Goal: Task Accomplishment & Management: Complete application form

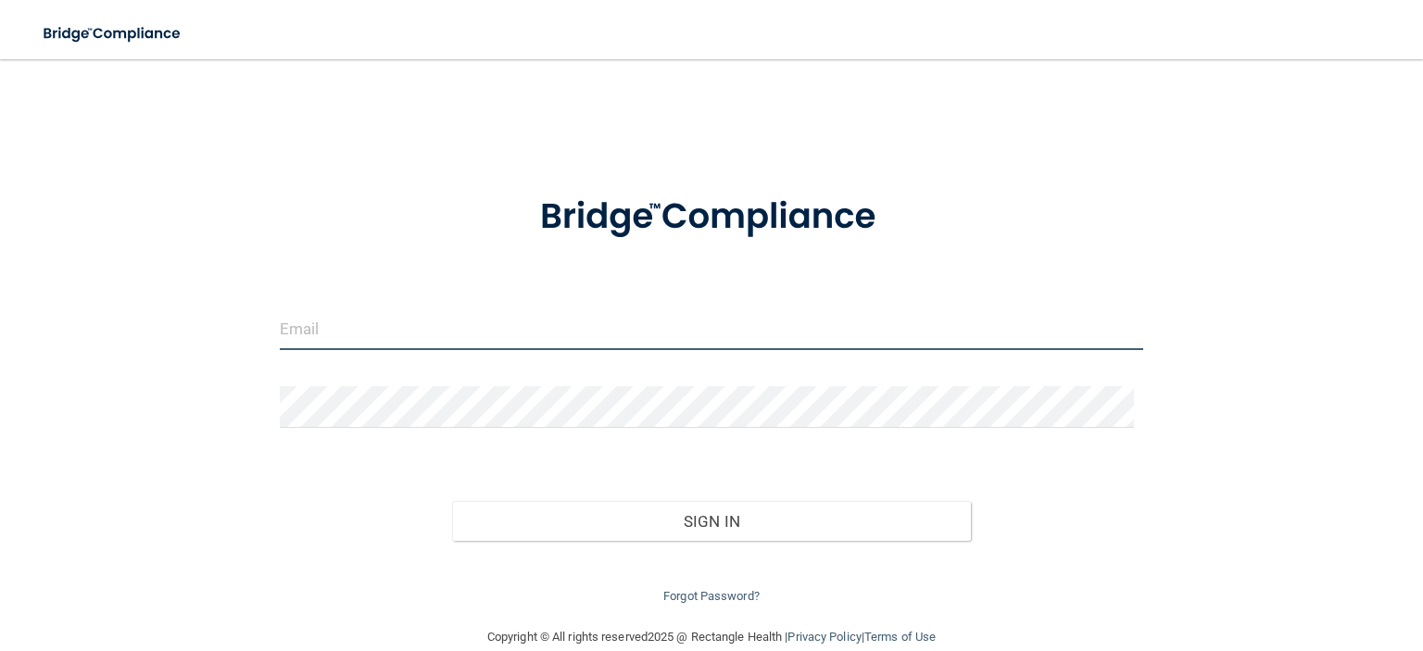
click at [332, 328] on input "email" at bounding box center [712, 330] width 864 height 42
type input "[EMAIL_ADDRESS][DOMAIN_NAME]"
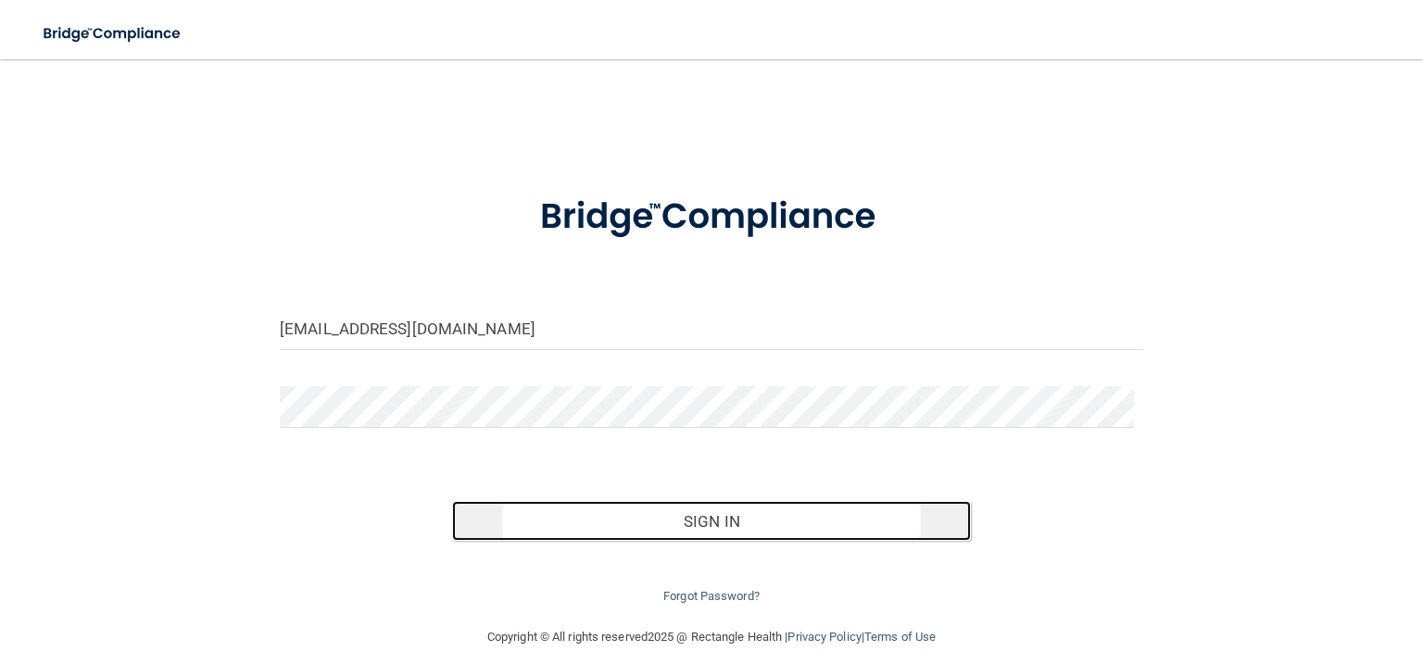
click at [580, 505] on button "Sign In" at bounding box center [711, 521] width 518 height 41
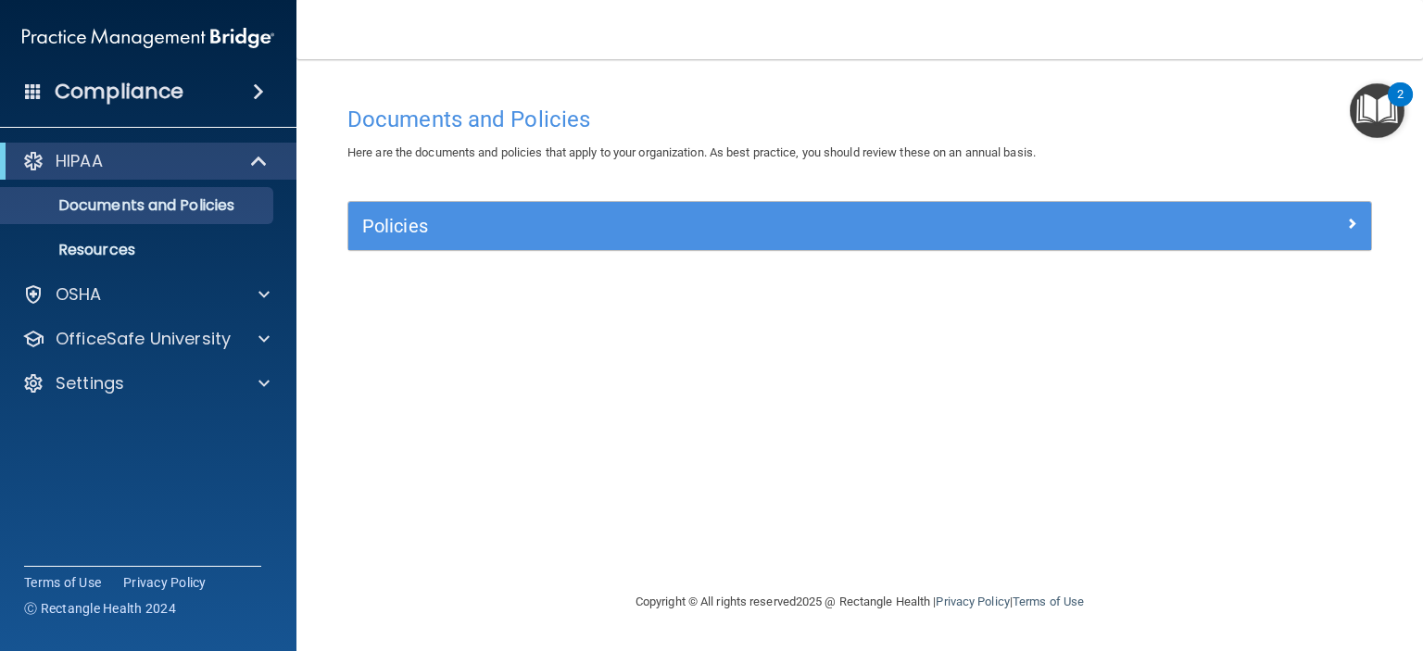
click at [265, 81] on div "Compliance" at bounding box center [148, 91] width 297 height 41
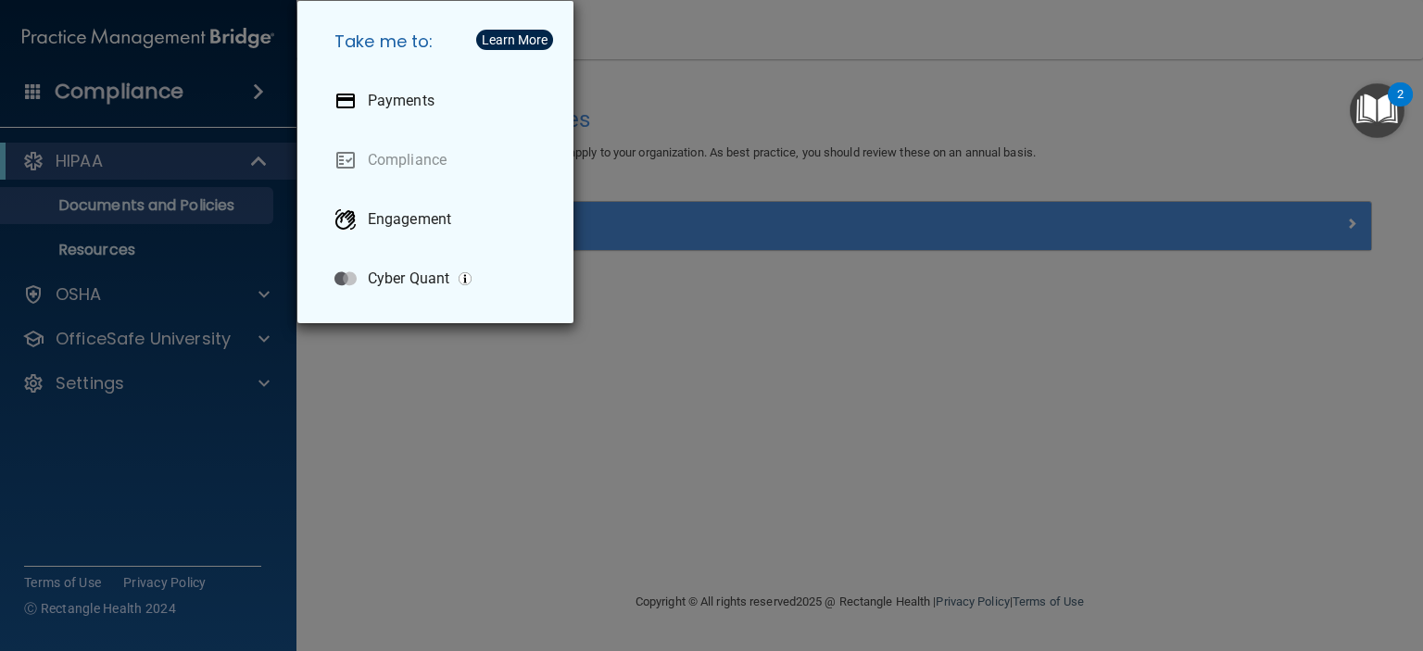
click at [229, 89] on div "Take me to: Payments Compliance Engagement Cyber Quant" at bounding box center [711, 325] width 1423 height 651
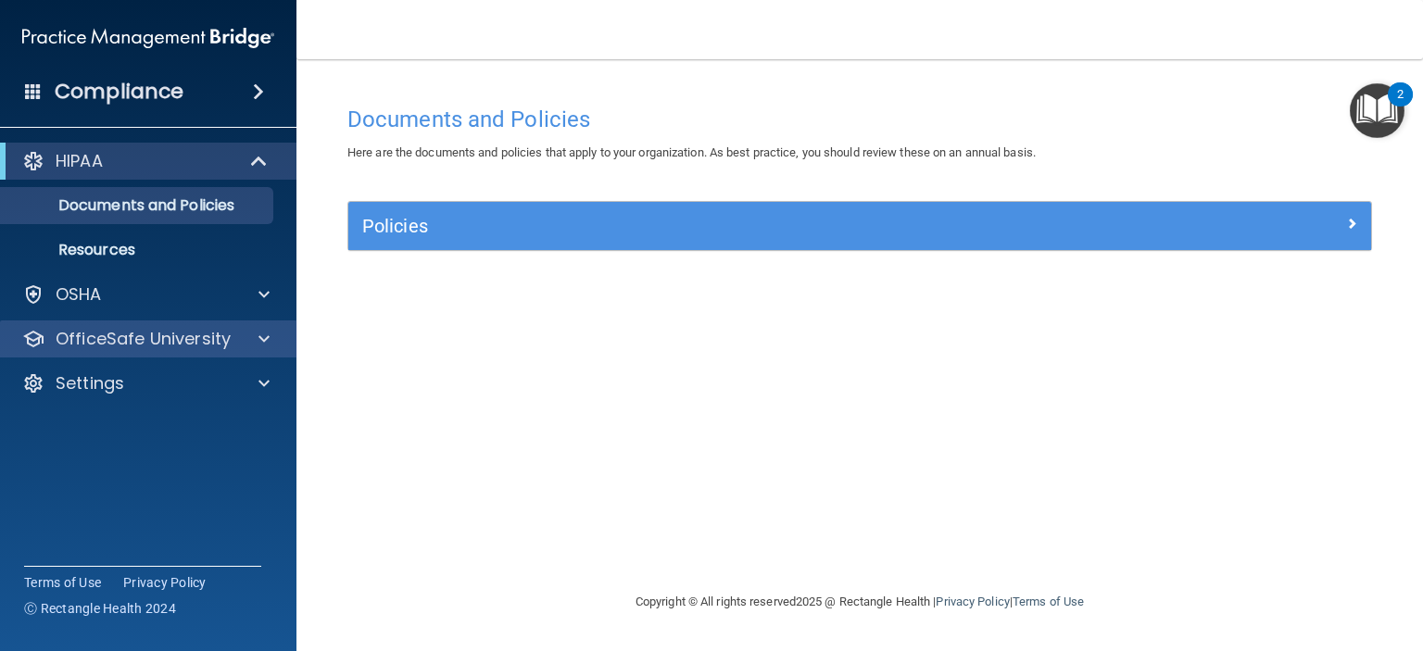
click at [239, 324] on div "OfficeSafe University" at bounding box center [148, 339] width 297 height 37
click at [259, 331] on span at bounding box center [264, 339] width 11 height 22
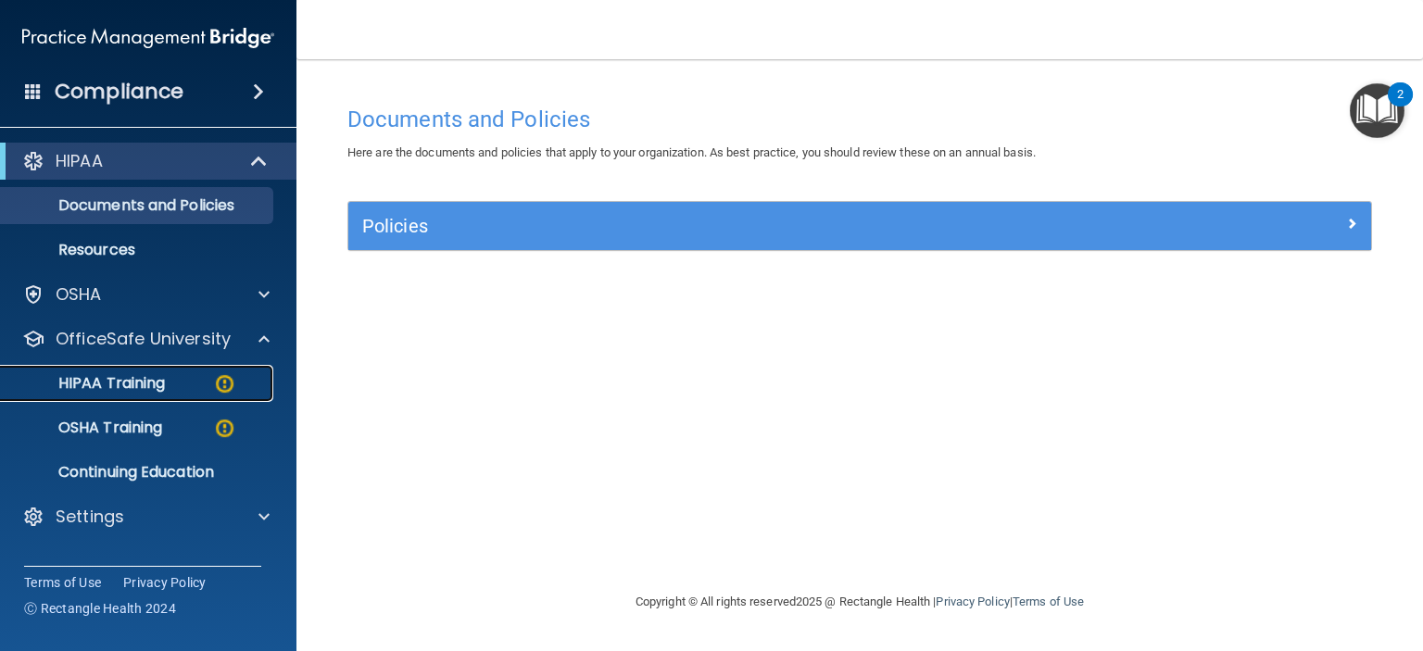
click at [130, 377] on p "HIPAA Training" at bounding box center [88, 383] width 153 height 19
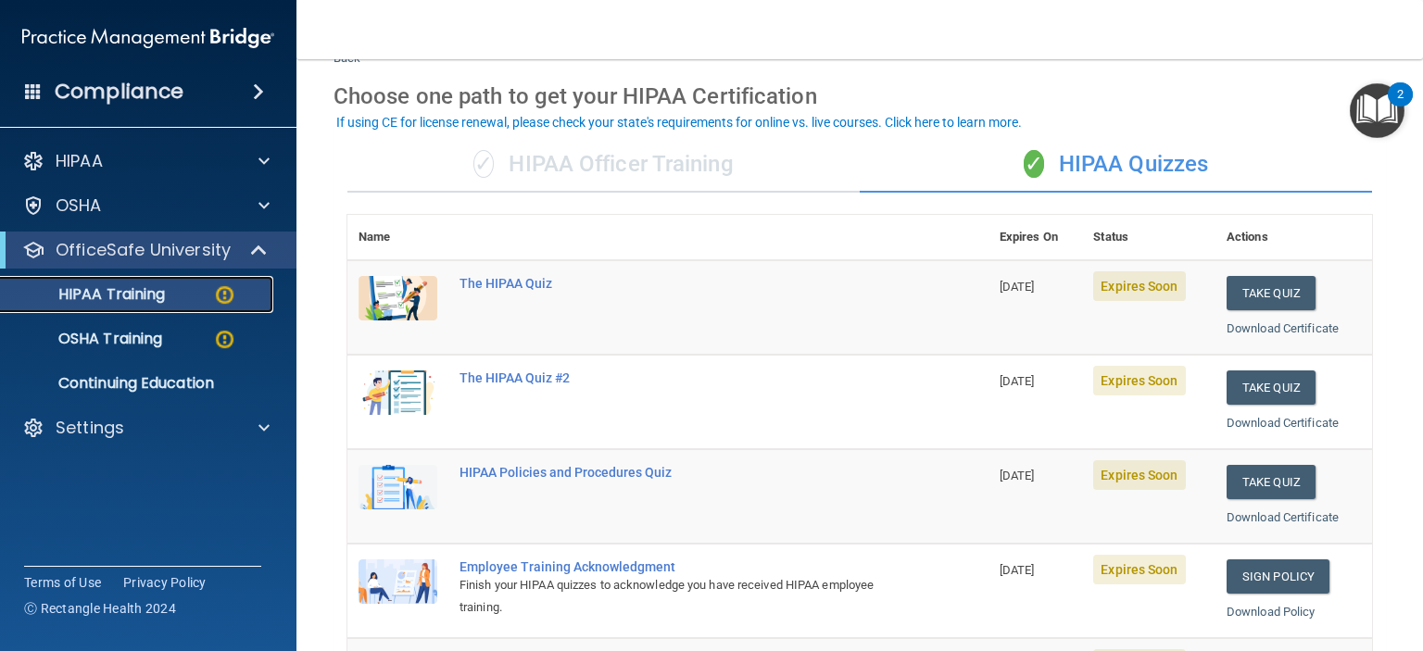
scroll to position [67, 0]
click at [1270, 283] on button "Take Quiz" at bounding box center [1271, 292] width 89 height 34
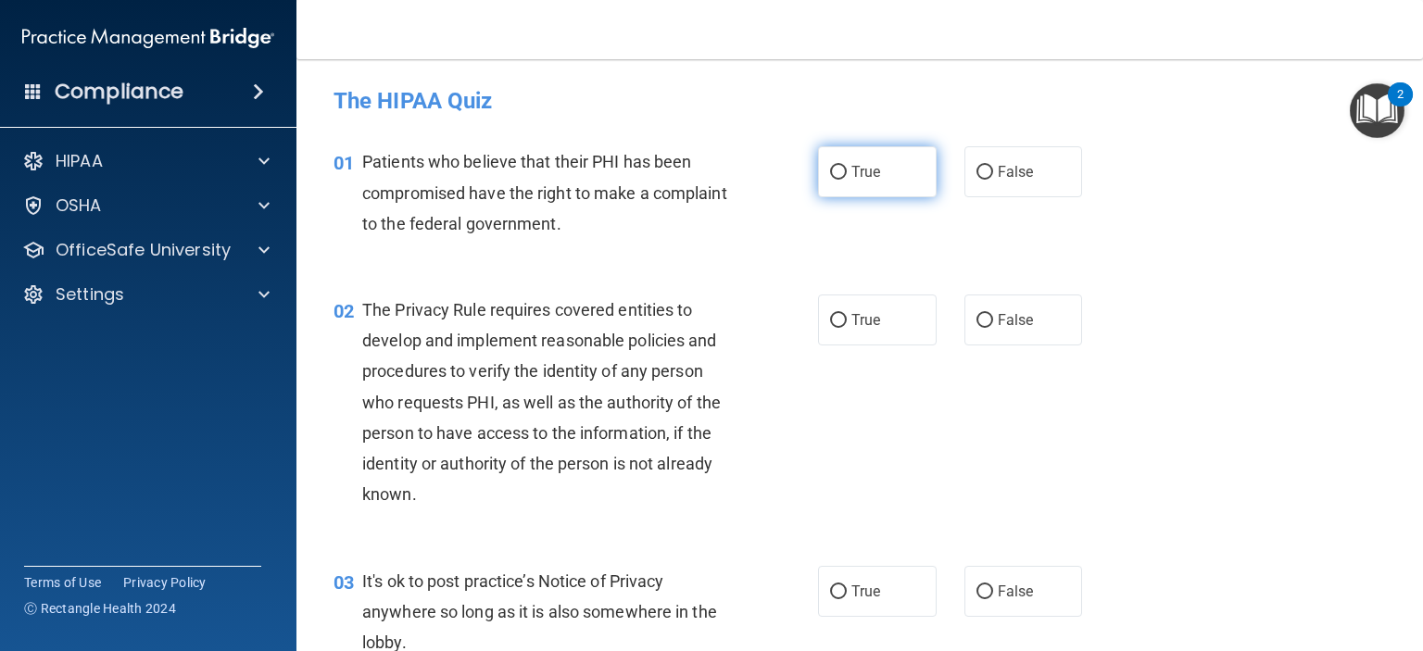
click at [864, 169] on span "True" at bounding box center [866, 172] width 29 height 18
click at [847, 169] on input "True" at bounding box center [838, 173] width 17 height 14
radio input "true"
click at [871, 329] on span "True" at bounding box center [866, 320] width 29 height 18
click at [847, 328] on input "True" at bounding box center [838, 321] width 17 height 14
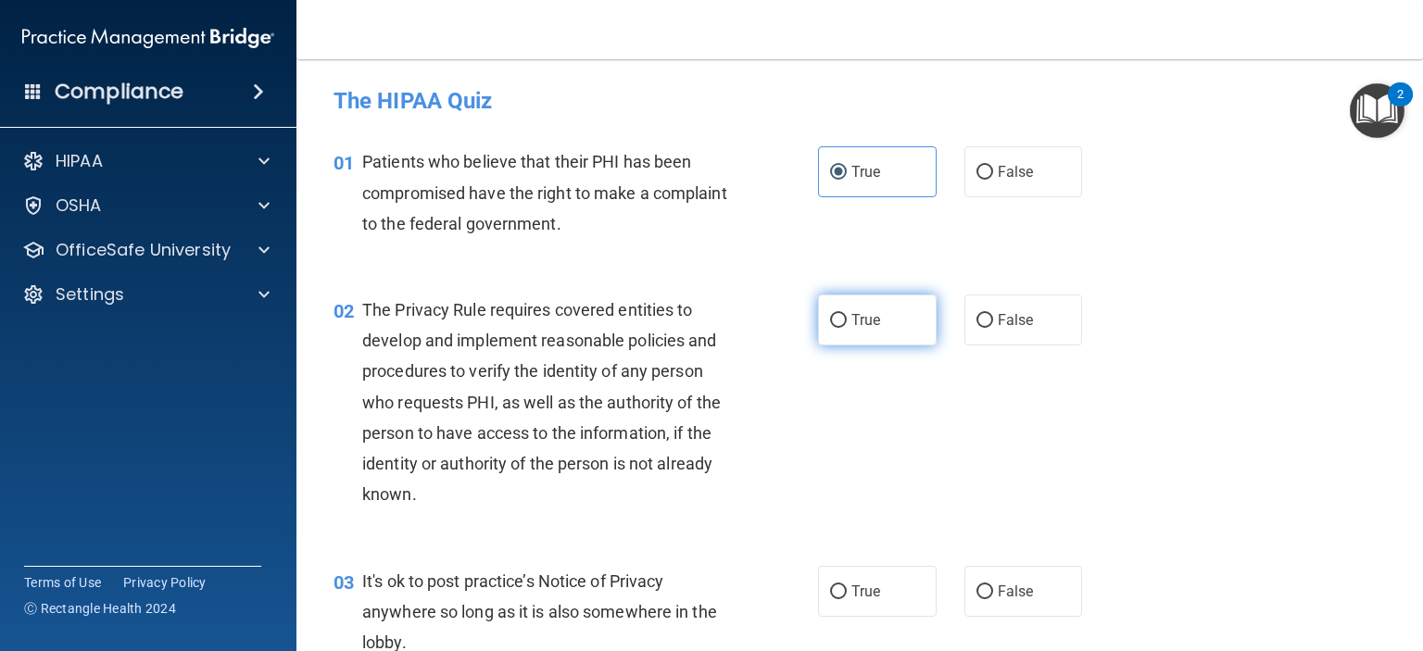
radio input "true"
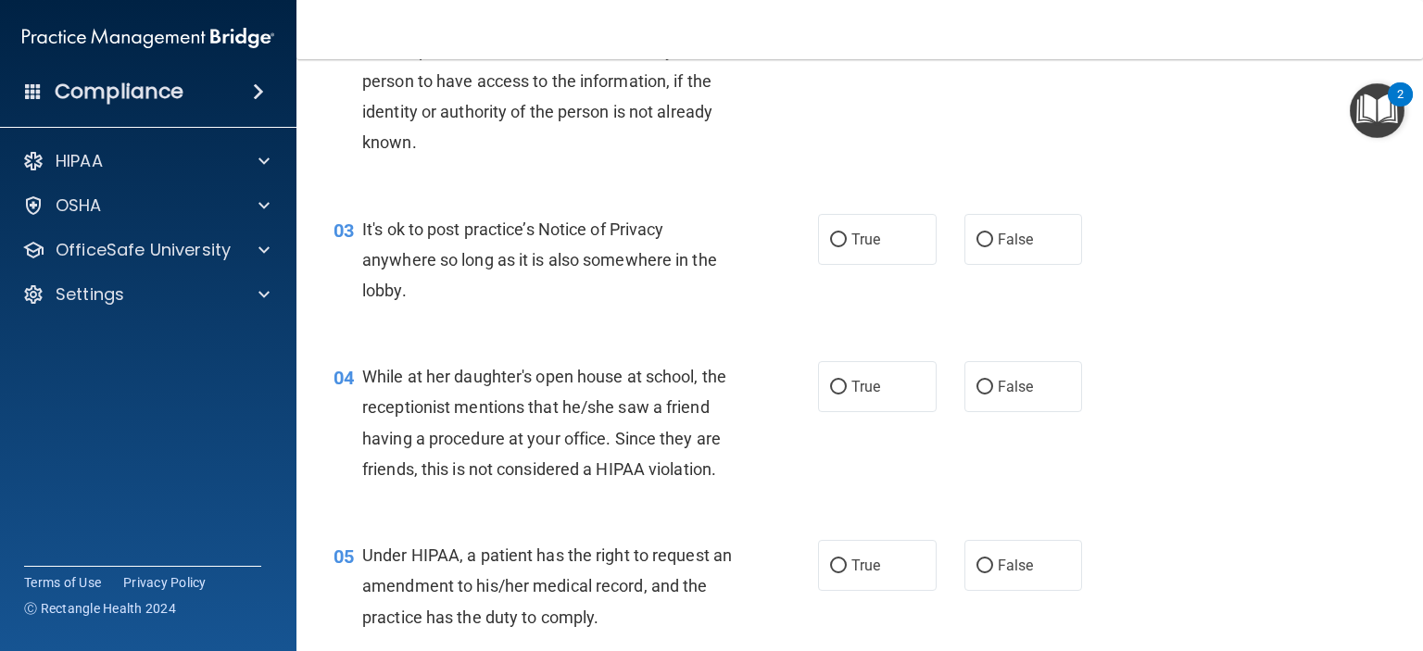
scroll to position [367, 0]
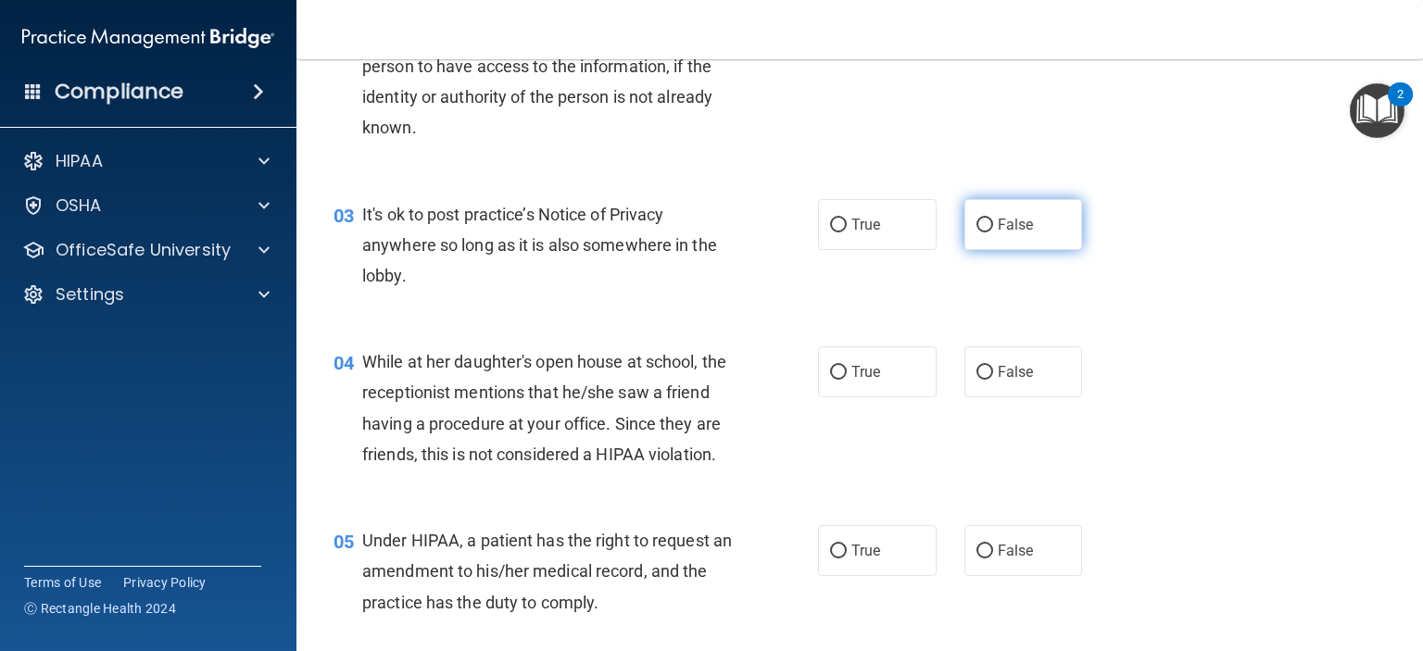
click at [967, 199] on label "False" at bounding box center [1024, 224] width 119 height 51
click at [977, 219] on input "False" at bounding box center [985, 226] width 17 height 14
radio input "true"
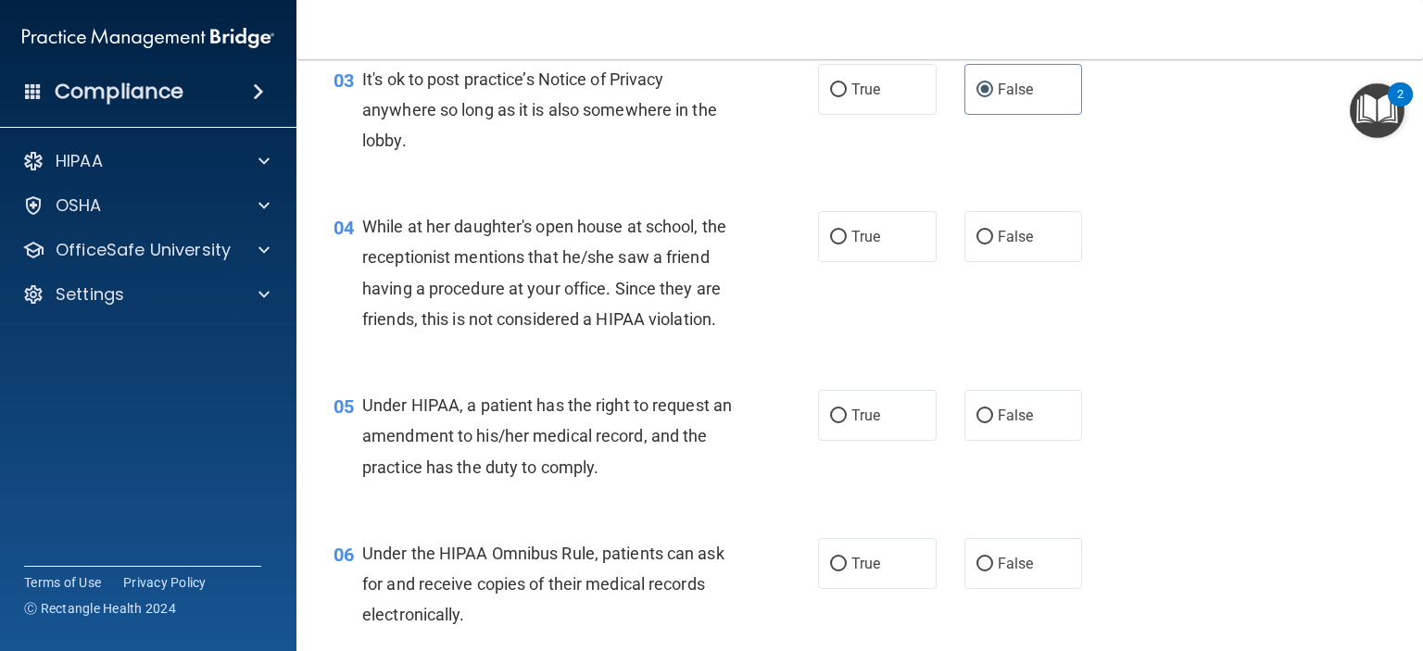
scroll to position [571, 0]
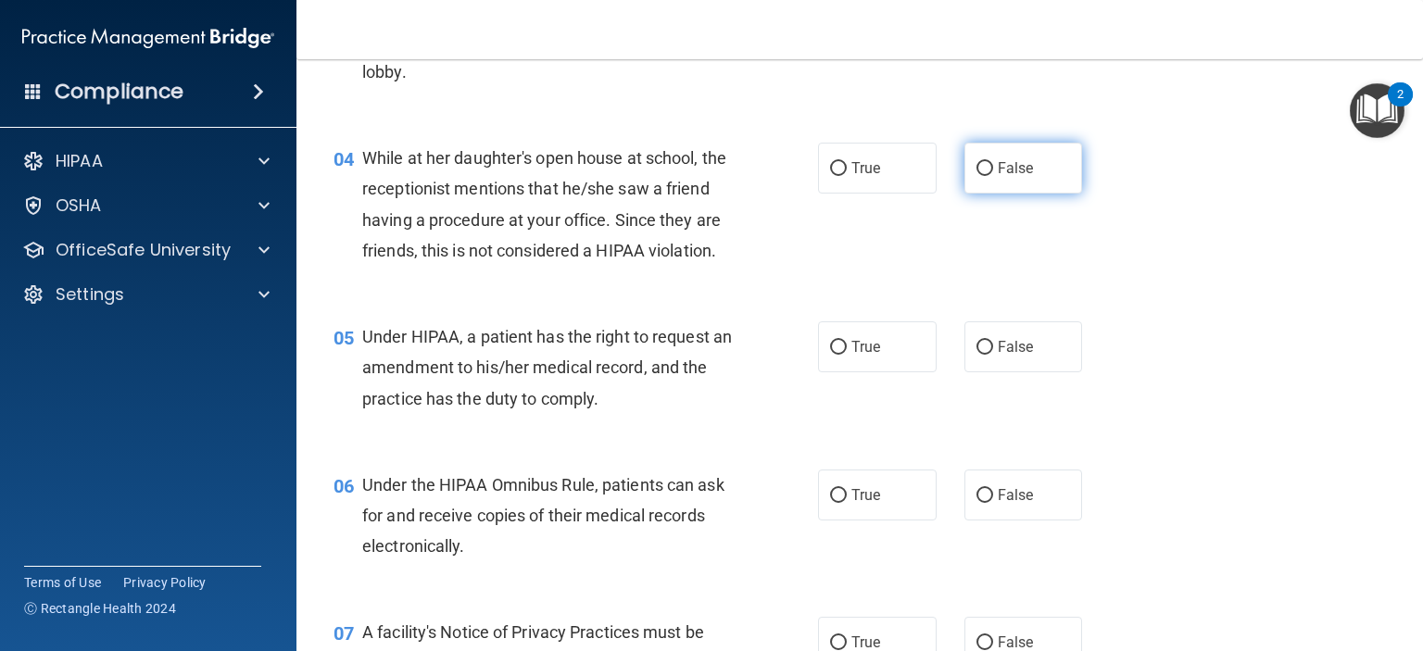
click at [1001, 171] on span "False" at bounding box center [1016, 168] width 36 height 18
click at [993, 171] on input "False" at bounding box center [985, 169] width 17 height 14
radio input "true"
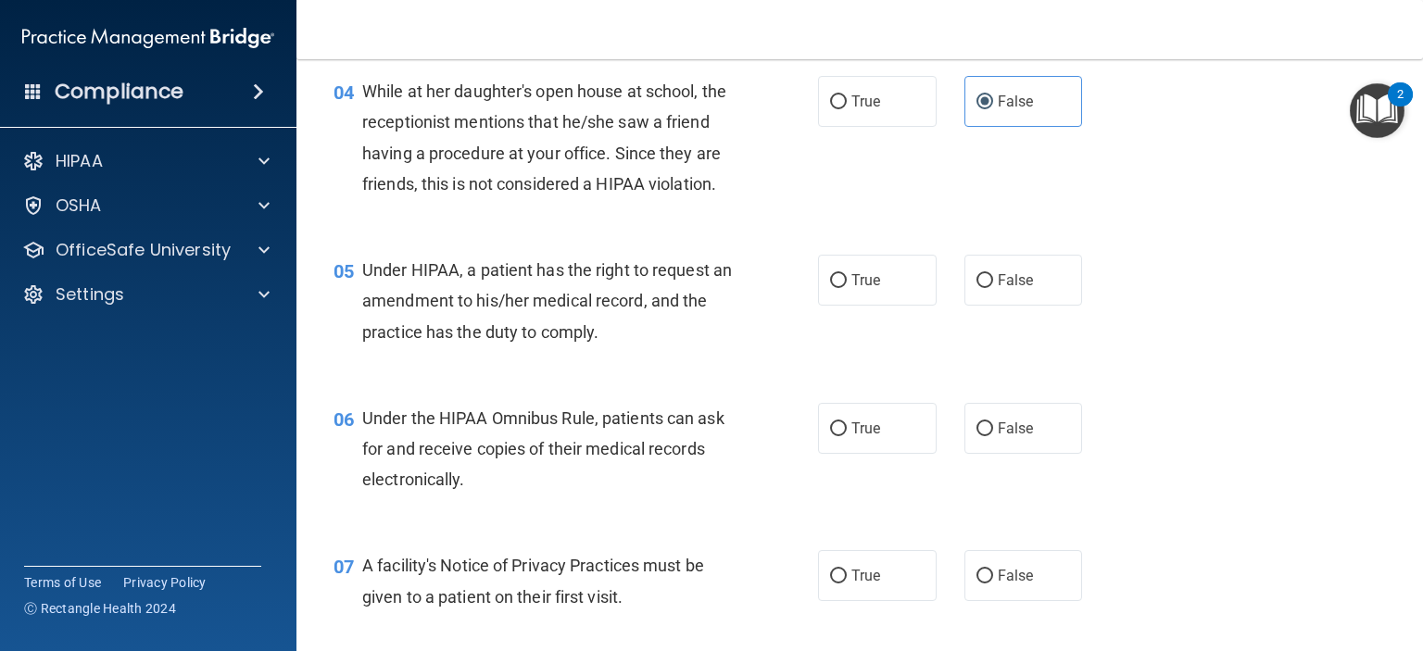
scroll to position [637, 0]
click at [977, 289] on input "False" at bounding box center [985, 282] width 17 height 14
radio input "true"
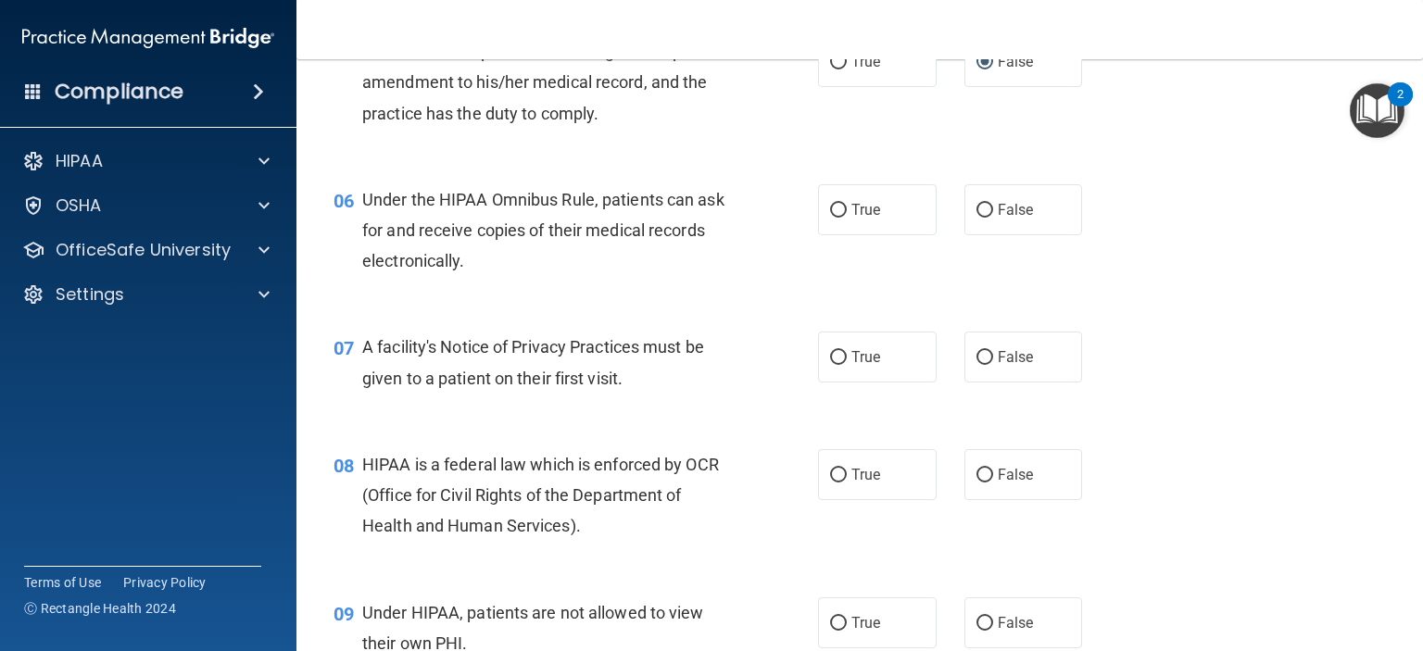
scroll to position [856, 0]
click at [885, 235] on label "True" at bounding box center [877, 209] width 119 height 51
click at [847, 218] on input "True" at bounding box center [838, 211] width 17 height 14
radio input "true"
click at [859, 376] on label "True" at bounding box center [877, 357] width 119 height 51
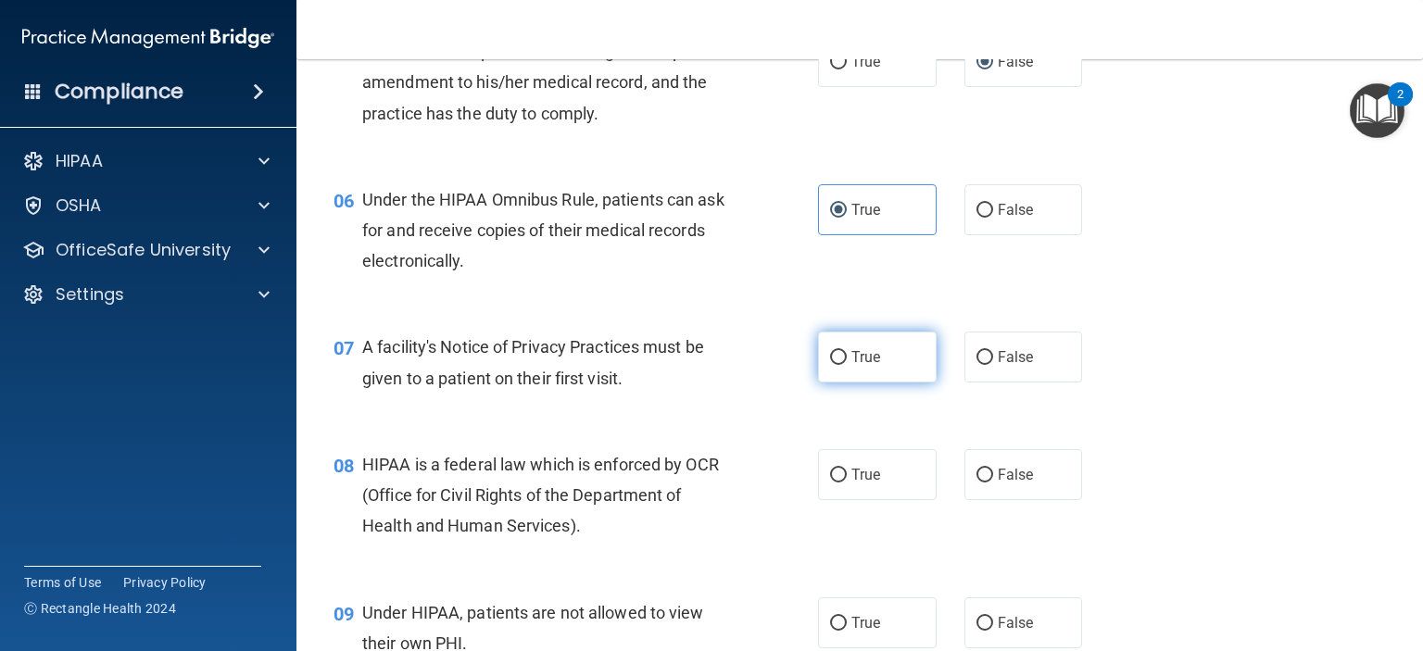
click at [847, 365] on input "True" at bounding box center [838, 358] width 17 height 14
radio input "true"
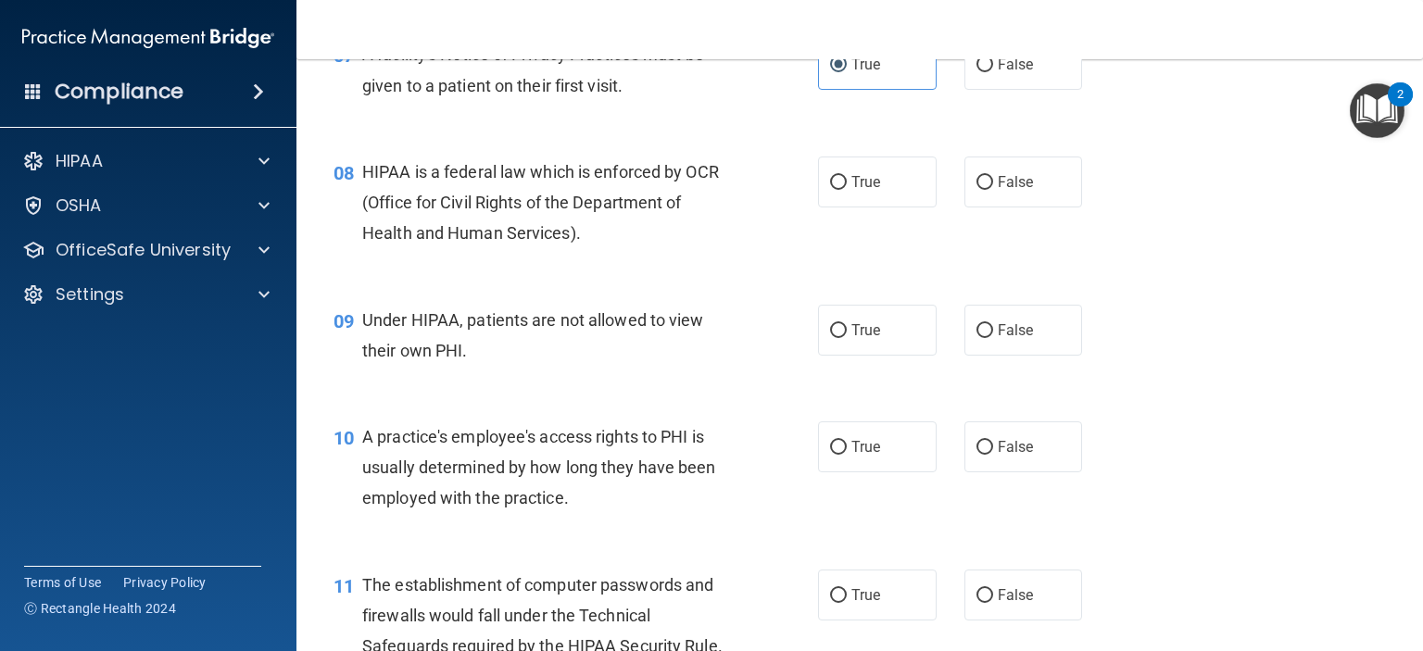
scroll to position [1192, 0]
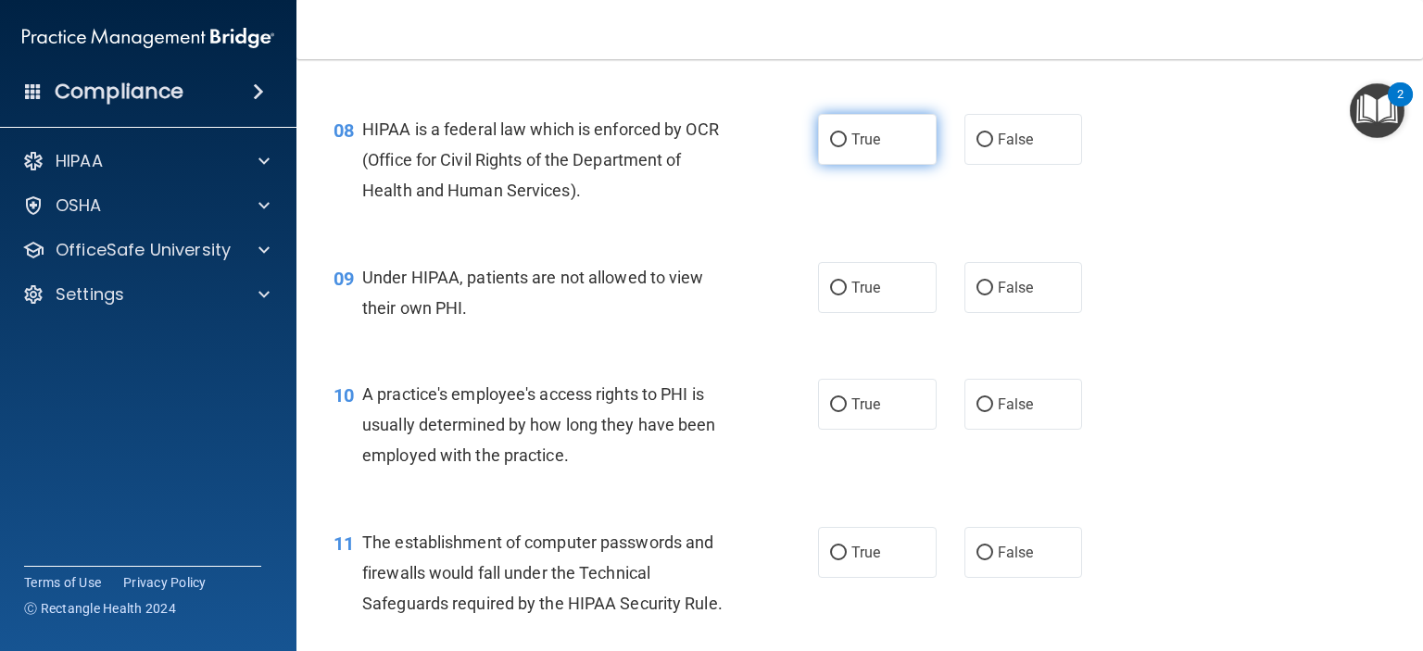
click at [852, 148] on span "True" at bounding box center [866, 140] width 29 height 18
click at [847, 147] on input "True" at bounding box center [838, 140] width 17 height 14
radio input "true"
click at [990, 313] on label "False" at bounding box center [1024, 287] width 119 height 51
click at [990, 296] on input "False" at bounding box center [985, 289] width 17 height 14
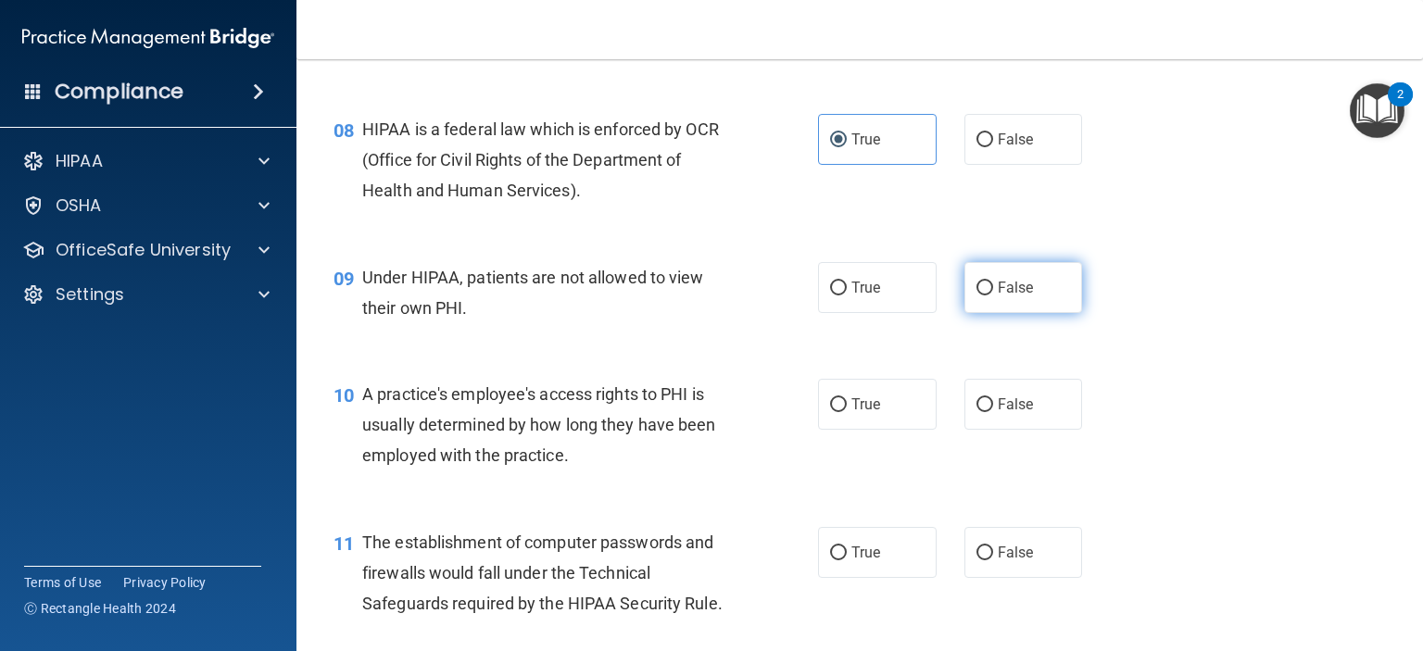
radio input "true"
click at [986, 430] on label "False" at bounding box center [1024, 404] width 119 height 51
click at [986, 412] on input "False" at bounding box center [985, 405] width 17 height 14
radio input "true"
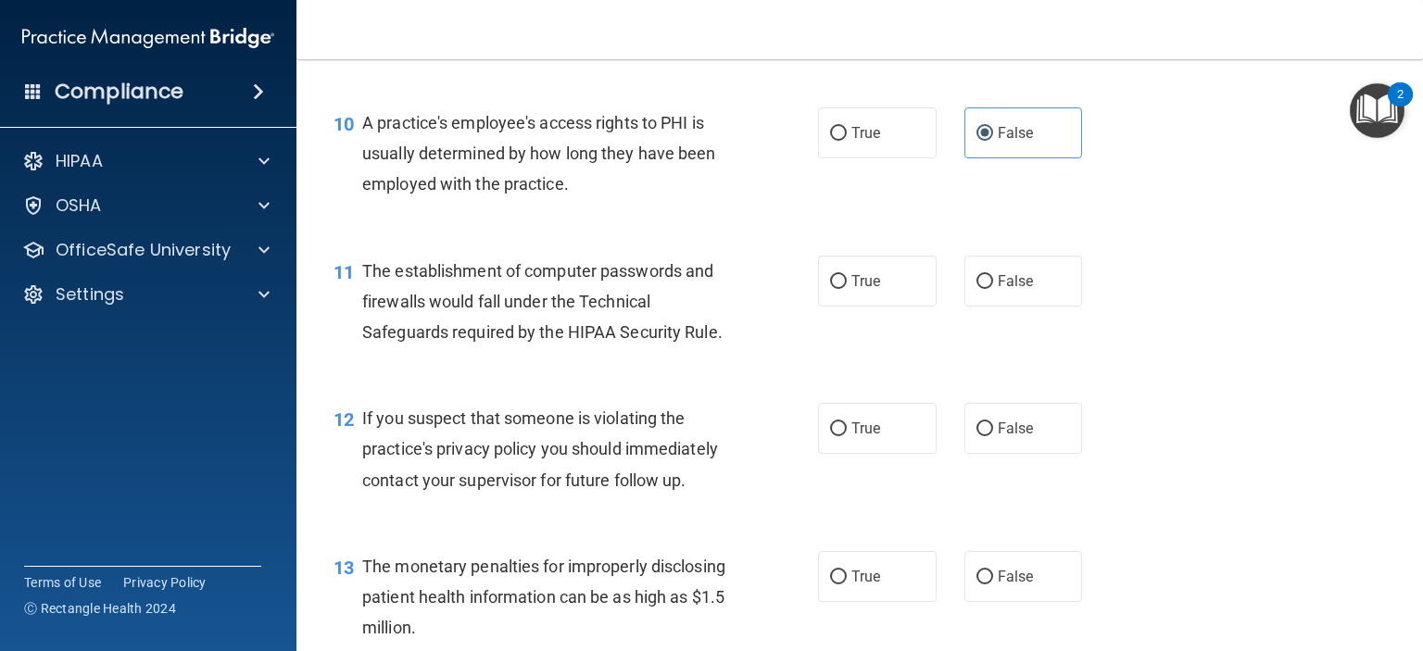
scroll to position [1484, 0]
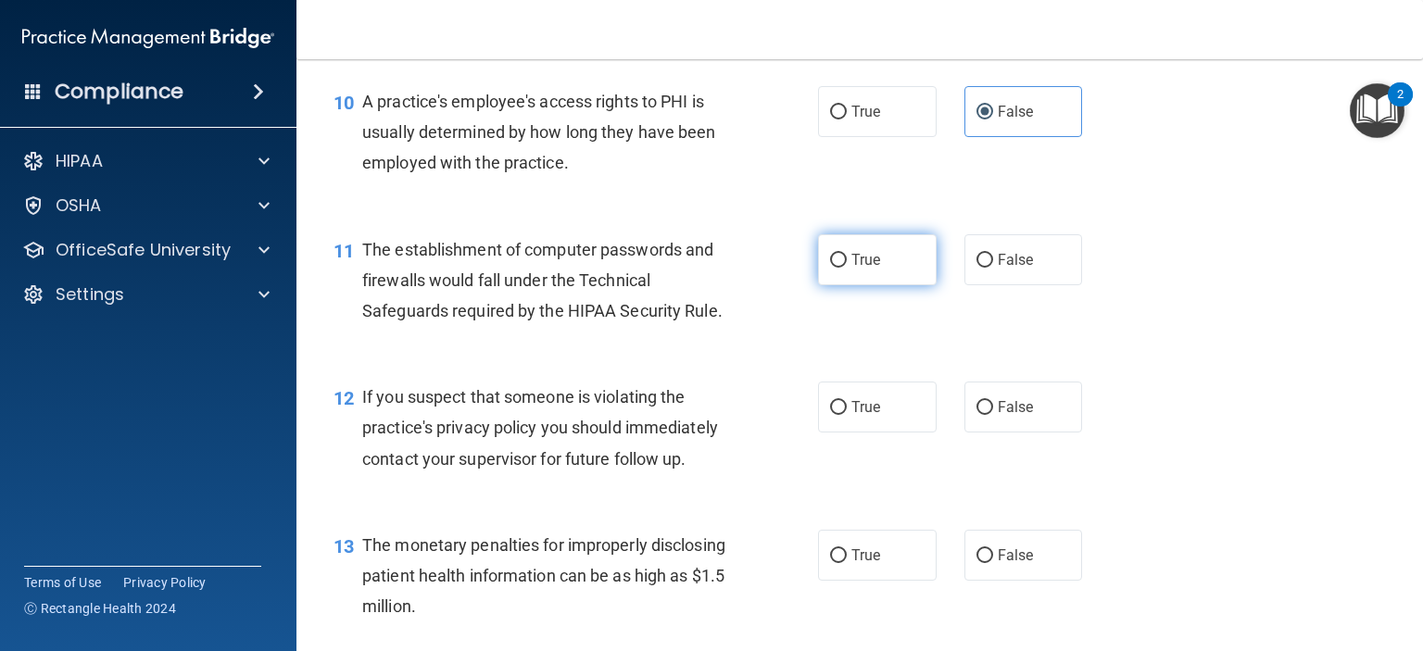
click at [860, 285] on label "True" at bounding box center [877, 259] width 119 height 51
click at [847, 268] on input "True" at bounding box center [838, 261] width 17 height 14
radio input "true"
click at [841, 433] on label "True" at bounding box center [877, 407] width 119 height 51
click at [841, 415] on input "True" at bounding box center [838, 408] width 17 height 14
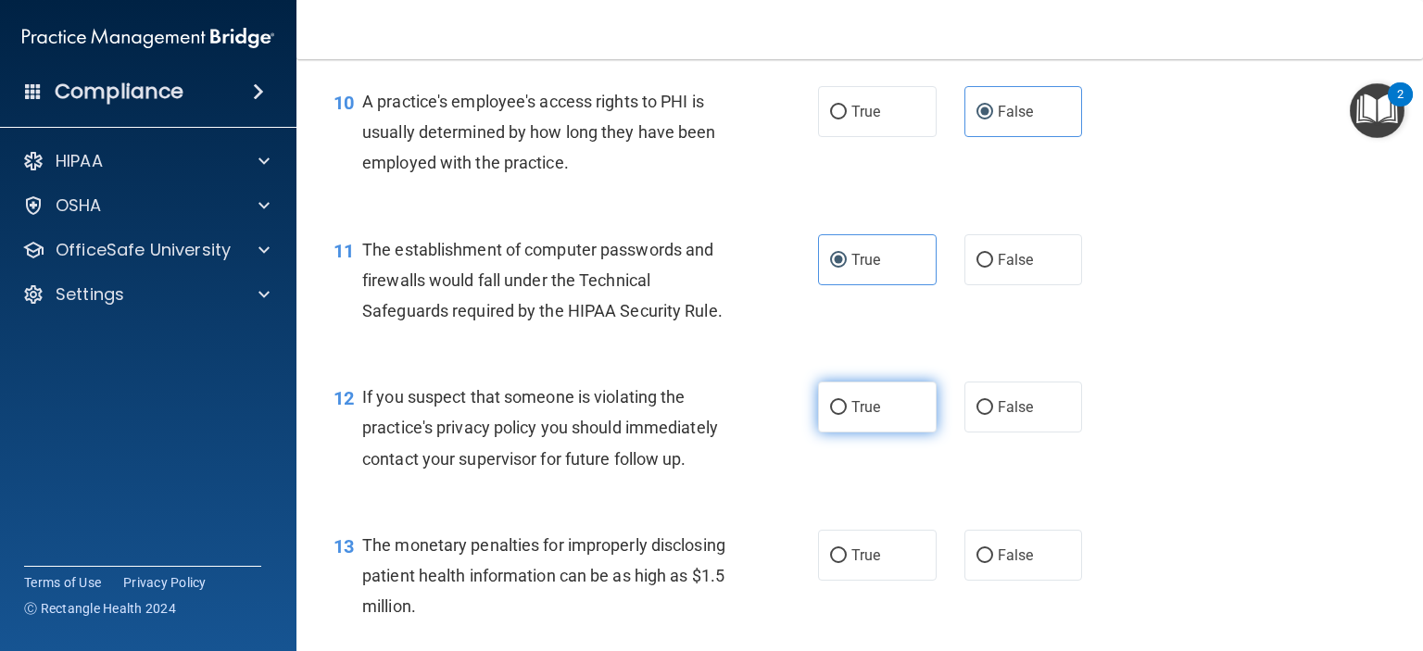
radio input "true"
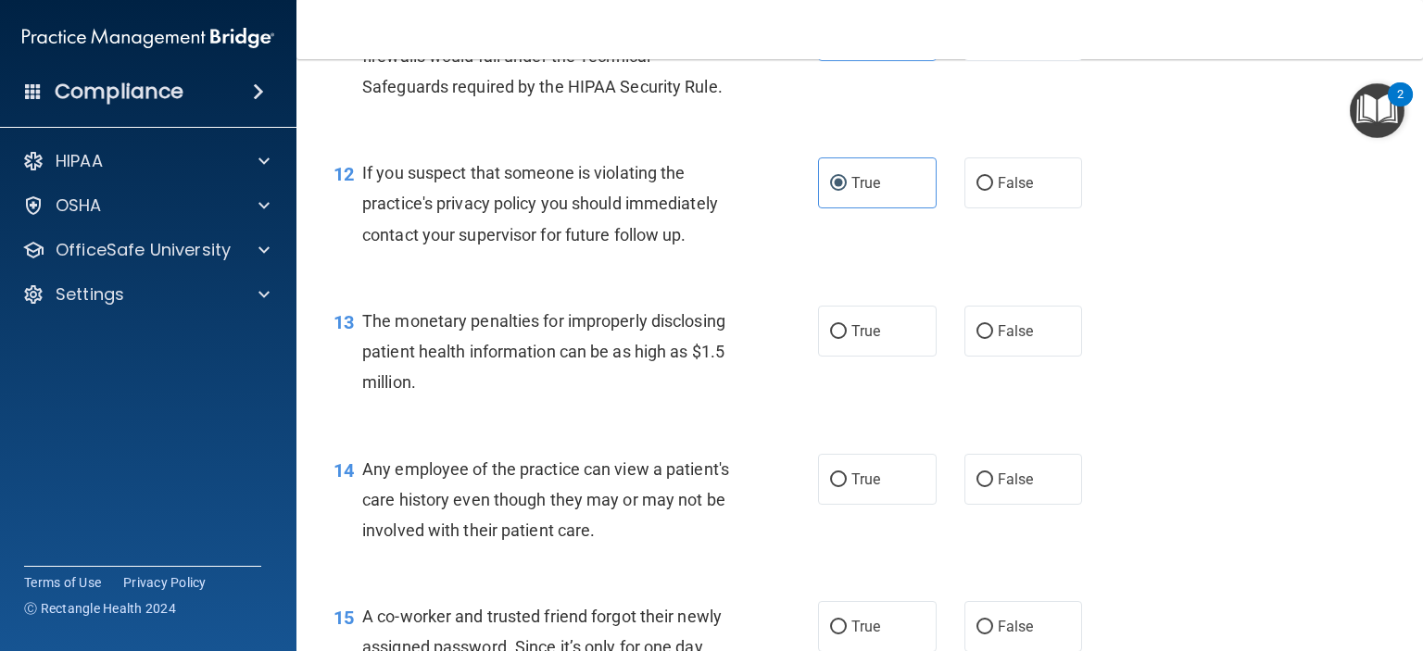
scroll to position [1711, 0]
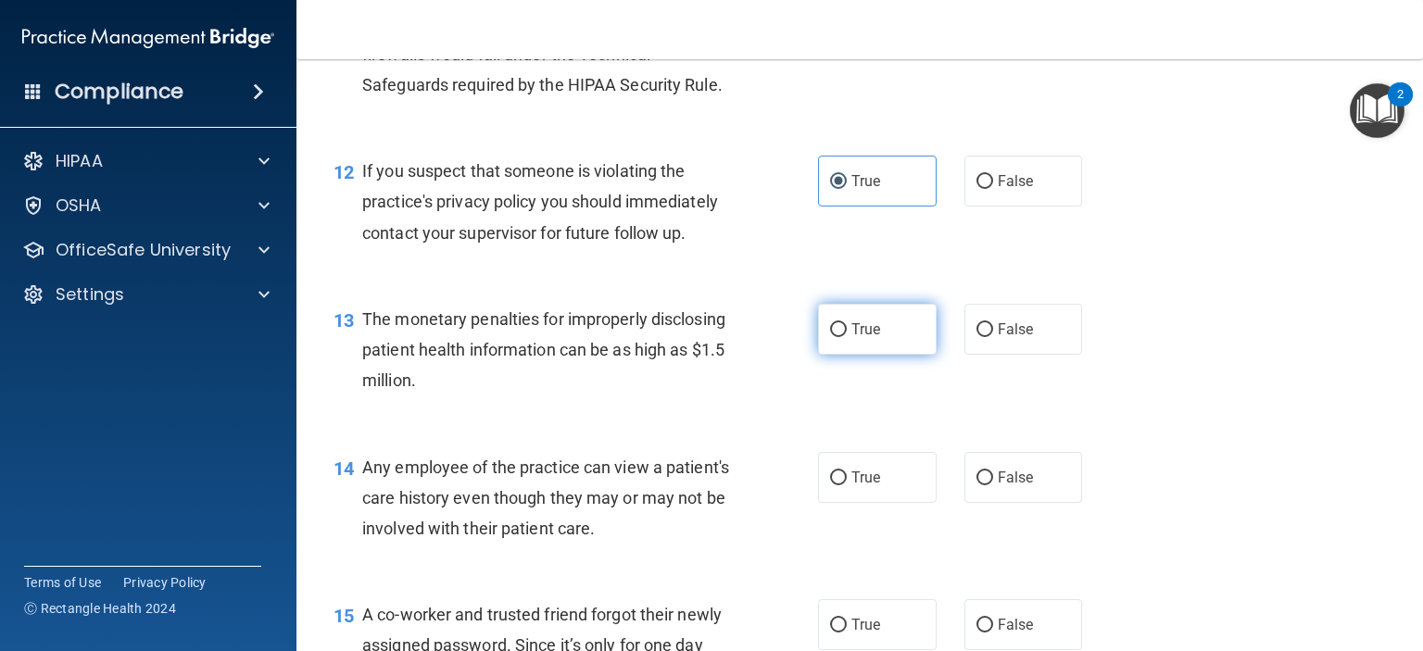
click at [891, 355] on label "True" at bounding box center [877, 329] width 119 height 51
click at [847, 337] on input "True" at bounding box center [838, 330] width 17 height 14
radio input "true"
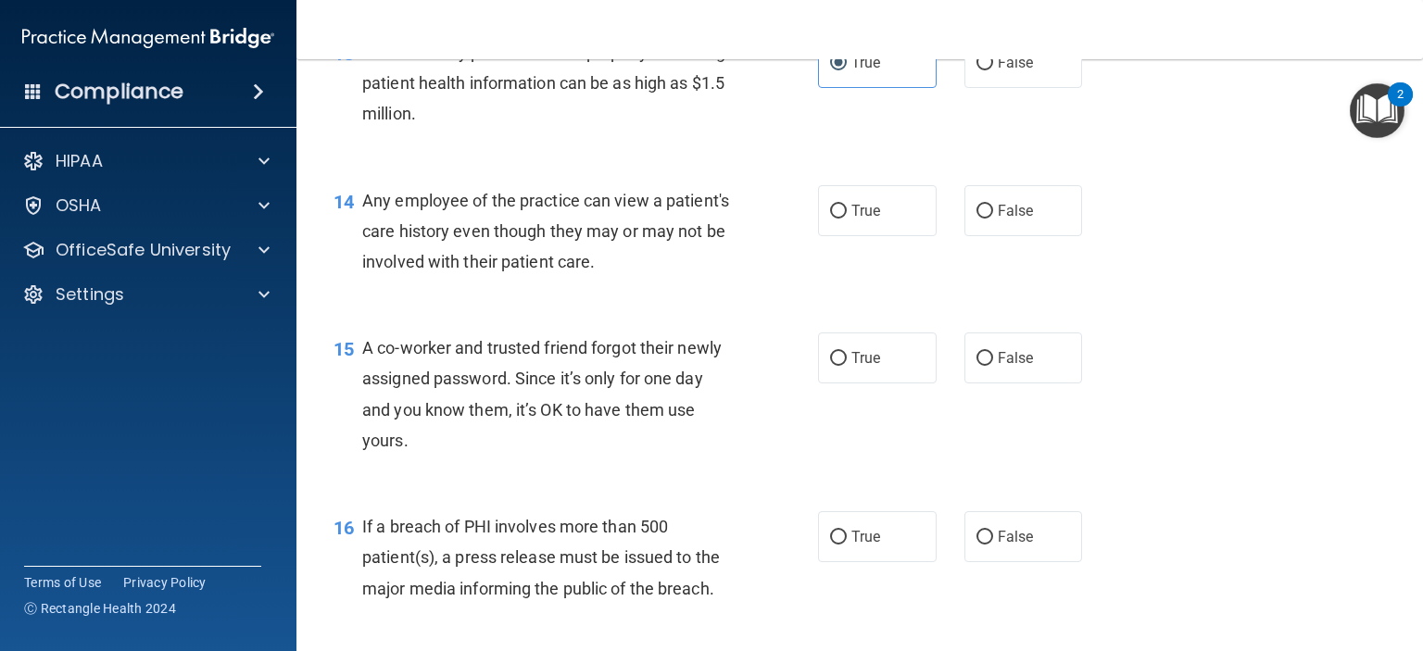
scroll to position [1978, 0]
click at [1042, 214] on label "False" at bounding box center [1024, 209] width 119 height 51
click at [993, 214] on input "False" at bounding box center [985, 211] width 17 height 14
radio input "true"
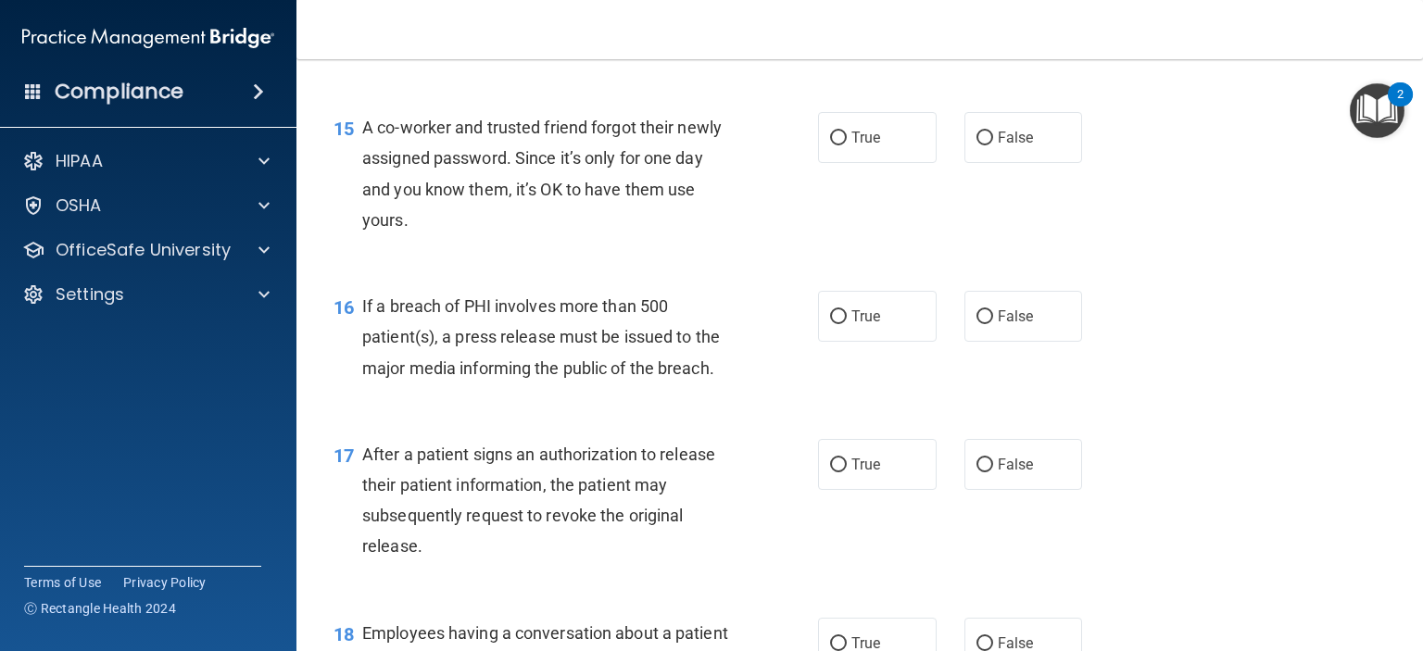
scroll to position [2201, 0]
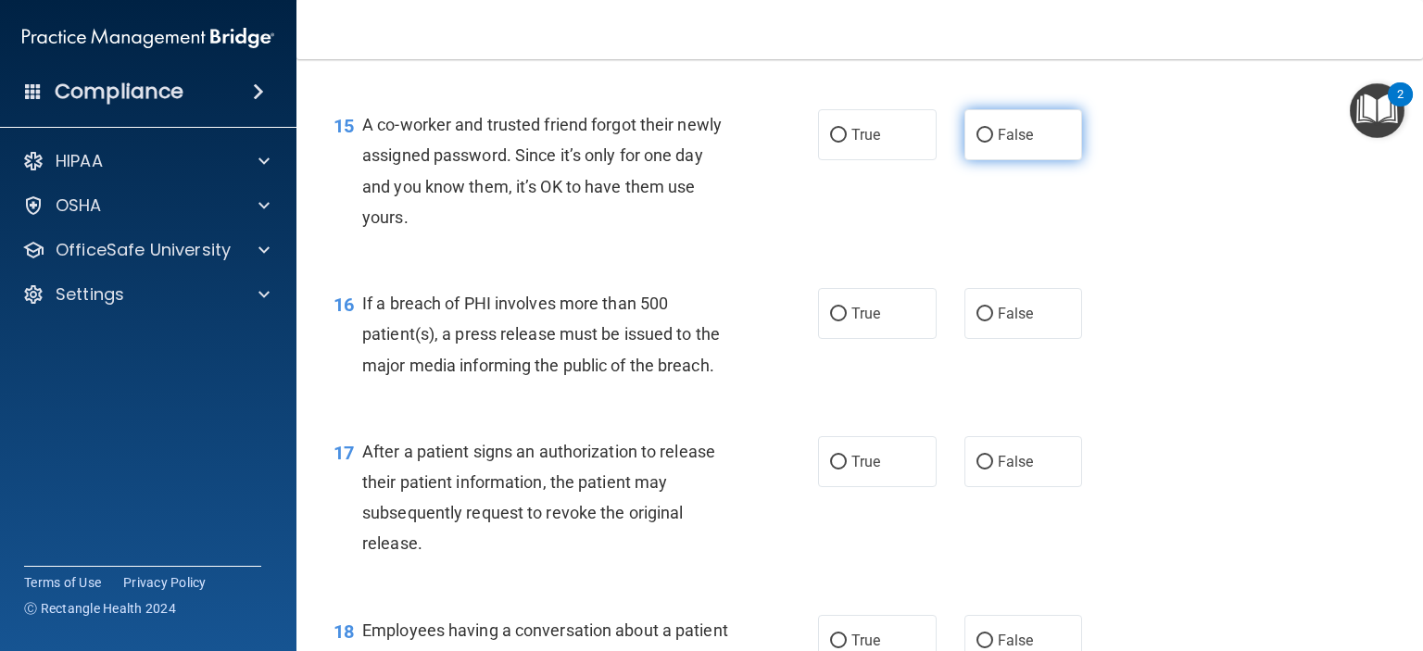
click at [998, 144] on span "False" at bounding box center [1016, 135] width 36 height 18
click at [991, 143] on input "False" at bounding box center [985, 136] width 17 height 14
radio input "true"
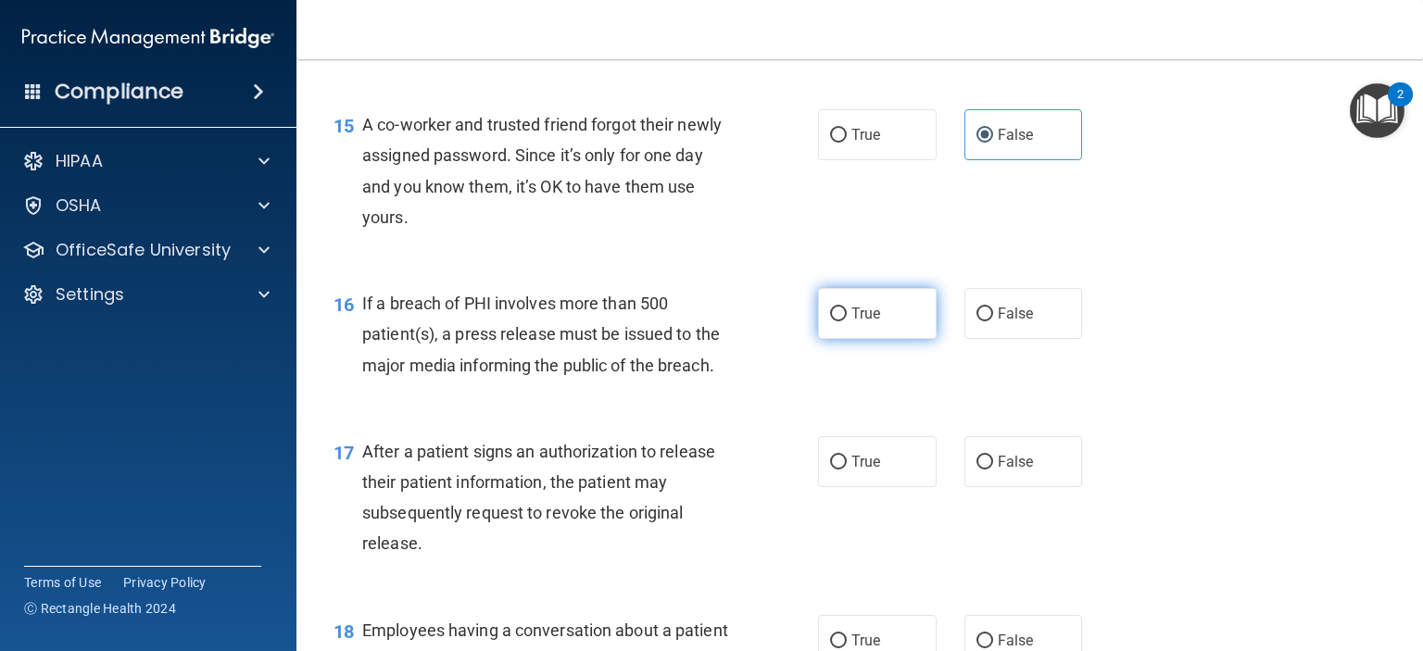
click at [905, 339] on label "True" at bounding box center [877, 313] width 119 height 51
click at [847, 322] on input "True" at bounding box center [838, 315] width 17 height 14
radio input "true"
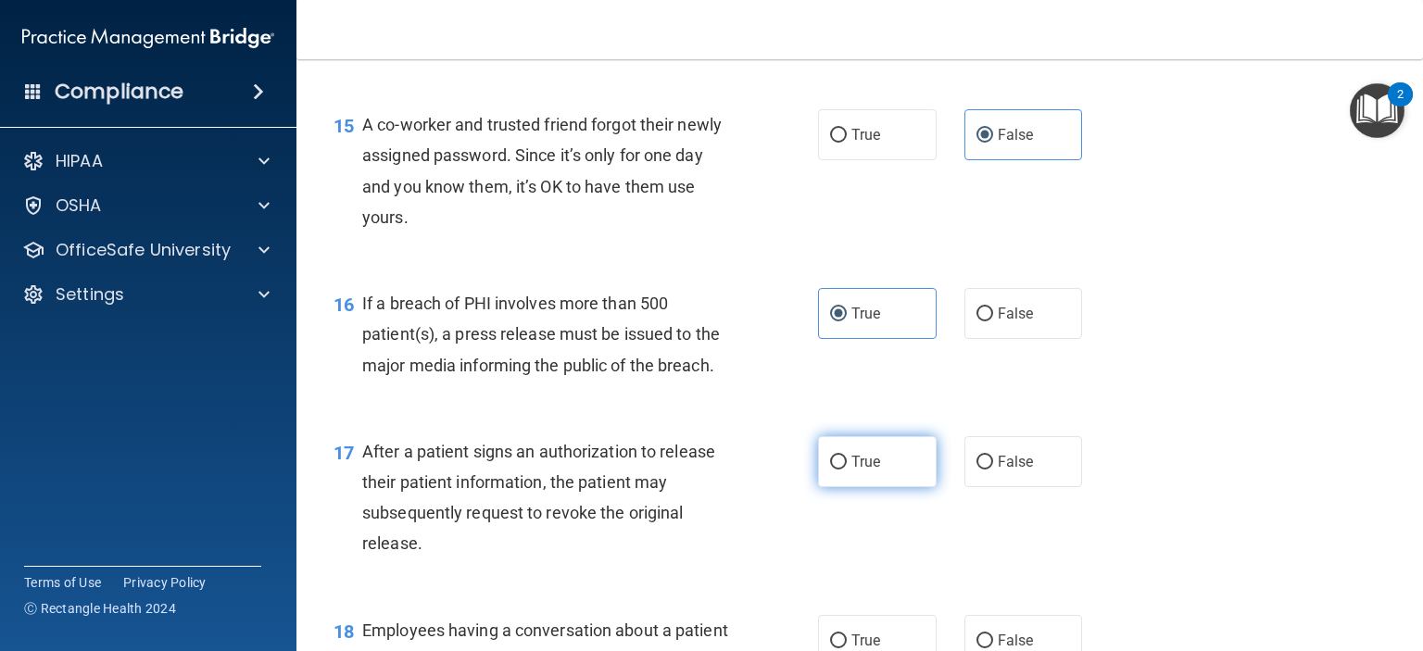
click at [864, 487] on label "True" at bounding box center [877, 461] width 119 height 51
click at [847, 470] on input "True" at bounding box center [838, 463] width 17 height 14
radio input "true"
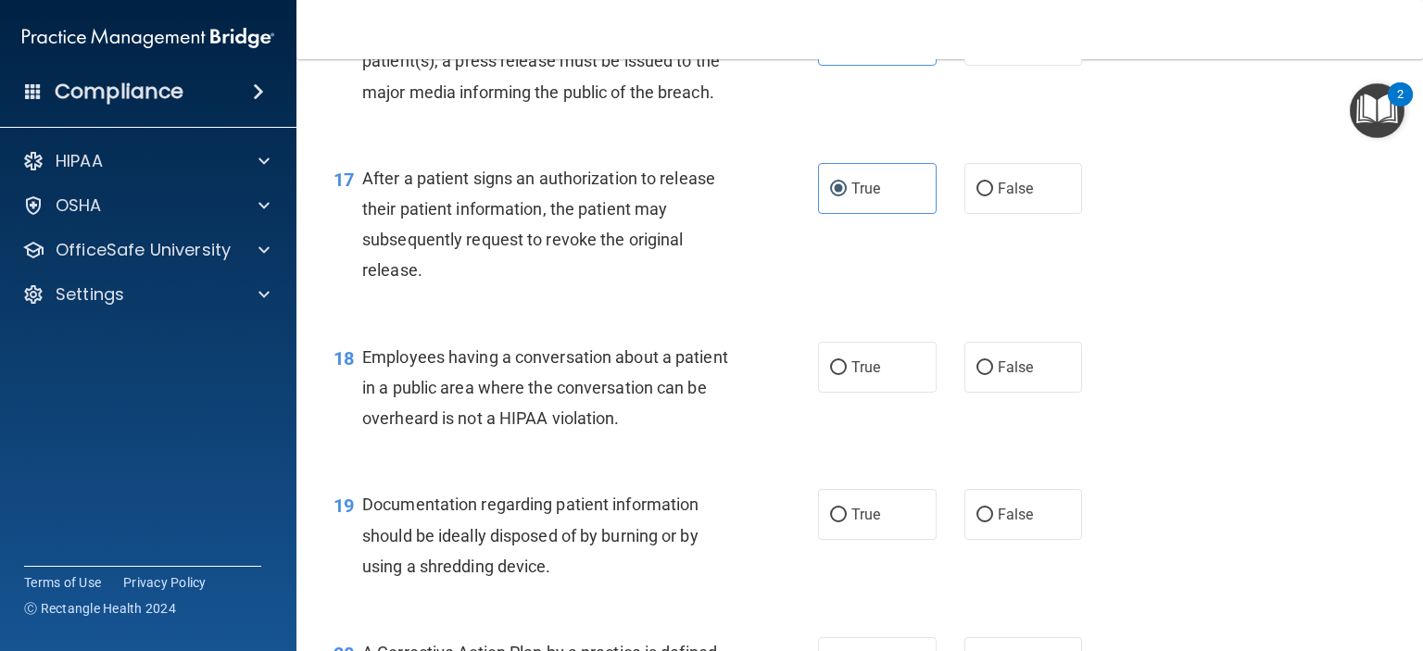
scroll to position [2476, 0]
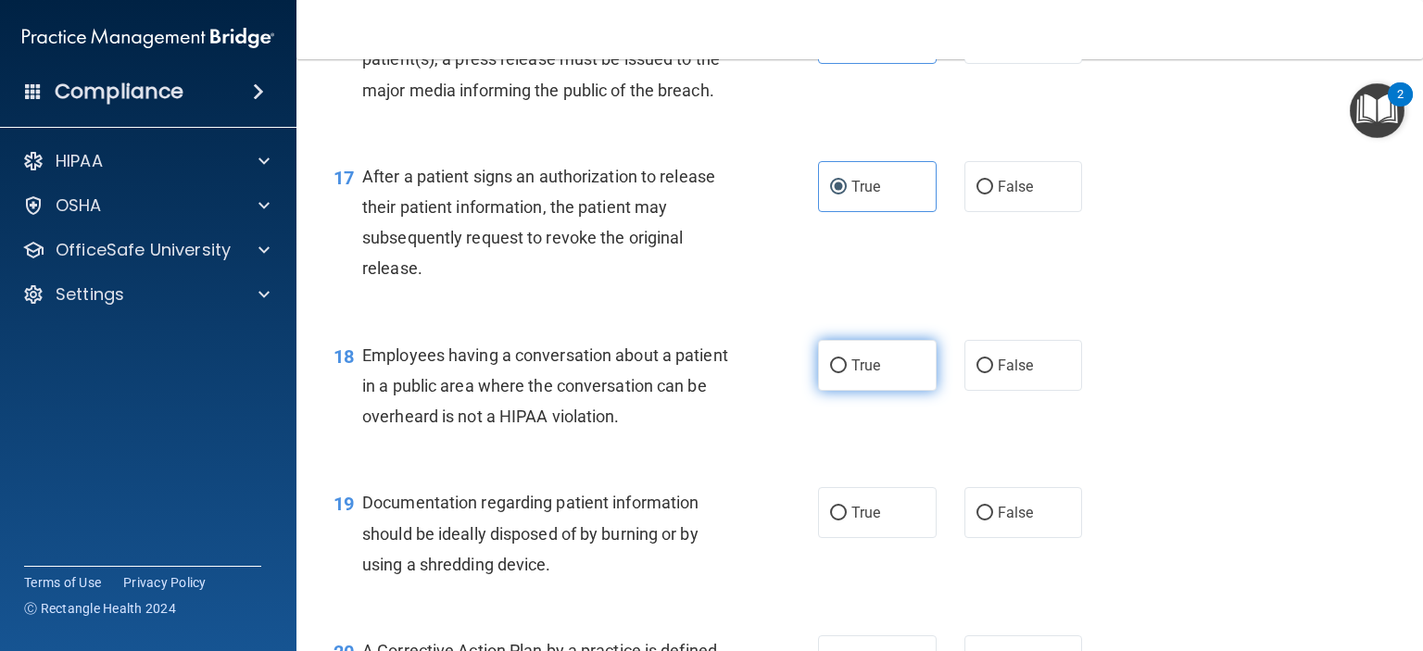
click at [855, 374] on span "True" at bounding box center [866, 366] width 29 height 18
click at [847, 373] on input "True" at bounding box center [838, 367] width 17 height 14
radio input "true"
click at [1033, 391] on label "False" at bounding box center [1024, 365] width 119 height 51
click at [993, 373] on input "False" at bounding box center [985, 367] width 17 height 14
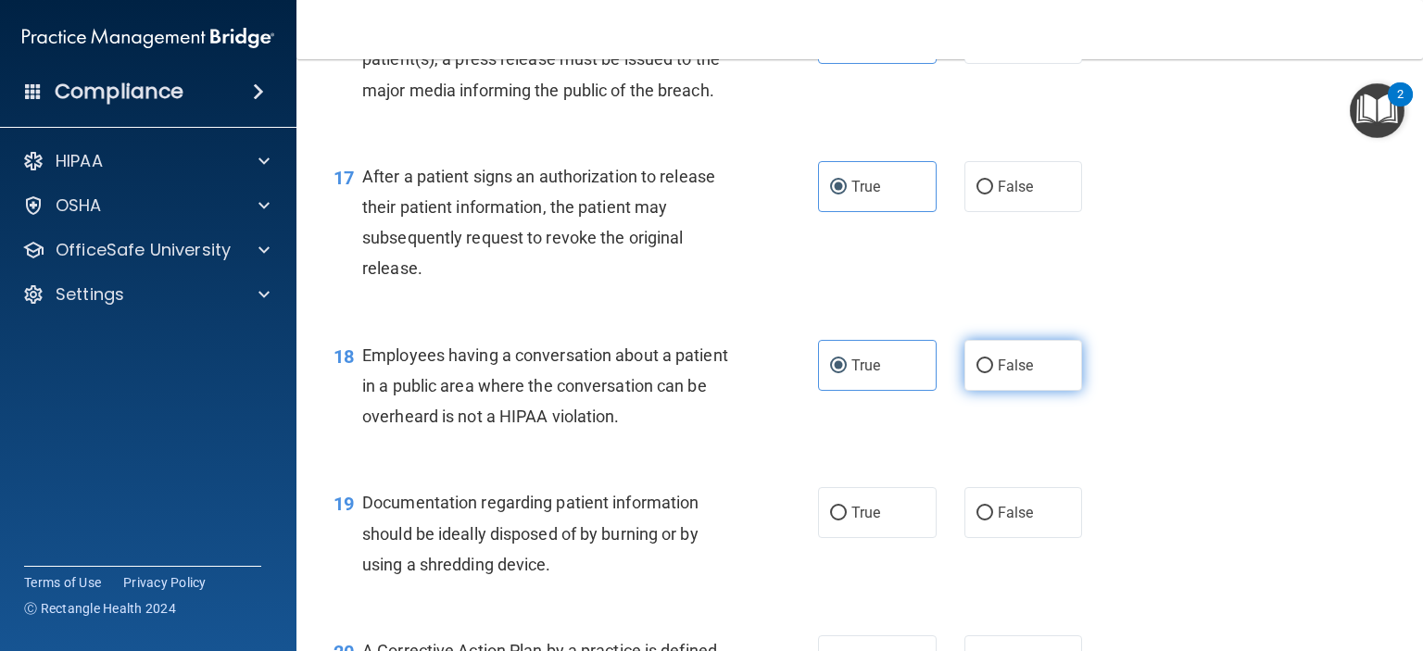
radio input "true"
radio input "false"
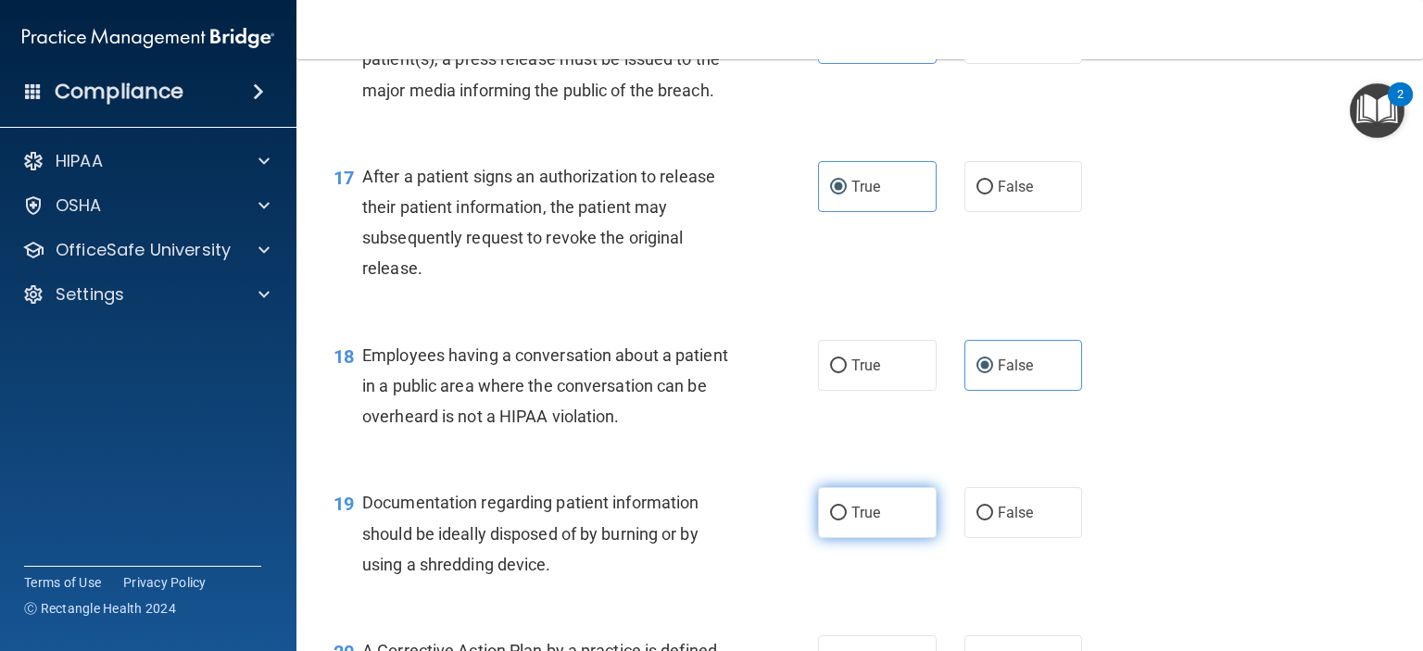
click at [865, 522] on span "True" at bounding box center [866, 513] width 29 height 18
click at [847, 521] on input "True" at bounding box center [838, 514] width 17 height 14
radio input "true"
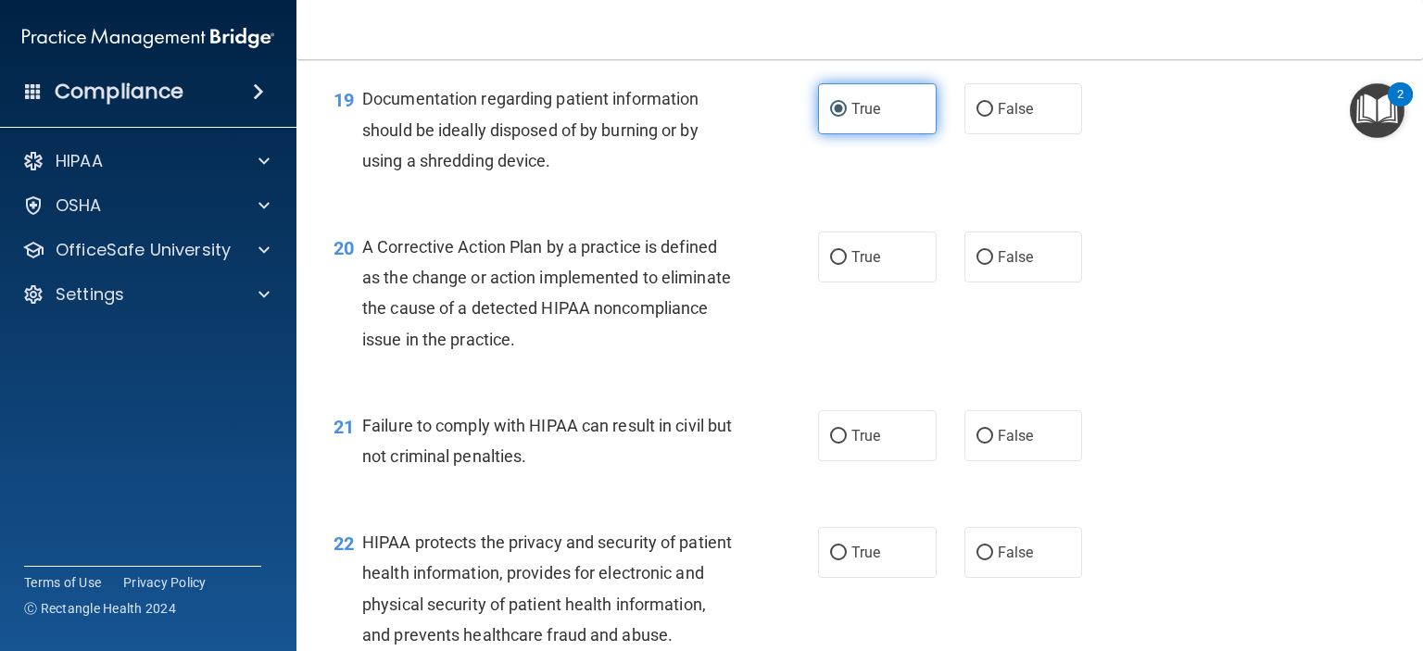
scroll to position [2880, 0]
click at [820, 283] on label "True" at bounding box center [877, 257] width 119 height 51
click at [830, 265] on input "True" at bounding box center [838, 258] width 17 height 14
radio input "true"
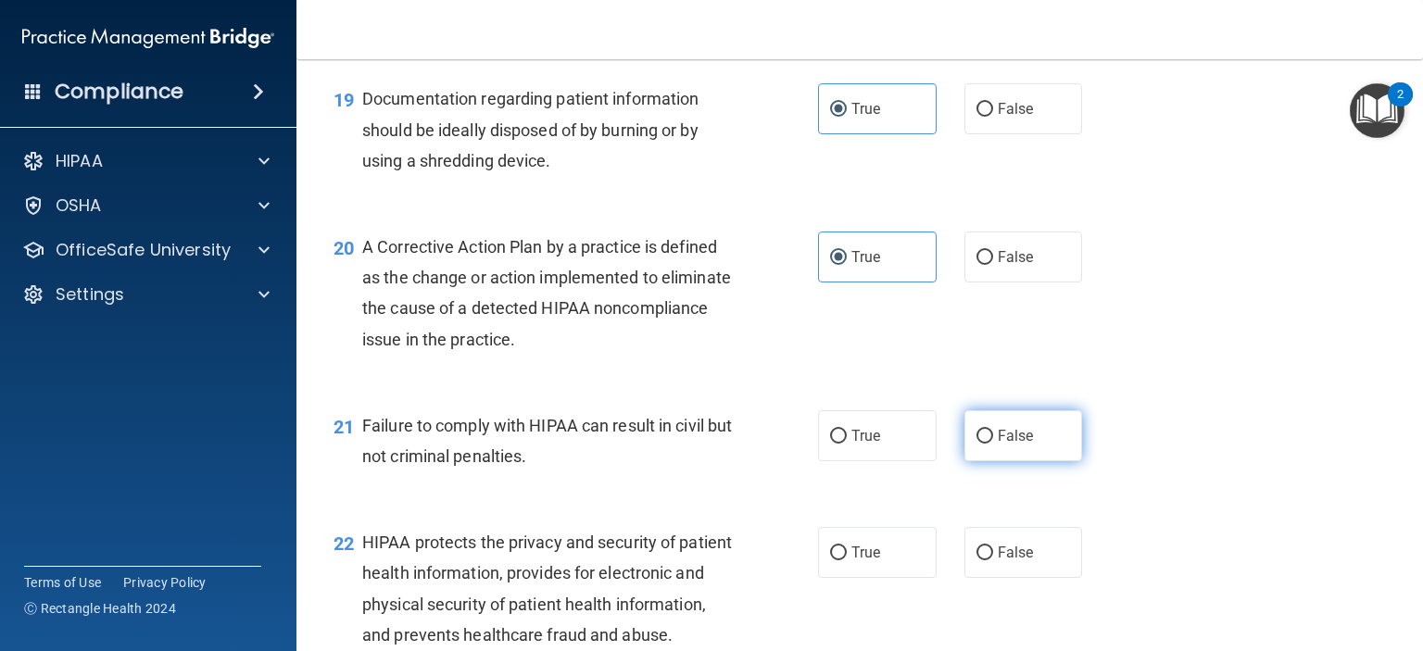
click at [979, 455] on label "False" at bounding box center [1024, 436] width 119 height 51
click at [979, 444] on input "False" at bounding box center [985, 437] width 17 height 14
radio input "true"
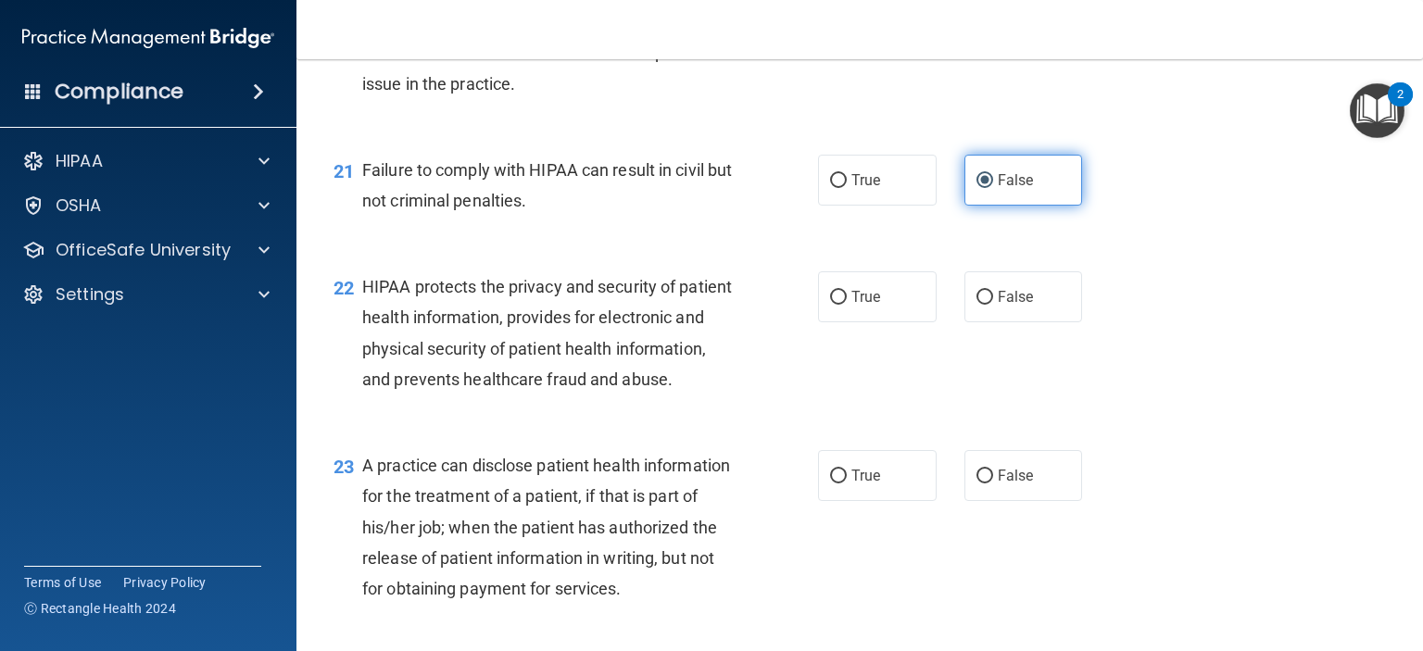
scroll to position [3138, 0]
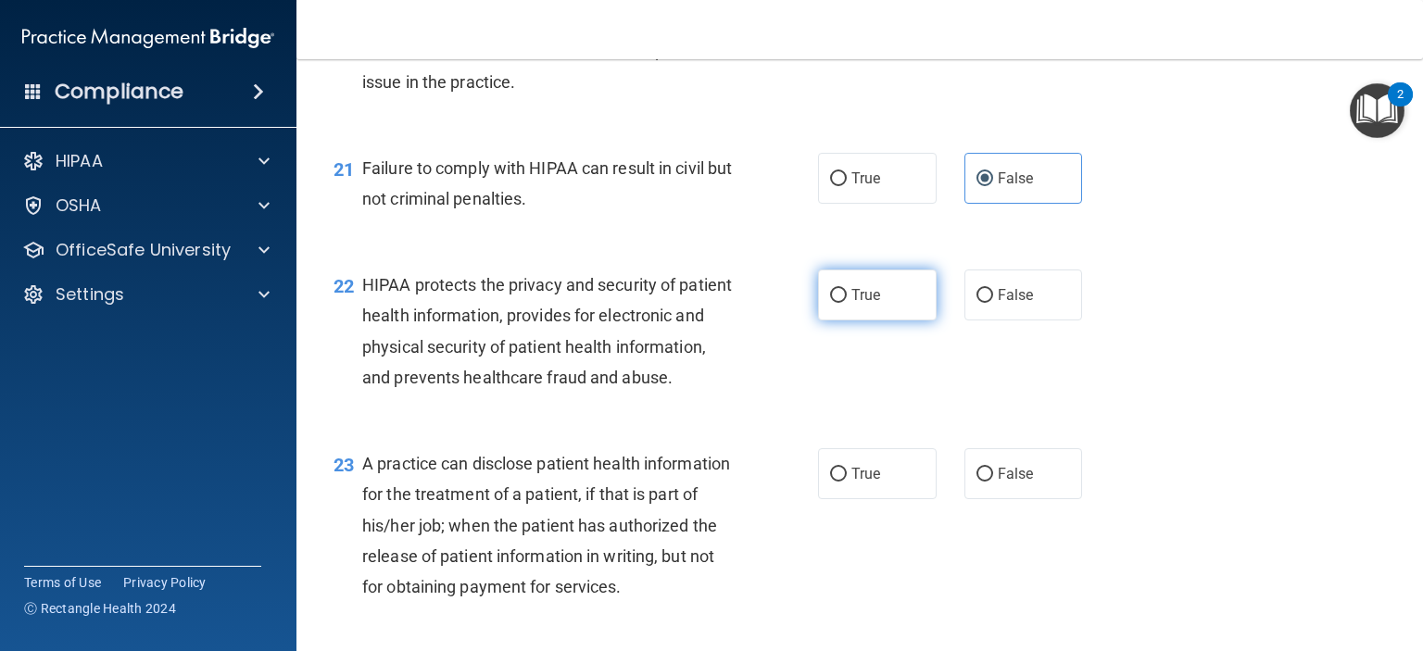
click at [830, 303] on input "True" at bounding box center [838, 296] width 17 height 14
radio input "true"
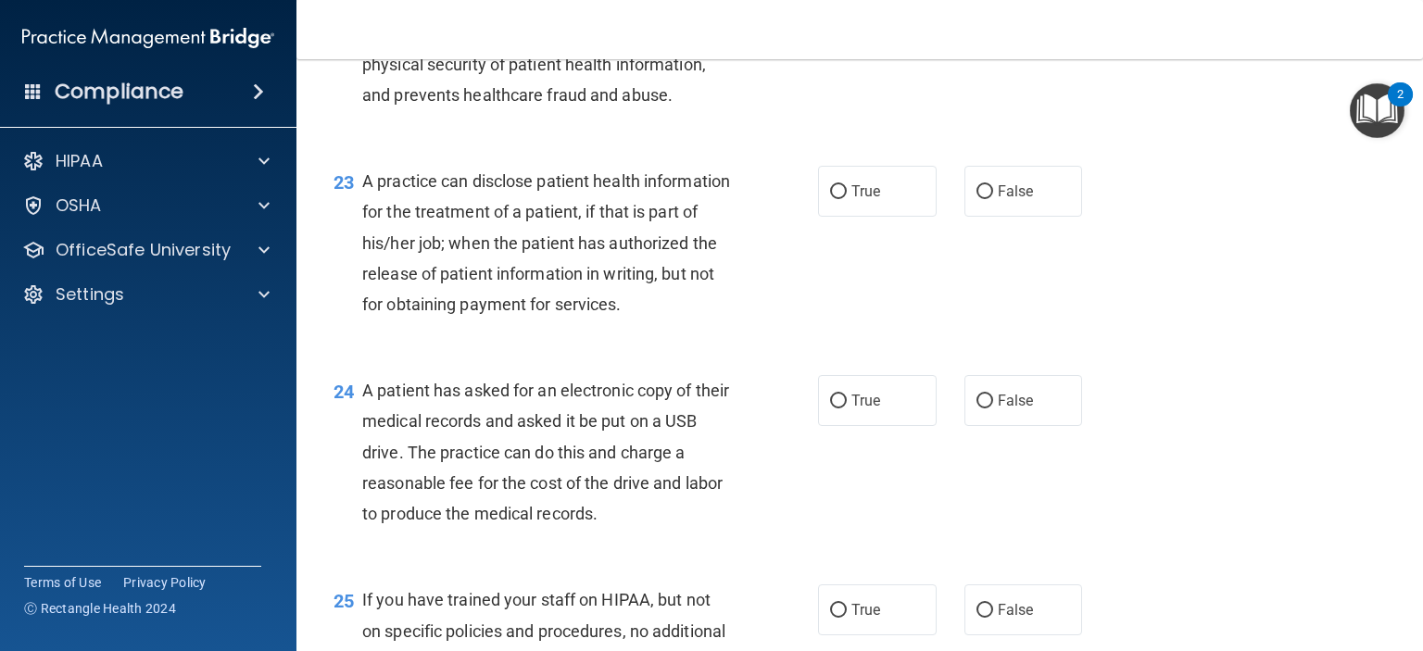
scroll to position [3419, 0]
click at [998, 201] on span "False" at bounding box center [1016, 192] width 36 height 18
click at [993, 200] on input "False" at bounding box center [985, 193] width 17 height 14
radio input "true"
click at [818, 427] on label "True" at bounding box center [877, 401] width 119 height 51
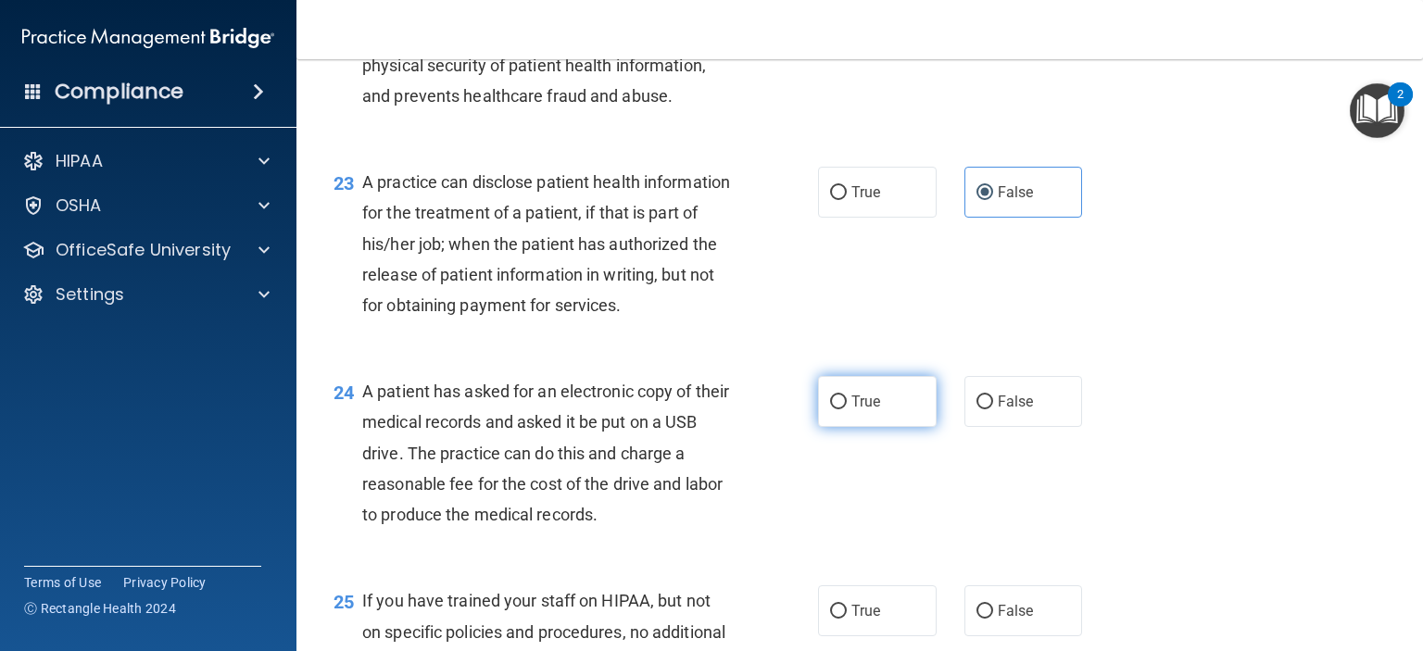
click at [830, 410] on input "True" at bounding box center [838, 403] width 17 height 14
radio input "true"
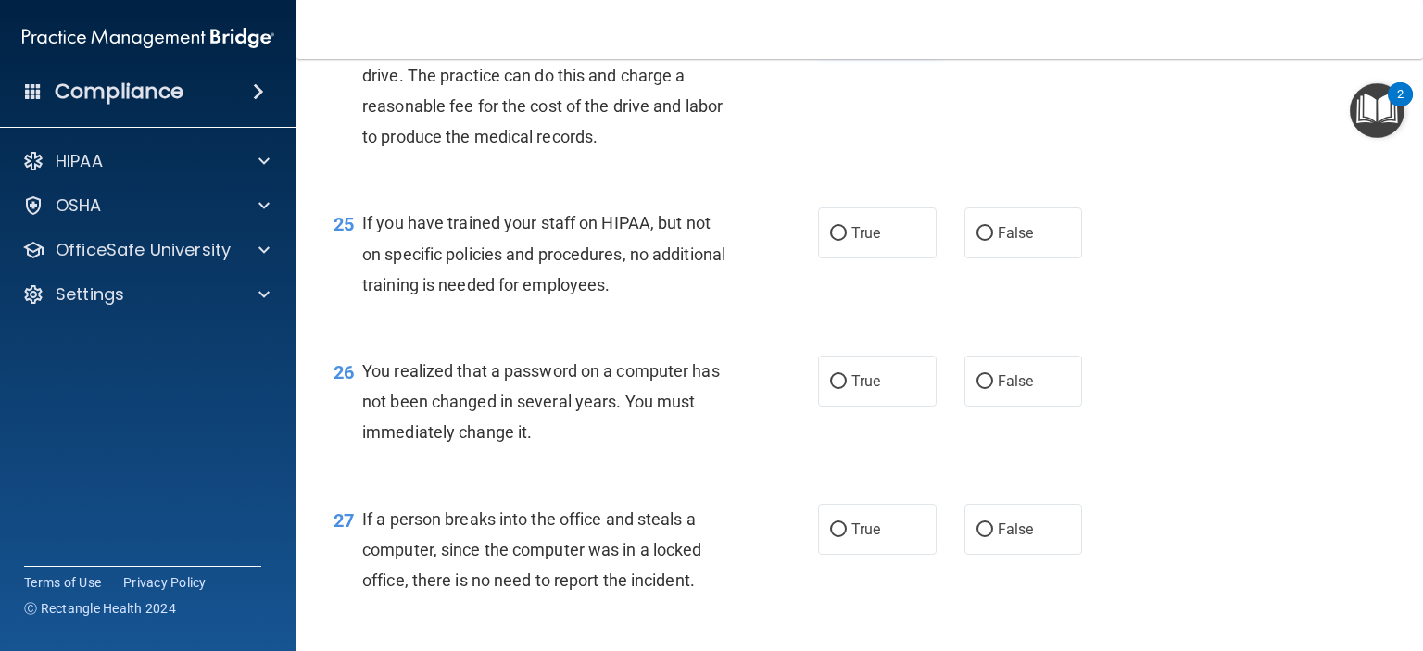
scroll to position [3824, 0]
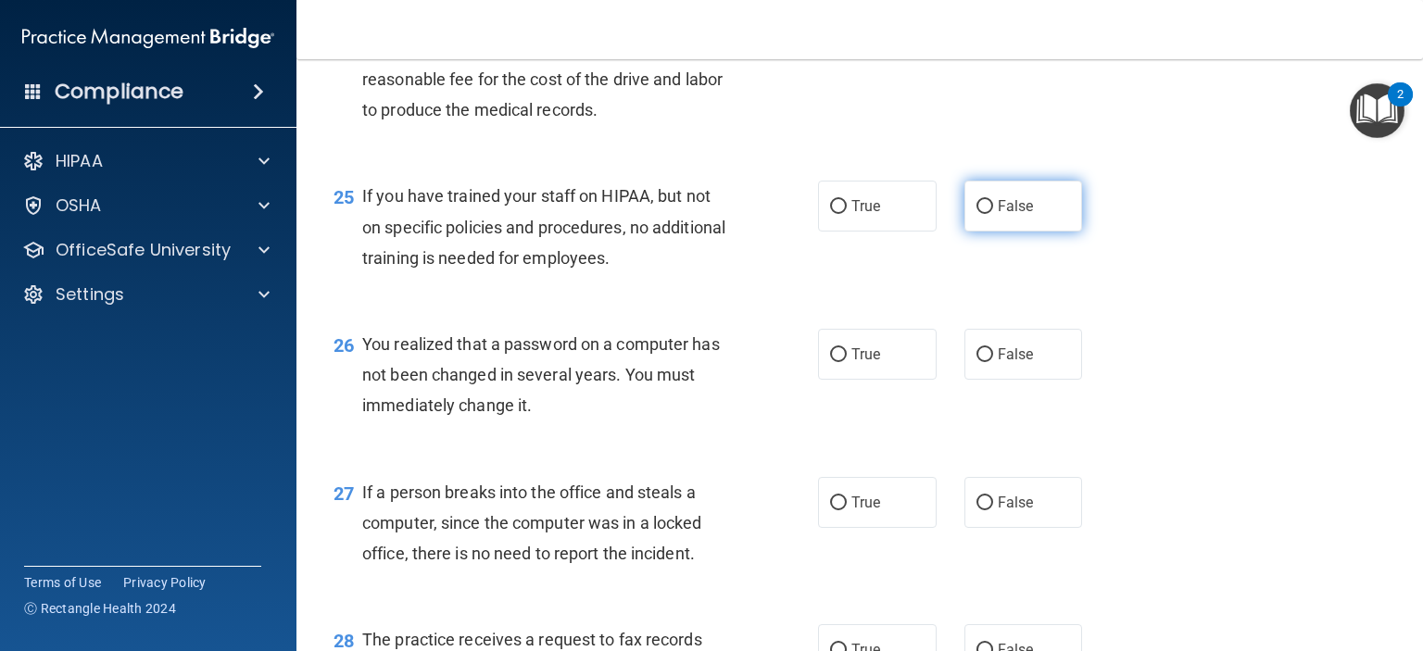
click at [1036, 232] on label "False" at bounding box center [1024, 206] width 119 height 51
click at [993, 214] on input "False" at bounding box center [985, 207] width 17 height 14
radio input "true"
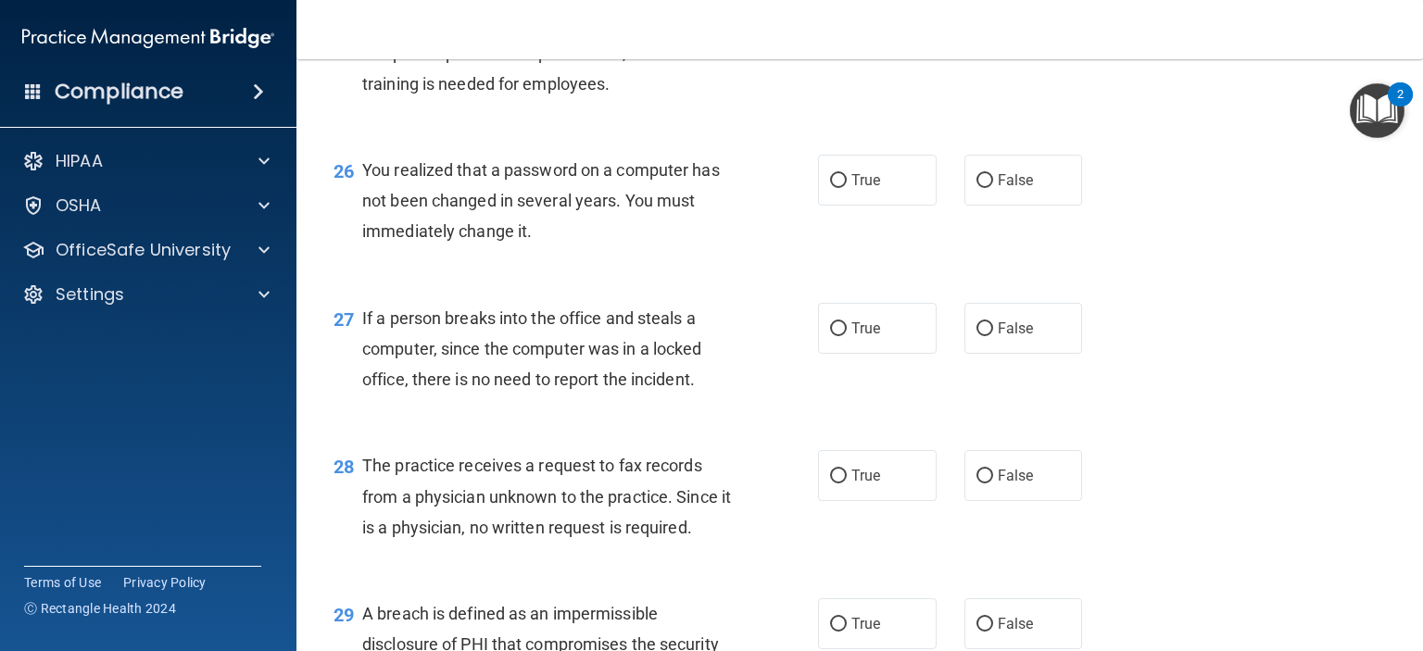
scroll to position [3999, 0]
click at [838, 205] on label "True" at bounding box center [877, 179] width 119 height 51
click at [838, 187] on input "True" at bounding box center [838, 180] width 17 height 14
radio input "true"
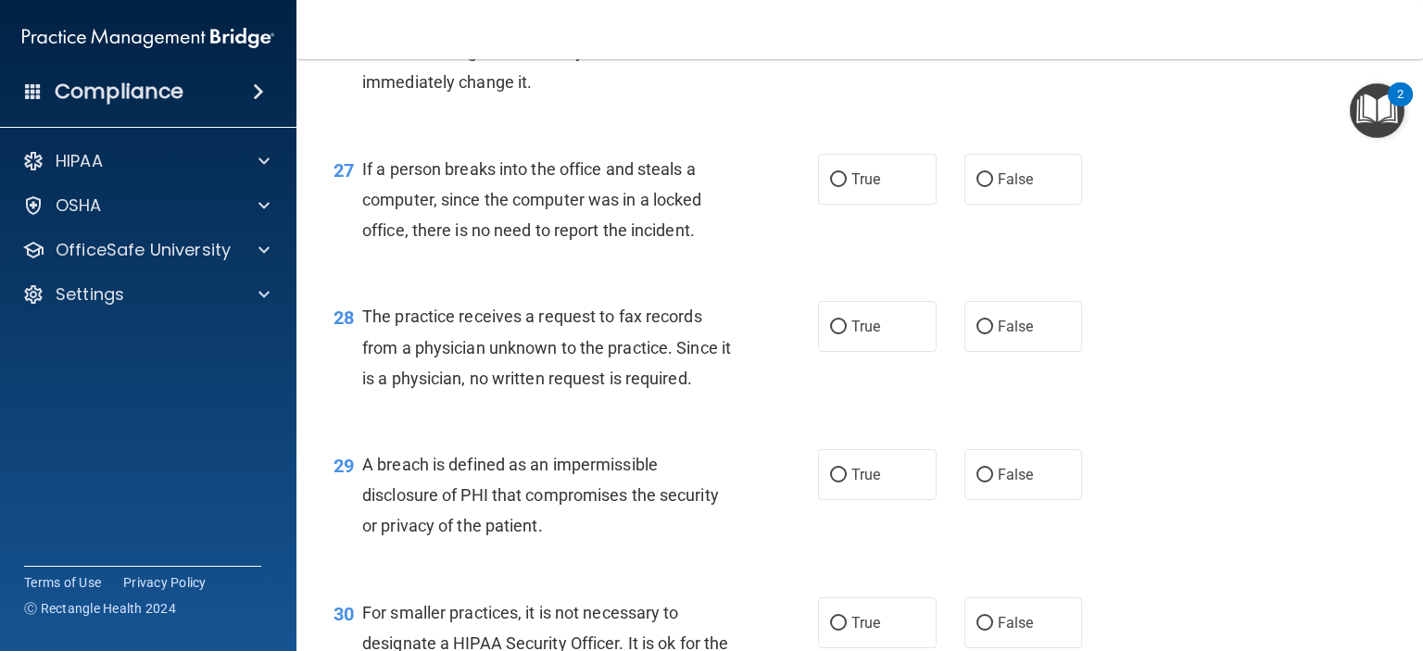
scroll to position [4150, 0]
click at [1035, 203] on label "False" at bounding box center [1024, 177] width 119 height 51
click at [993, 185] on input "False" at bounding box center [985, 178] width 17 height 14
radio input "true"
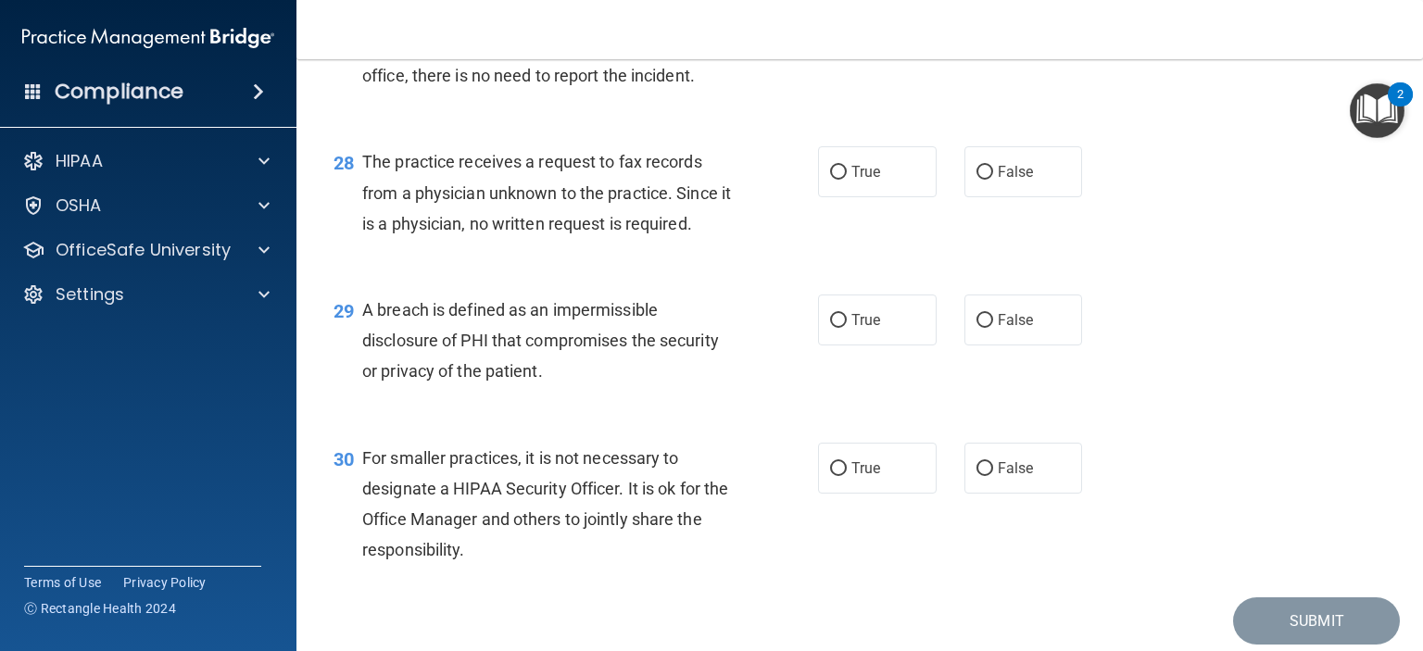
scroll to position [4303, 0]
click at [1030, 196] on label "False" at bounding box center [1024, 170] width 119 height 51
click at [993, 179] on input "False" at bounding box center [985, 172] width 17 height 14
radio input "true"
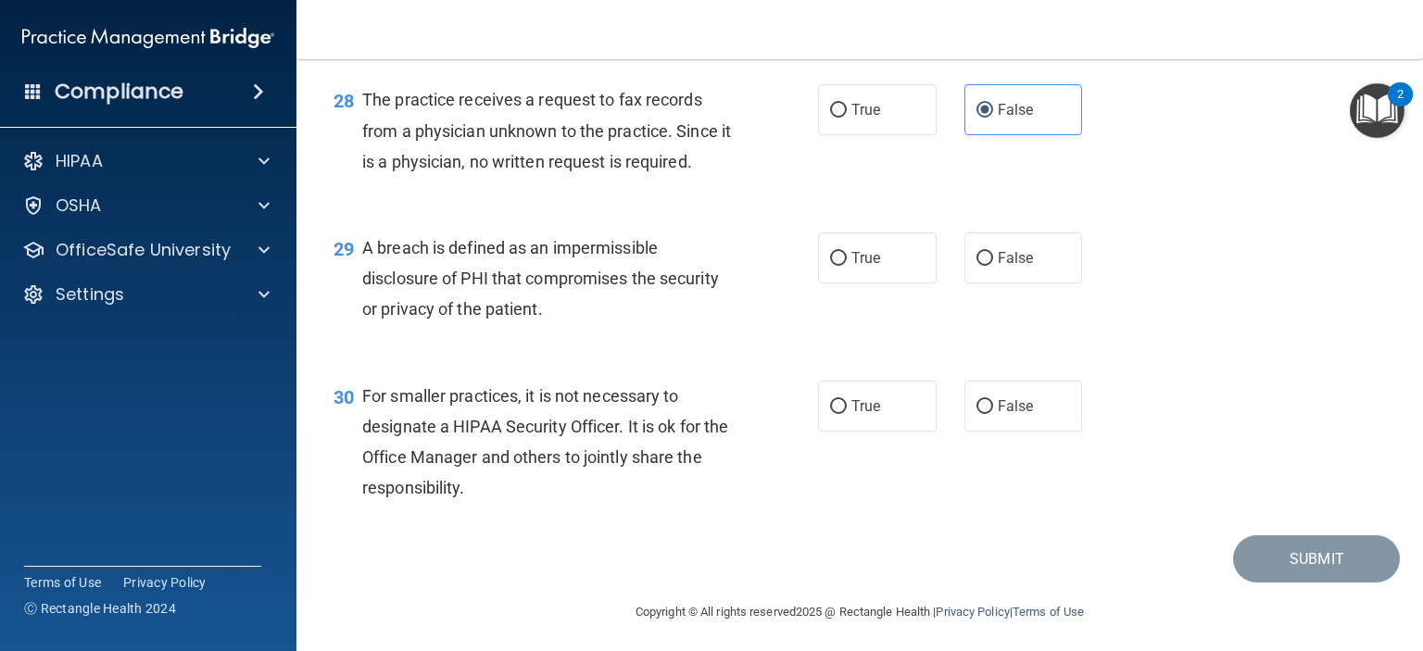
scroll to position [4365, 0]
click at [897, 283] on label "True" at bounding box center [877, 257] width 119 height 51
click at [847, 265] on input "True" at bounding box center [838, 258] width 17 height 14
radio input "true"
click at [1030, 431] on label "False" at bounding box center [1024, 405] width 119 height 51
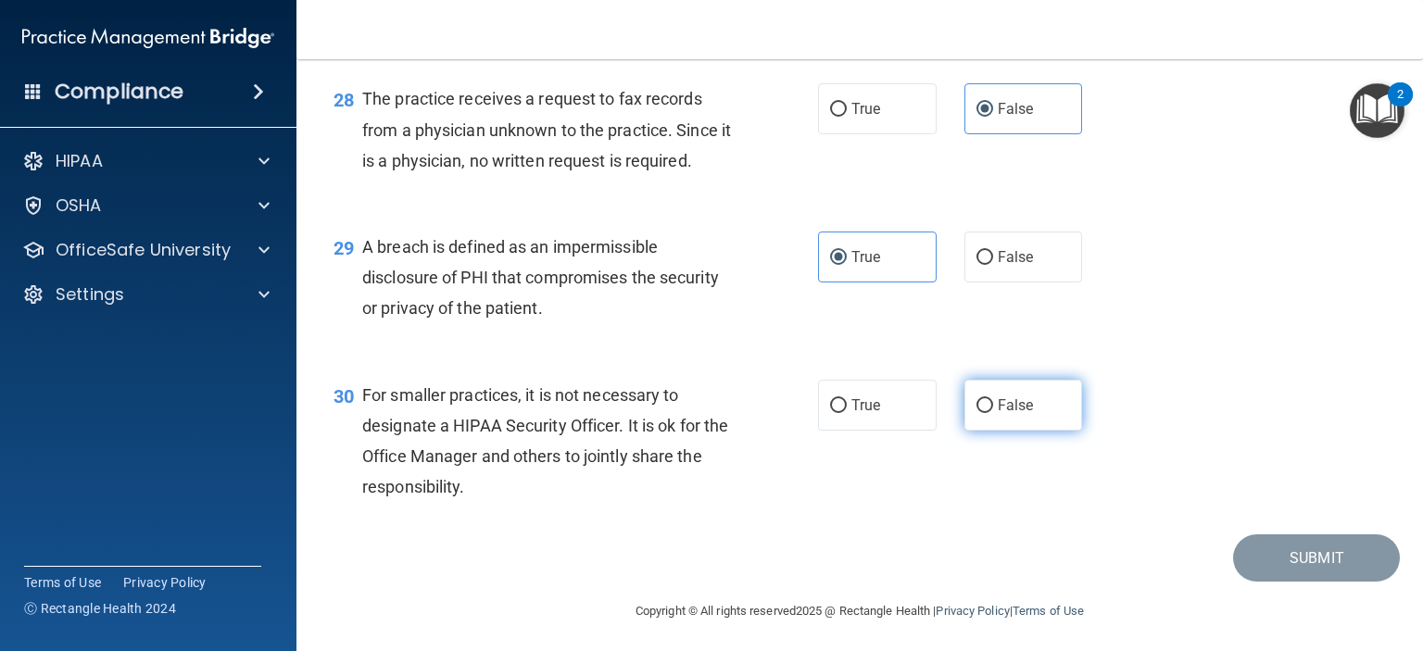
click at [993, 413] on input "False" at bounding box center [985, 406] width 17 height 14
radio input "true"
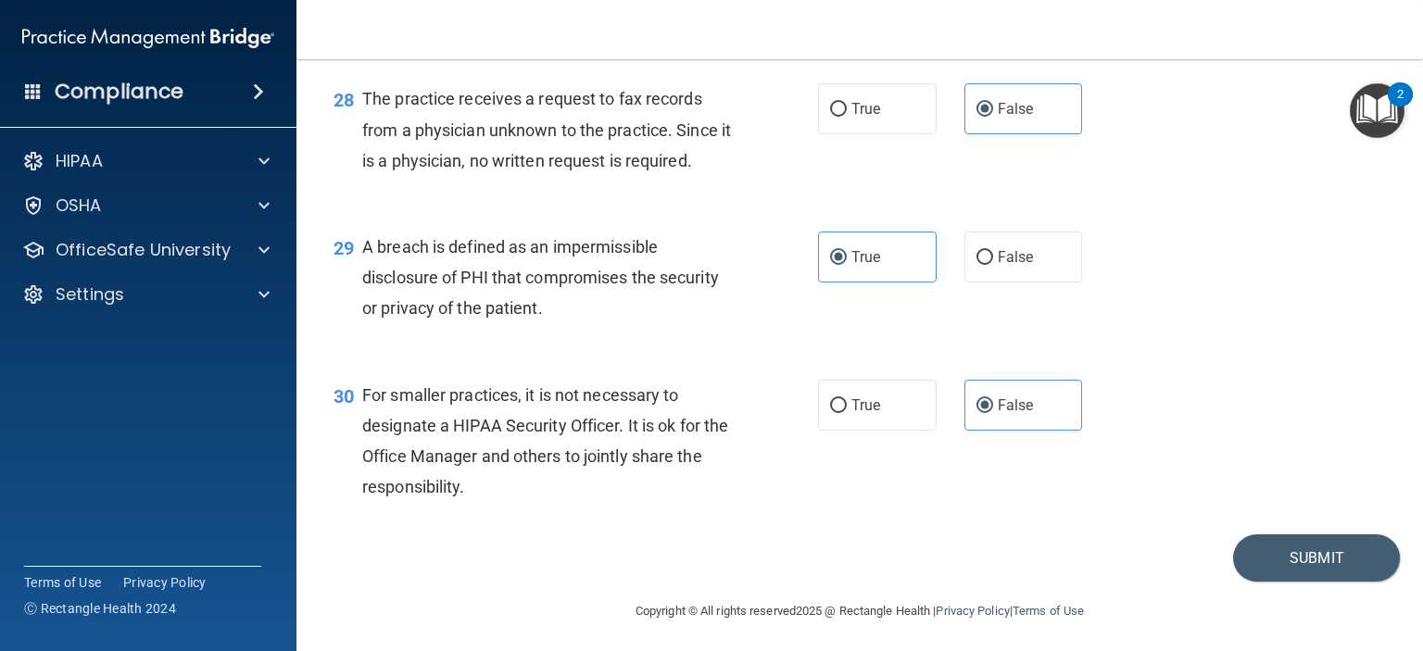
scroll to position [4463, 0]
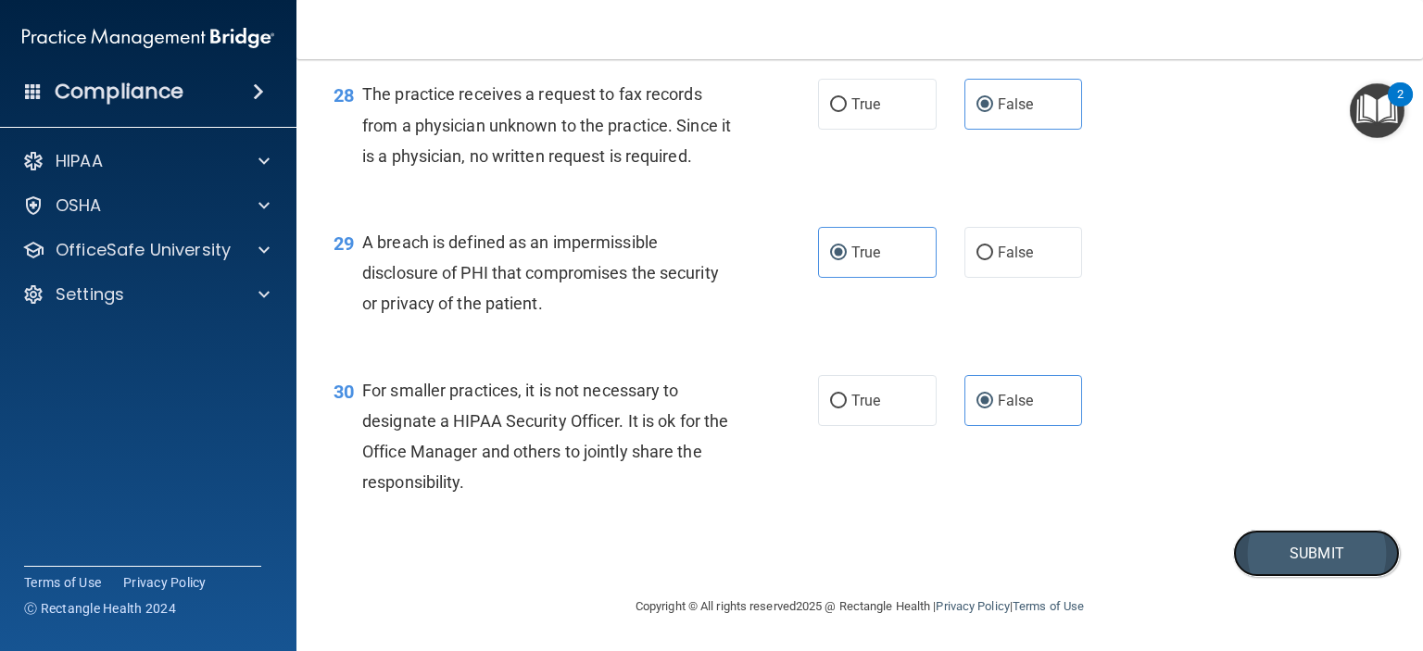
click at [1260, 539] on button "Submit" at bounding box center [1316, 553] width 167 height 47
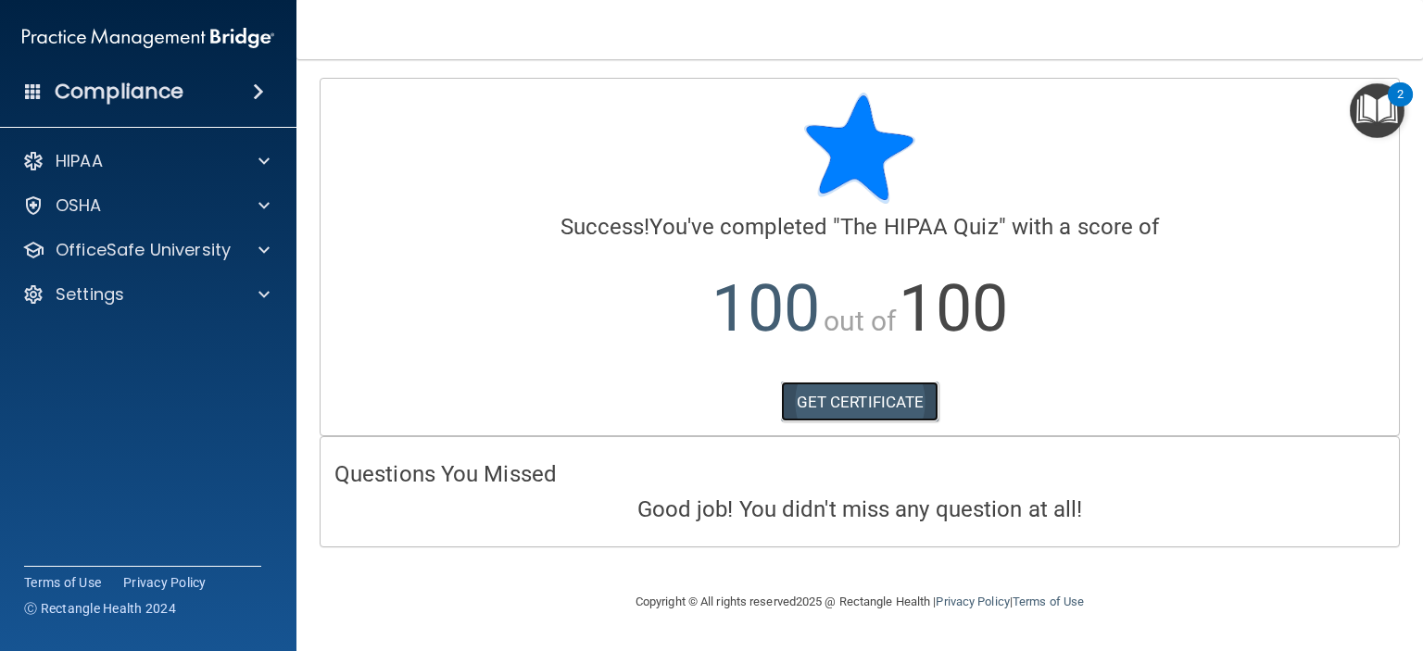
click at [871, 397] on link "GET CERTIFICATE" at bounding box center [860, 402] width 158 height 41
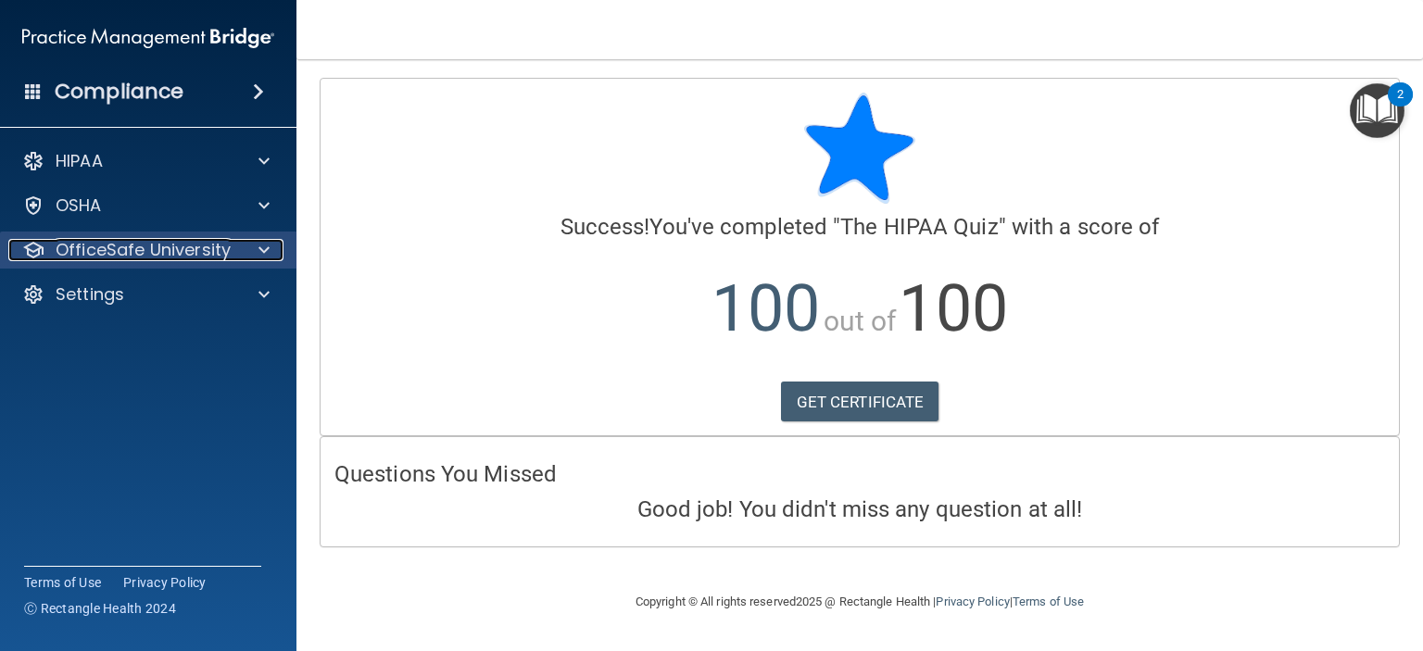
click at [267, 251] on span at bounding box center [264, 250] width 11 height 22
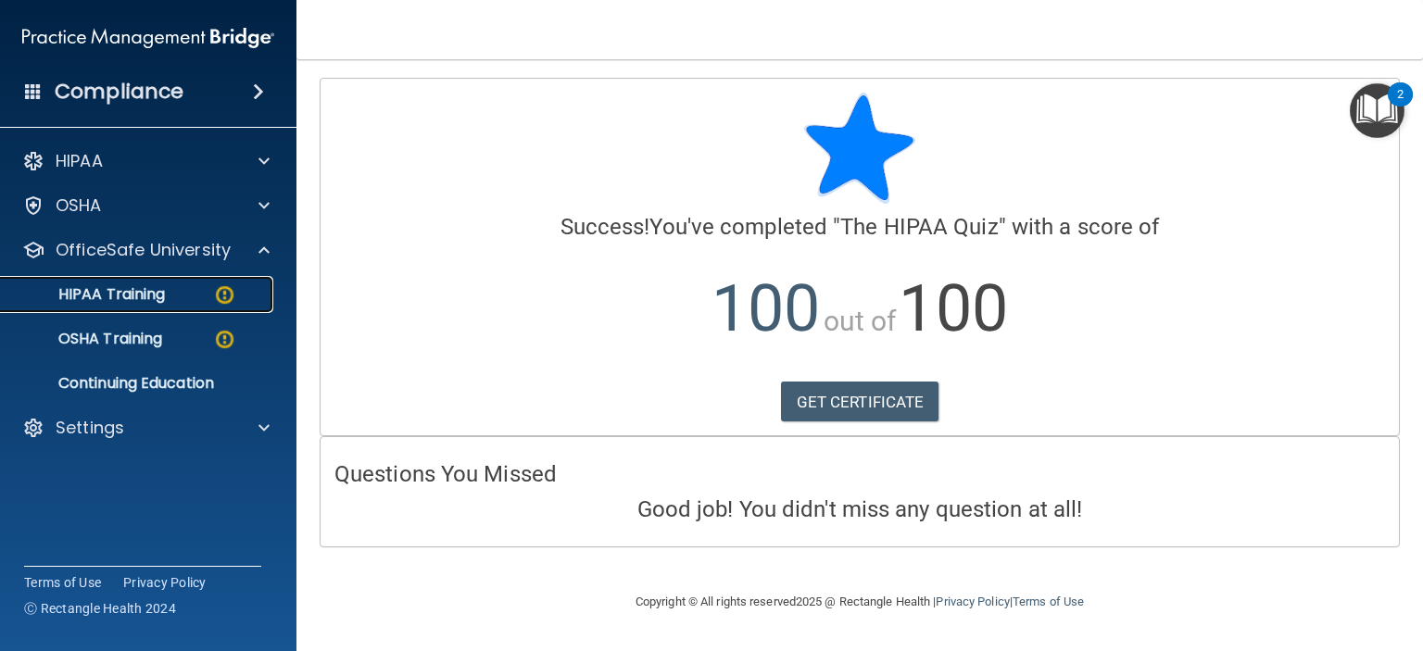
click at [166, 291] on div "HIPAA Training" at bounding box center [138, 294] width 253 height 19
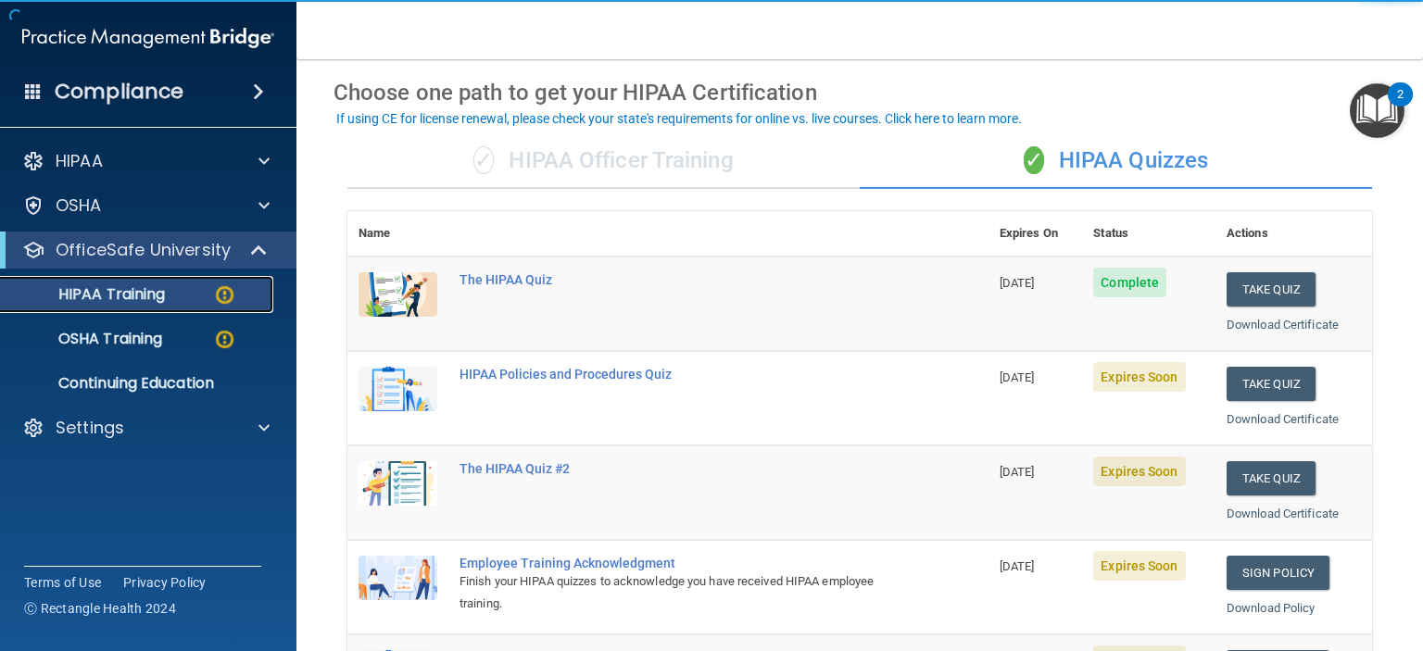
scroll to position [70, 0]
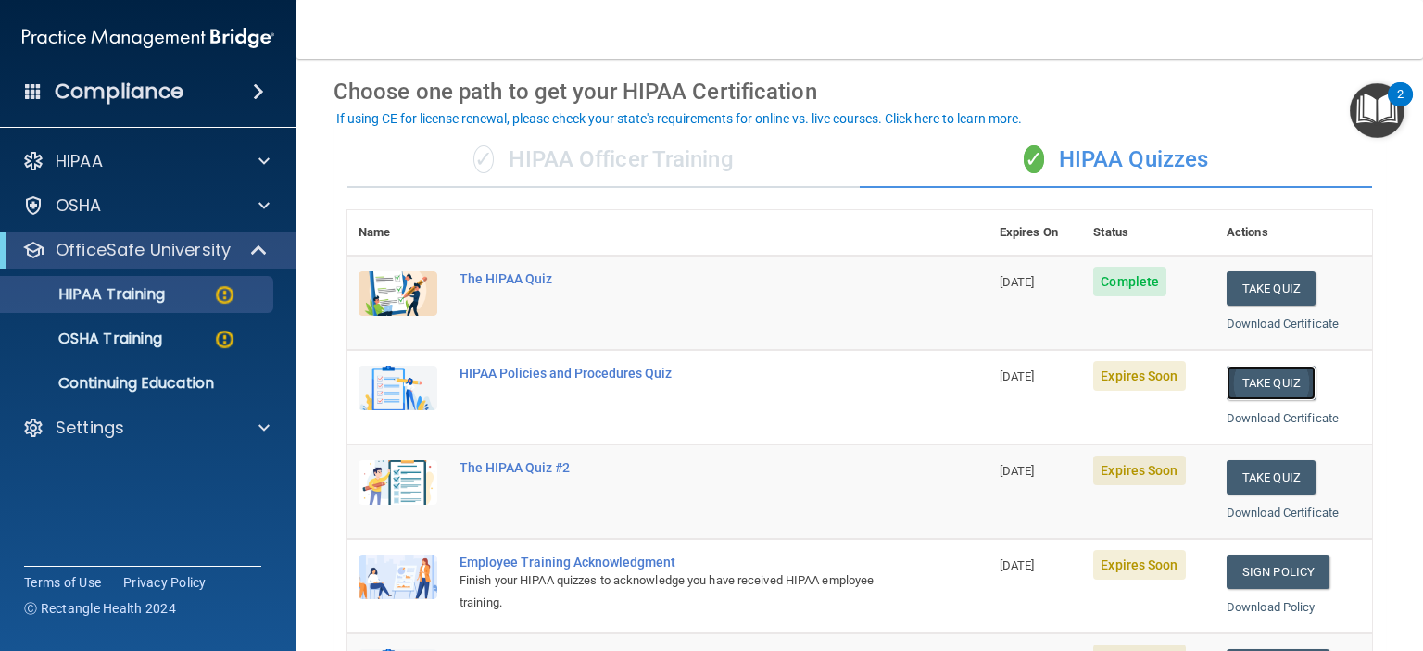
click at [1262, 374] on button "Take Quiz" at bounding box center [1271, 383] width 89 height 34
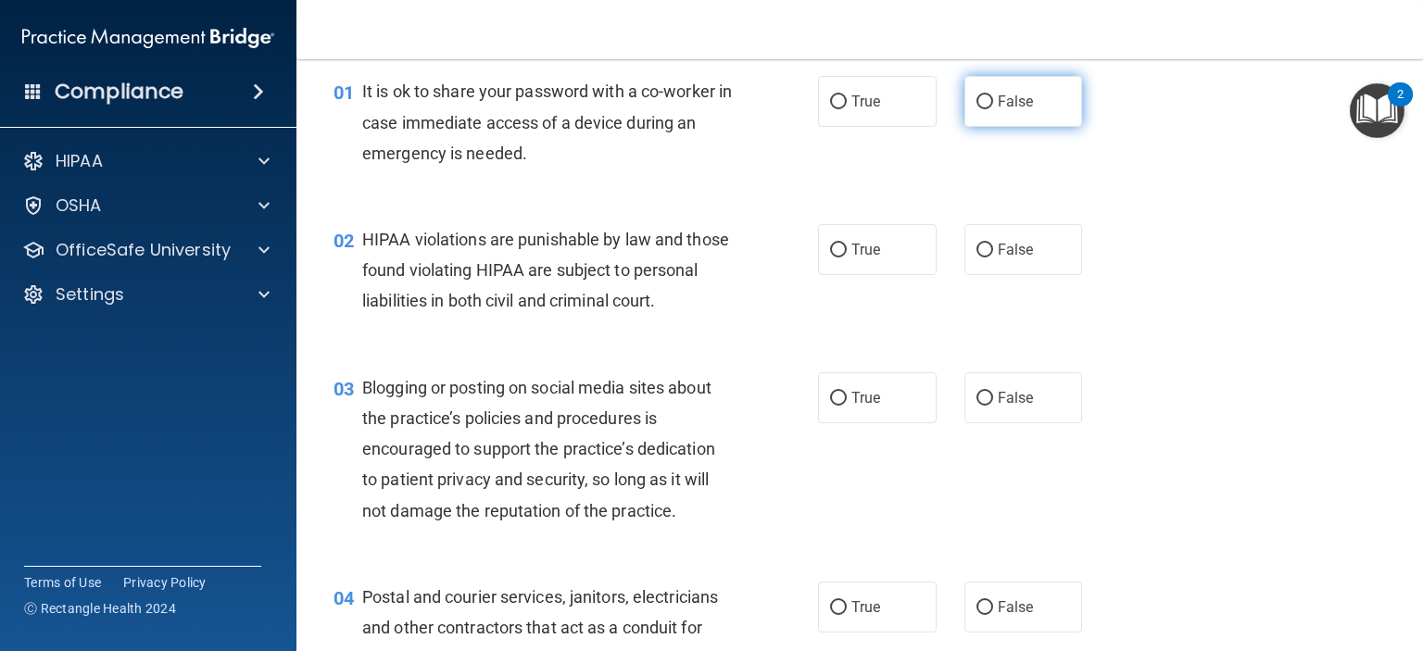
click at [977, 95] on input "False" at bounding box center [985, 102] width 17 height 14
radio input "true"
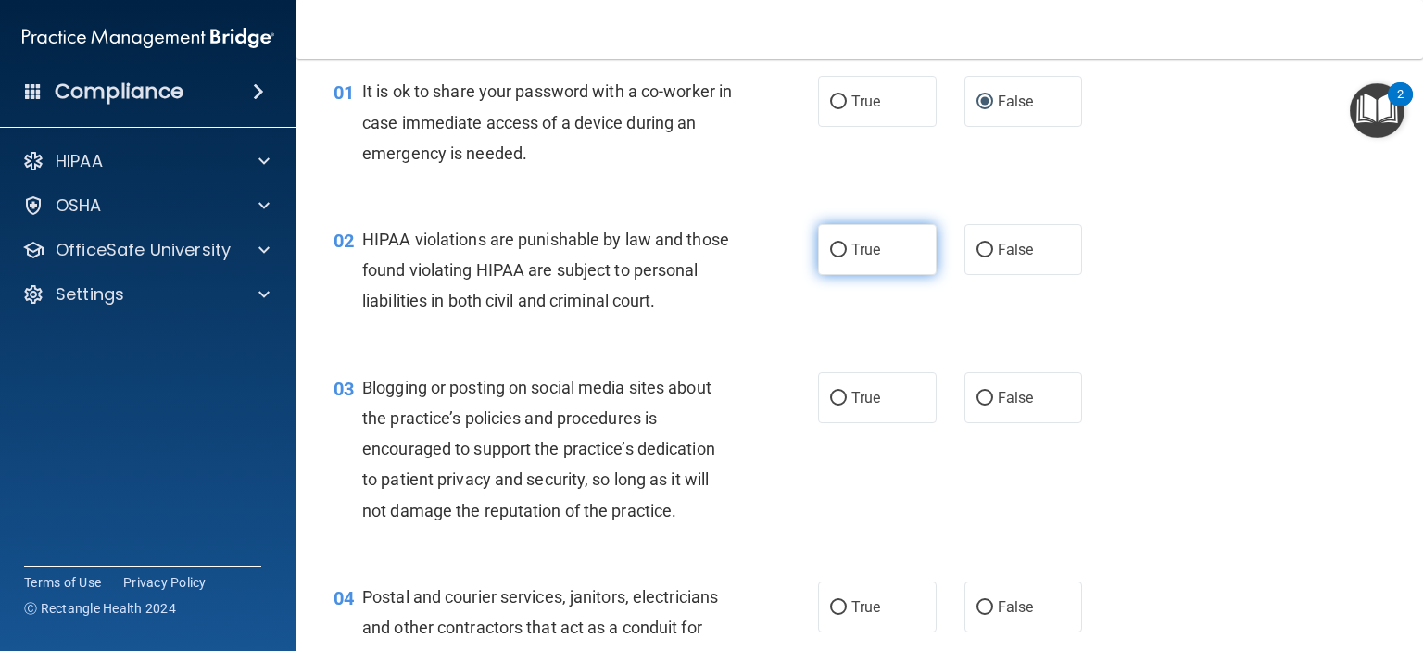
click at [876, 260] on label "True" at bounding box center [877, 249] width 119 height 51
click at [847, 258] on input "True" at bounding box center [838, 251] width 17 height 14
radio input "true"
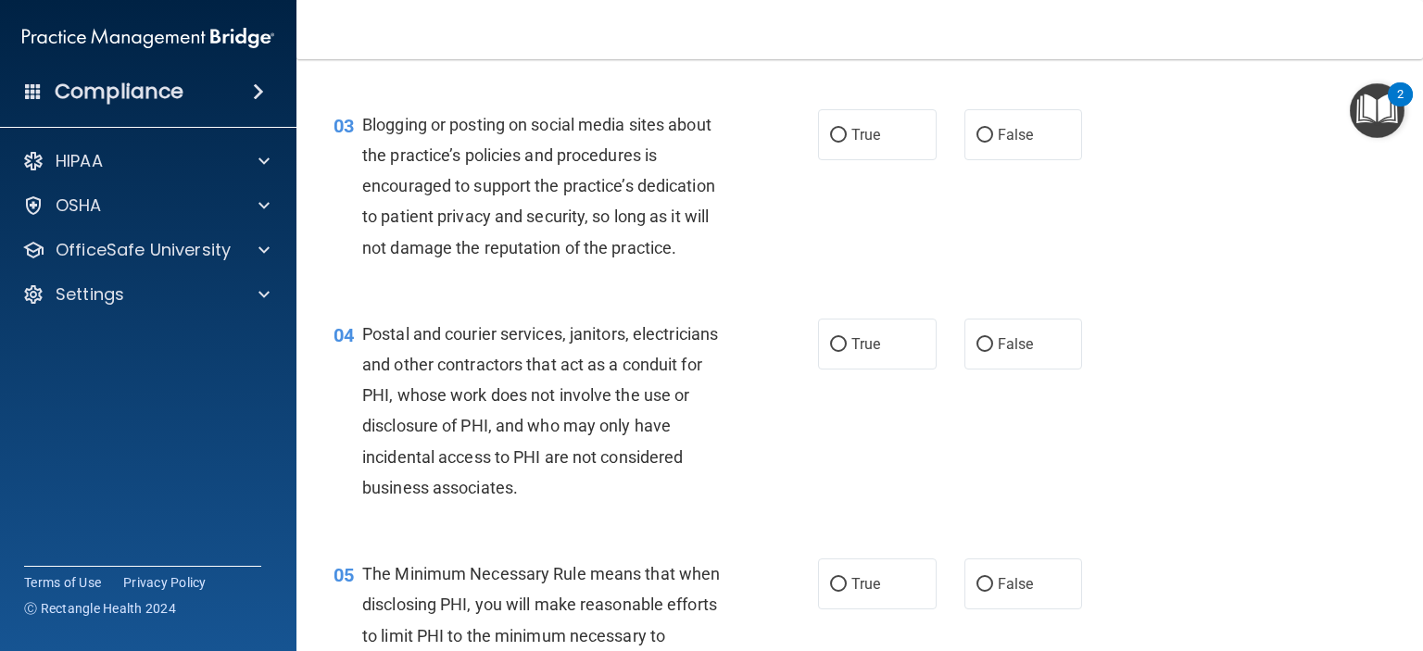
scroll to position [334, 0]
click at [1005, 144] on span "False" at bounding box center [1016, 135] width 36 height 18
click at [993, 143] on input "False" at bounding box center [985, 136] width 17 height 14
radio input "true"
click at [845, 370] on label "True" at bounding box center [877, 344] width 119 height 51
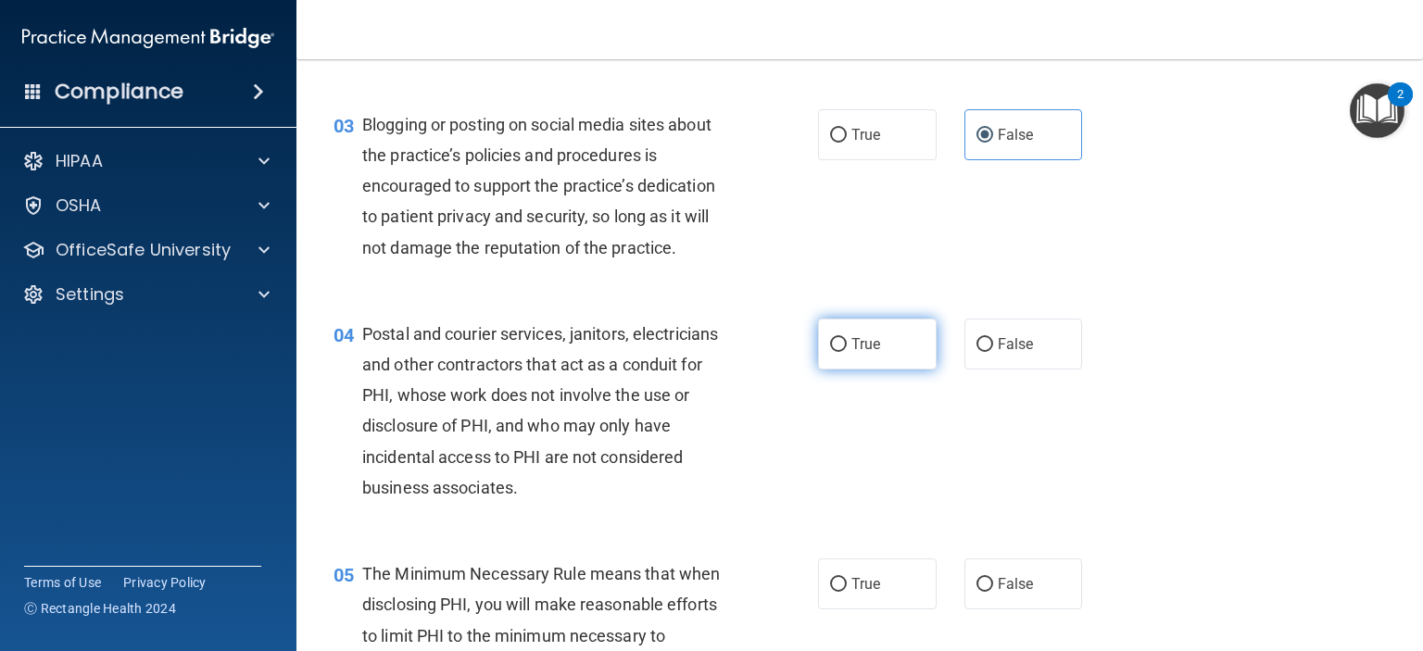
click at [845, 352] on input "True" at bounding box center [838, 345] width 17 height 14
radio input "true"
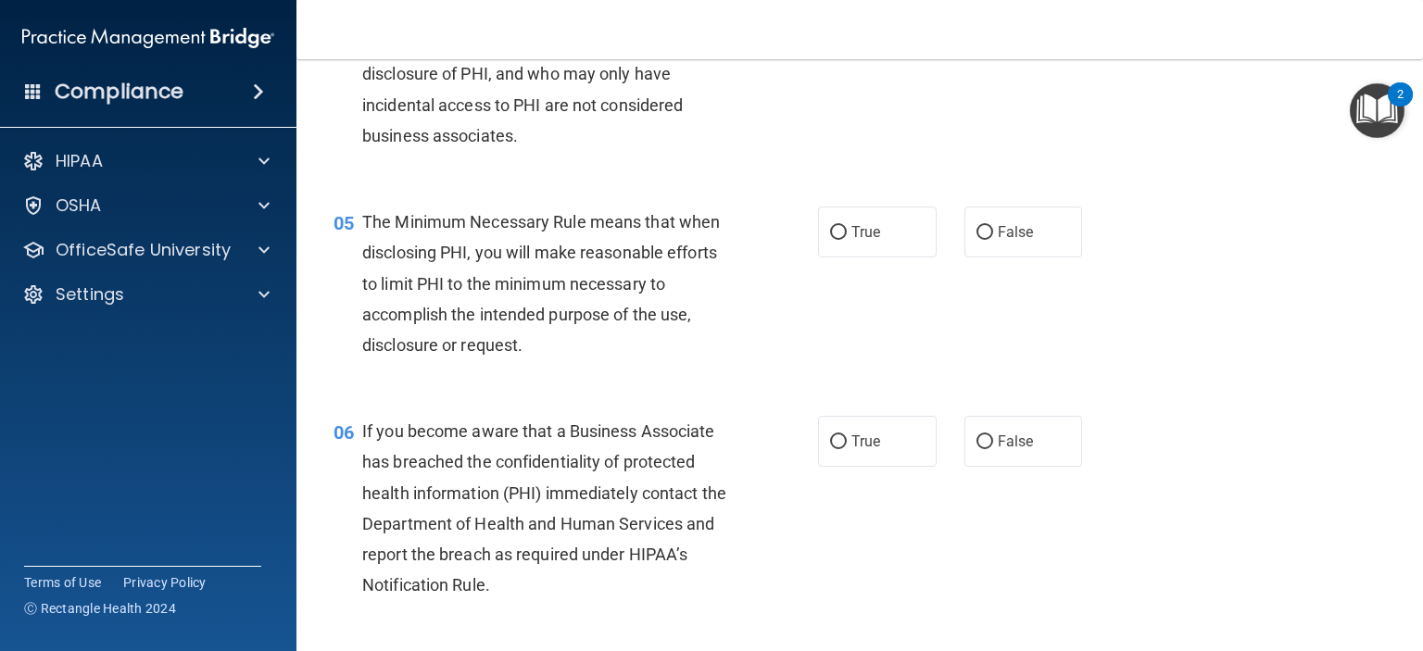
scroll to position [688, 0]
click at [878, 256] on label "True" at bounding box center [877, 230] width 119 height 51
click at [847, 238] on input "True" at bounding box center [838, 231] width 17 height 14
radio input "true"
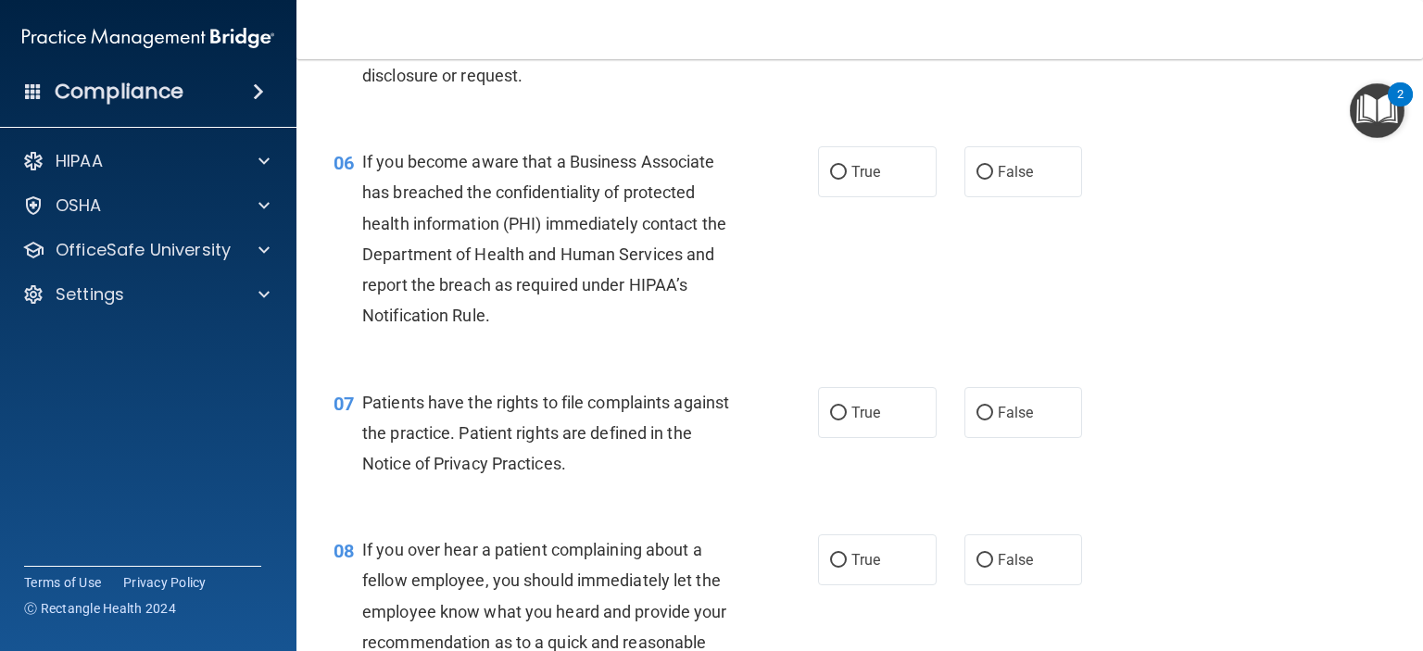
scroll to position [1016, 0]
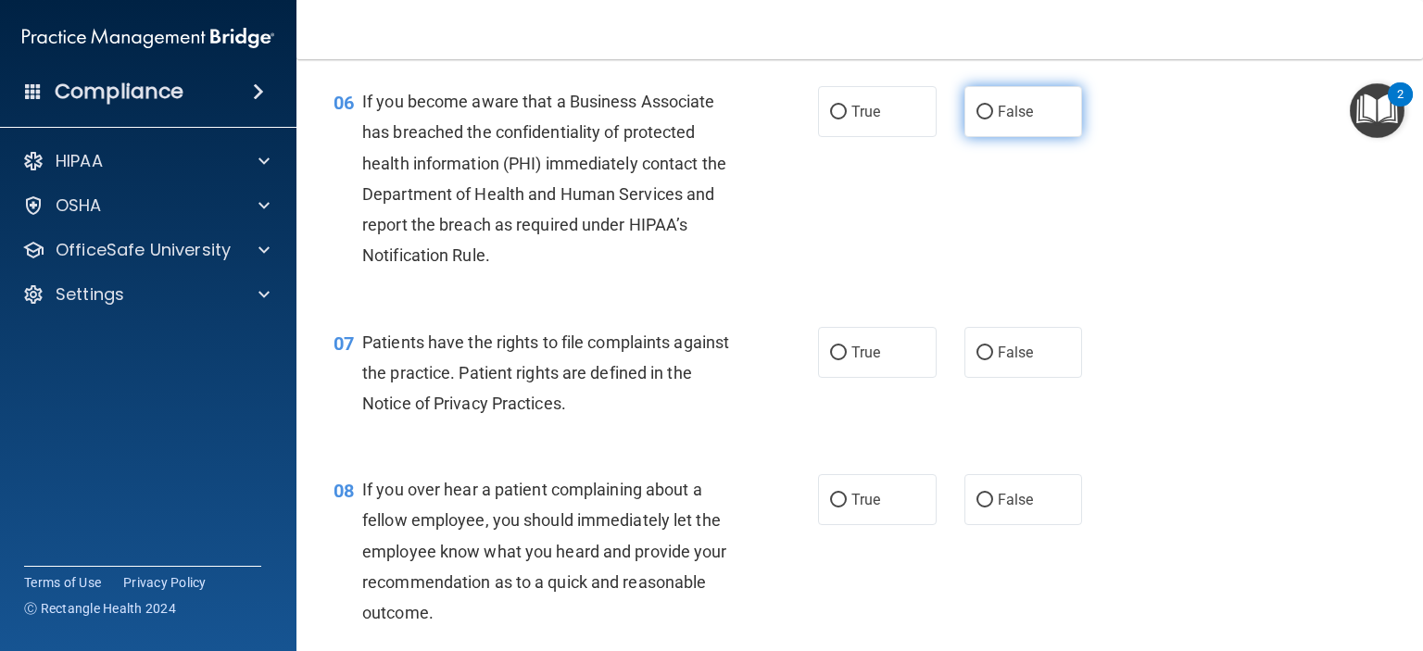
click at [965, 137] on label "False" at bounding box center [1024, 111] width 119 height 51
click at [977, 120] on input "False" at bounding box center [985, 113] width 17 height 14
radio input "true"
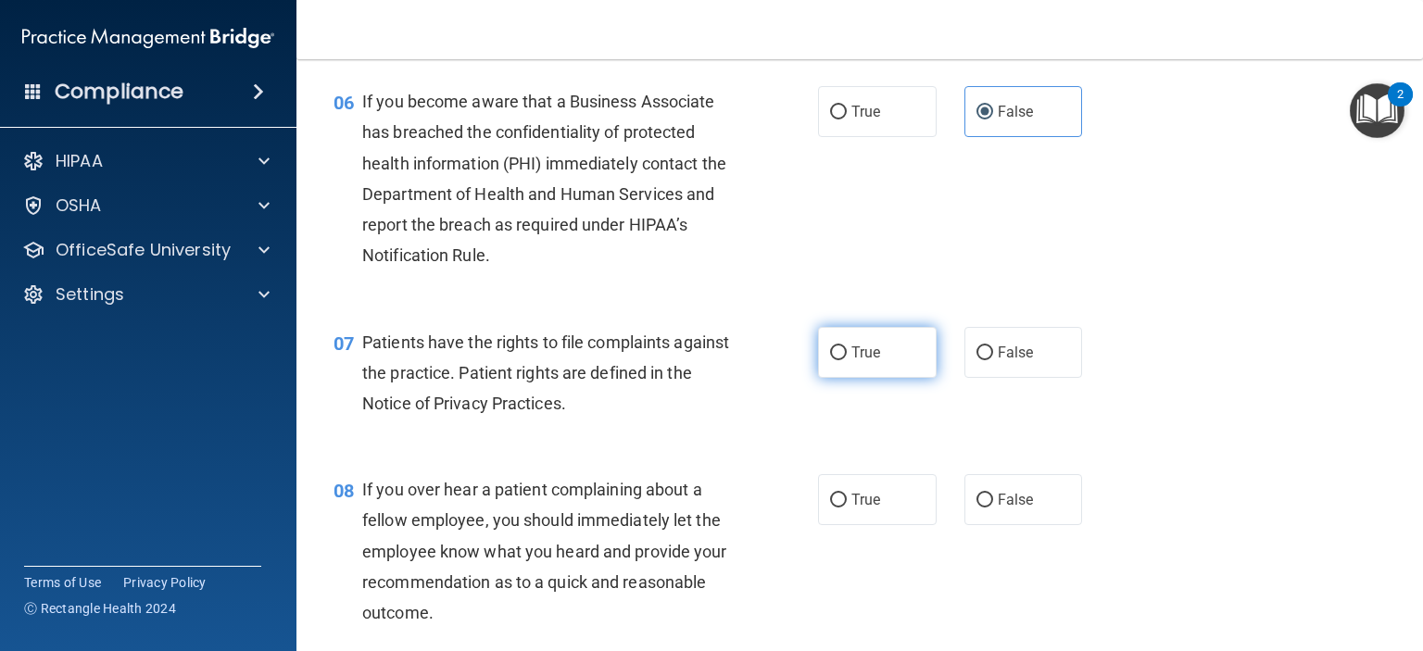
click at [830, 360] on input "True" at bounding box center [838, 354] width 17 height 14
radio input "true"
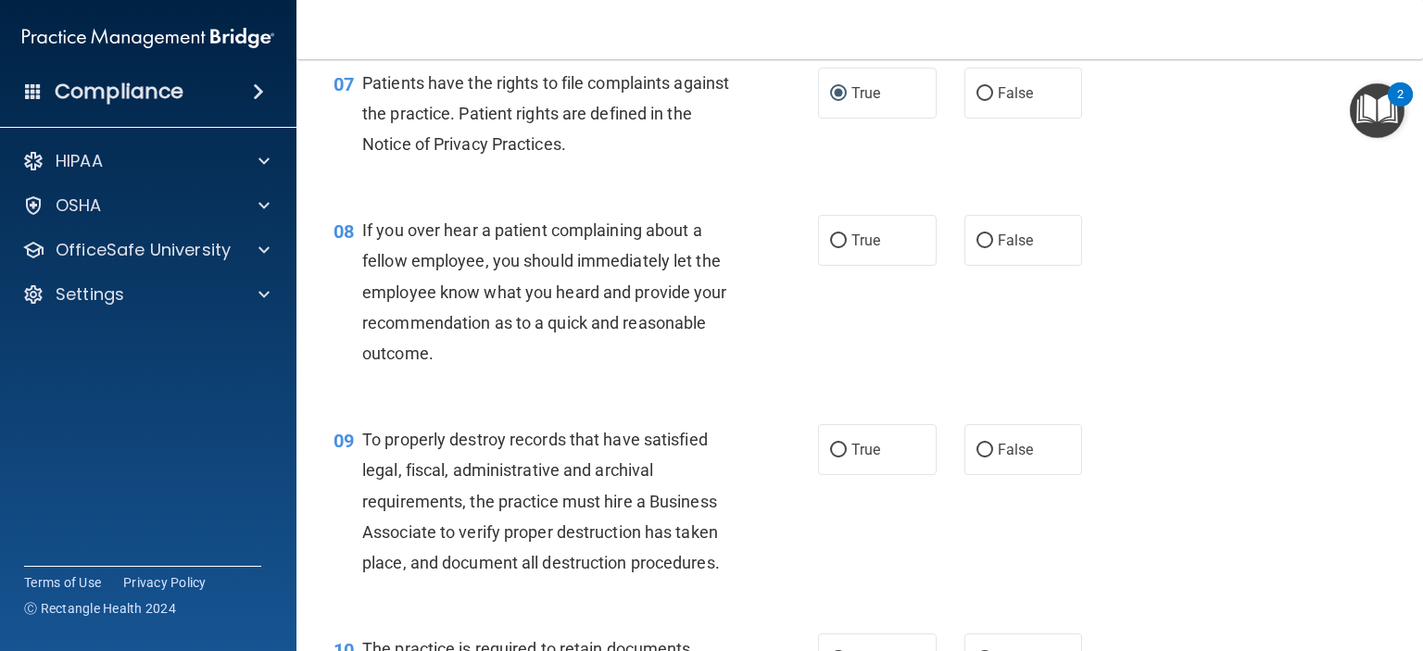
scroll to position [1278, 0]
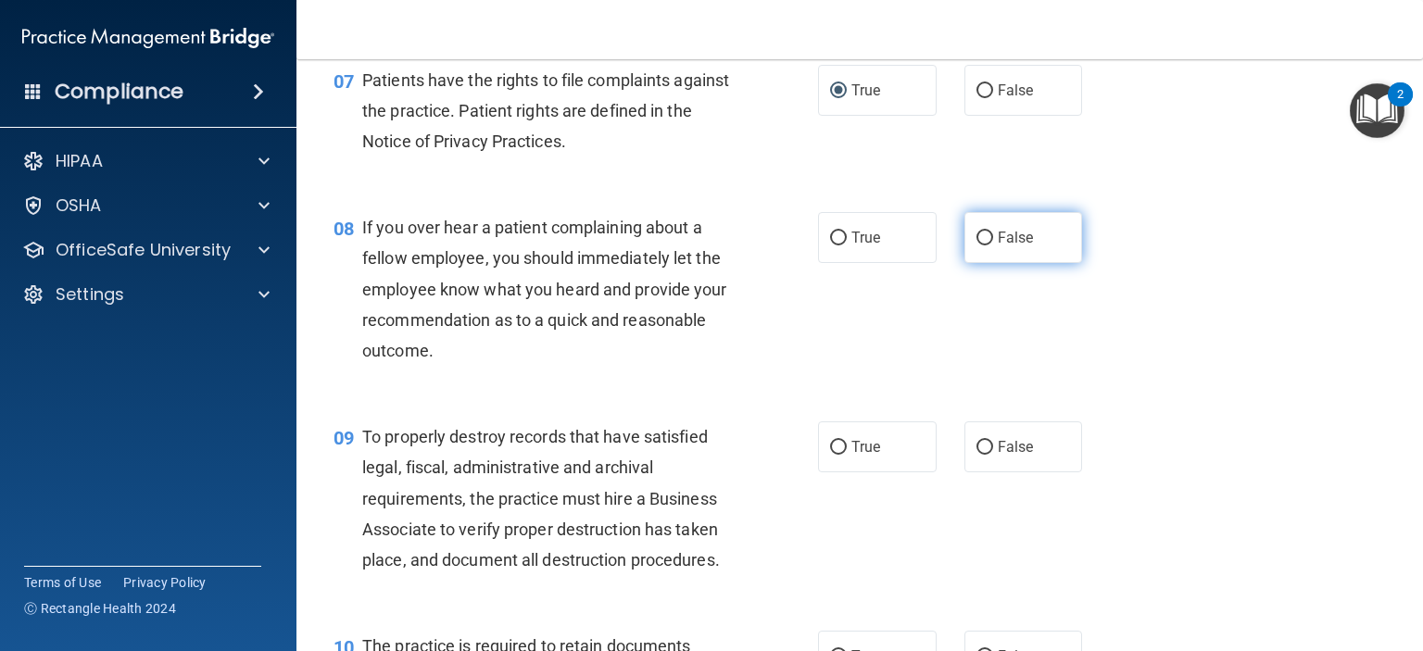
click at [982, 263] on label "False" at bounding box center [1024, 237] width 119 height 51
click at [982, 246] on input "False" at bounding box center [985, 239] width 17 height 14
radio input "true"
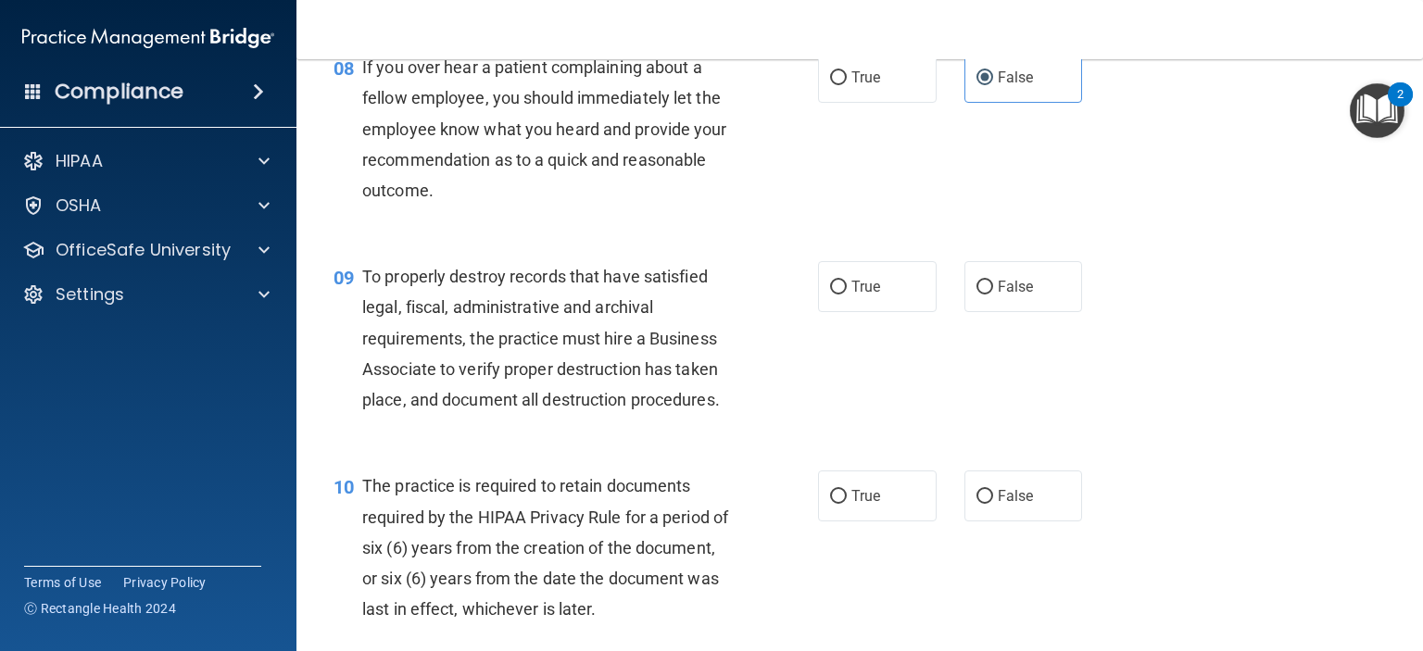
scroll to position [1440, 0]
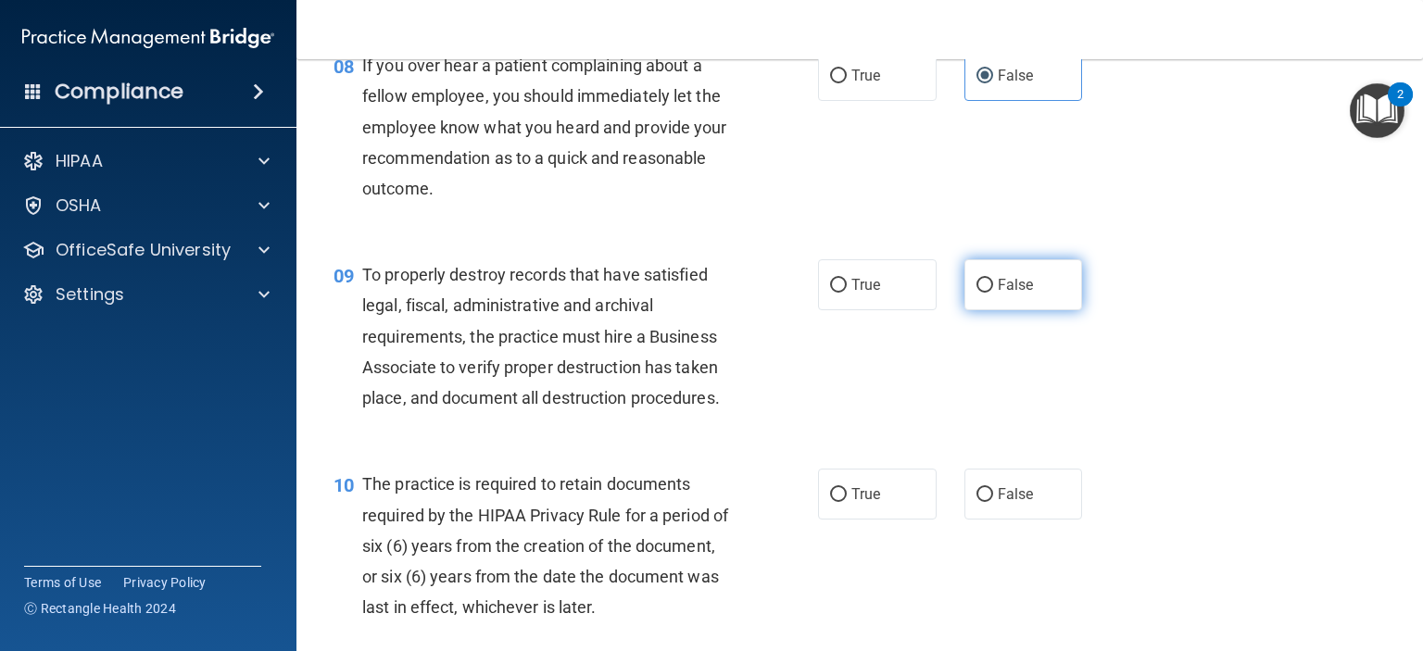
click at [1010, 305] on label "False" at bounding box center [1024, 284] width 119 height 51
click at [993, 293] on input "False" at bounding box center [985, 286] width 17 height 14
radio input "true"
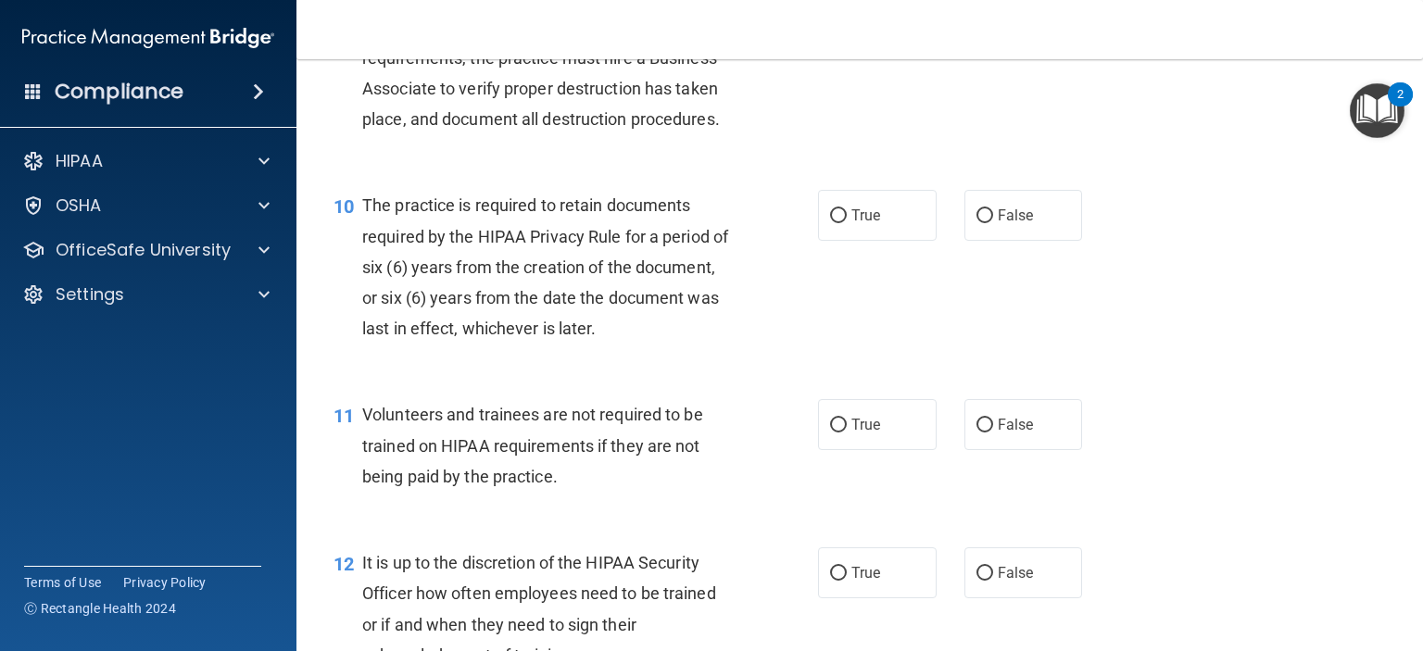
scroll to position [1720, 0]
click at [868, 223] on span "True" at bounding box center [866, 215] width 29 height 18
click at [847, 222] on input "True" at bounding box center [838, 215] width 17 height 14
radio input "true"
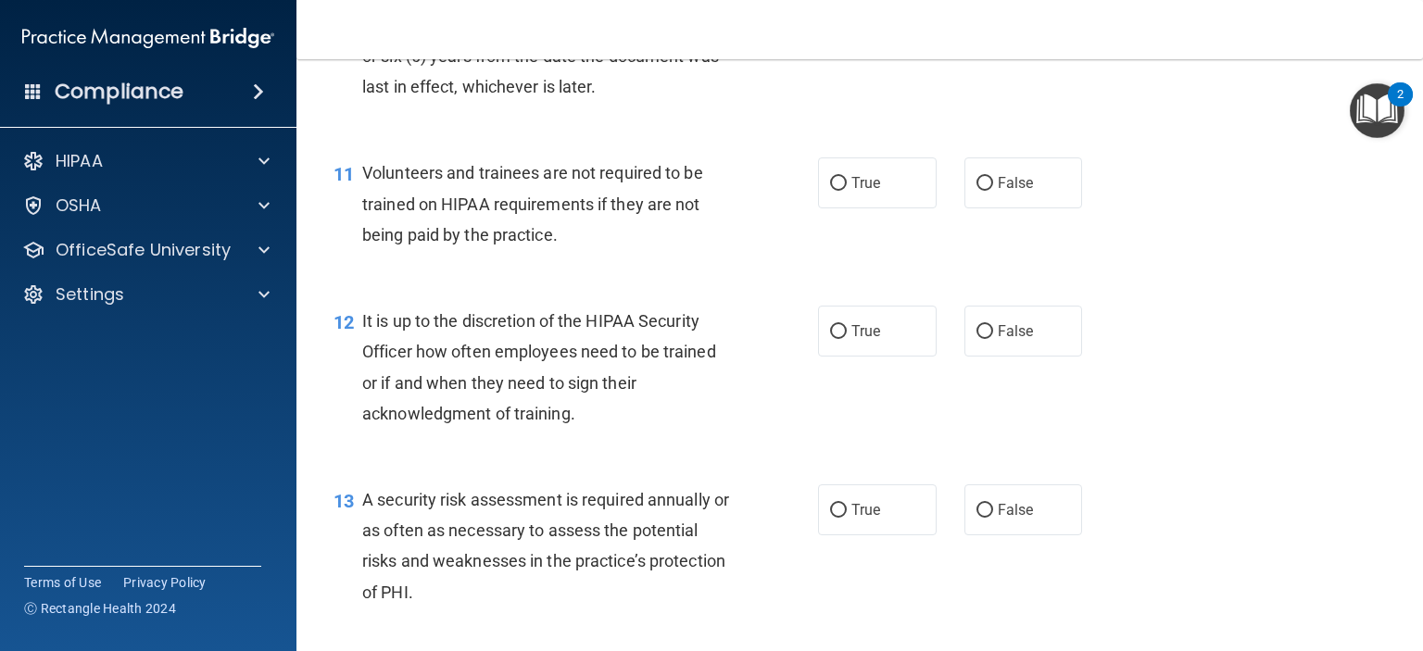
scroll to position [1961, 0]
click at [1001, 193] on label "False" at bounding box center [1024, 183] width 119 height 51
click at [993, 191] on input "False" at bounding box center [985, 184] width 17 height 14
radio input "true"
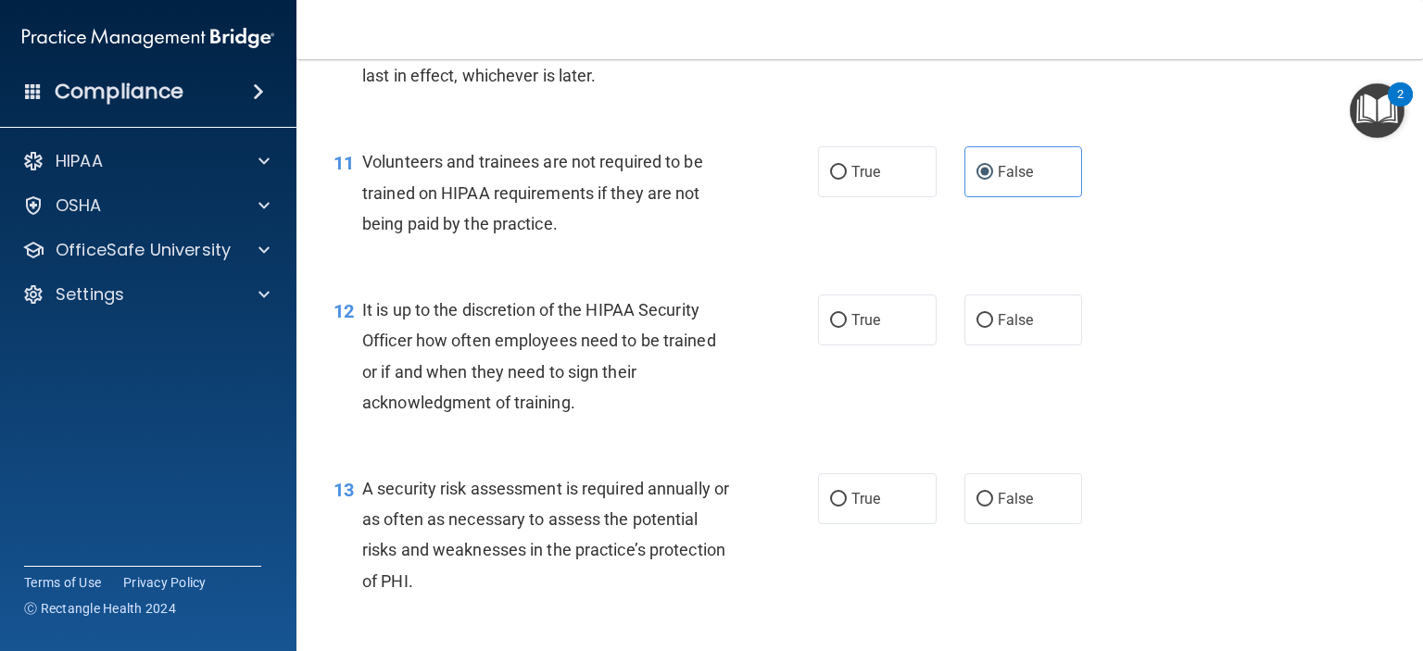
scroll to position [1972, 0]
click at [965, 342] on label "False" at bounding box center [1024, 320] width 119 height 51
click at [977, 328] on input "False" at bounding box center [985, 321] width 17 height 14
radio input "true"
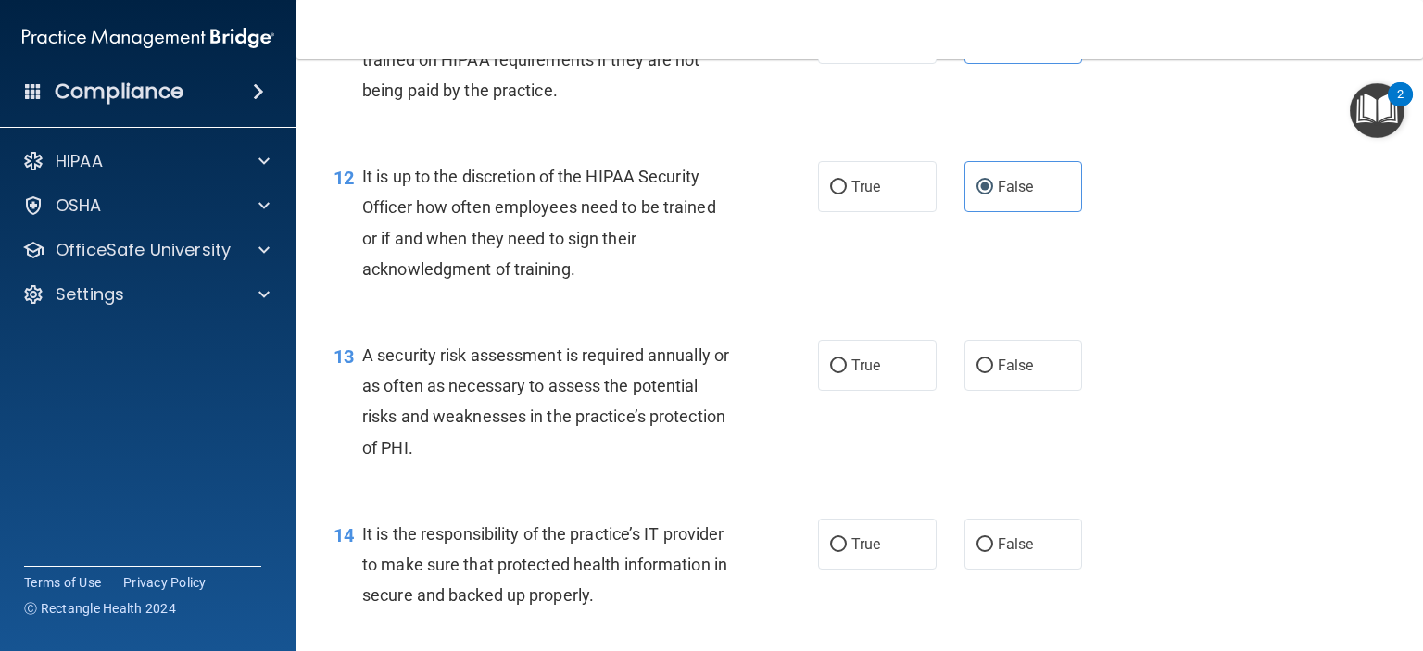
scroll to position [2146, 0]
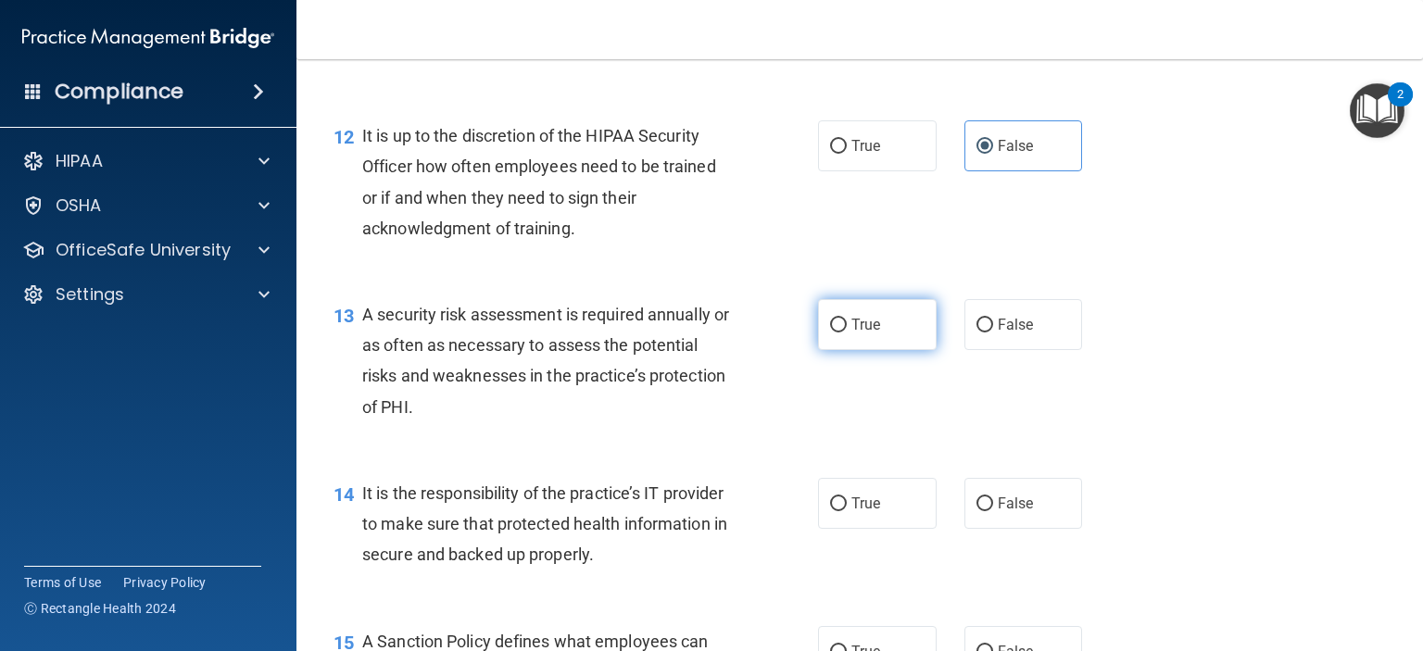
click at [830, 333] on input "True" at bounding box center [838, 326] width 17 height 14
radio input "true"
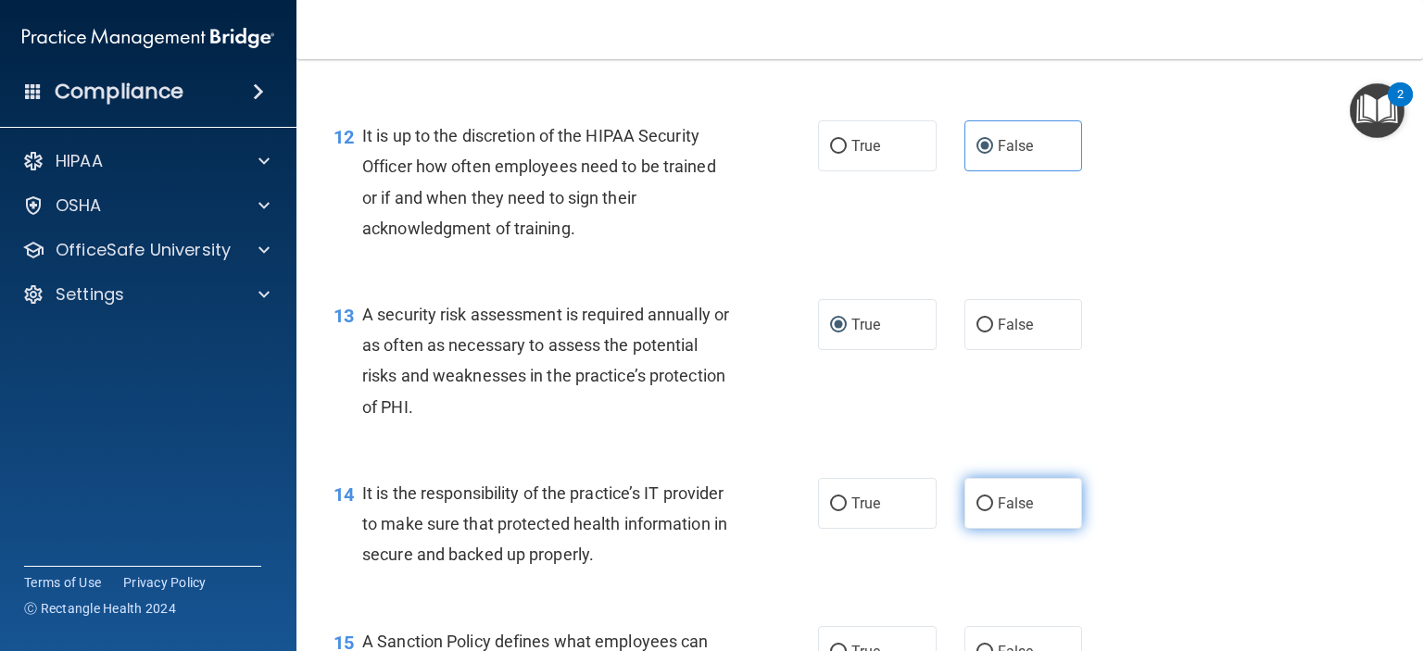
click at [979, 512] on input "False" at bounding box center [985, 505] width 17 height 14
radio input "true"
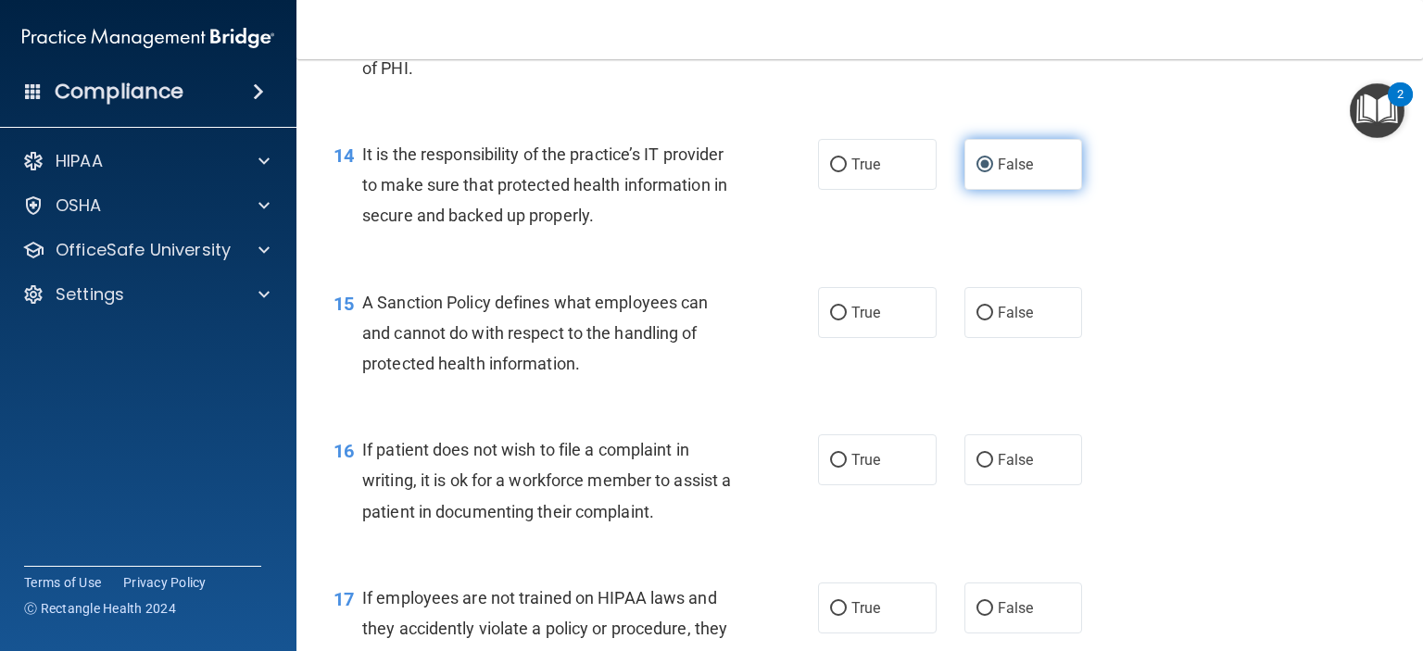
scroll to position [2574, 0]
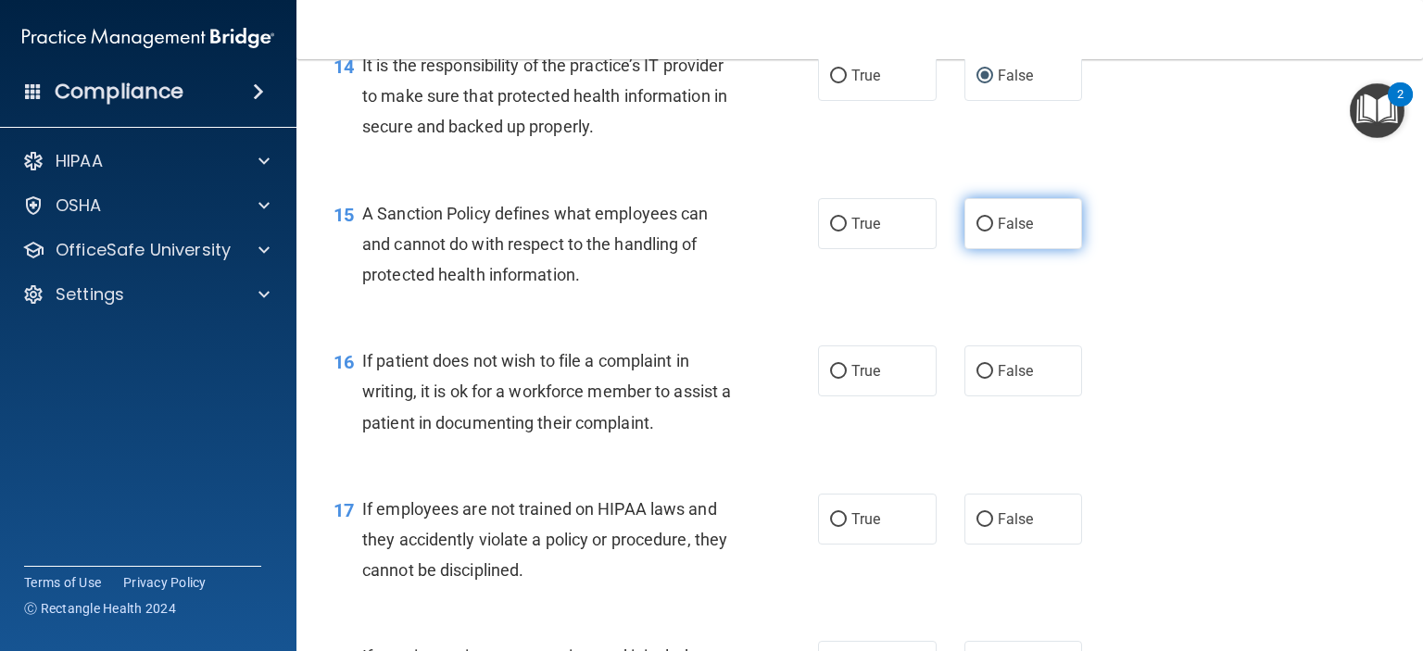
click at [986, 249] on label "False" at bounding box center [1024, 223] width 119 height 51
click at [986, 232] on input "False" at bounding box center [985, 225] width 17 height 14
radio input "true"
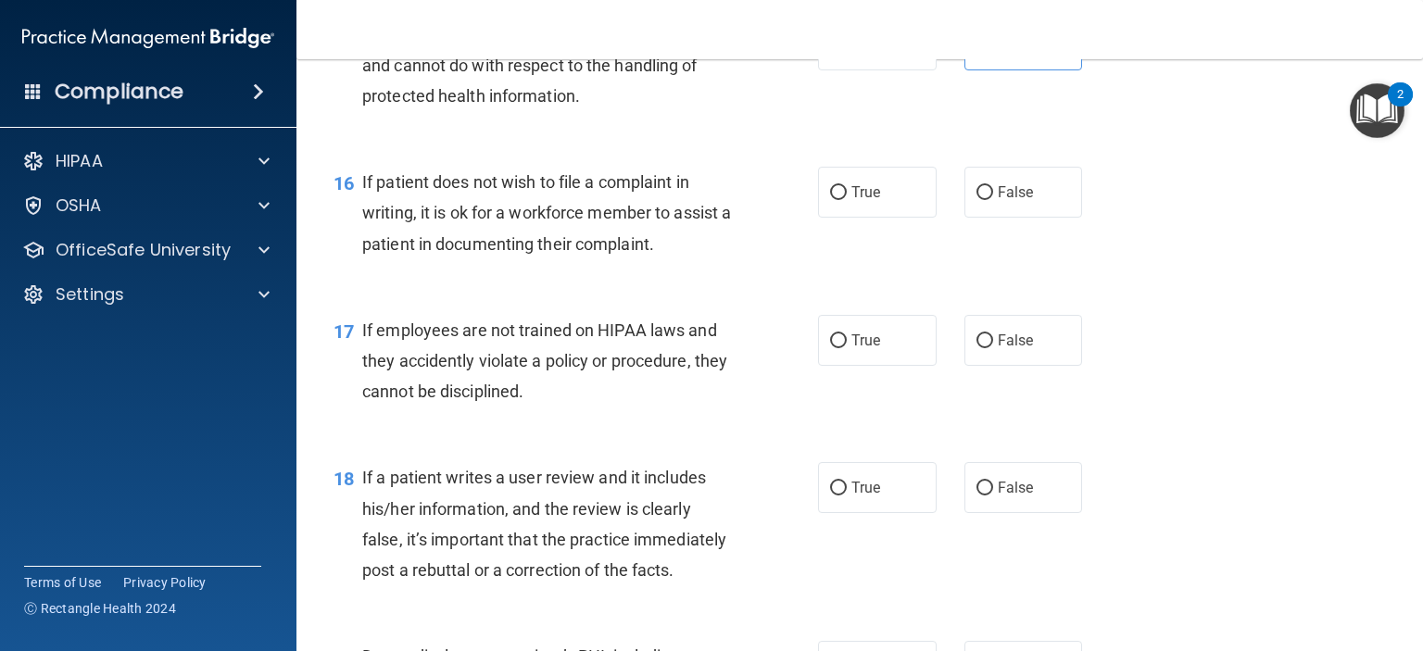
scroll to position [2757, 0]
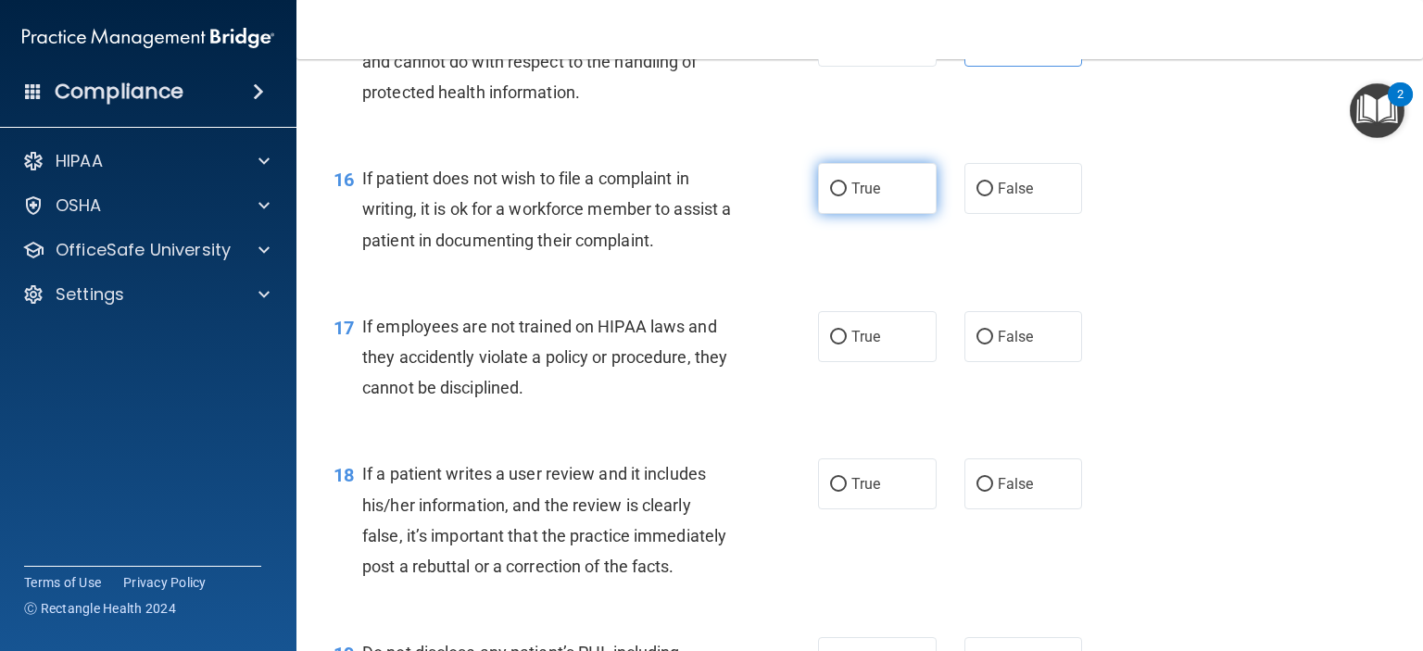
click at [885, 214] on label "True" at bounding box center [877, 188] width 119 height 51
click at [847, 196] on input "True" at bounding box center [838, 190] width 17 height 14
radio input "true"
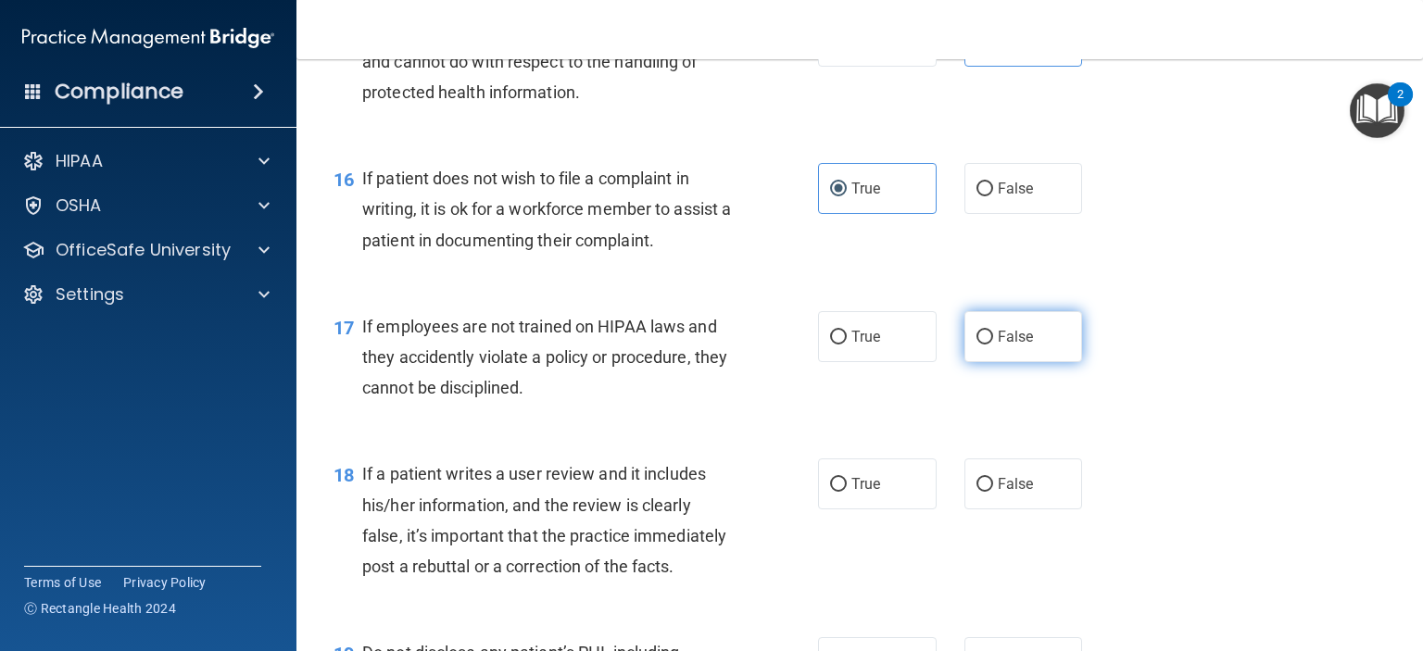
click at [1011, 346] on span "False" at bounding box center [1016, 337] width 36 height 18
click at [993, 345] on input "False" at bounding box center [985, 338] width 17 height 14
radio input "true"
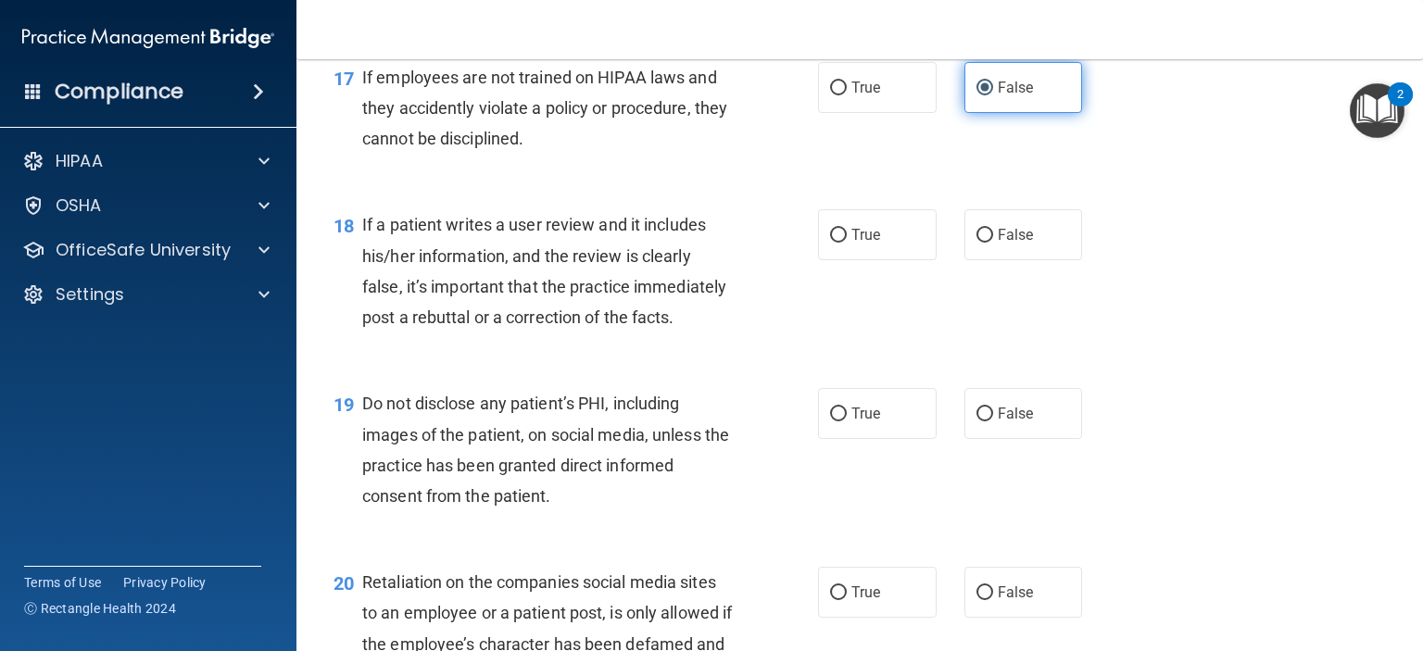
scroll to position [3121, 0]
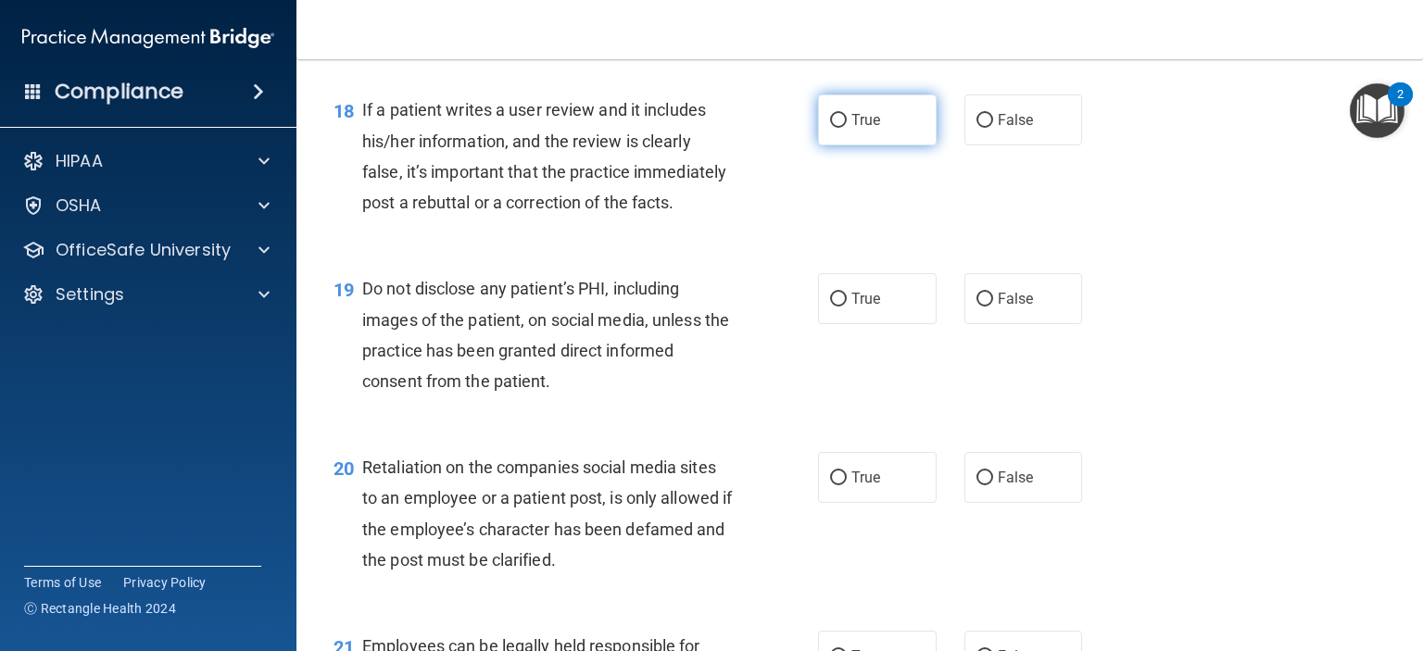
click at [853, 129] on span "True" at bounding box center [866, 120] width 29 height 18
click at [847, 128] on input "True" at bounding box center [838, 121] width 17 height 14
radio input "true"
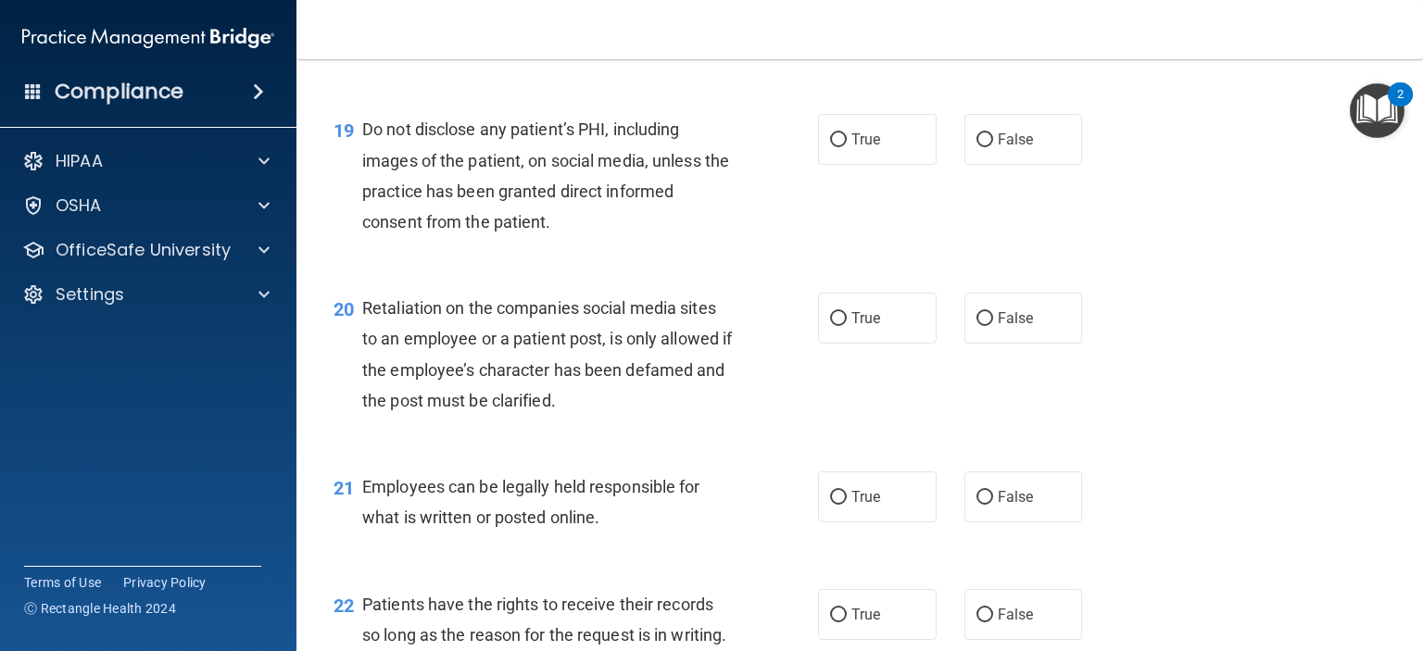
scroll to position [3280, 0]
click at [888, 165] on label "True" at bounding box center [877, 139] width 119 height 51
click at [847, 147] on input "True" at bounding box center [838, 140] width 17 height 14
radio input "true"
click at [977, 326] on input "False" at bounding box center [985, 319] width 17 height 14
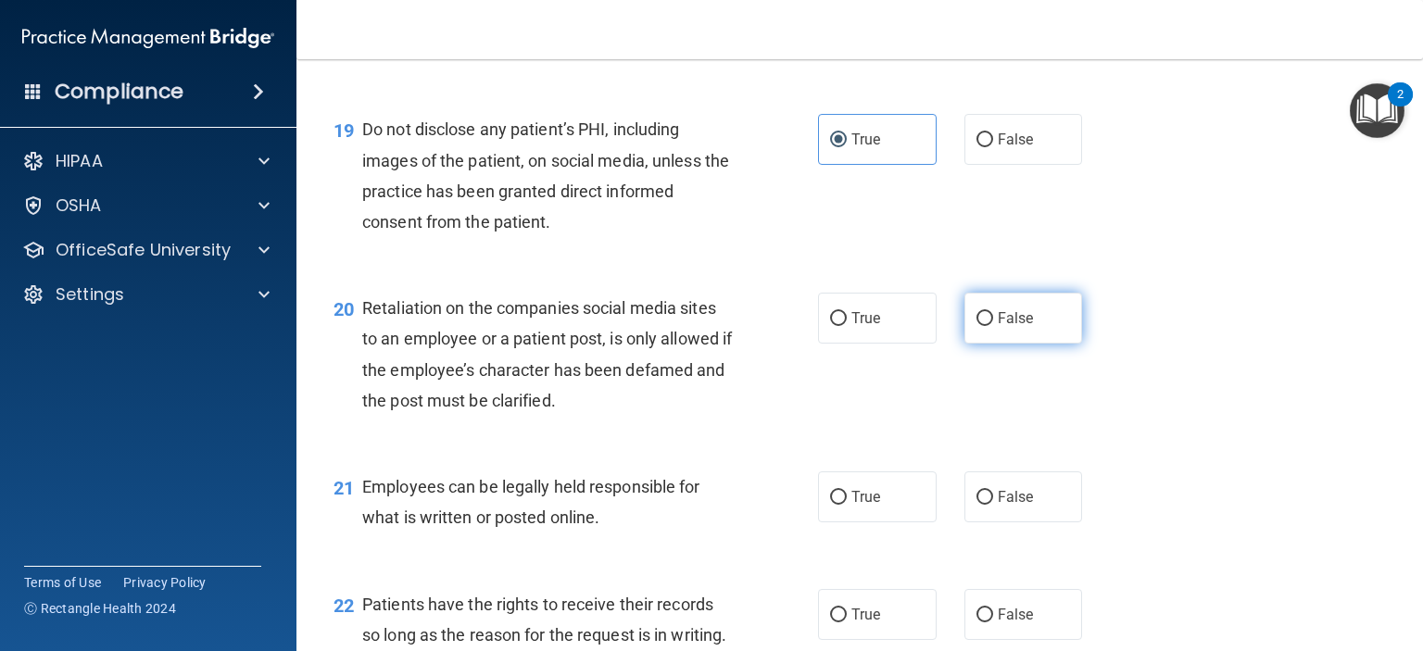
radio input "true"
click at [832, 505] on input "True" at bounding box center [838, 498] width 17 height 14
radio input "true"
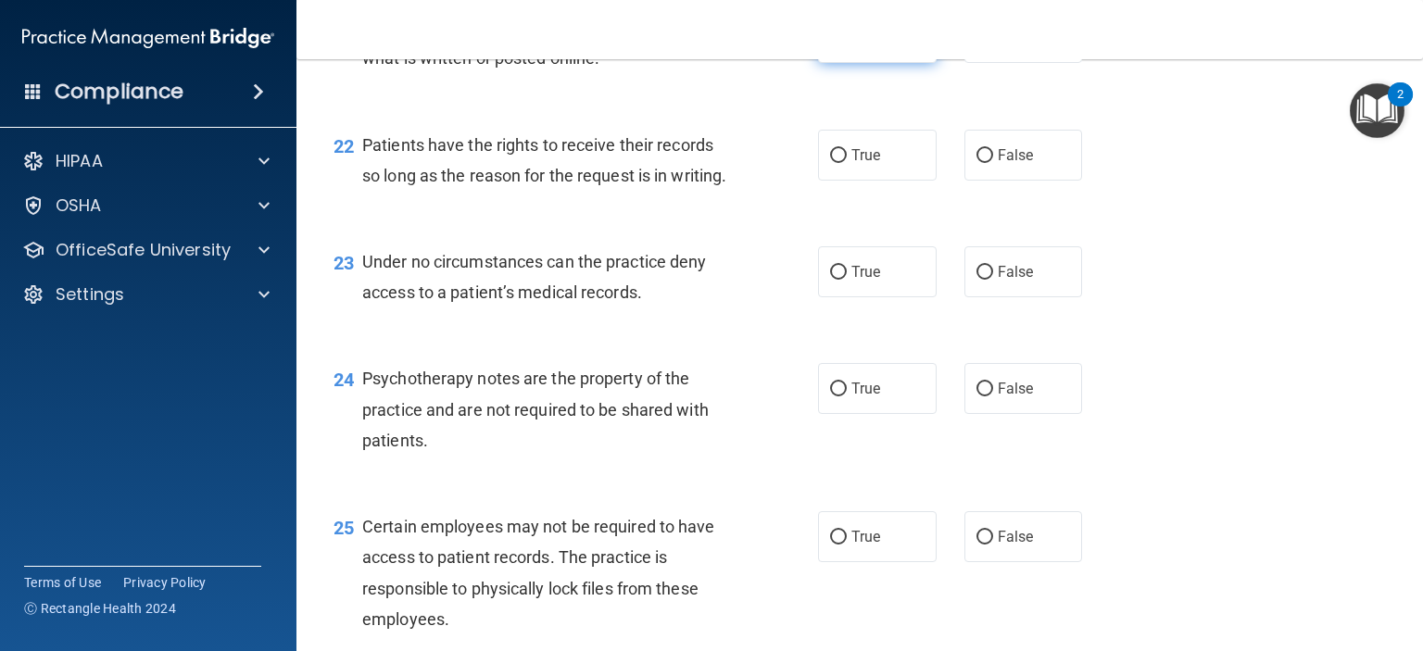
scroll to position [3751, 0]
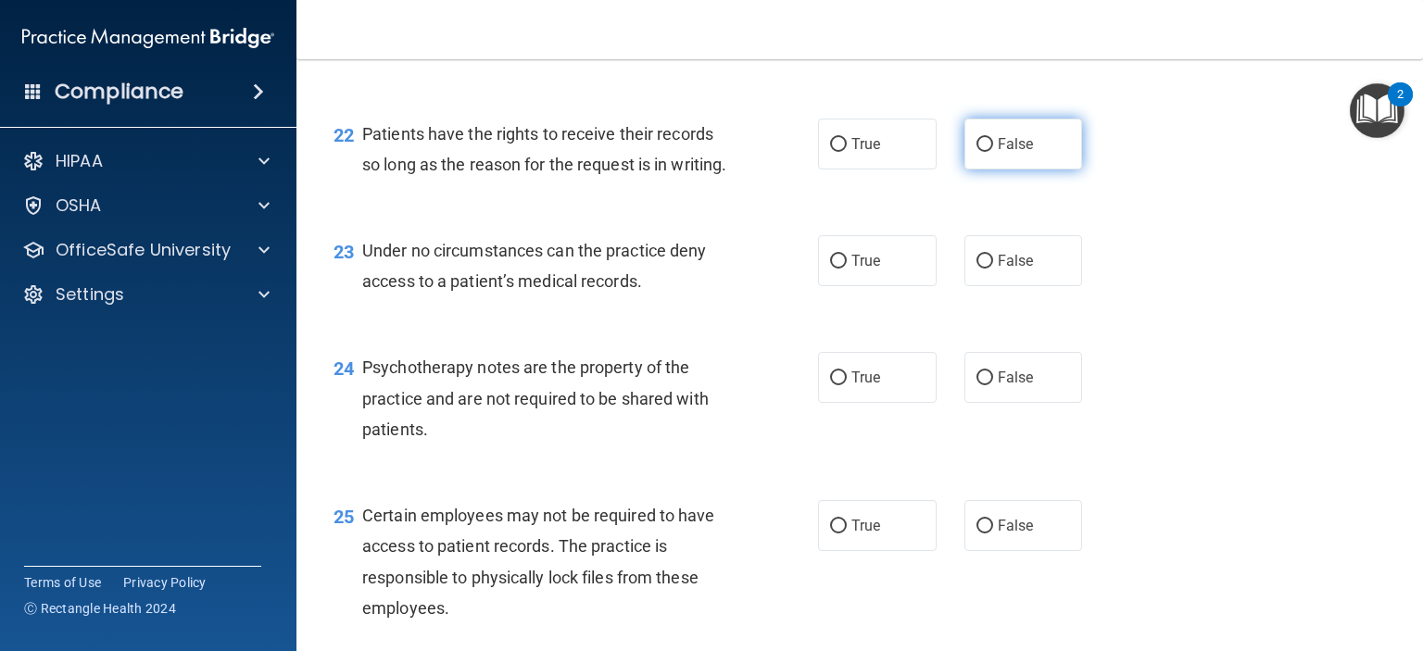
click at [1001, 170] on label "False" at bounding box center [1024, 144] width 119 height 51
click at [993, 152] on input "False" at bounding box center [985, 145] width 17 height 14
radio input "true"
click at [998, 270] on span "False" at bounding box center [1016, 261] width 36 height 18
click at [989, 269] on input "False" at bounding box center [985, 262] width 17 height 14
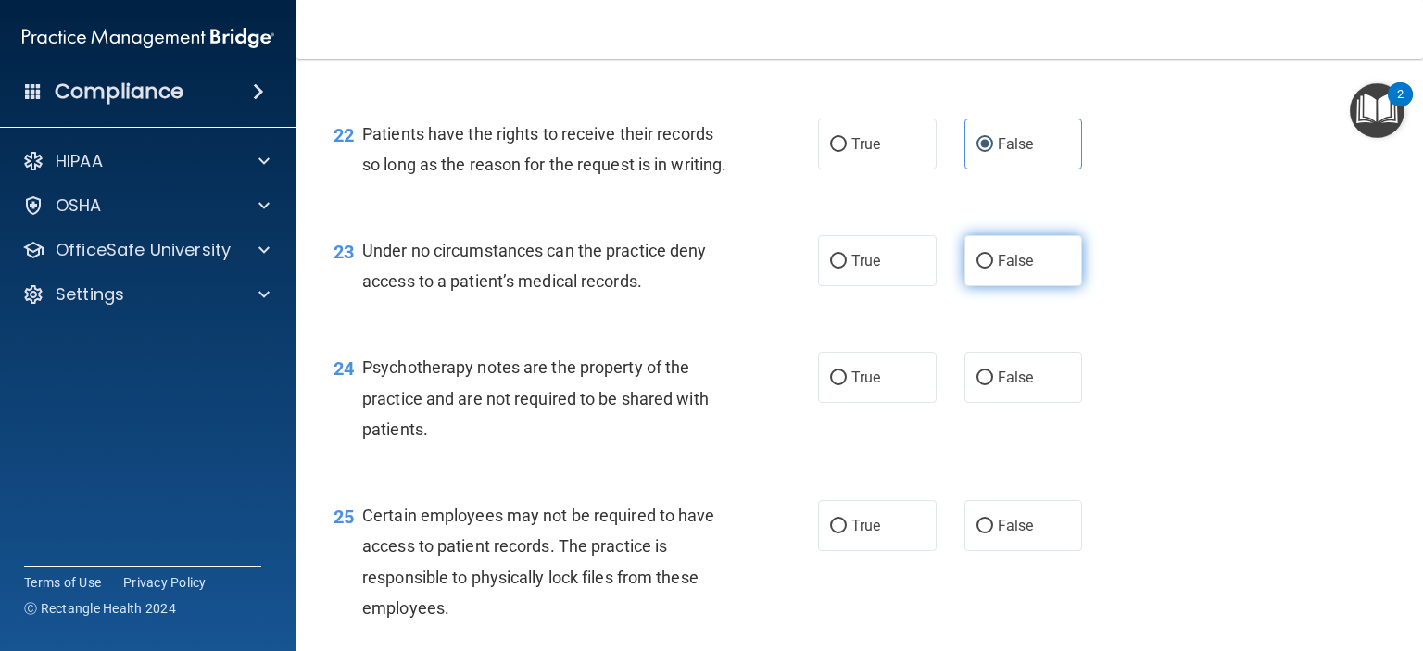
radio input "true"
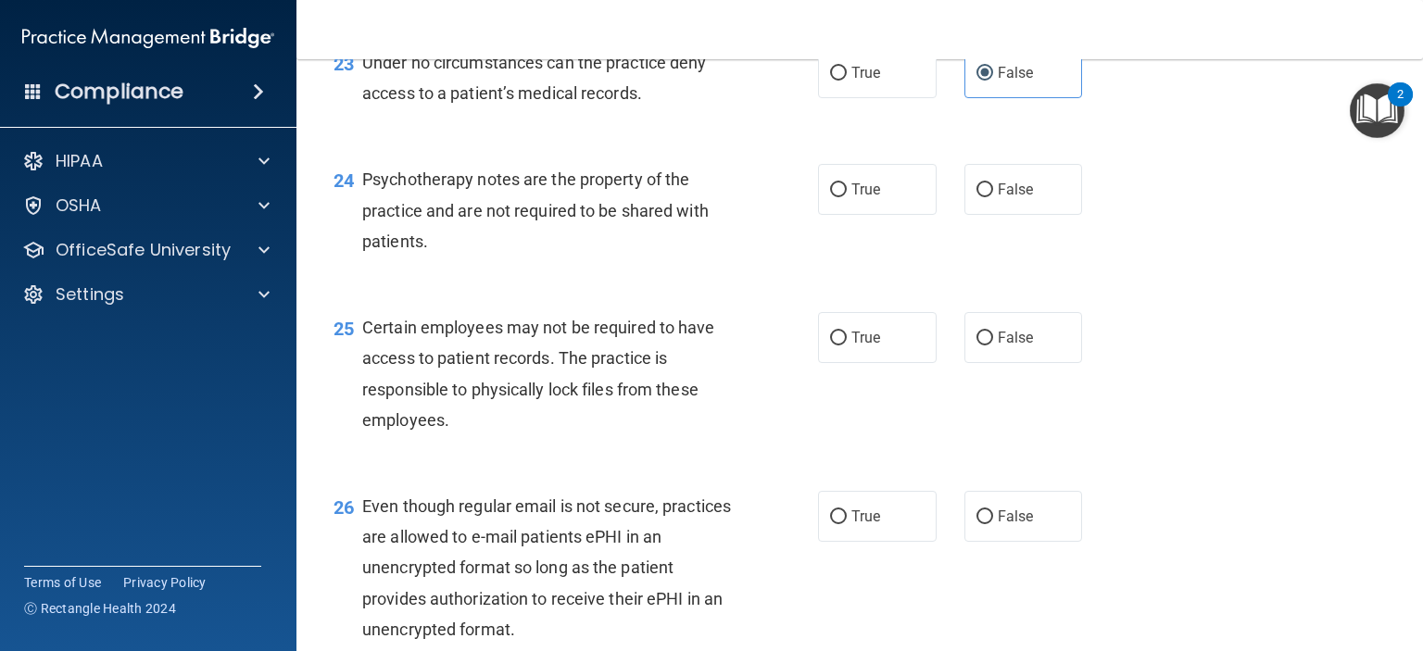
scroll to position [3998, 0]
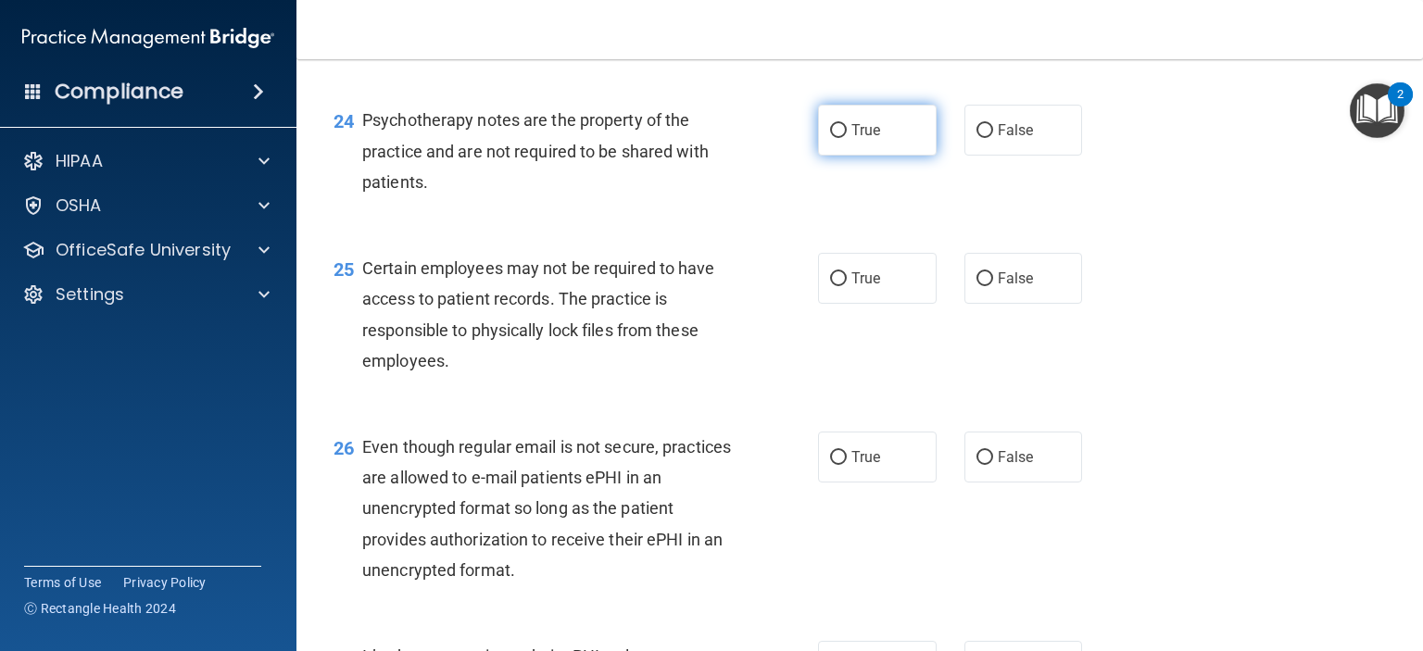
click at [830, 138] on input "True" at bounding box center [838, 131] width 17 height 14
radio input "true"
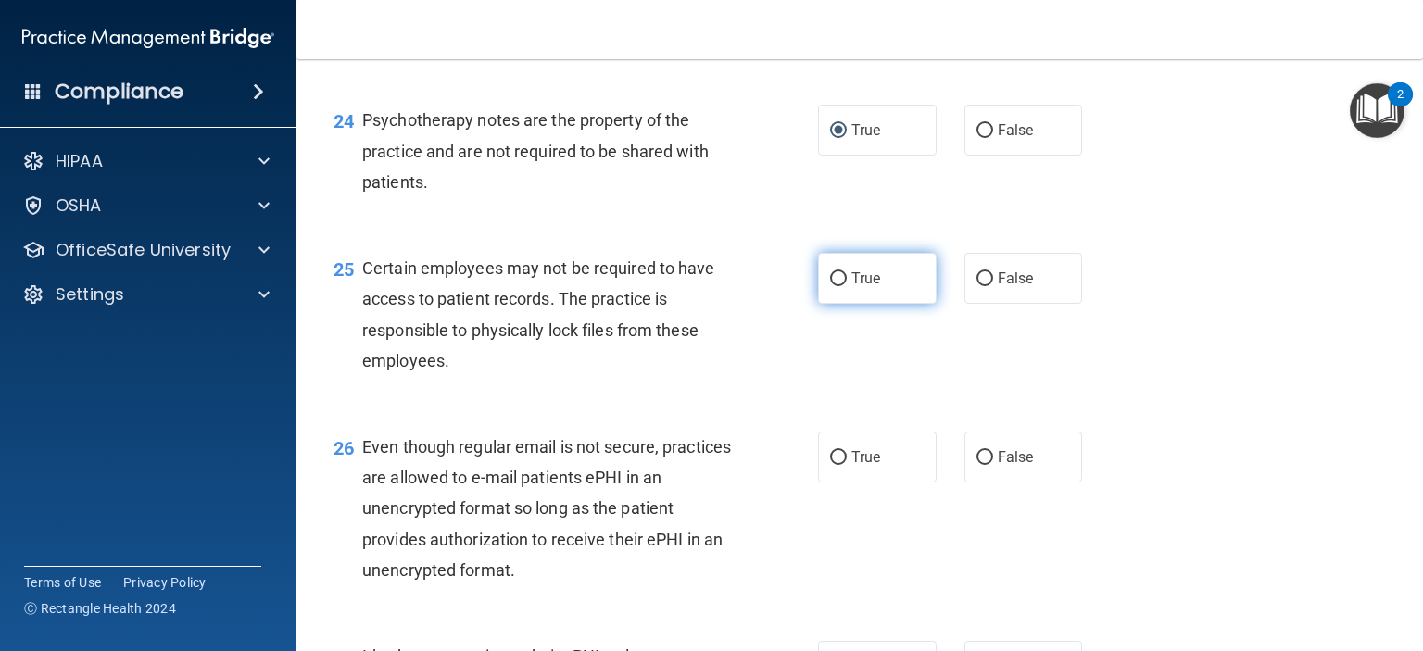
click at [860, 287] on span "True" at bounding box center [866, 279] width 29 height 18
click at [847, 286] on input "True" at bounding box center [838, 279] width 17 height 14
radio input "true"
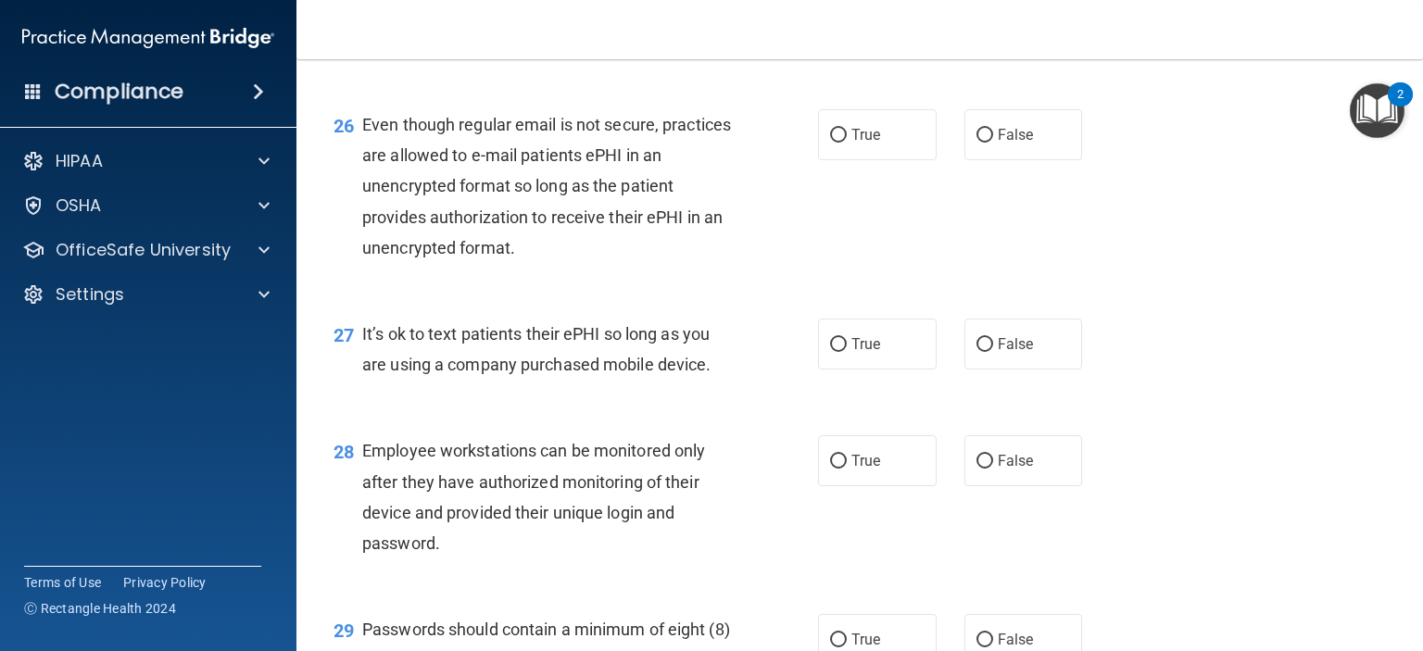
scroll to position [4322, 0]
click at [839, 159] on label "True" at bounding box center [877, 133] width 119 height 51
click at [839, 142] on input "True" at bounding box center [838, 135] width 17 height 14
radio input "true"
click at [998, 352] on span "False" at bounding box center [1016, 344] width 36 height 18
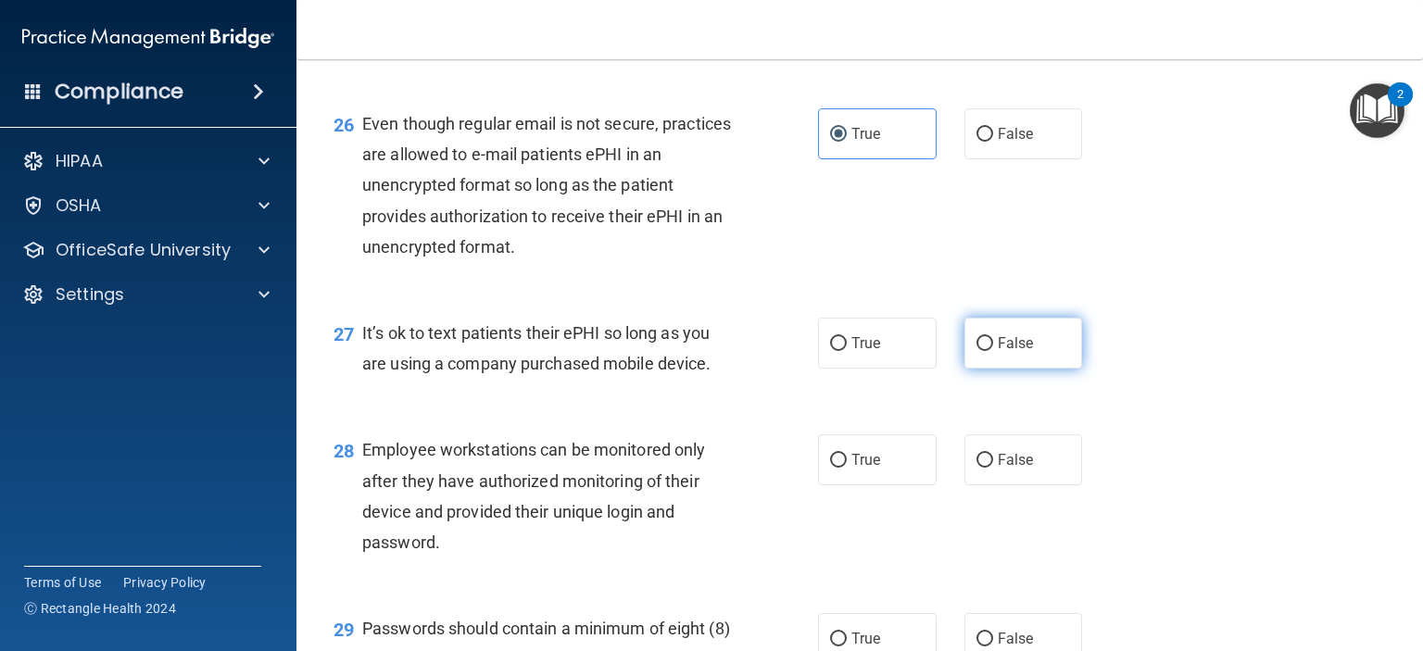
click at [990, 351] on input "False" at bounding box center [985, 344] width 17 height 14
radio input "true"
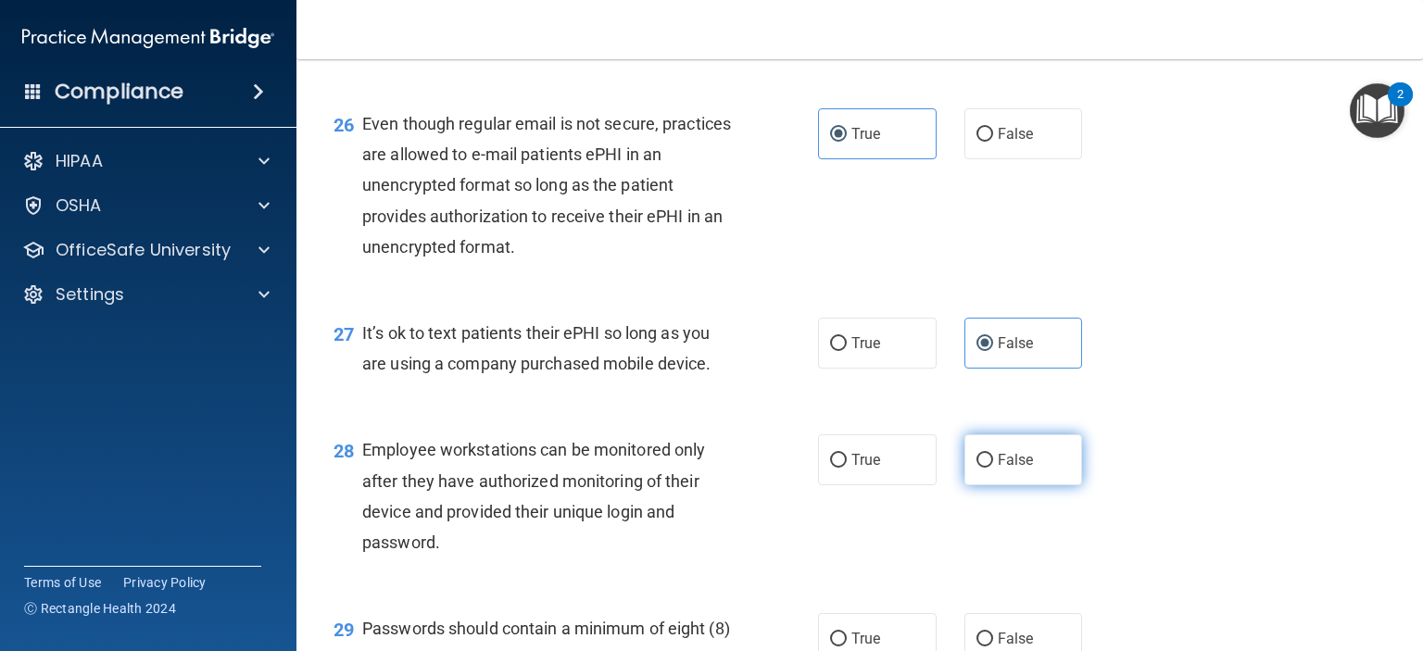
click at [993, 486] on label "False" at bounding box center [1024, 460] width 119 height 51
click at [993, 468] on input "False" at bounding box center [985, 461] width 17 height 14
radio input "true"
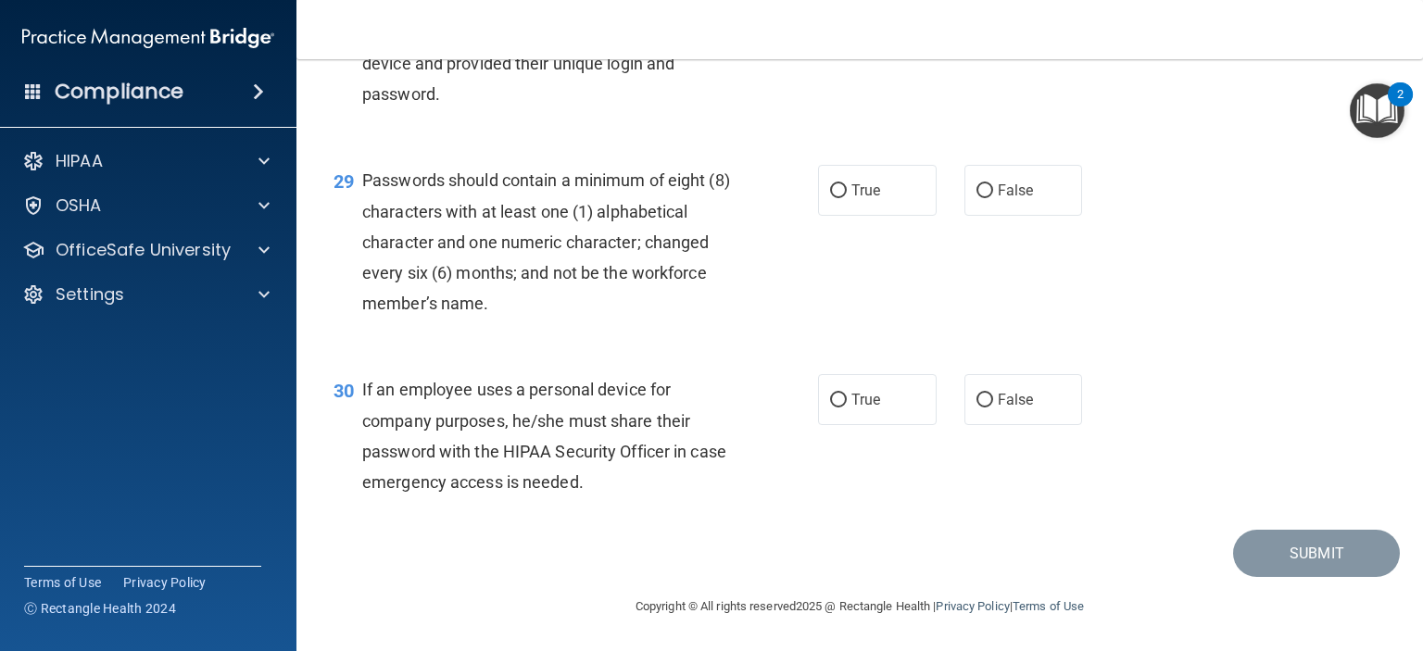
scroll to position [4837, 0]
click at [843, 216] on label "True" at bounding box center [877, 190] width 119 height 51
click at [843, 198] on input "True" at bounding box center [838, 191] width 17 height 14
radio input "true"
click at [1009, 409] on span "False" at bounding box center [1016, 400] width 36 height 18
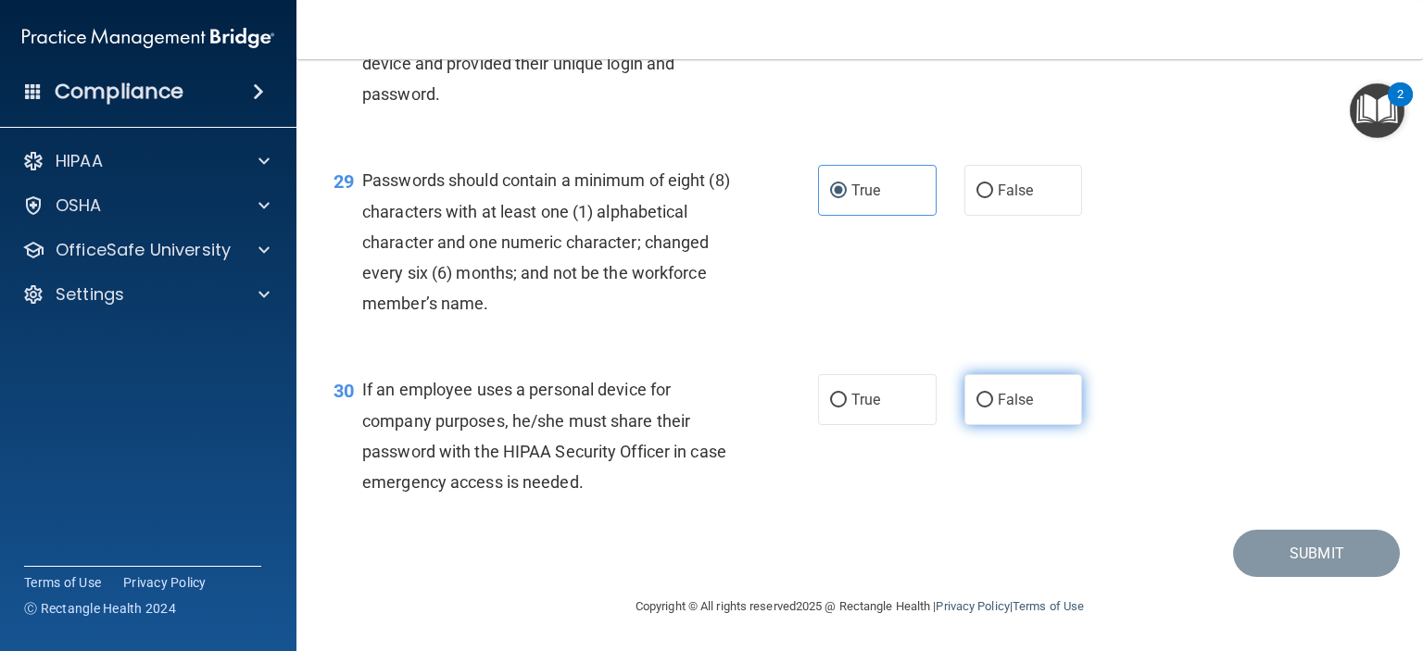
click at [993, 408] on input "False" at bounding box center [985, 401] width 17 height 14
radio input "true"
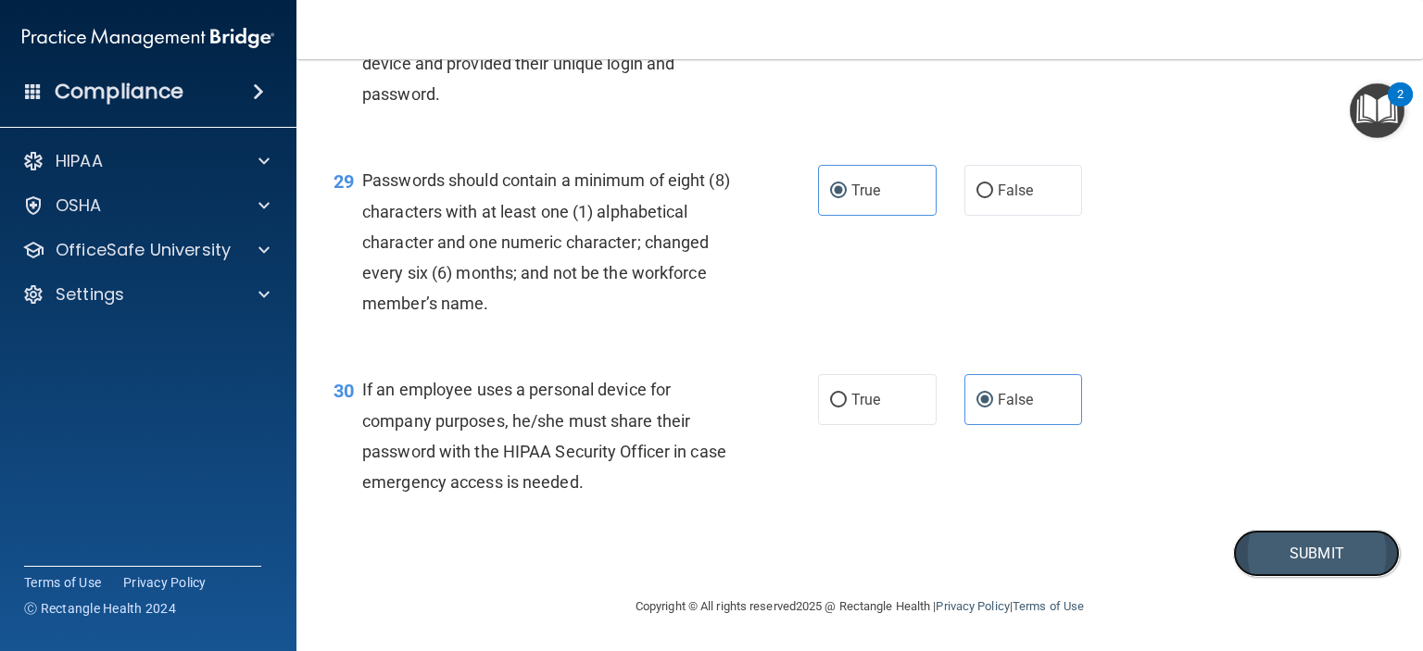
click at [1241, 559] on button "Submit" at bounding box center [1316, 553] width 167 height 47
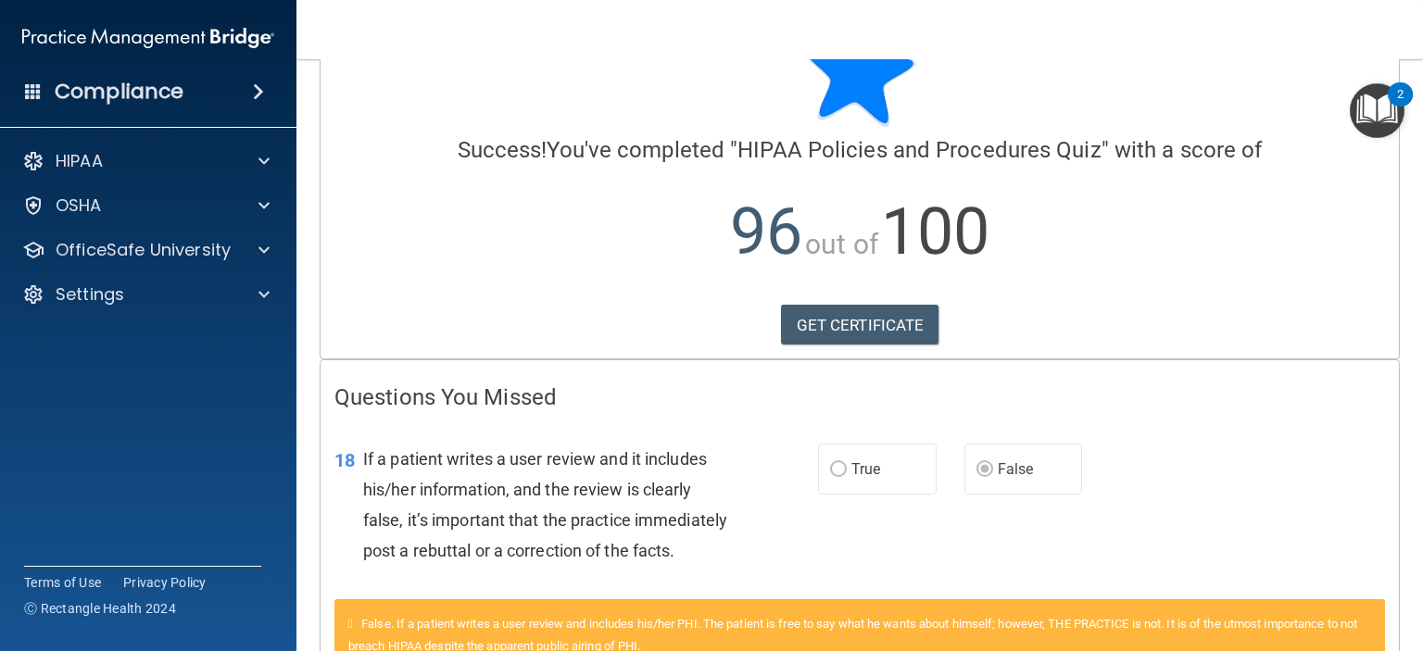
scroll to position [236, 0]
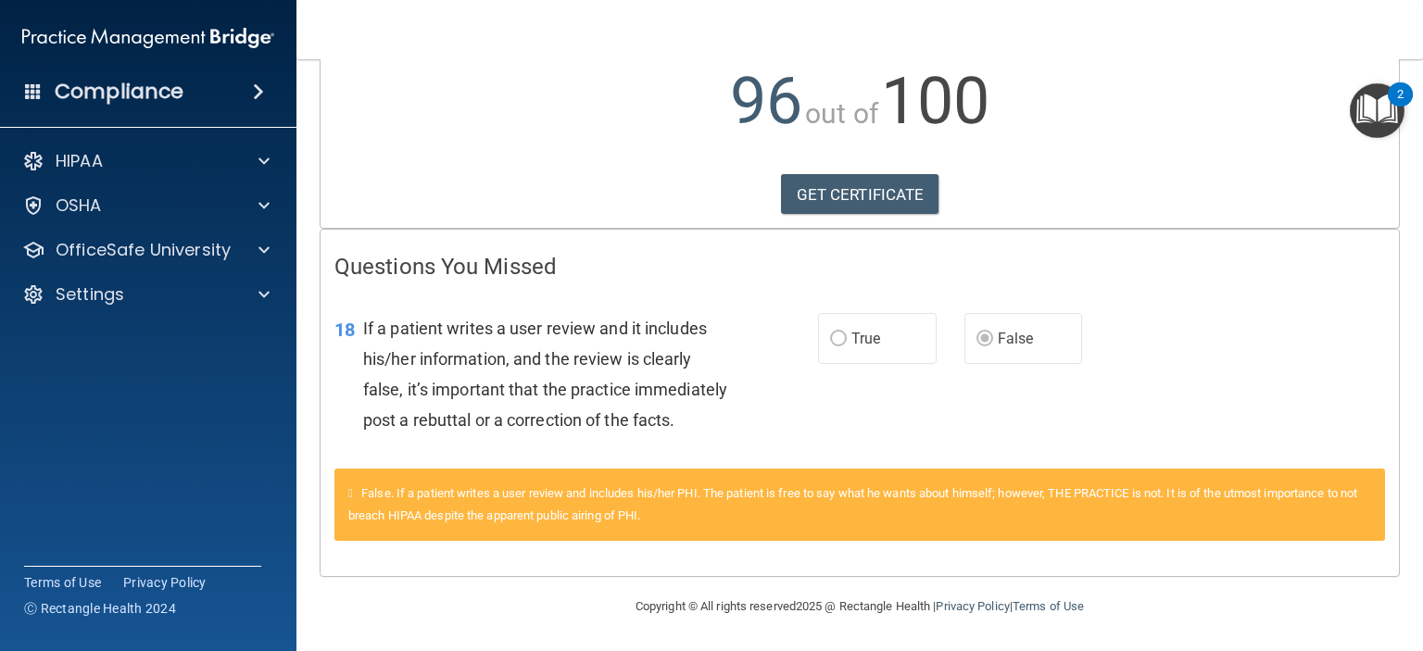
click at [352, 494] on icon at bounding box center [350, 493] width 5 height 12
click at [892, 174] on link "GET CERTIFICATE" at bounding box center [860, 194] width 158 height 41
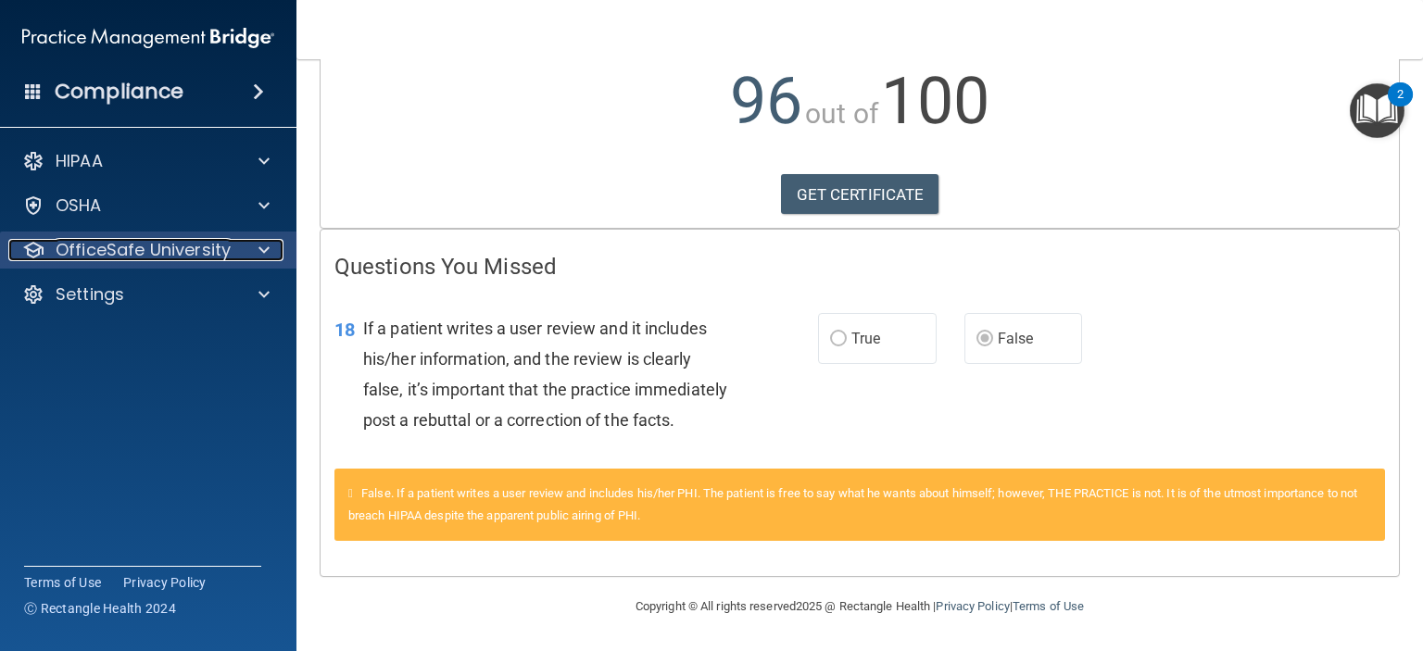
click at [256, 246] on div at bounding box center [261, 250] width 46 height 22
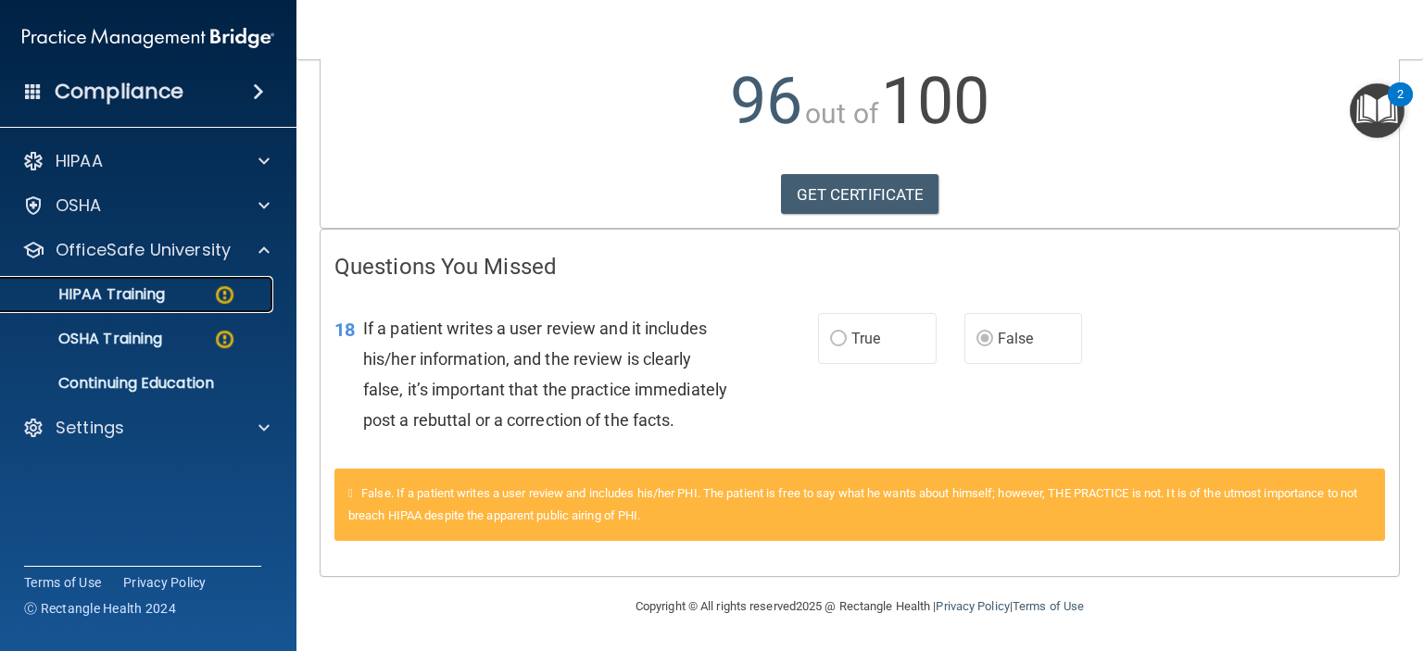
click at [165, 292] on p "HIPAA Training" at bounding box center [88, 294] width 153 height 19
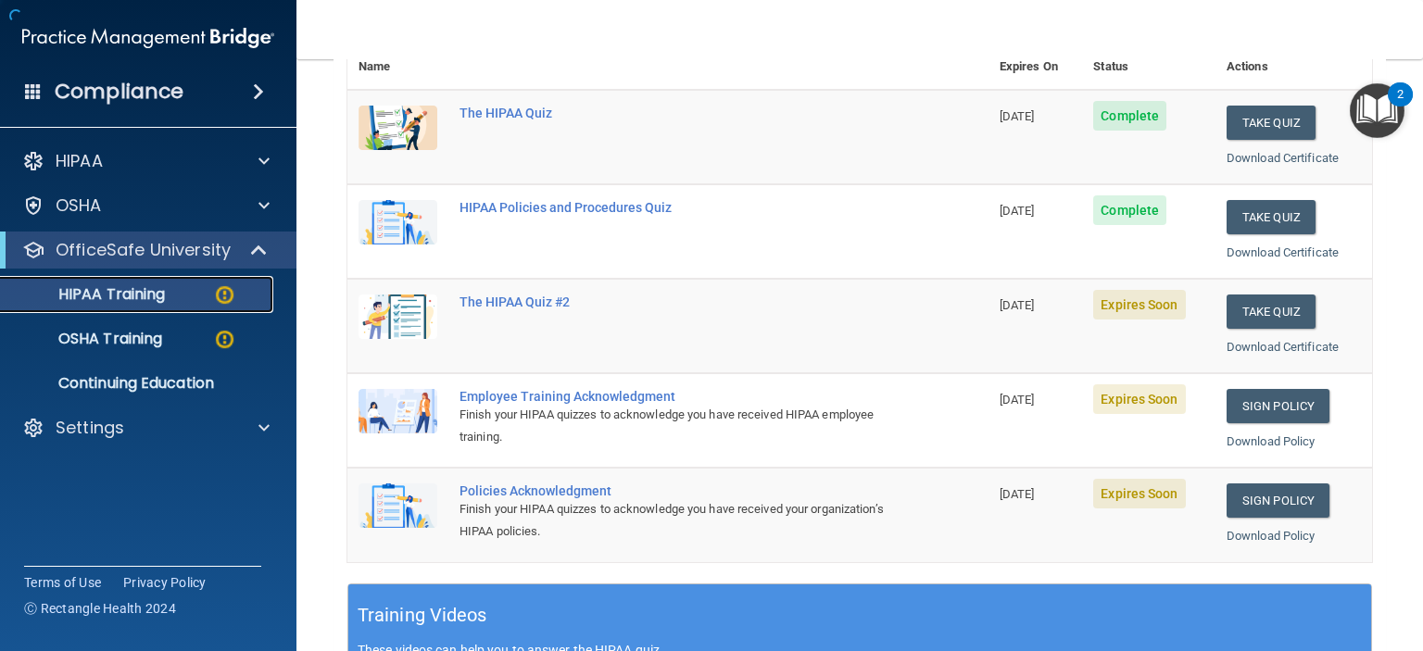
scroll to position [739, 0]
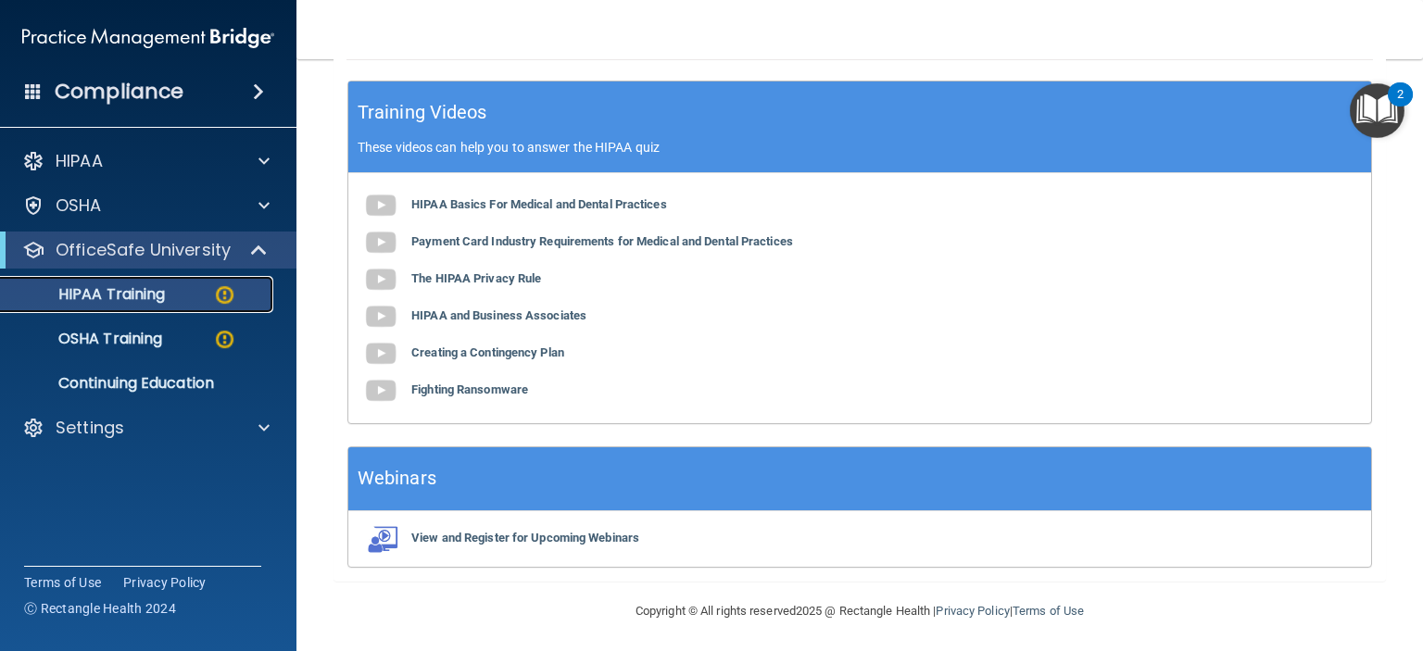
click at [123, 297] on p "HIPAA Training" at bounding box center [88, 294] width 153 height 19
click at [229, 293] on img at bounding box center [224, 295] width 23 height 23
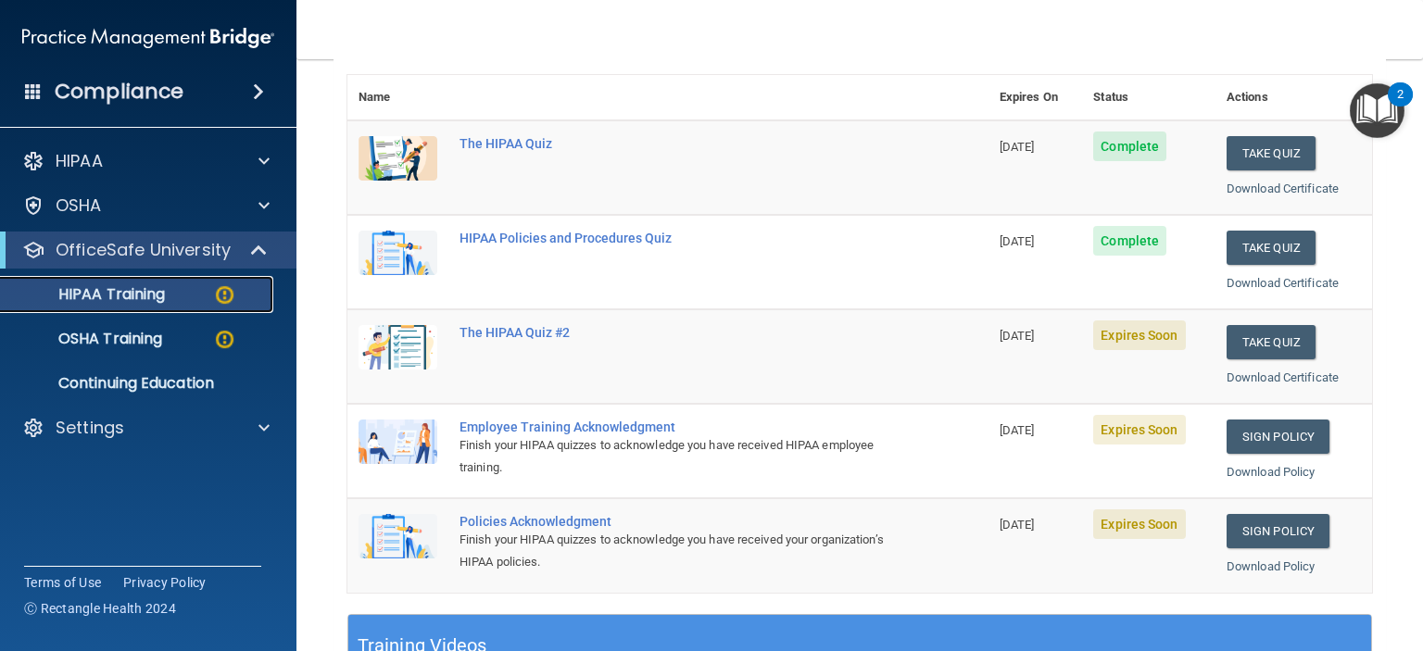
scroll to position [207, 0]
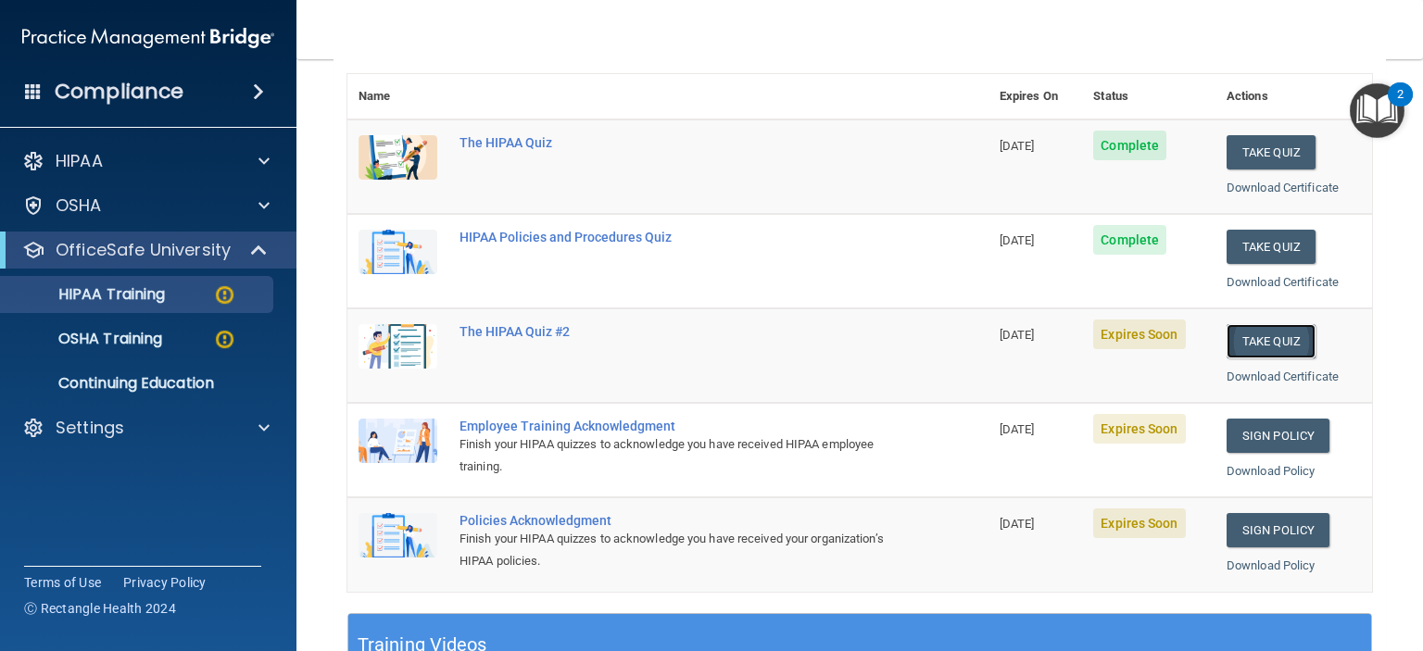
click at [1266, 340] on button "Take Quiz" at bounding box center [1271, 341] width 89 height 34
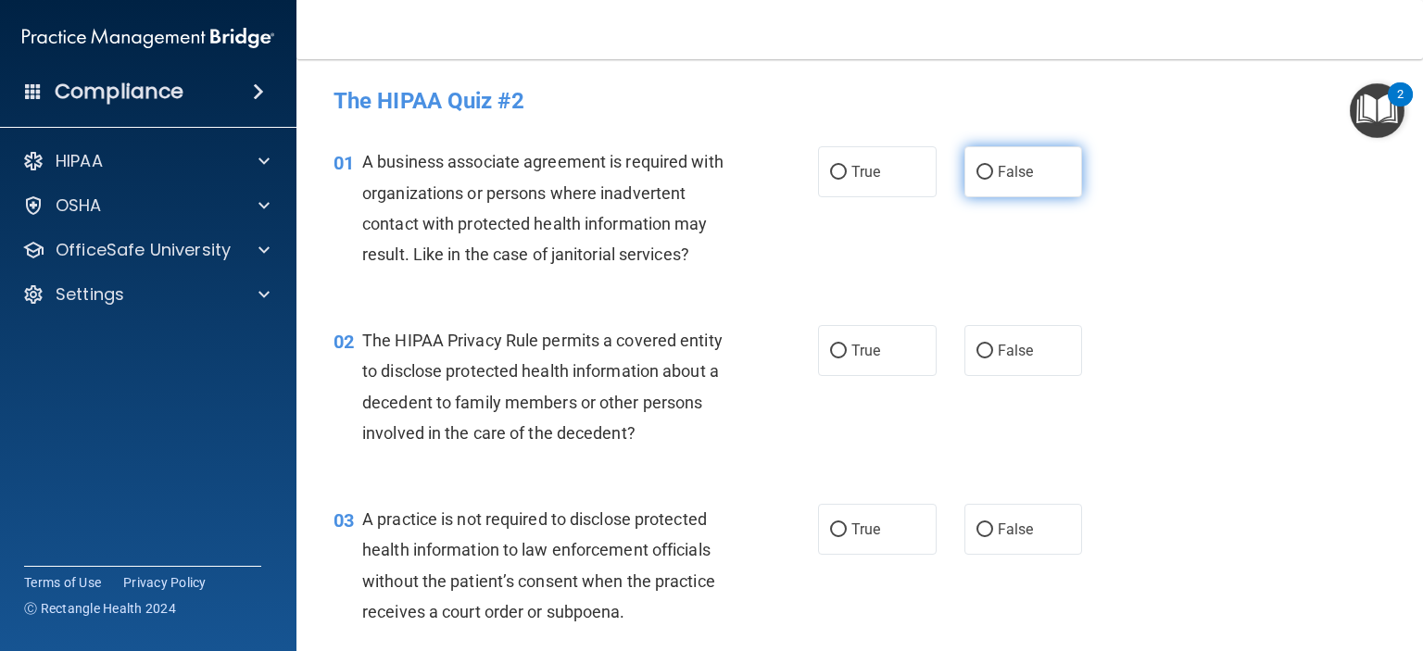
click at [982, 169] on input "False" at bounding box center [985, 173] width 17 height 14
radio input "true"
click at [861, 353] on span "True" at bounding box center [866, 351] width 29 height 18
click at [847, 353] on input "True" at bounding box center [838, 352] width 17 height 14
radio input "true"
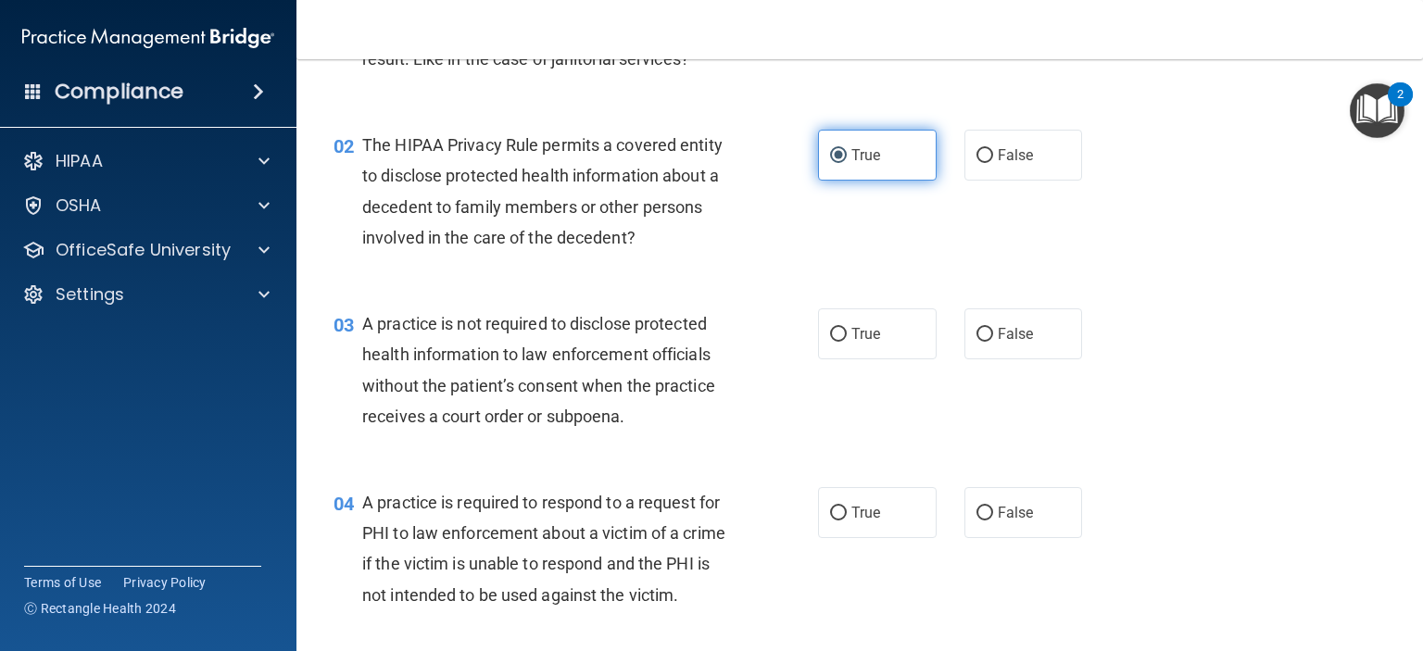
scroll to position [274, 0]
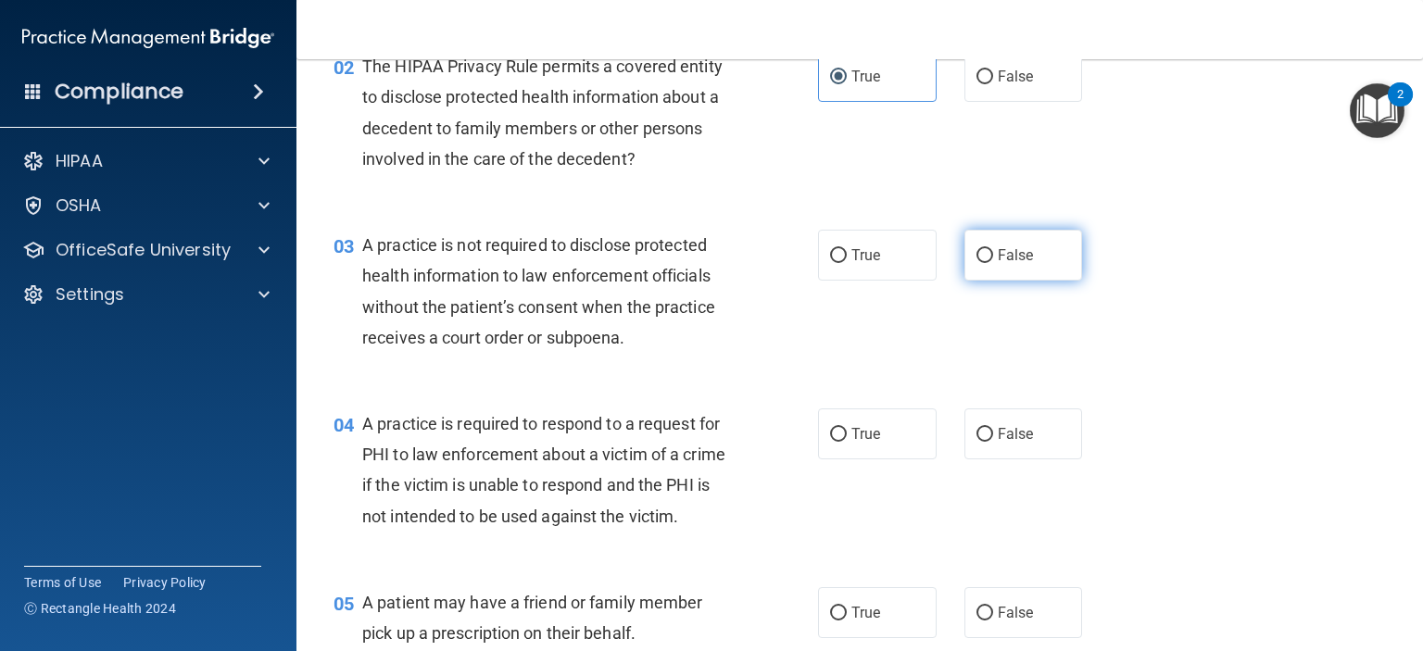
click at [1017, 240] on label "False" at bounding box center [1024, 255] width 119 height 51
click at [993, 249] on input "False" at bounding box center [985, 256] width 17 height 14
radio input "true"
click at [857, 440] on span "True" at bounding box center [866, 434] width 29 height 18
click at [847, 440] on input "True" at bounding box center [838, 435] width 17 height 14
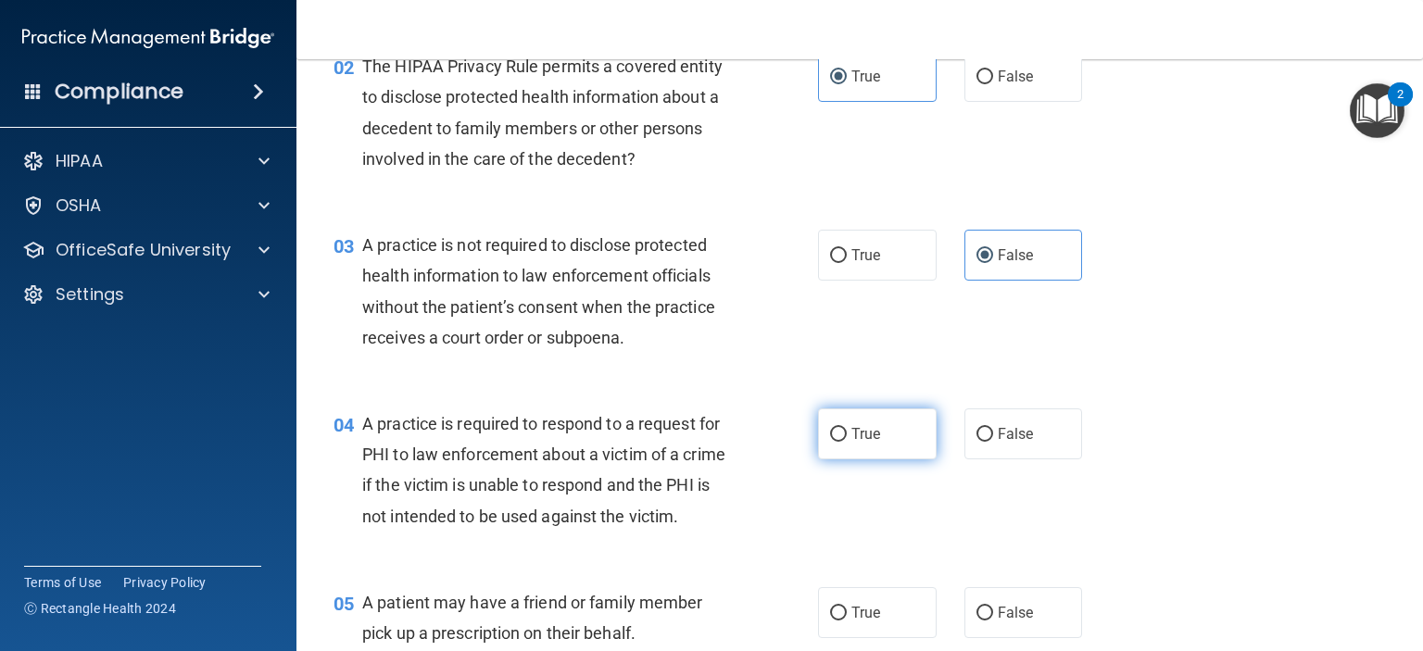
radio input "true"
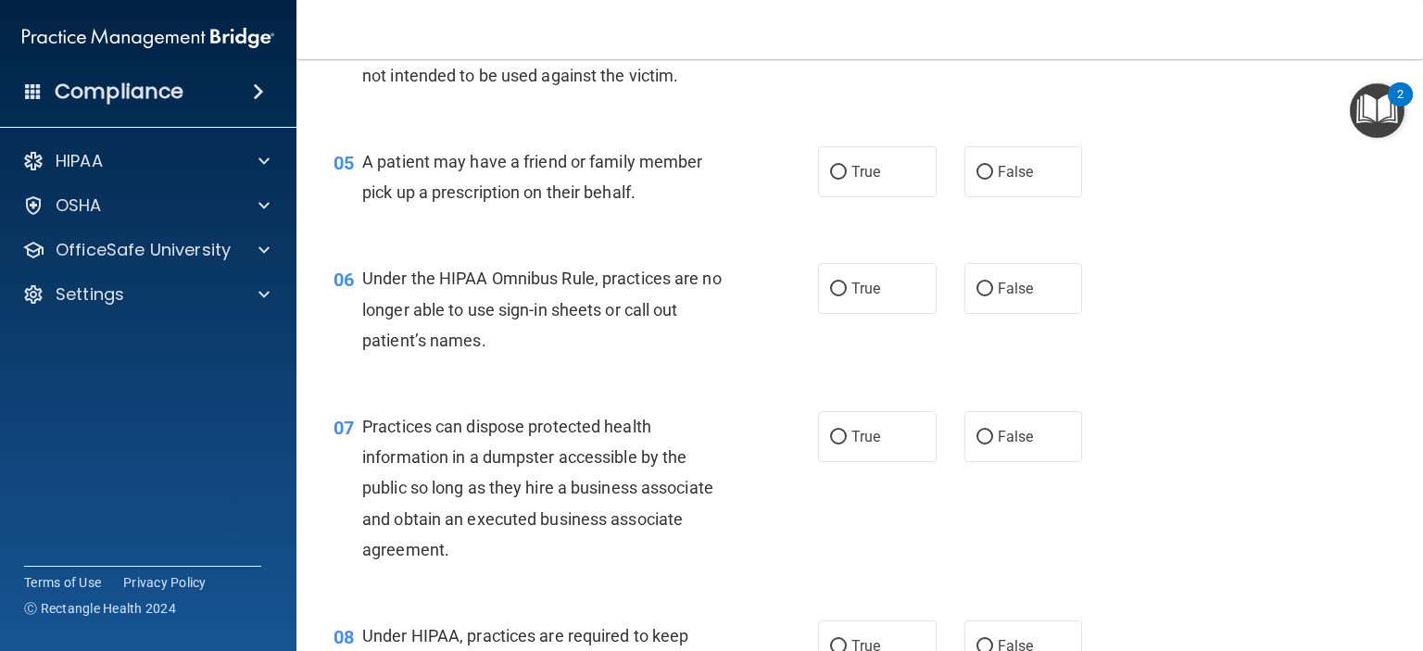
scroll to position [715, 0]
click at [1001, 181] on span "False" at bounding box center [1016, 172] width 36 height 18
click at [993, 180] on input "False" at bounding box center [985, 173] width 17 height 14
radio input "true"
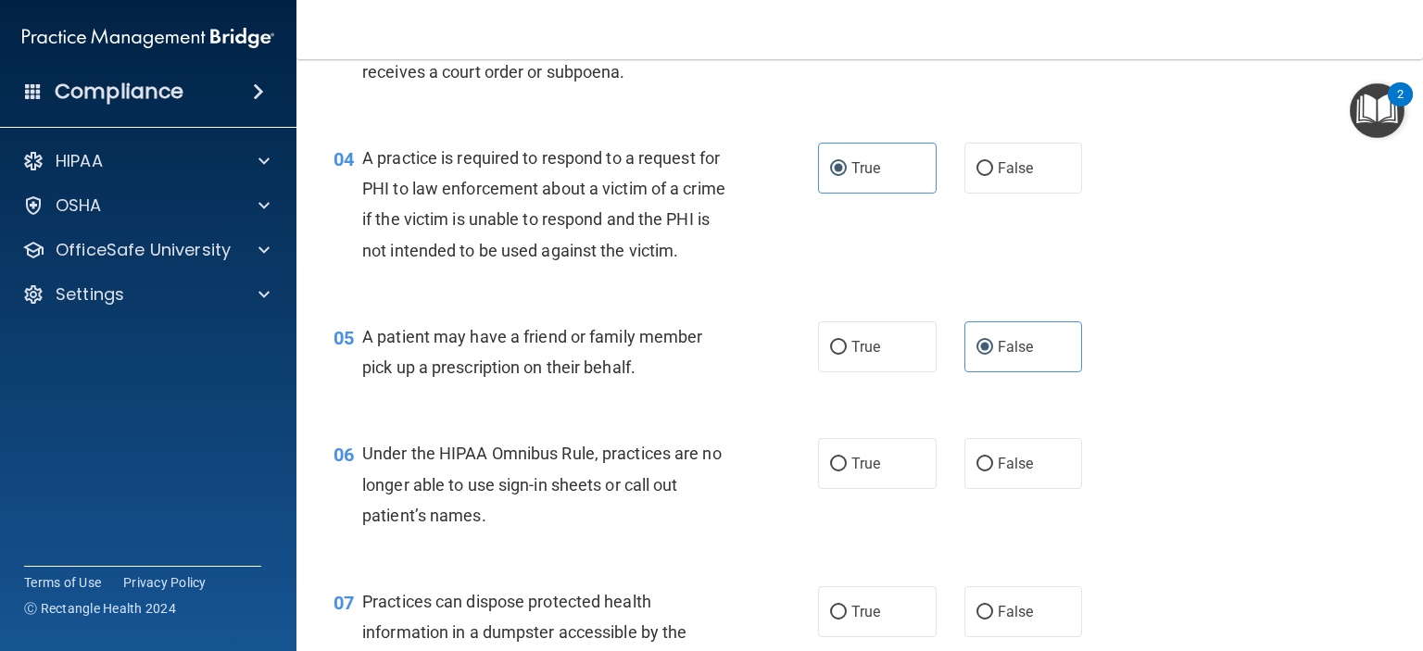
scroll to position [575, 0]
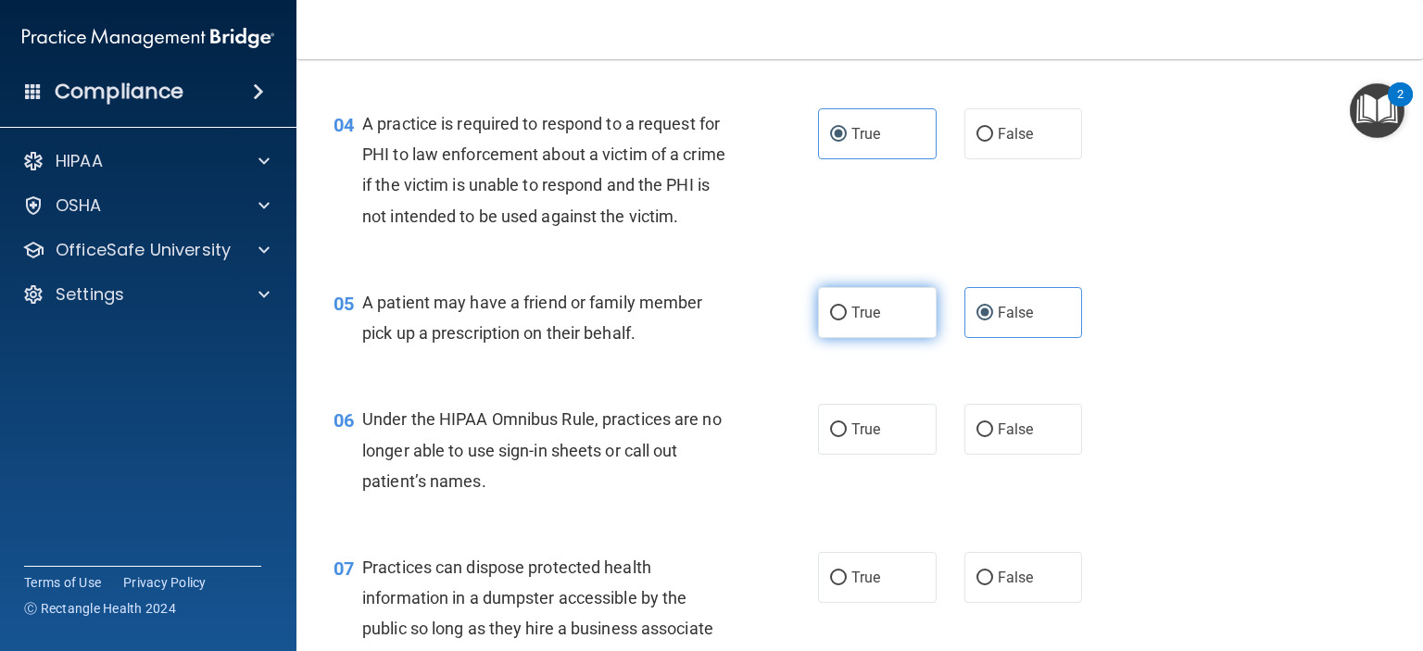
click at [872, 338] on label "True" at bounding box center [877, 312] width 119 height 51
click at [847, 321] on input "True" at bounding box center [838, 314] width 17 height 14
radio input "true"
radio input "false"
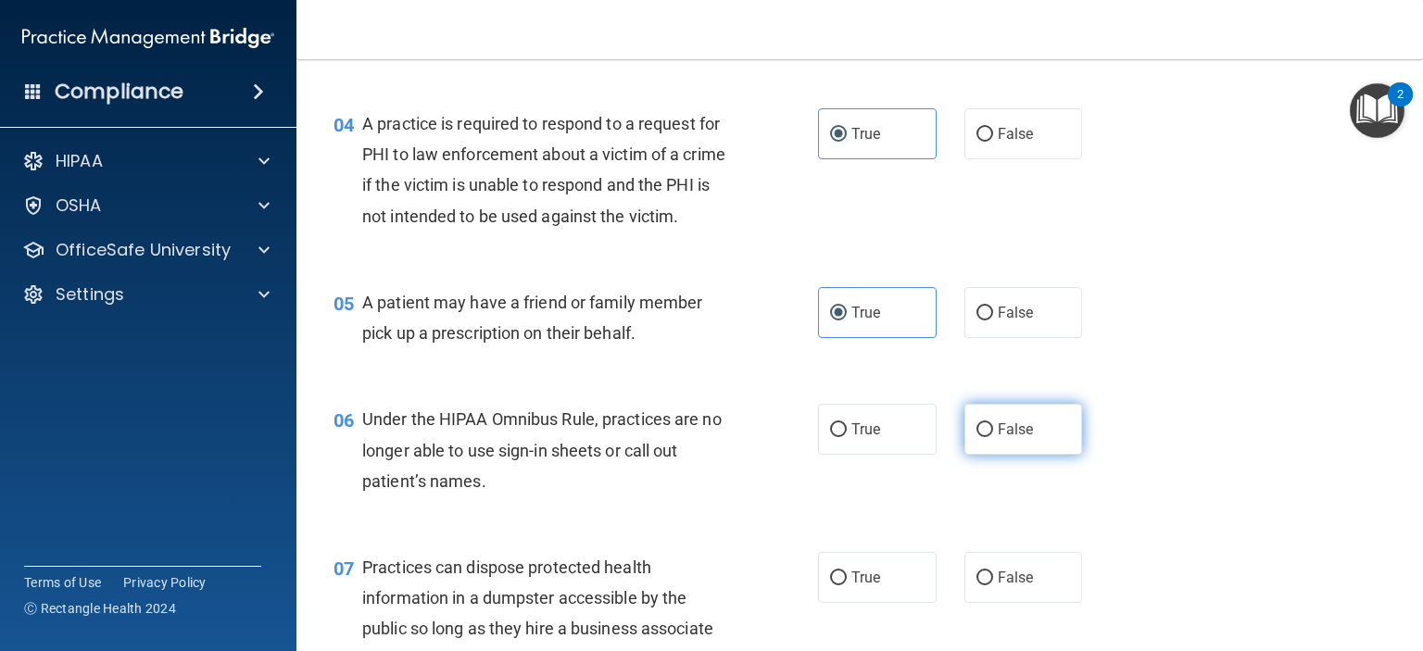
click at [1005, 438] on span "False" at bounding box center [1016, 430] width 36 height 18
click at [993, 437] on input "False" at bounding box center [985, 430] width 17 height 14
radio input "true"
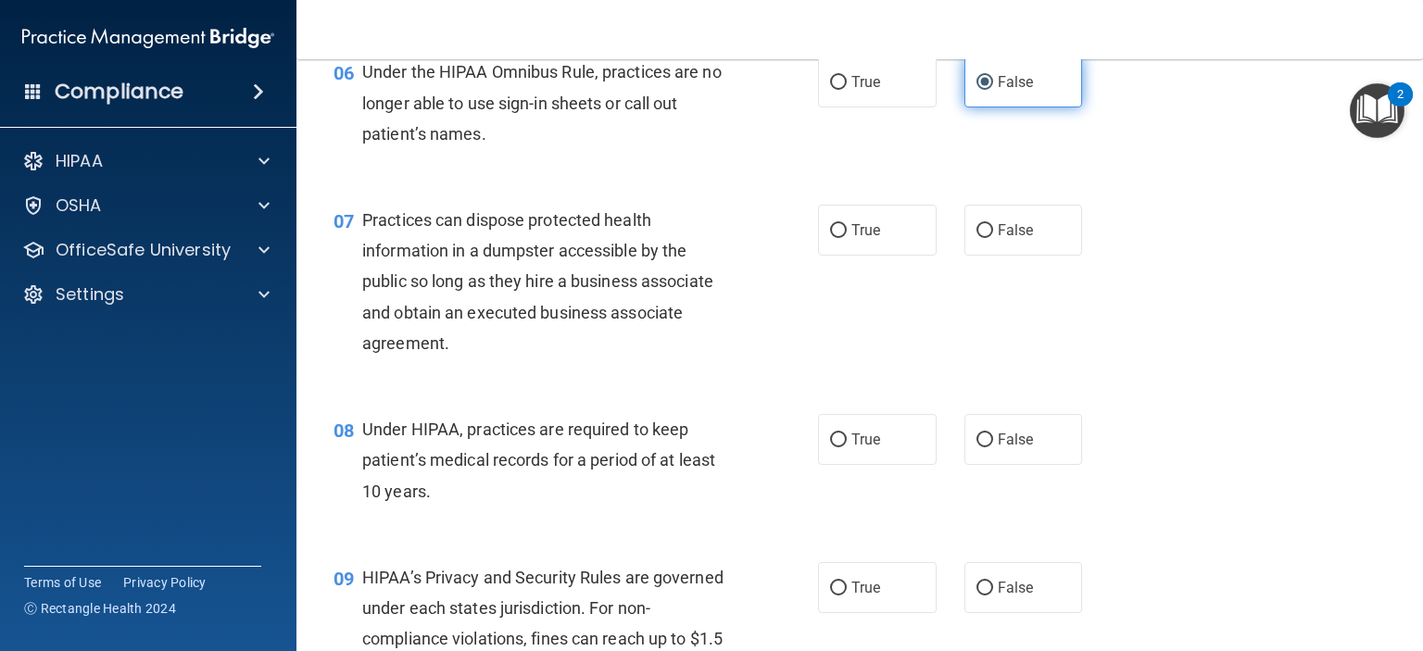
scroll to position [923, 0]
click at [1002, 255] on label "False" at bounding box center [1024, 229] width 119 height 51
click at [993, 237] on input "False" at bounding box center [985, 230] width 17 height 14
radio input "true"
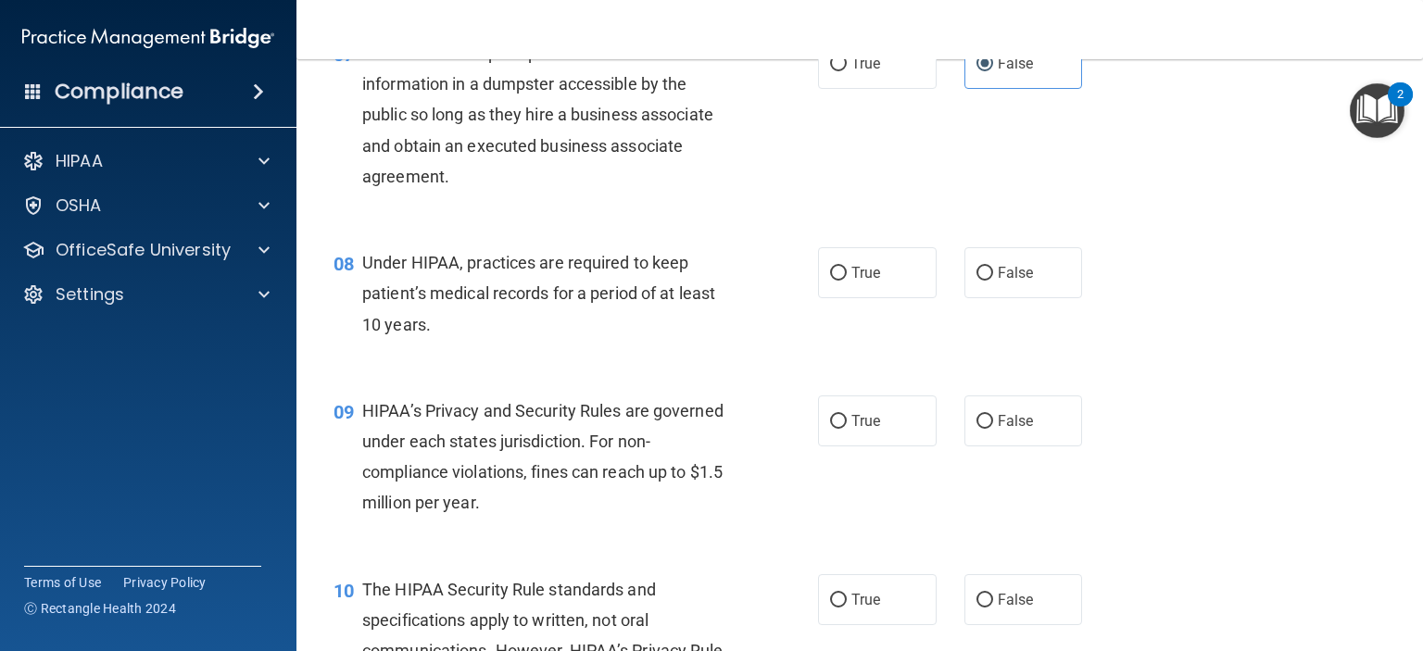
scroll to position [1090, 0]
click at [965, 297] on label "False" at bounding box center [1024, 271] width 119 height 51
click at [977, 280] on input "False" at bounding box center [985, 273] width 17 height 14
radio input "true"
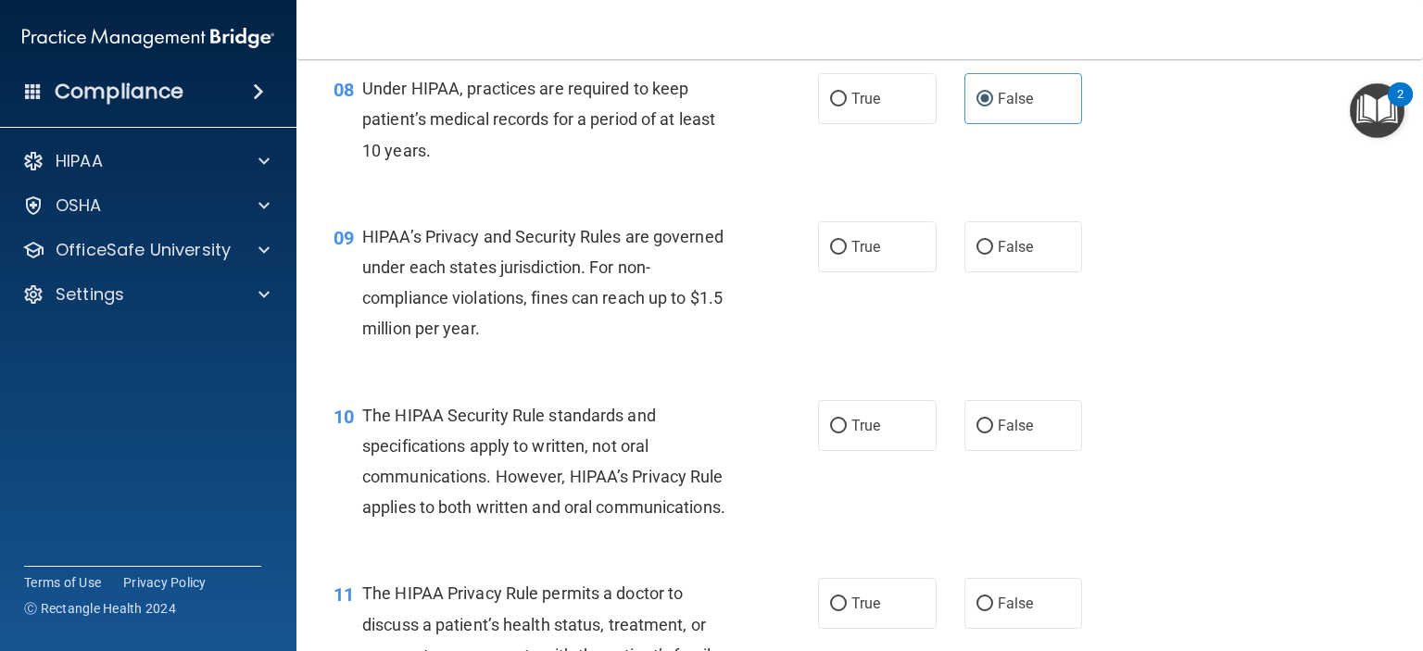
scroll to position [1304, 0]
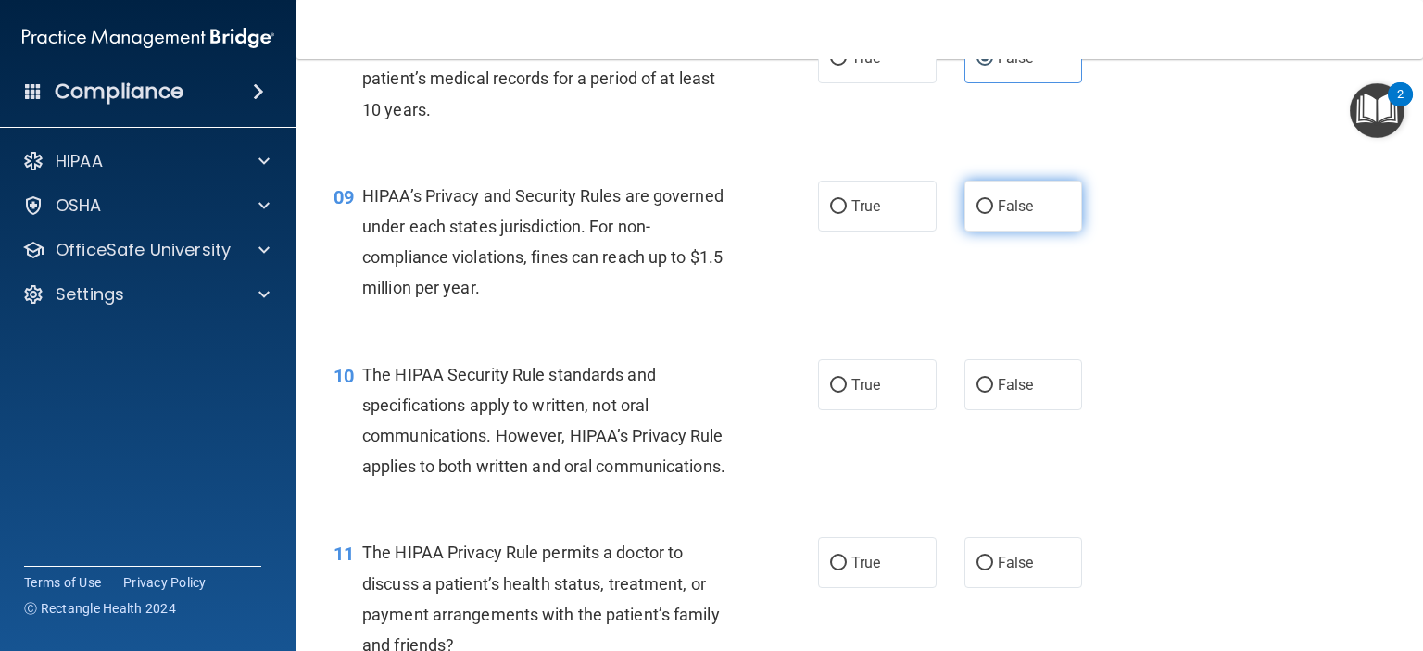
click at [978, 232] on label "False" at bounding box center [1024, 206] width 119 height 51
click at [978, 214] on input "False" at bounding box center [985, 207] width 17 height 14
radio input "true"
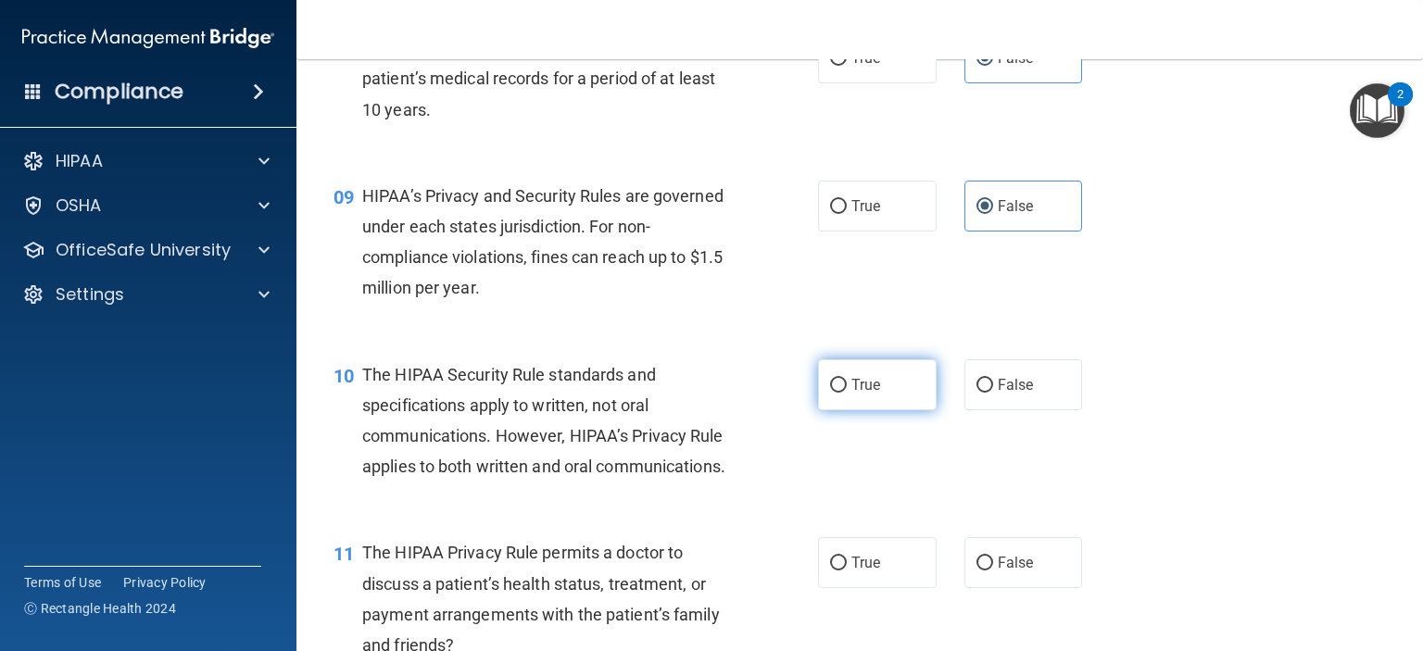
click at [830, 393] on input "True" at bounding box center [838, 386] width 17 height 14
radio input "true"
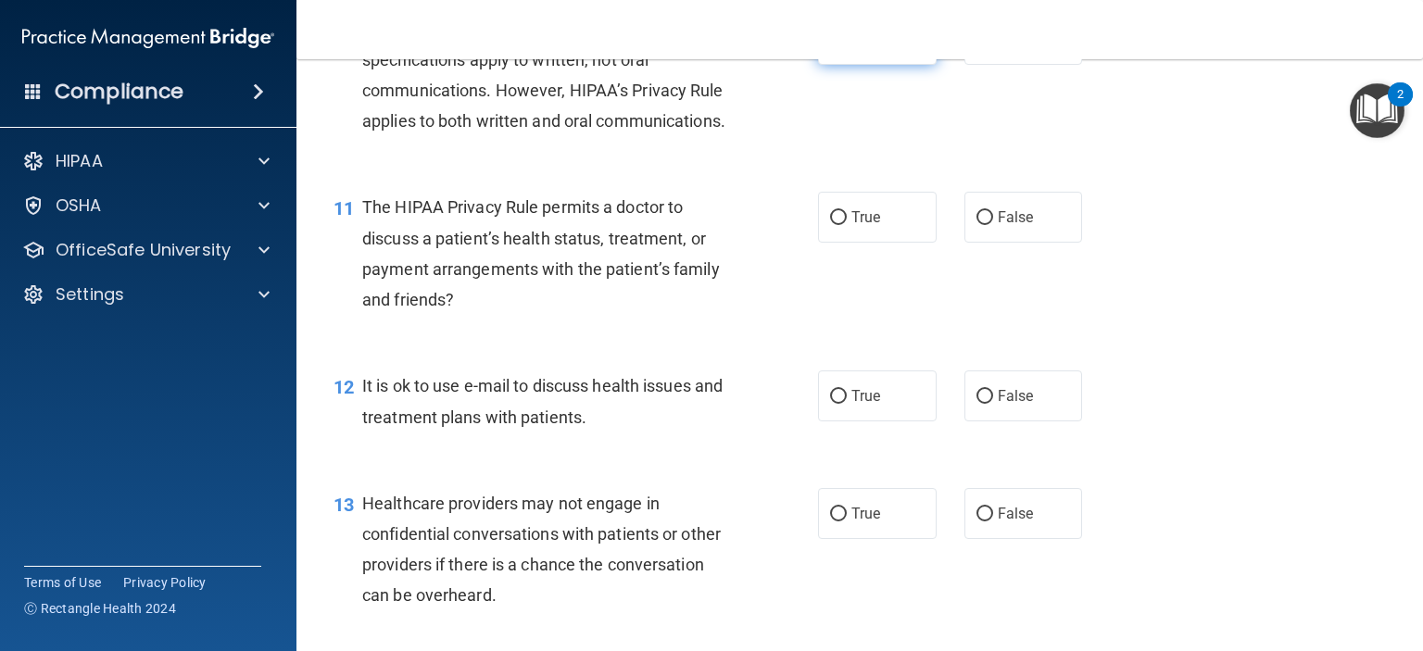
scroll to position [1653, 0]
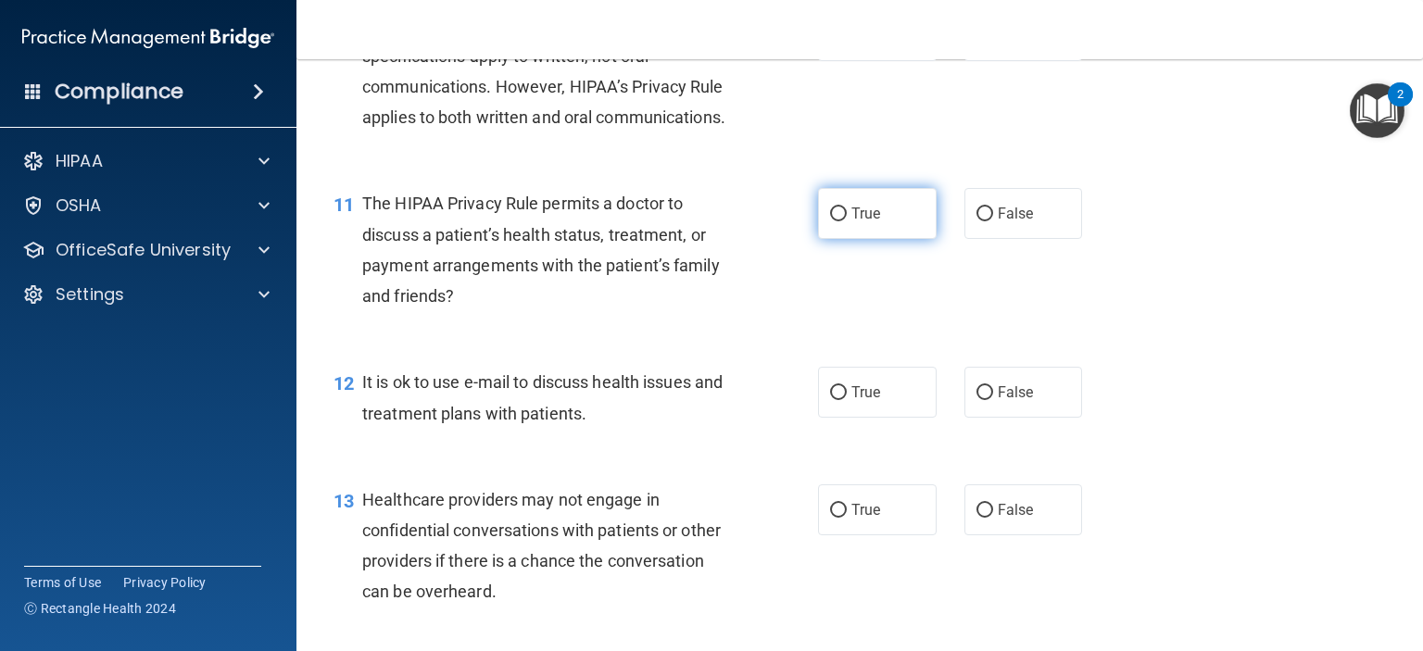
click at [856, 222] on span "True" at bounding box center [866, 214] width 29 height 18
click at [847, 221] on input "True" at bounding box center [838, 215] width 17 height 14
radio input "true"
click at [862, 401] on span "True" at bounding box center [866, 393] width 29 height 18
click at [847, 400] on input "True" at bounding box center [838, 393] width 17 height 14
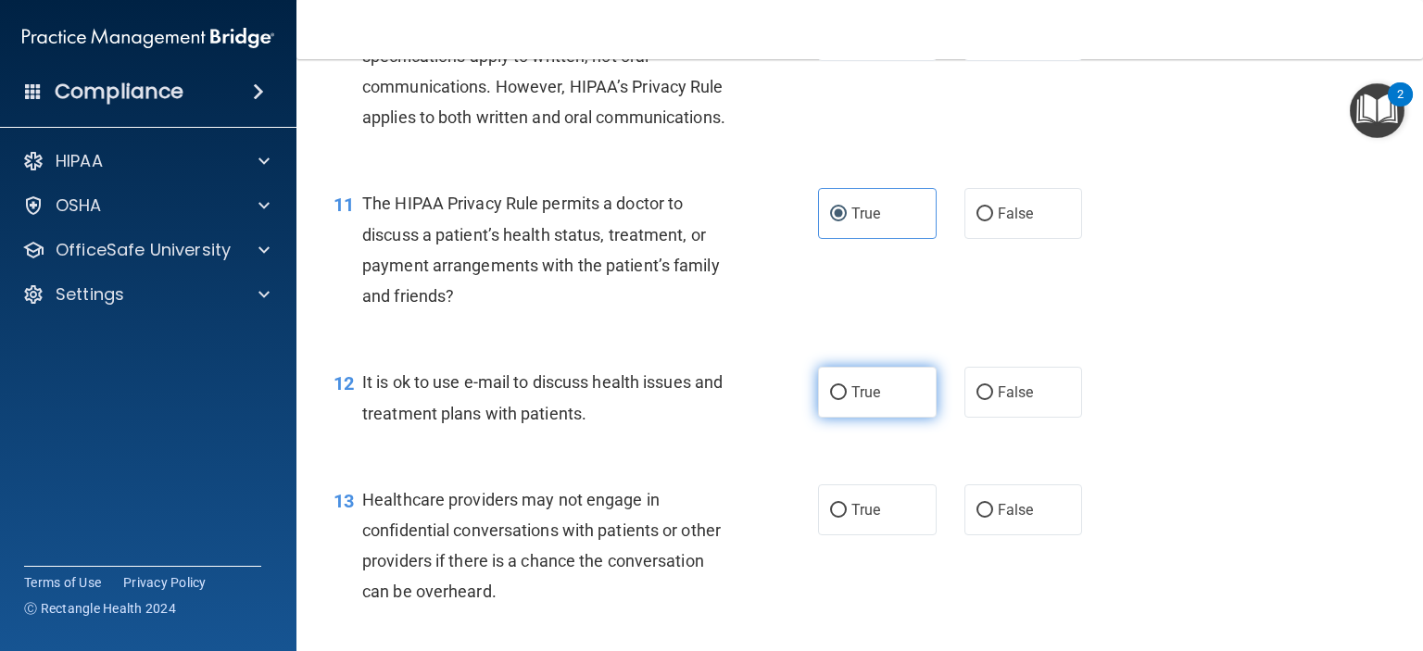
radio input "true"
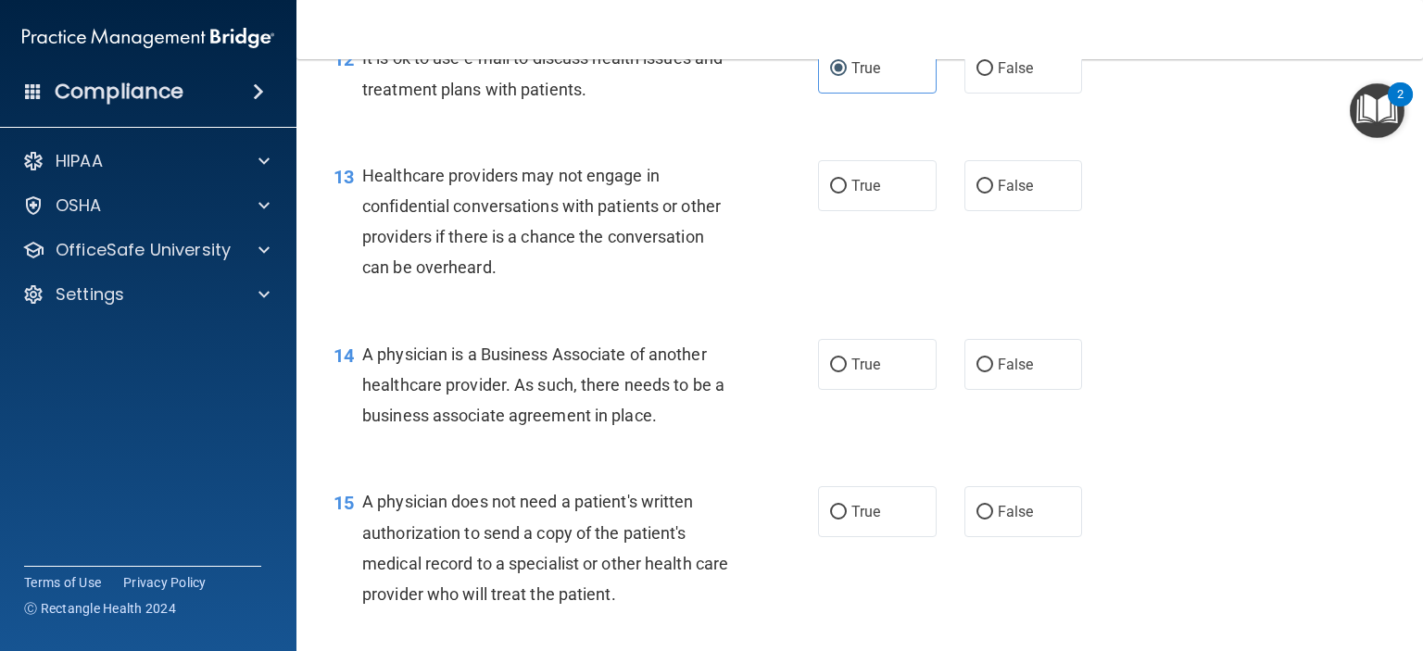
scroll to position [2004, 0]
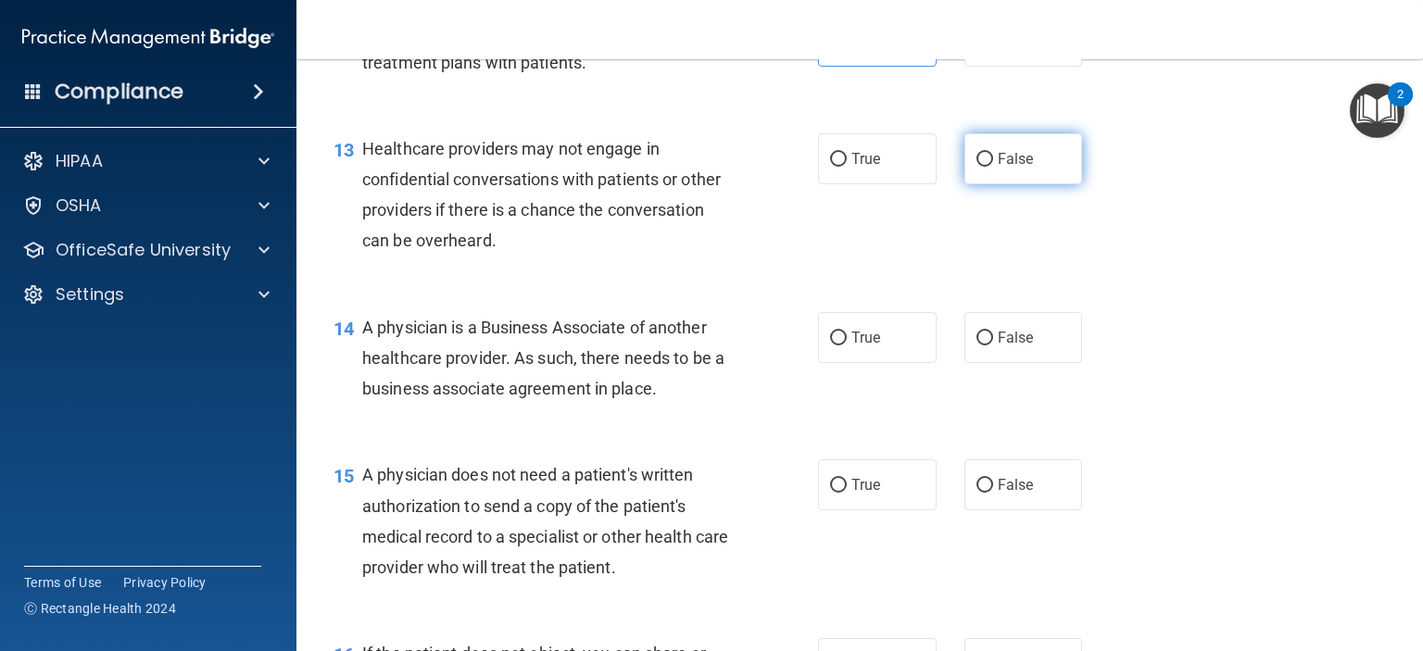
click at [1016, 184] on label "False" at bounding box center [1024, 158] width 119 height 51
click at [993, 167] on input "False" at bounding box center [985, 160] width 17 height 14
radio input "true"
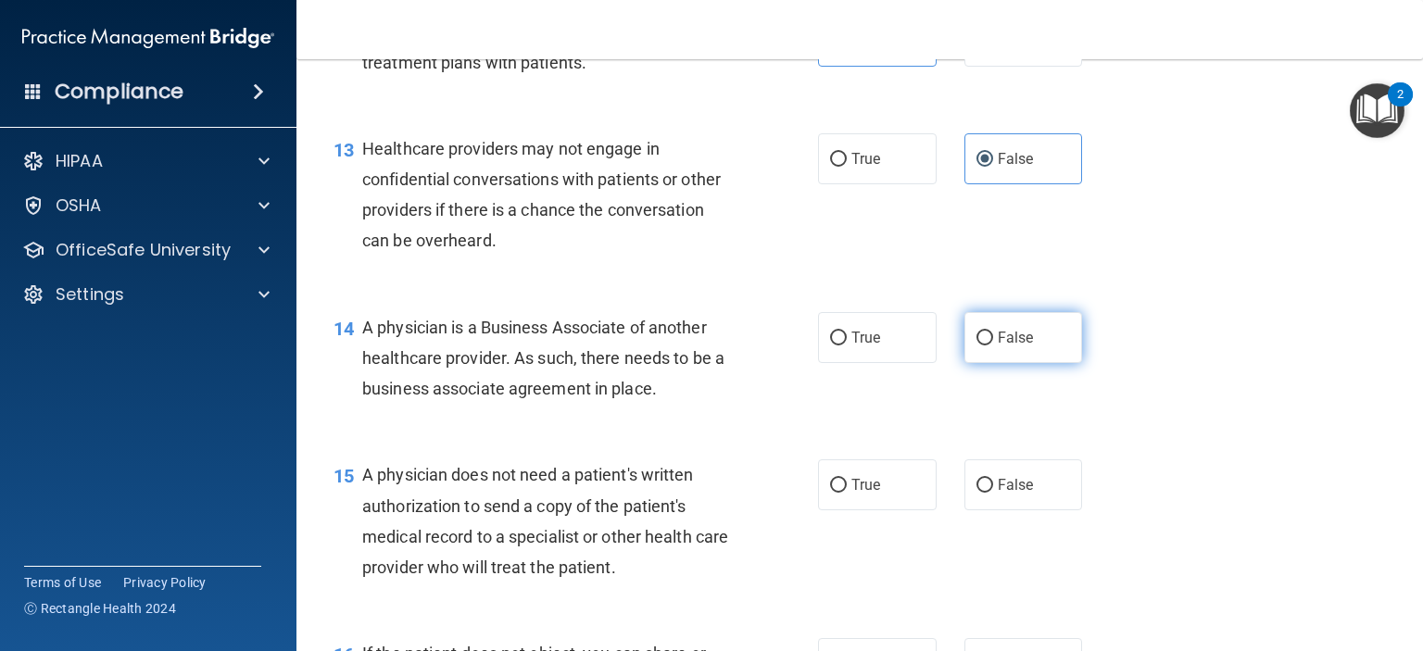
click at [983, 363] on label "False" at bounding box center [1024, 337] width 119 height 51
click at [983, 346] on input "False" at bounding box center [985, 339] width 17 height 14
radio input "true"
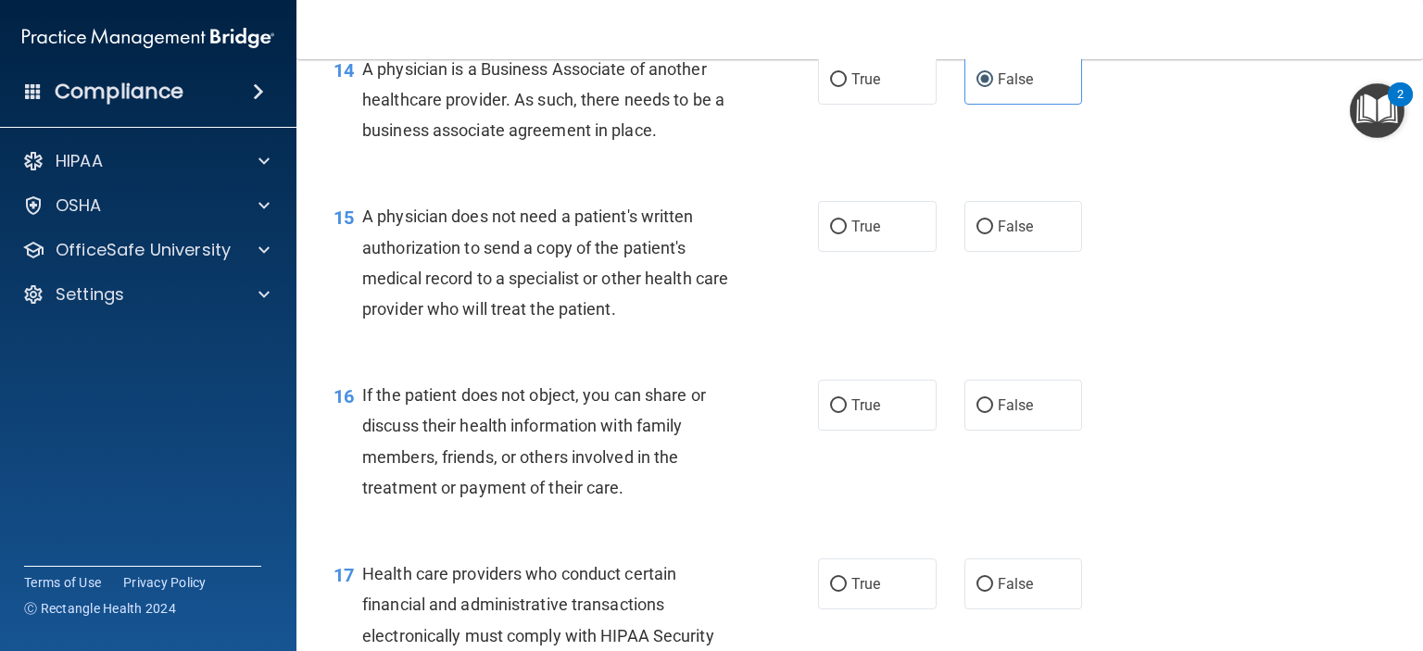
scroll to position [2264, 0]
click at [893, 251] on label "True" at bounding box center [877, 225] width 119 height 51
click at [847, 234] on input "True" at bounding box center [838, 227] width 17 height 14
radio input "true"
click at [891, 430] on label "True" at bounding box center [877, 404] width 119 height 51
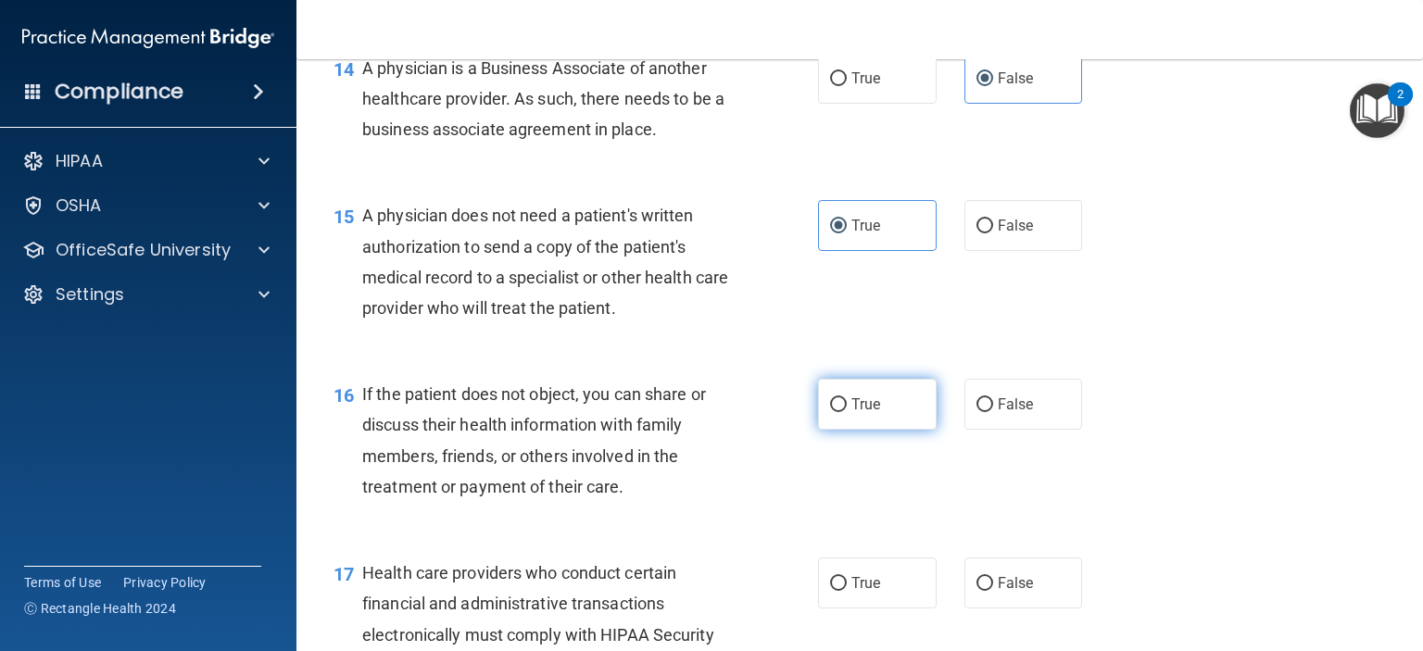
click at [847, 412] on input "True" at bounding box center [838, 405] width 17 height 14
radio input "true"
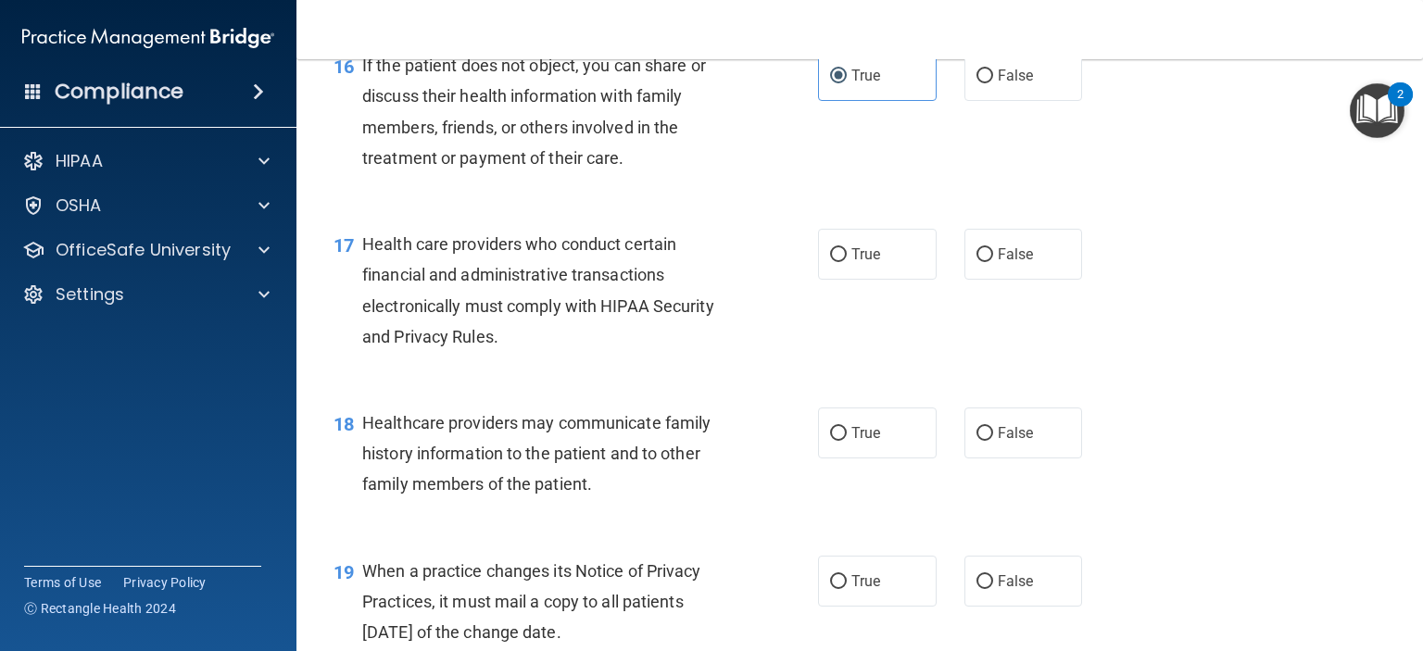
scroll to position [2594, 0]
click at [863, 279] on label "True" at bounding box center [877, 253] width 119 height 51
click at [847, 261] on input "True" at bounding box center [838, 254] width 17 height 14
radio input "true"
click at [1068, 458] on label "False" at bounding box center [1024, 432] width 119 height 51
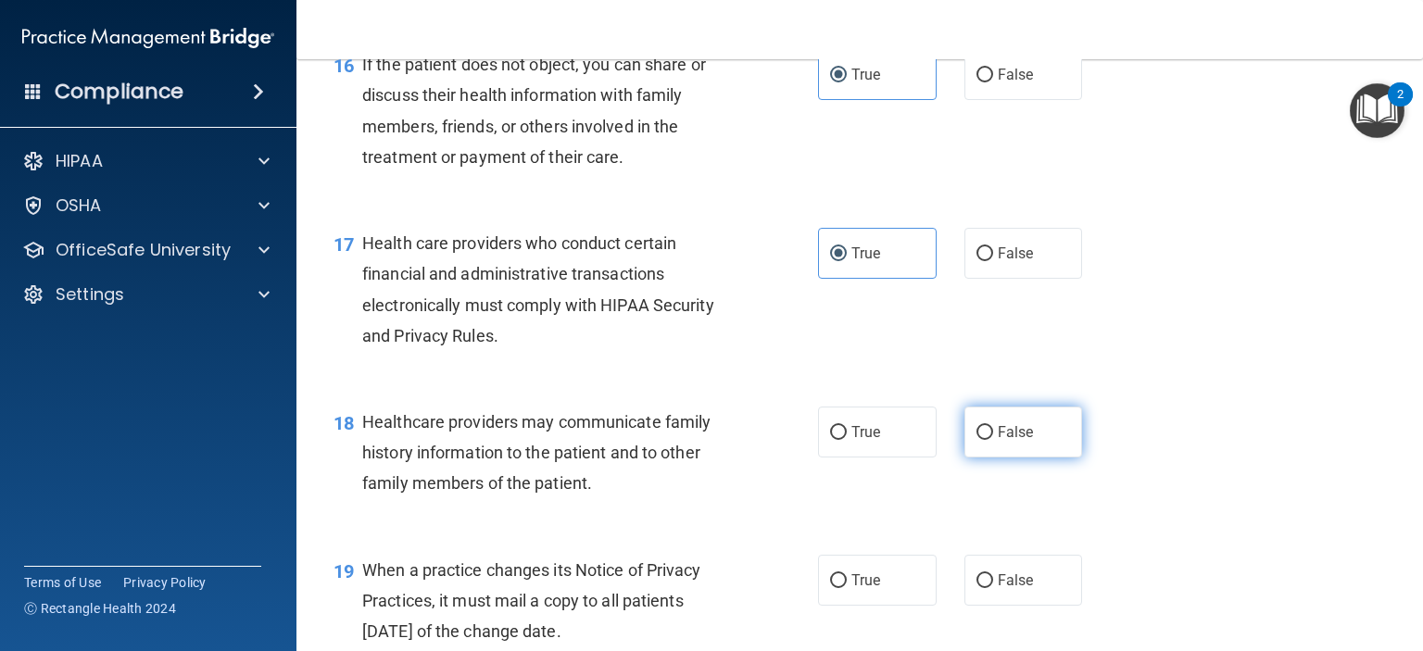
click at [993, 440] on input "False" at bounding box center [985, 433] width 17 height 14
radio input "true"
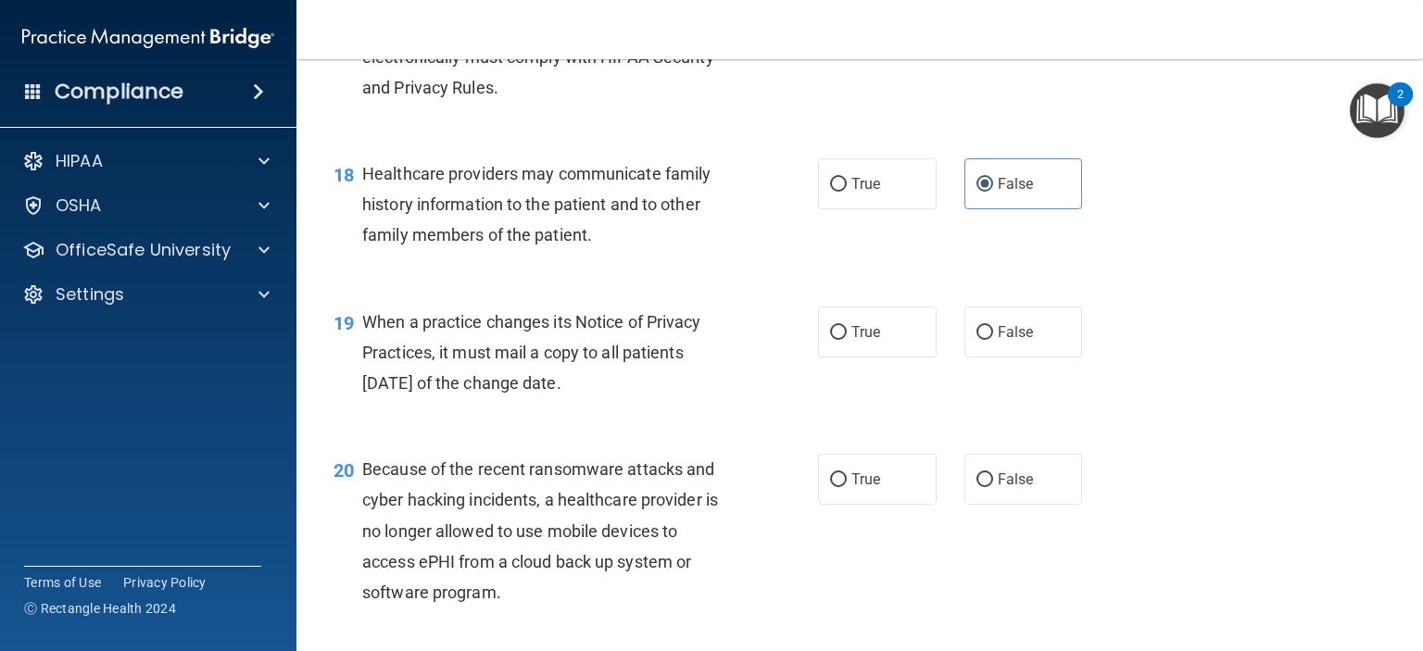
scroll to position [2843, 0]
click at [977, 339] on input "False" at bounding box center [985, 332] width 17 height 14
radio input "true"
click at [1011, 487] on span "False" at bounding box center [1016, 479] width 36 height 18
click at [993, 486] on input "False" at bounding box center [985, 480] width 17 height 14
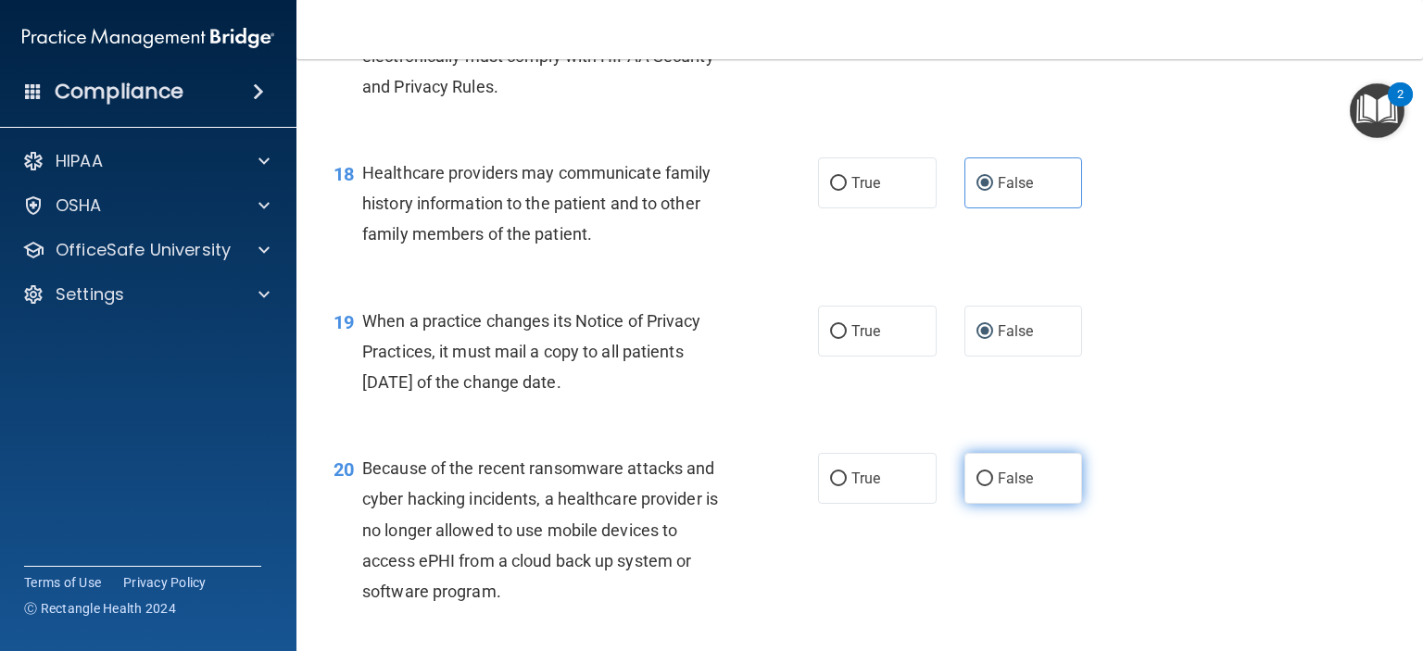
radio input "true"
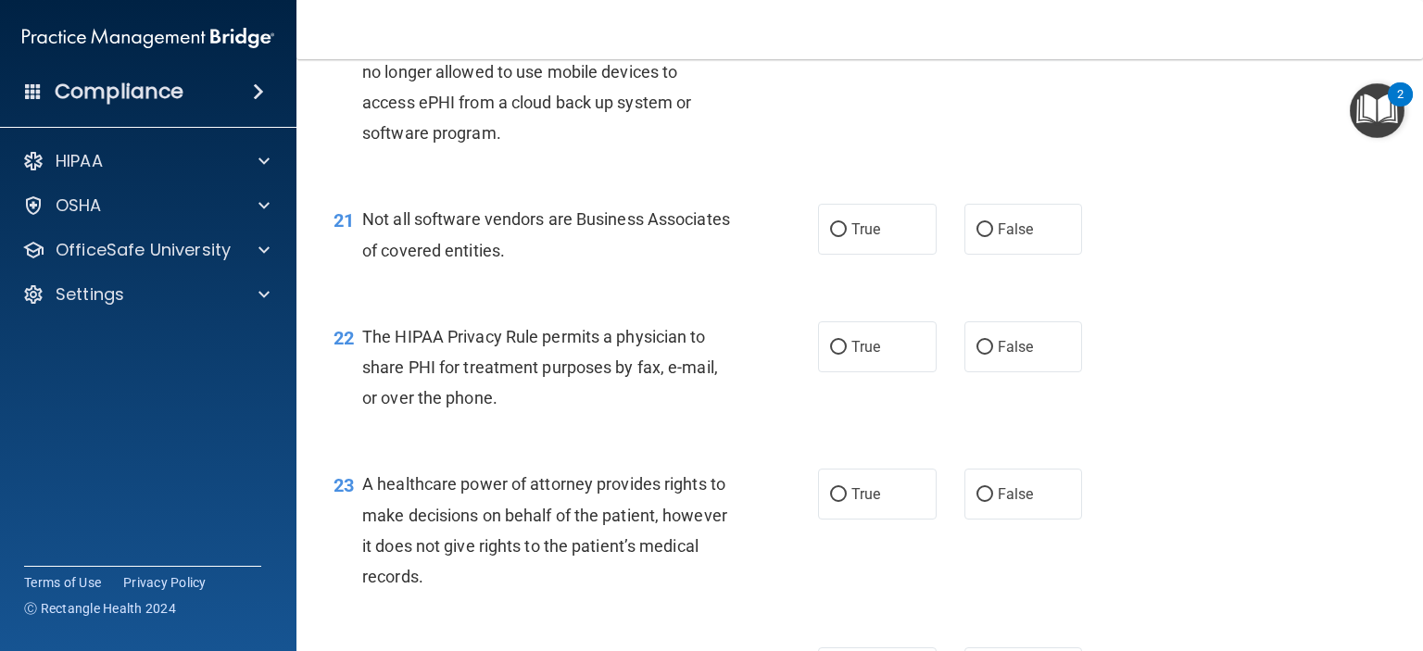
scroll to position [3303, 0]
click at [853, 237] on span "True" at bounding box center [866, 229] width 29 height 18
click at [847, 236] on input "True" at bounding box center [838, 229] width 17 height 14
radio input "true"
click at [859, 355] on span "True" at bounding box center [866, 346] width 29 height 18
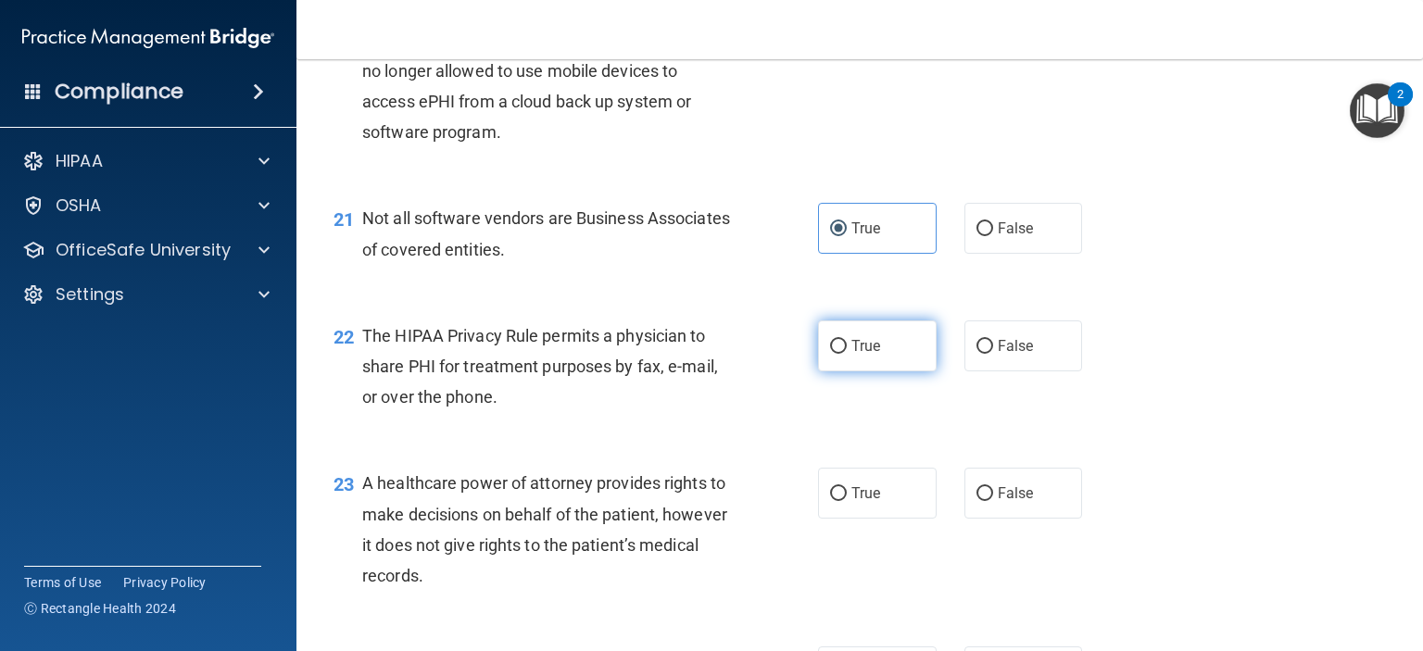
click at [847, 354] on input "True" at bounding box center [838, 347] width 17 height 14
radio input "true"
click at [1025, 519] on label "False" at bounding box center [1024, 493] width 119 height 51
click at [993, 501] on input "False" at bounding box center [985, 494] width 17 height 14
radio input "true"
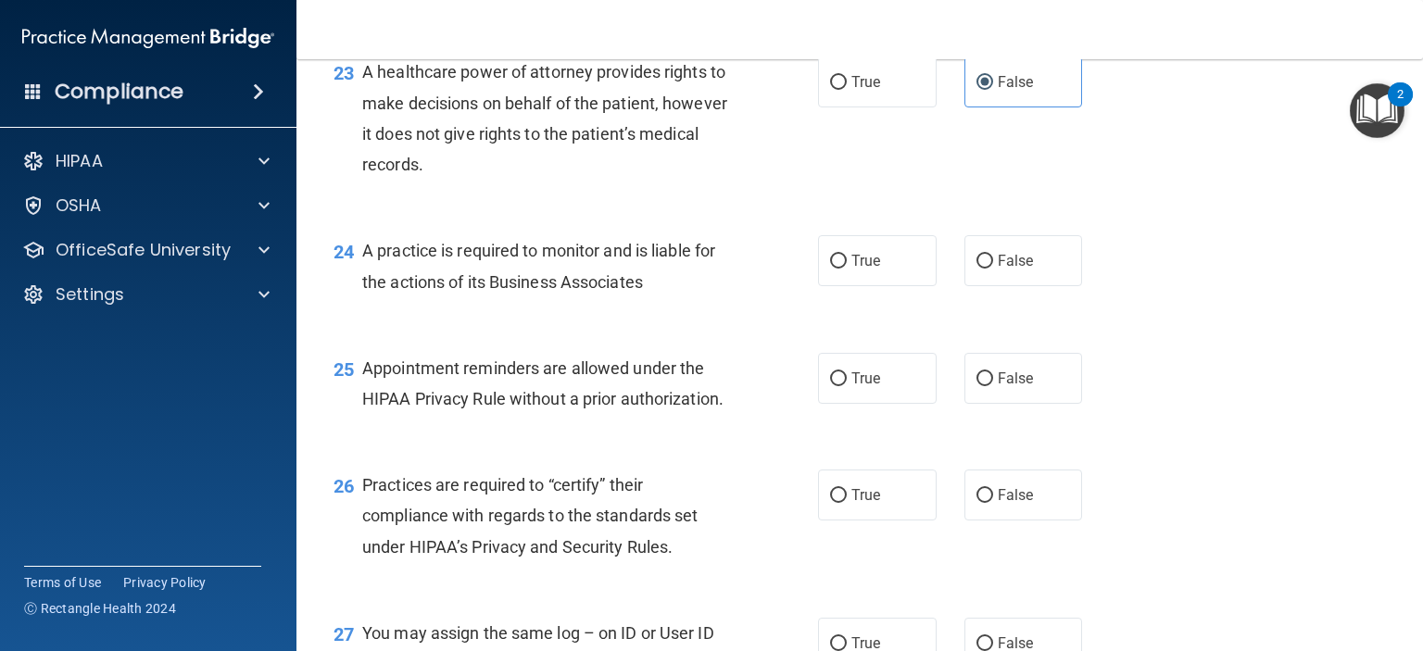
scroll to position [3735, 0]
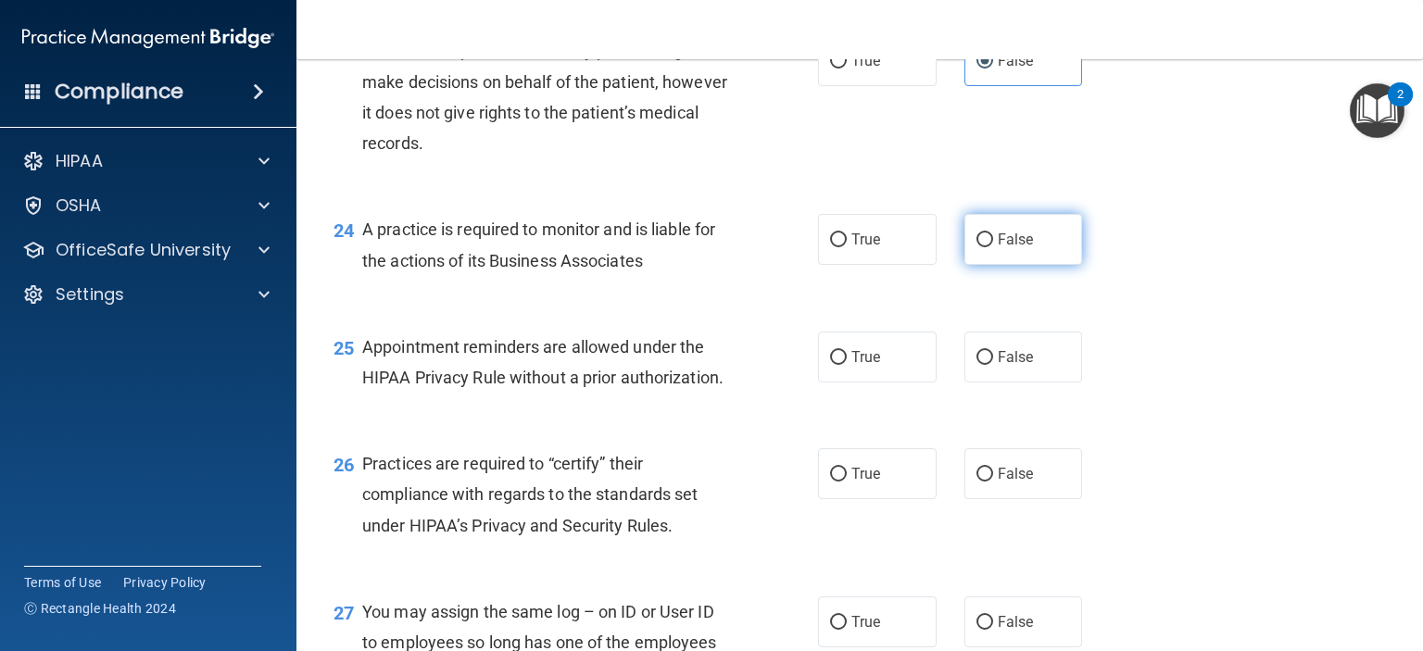
click at [979, 247] on input "False" at bounding box center [985, 241] width 17 height 14
radio input "true"
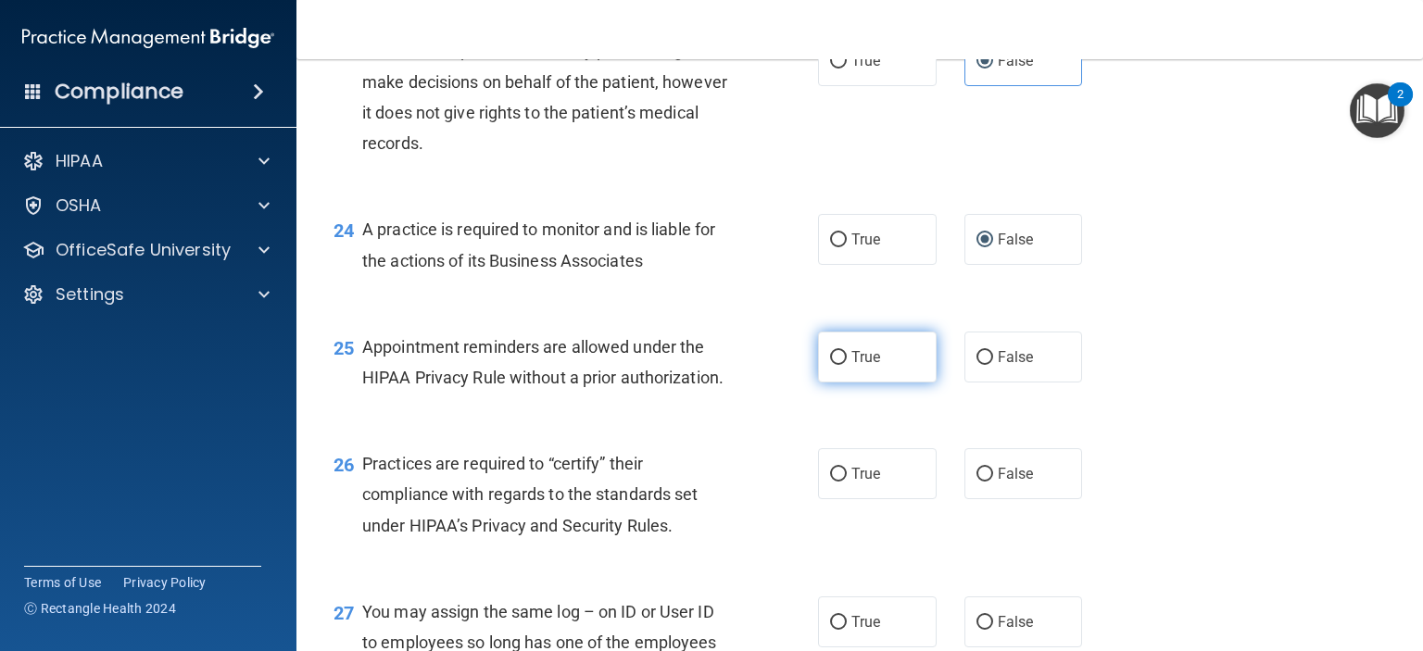
click at [861, 383] on label "True" at bounding box center [877, 357] width 119 height 51
click at [847, 365] on input "True" at bounding box center [838, 358] width 17 height 14
radio input "true"
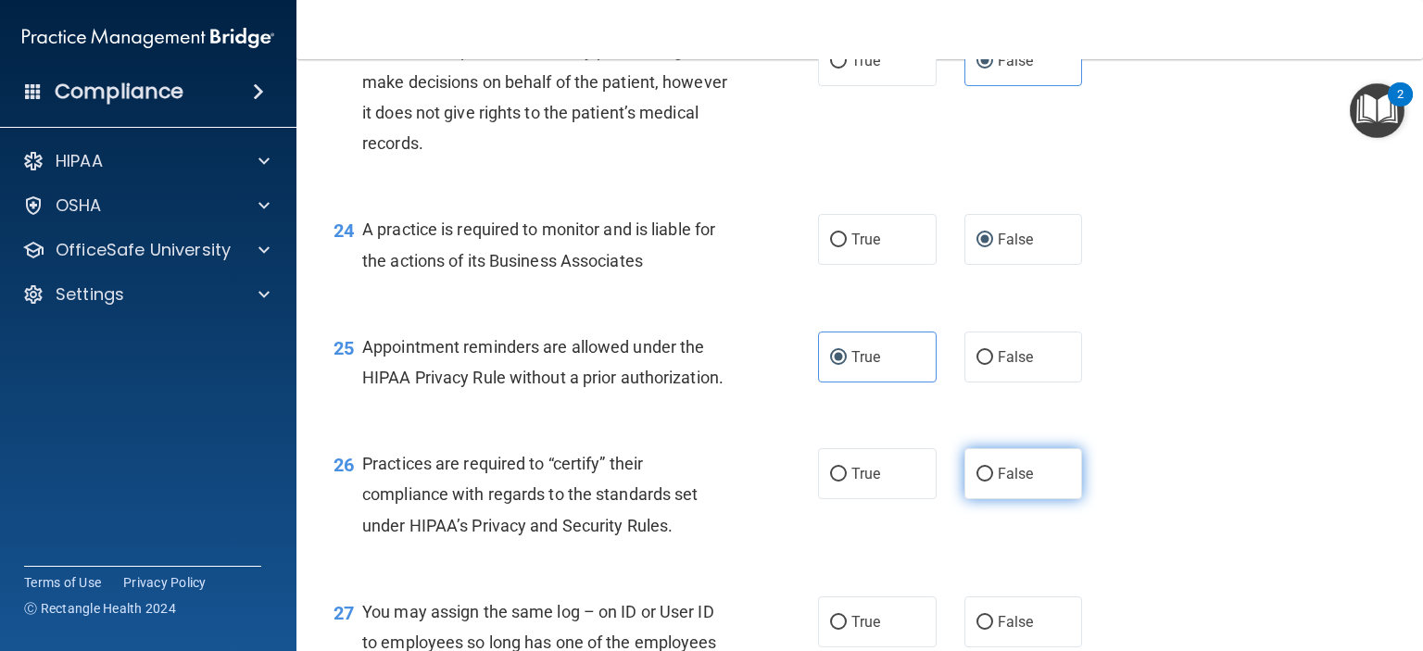
click at [1003, 483] on span "False" at bounding box center [1016, 474] width 36 height 18
click at [993, 482] on input "False" at bounding box center [985, 475] width 17 height 14
radio input "true"
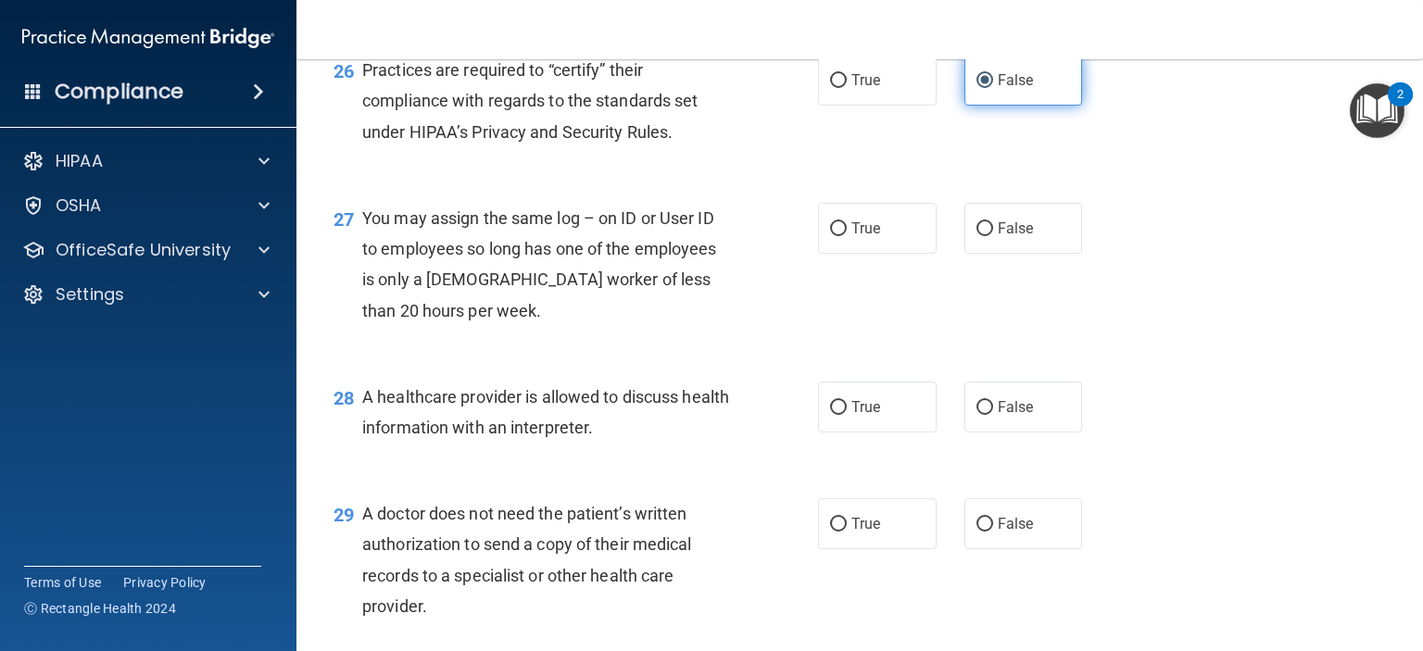
scroll to position [4140, 0]
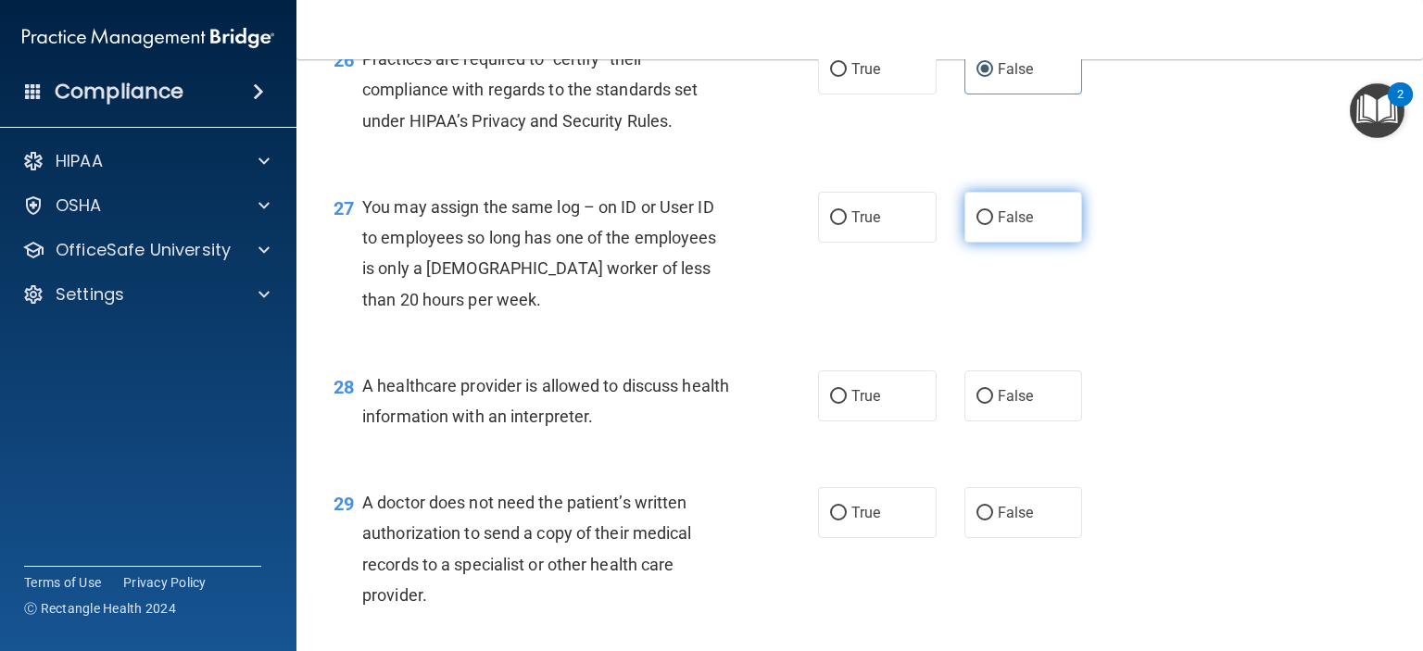
click at [1007, 243] on label "False" at bounding box center [1024, 217] width 119 height 51
click at [993, 225] on input "False" at bounding box center [985, 218] width 17 height 14
radio input "true"
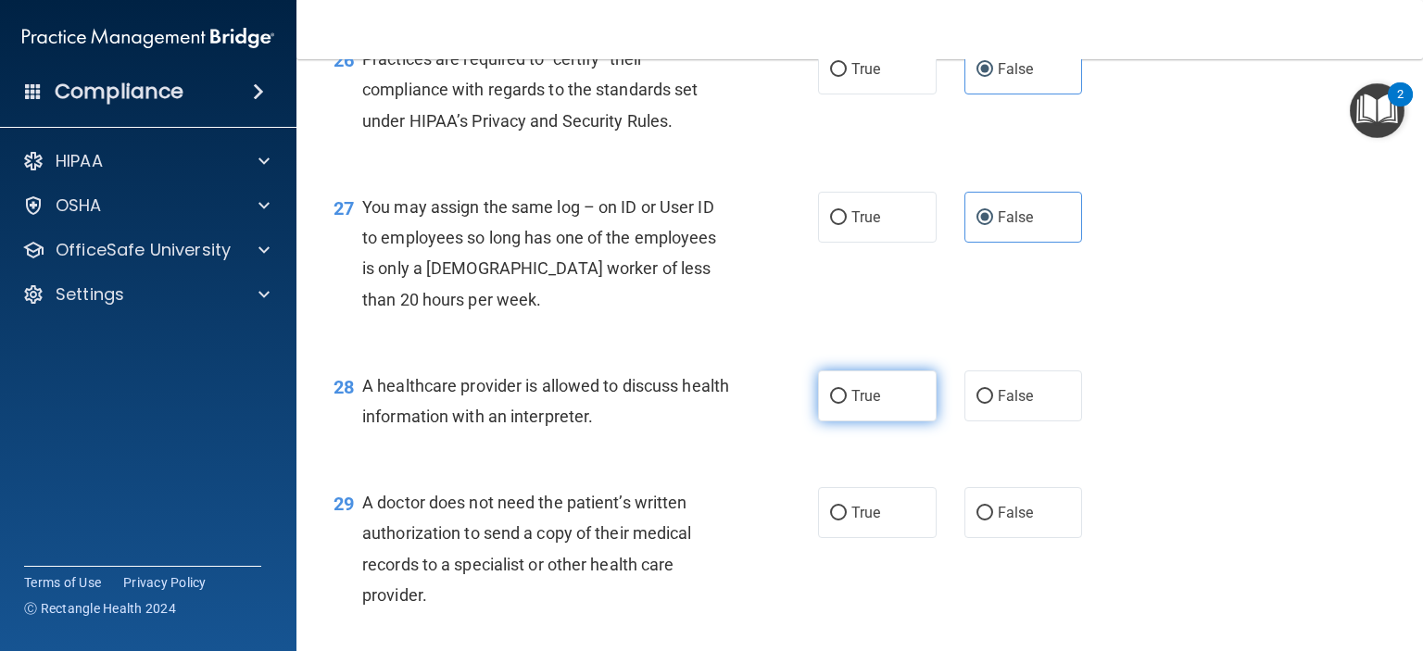
click at [853, 422] on label "True" at bounding box center [877, 396] width 119 height 51
click at [847, 404] on input "True" at bounding box center [838, 397] width 17 height 14
radio input "true"
click at [864, 538] on label "True" at bounding box center [877, 512] width 119 height 51
click at [847, 521] on input "True" at bounding box center [838, 514] width 17 height 14
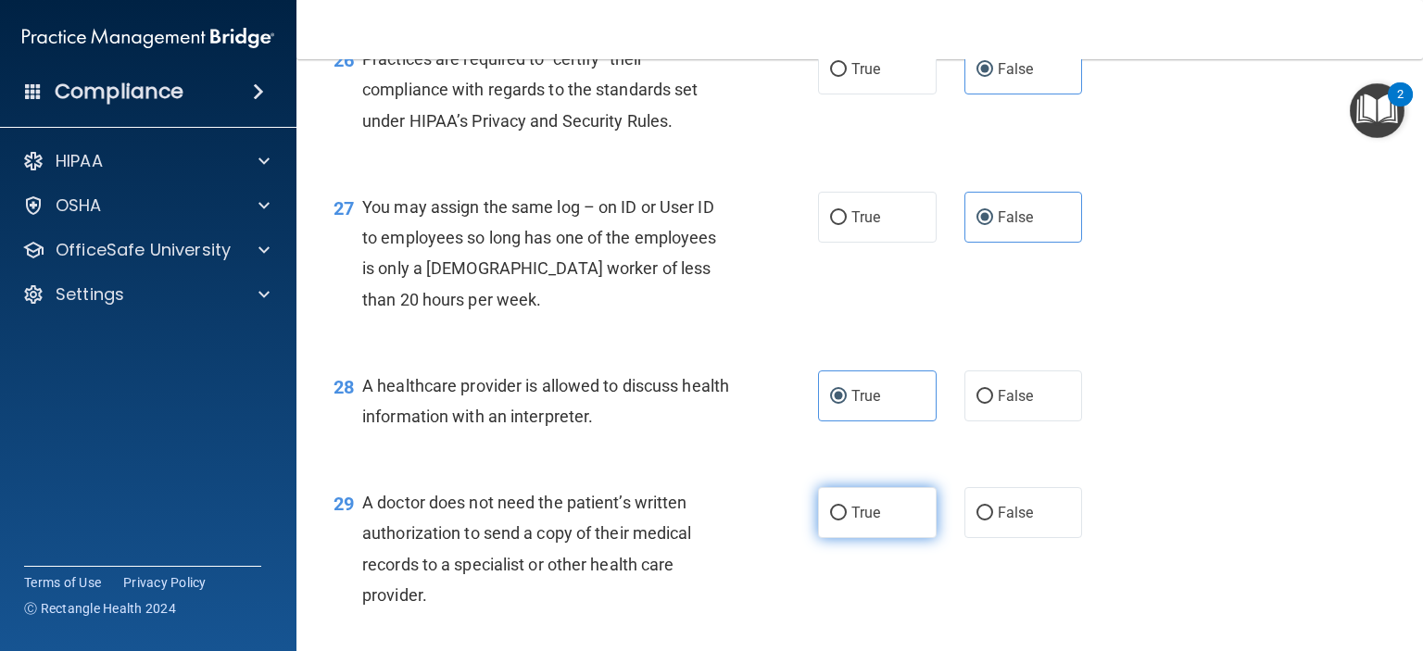
radio input "true"
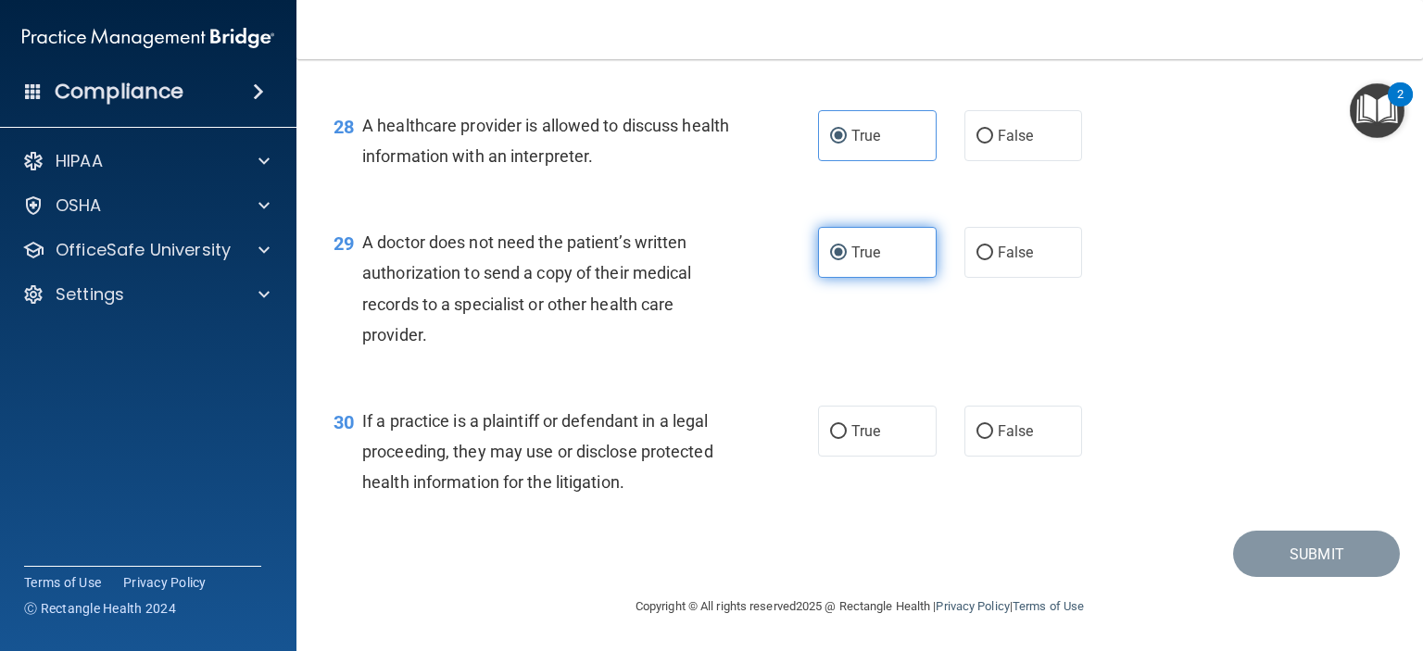
scroll to position [4444, 0]
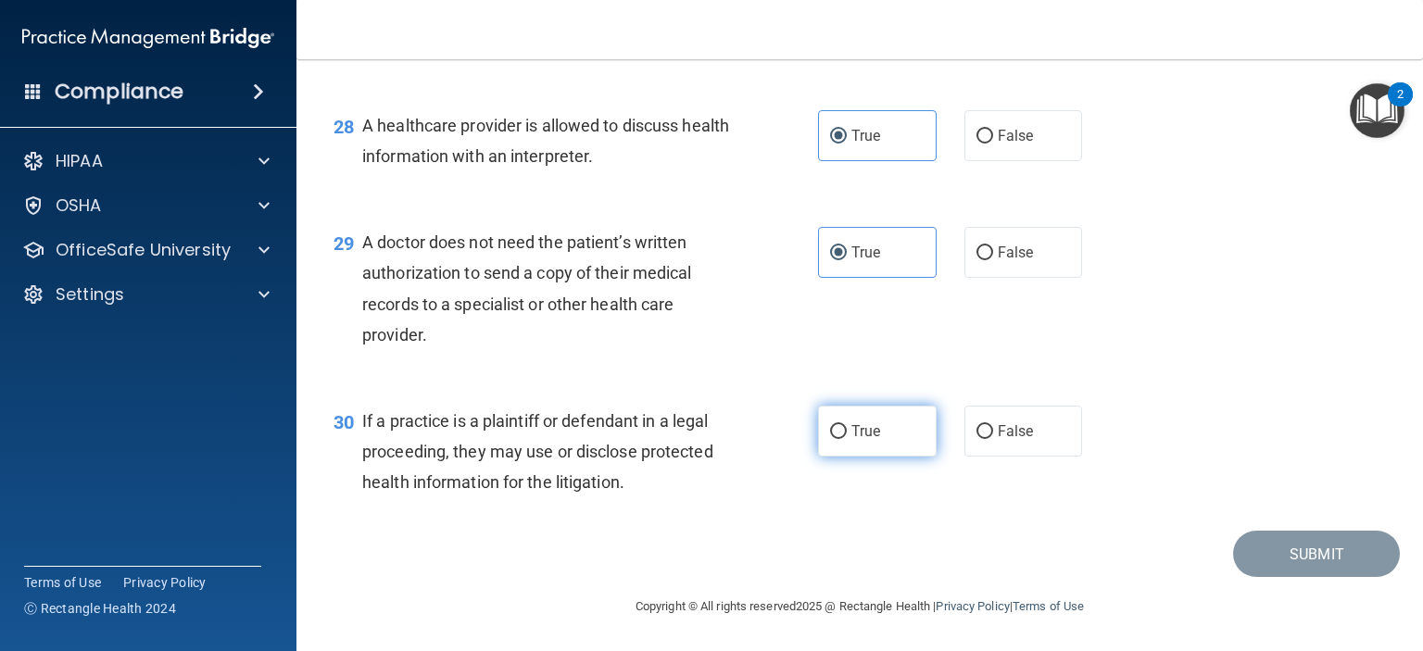
click at [853, 457] on label "True" at bounding box center [877, 431] width 119 height 51
click at [847, 439] on input "True" at bounding box center [838, 432] width 17 height 14
radio input "true"
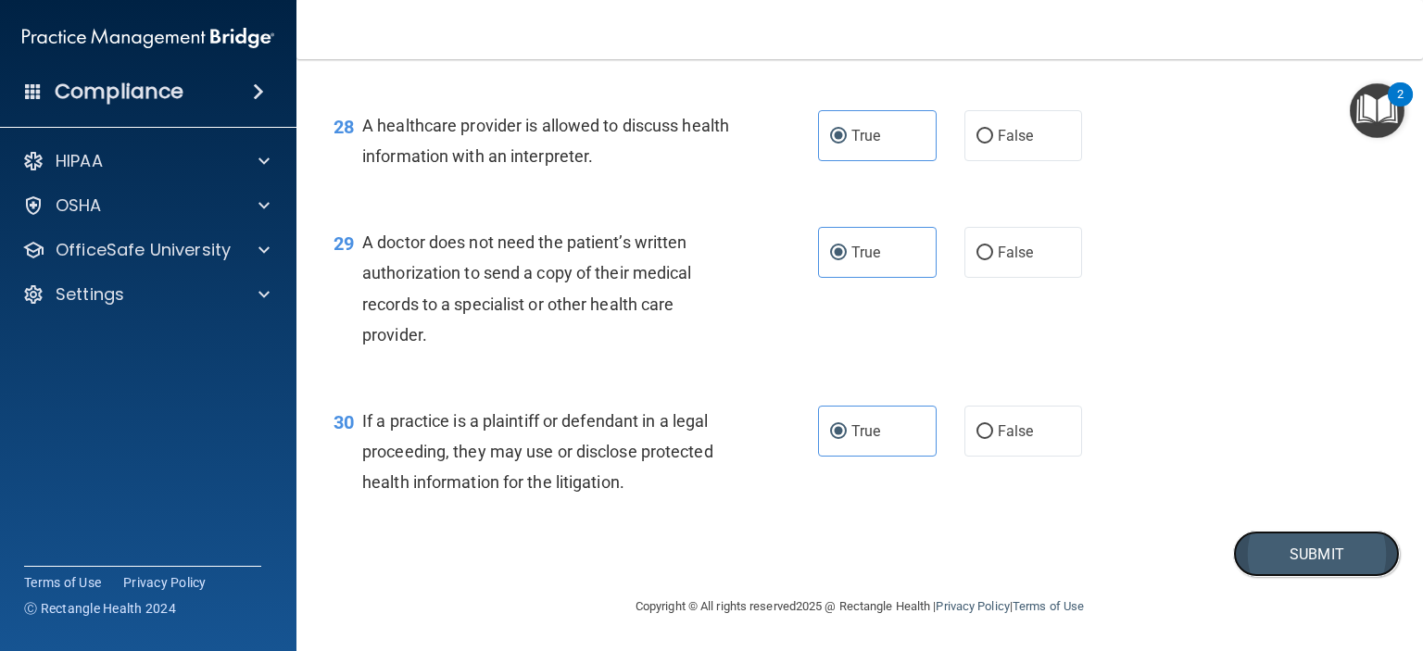
click at [1234, 575] on button "Submit" at bounding box center [1316, 554] width 167 height 47
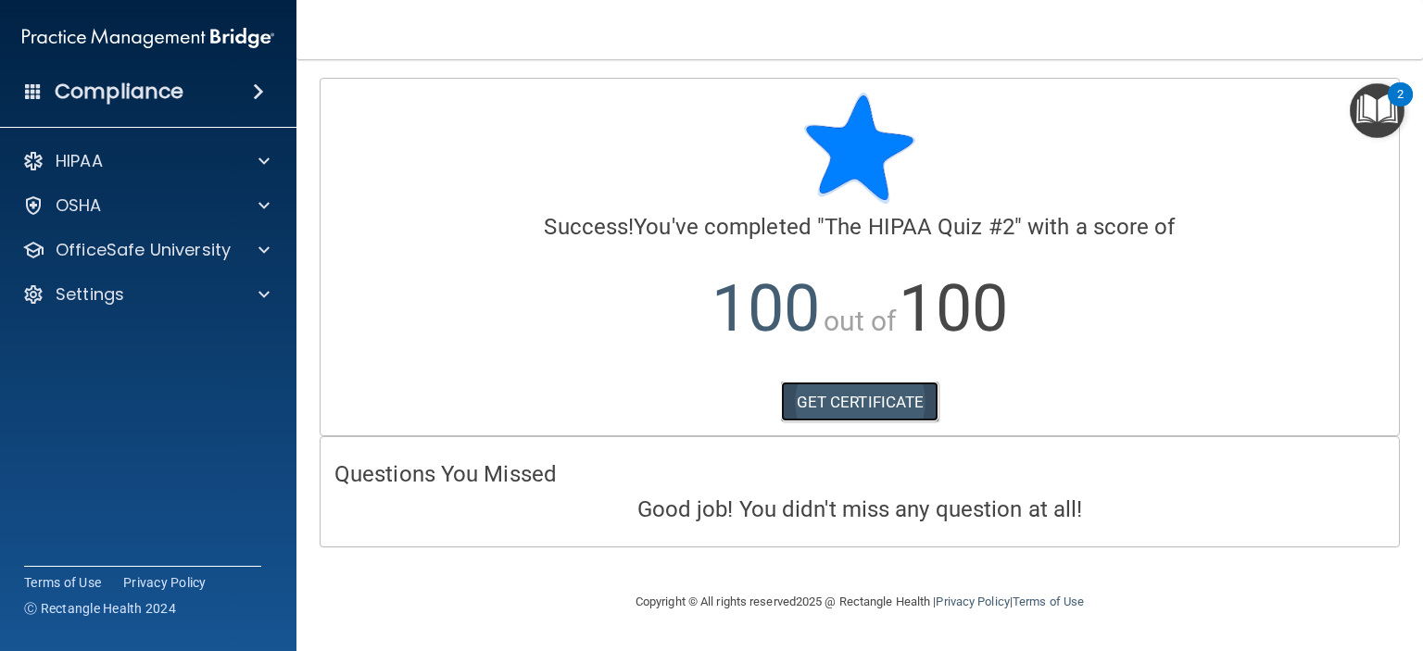
click at [852, 386] on link "GET CERTIFICATE" at bounding box center [860, 402] width 158 height 41
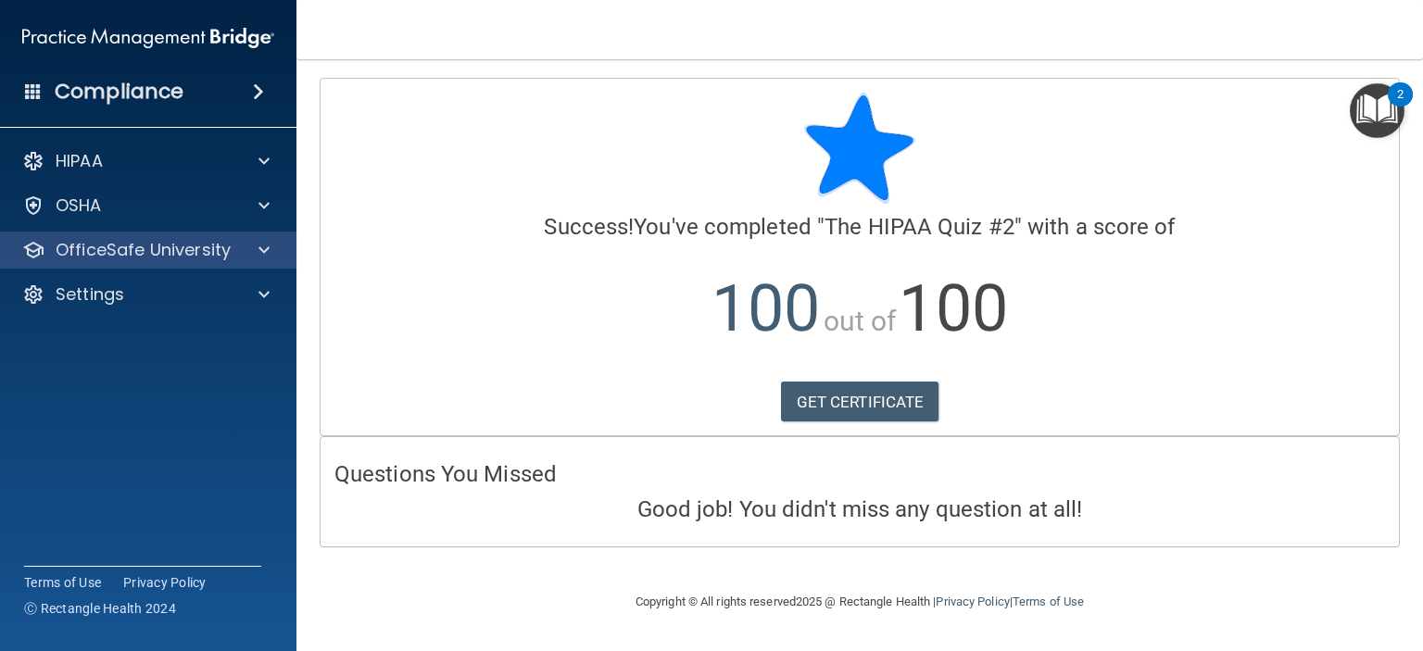
click at [246, 262] on div "OfficeSafe University" at bounding box center [148, 250] width 297 height 37
click at [261, 246] on span at bounding box center [264, 250] width 11 height 22
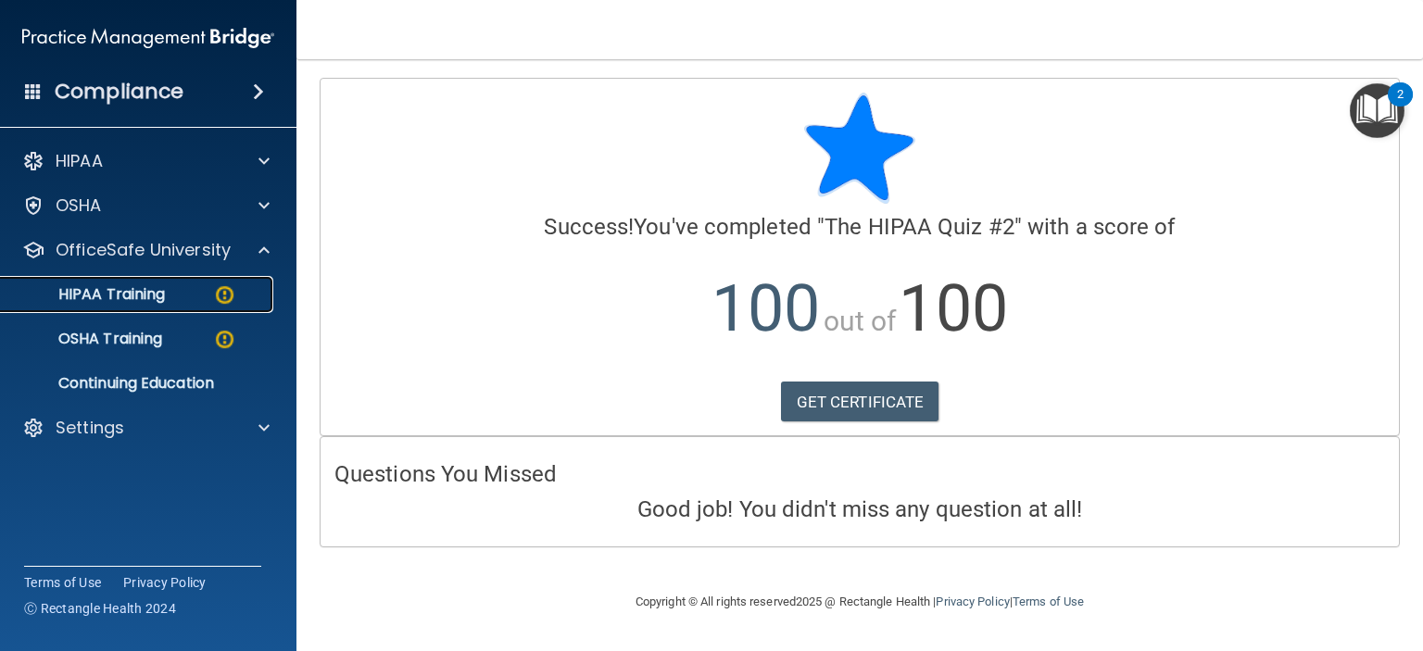
click at [222, 292] on img at bounding box center [224, 295] width 23 height 23
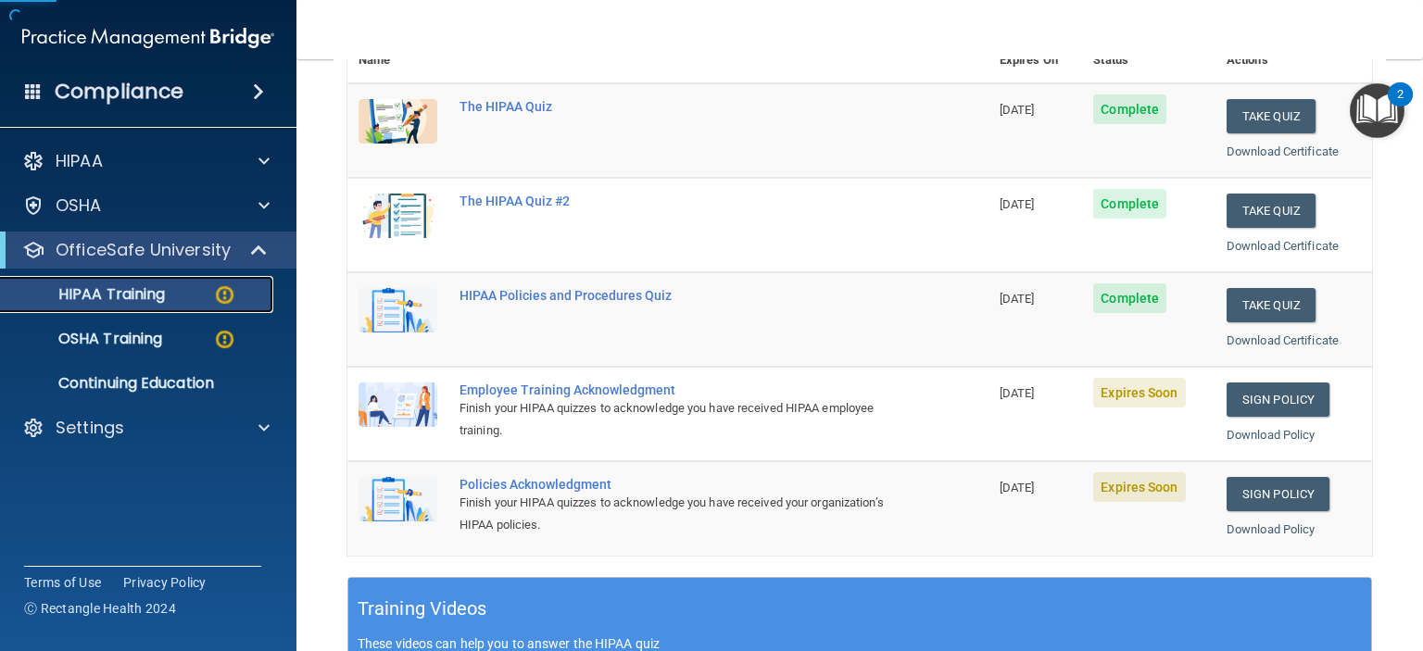
scroll to position [289, 0]
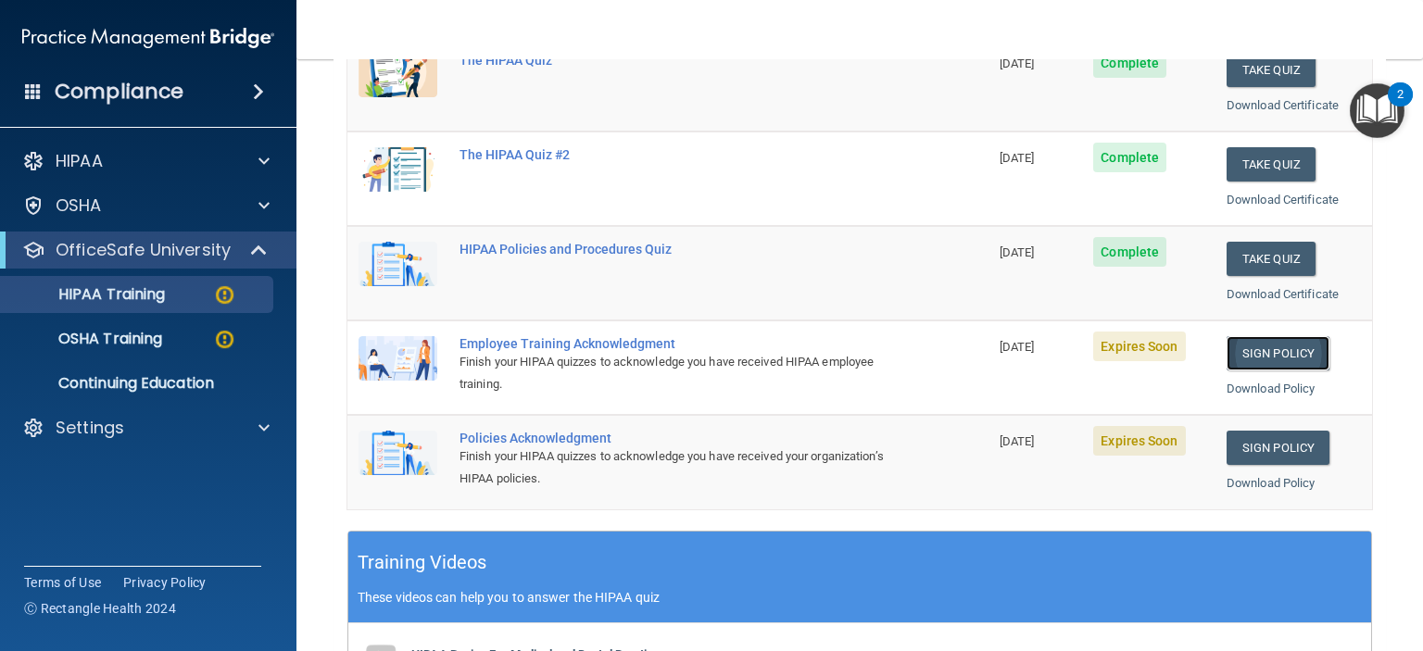
click at [1271, 340] on link "Sign Policy" at bounding box center [1278, 353] width 103 height 34
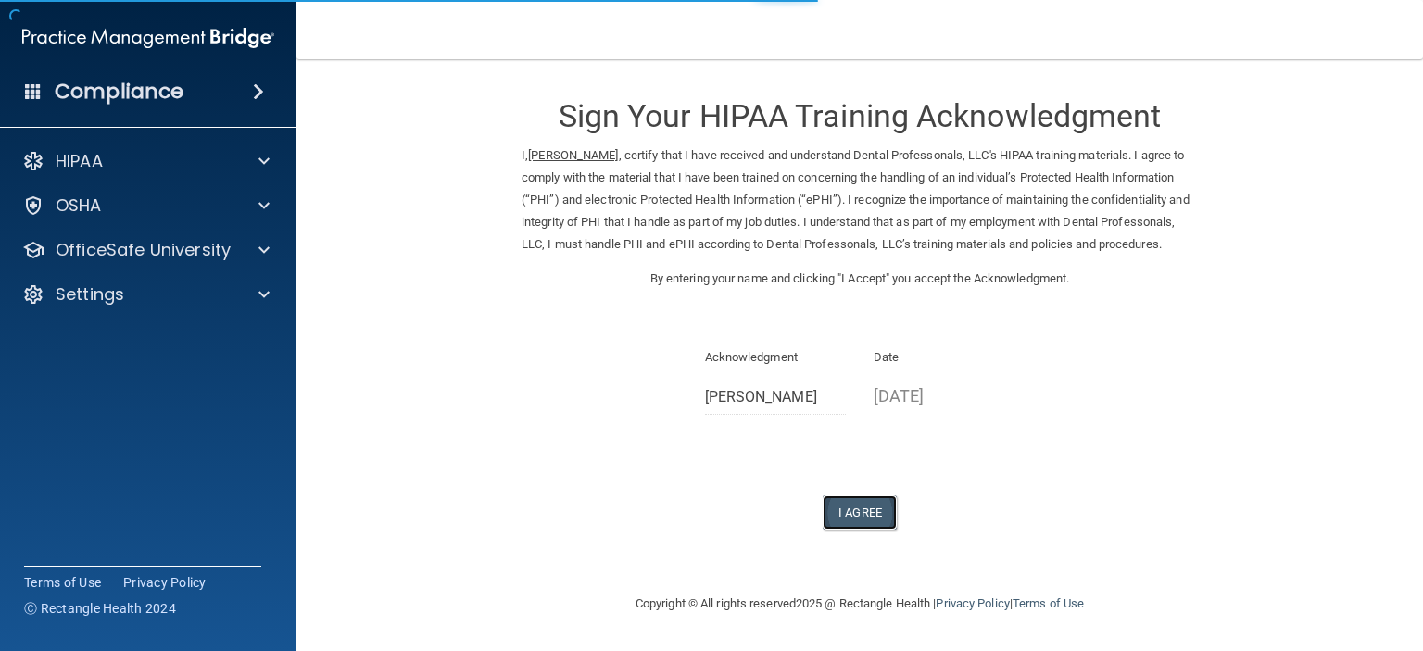
click at [854, 525] on button "I Agree" at bounding box center [860, 513] width 74 height 34
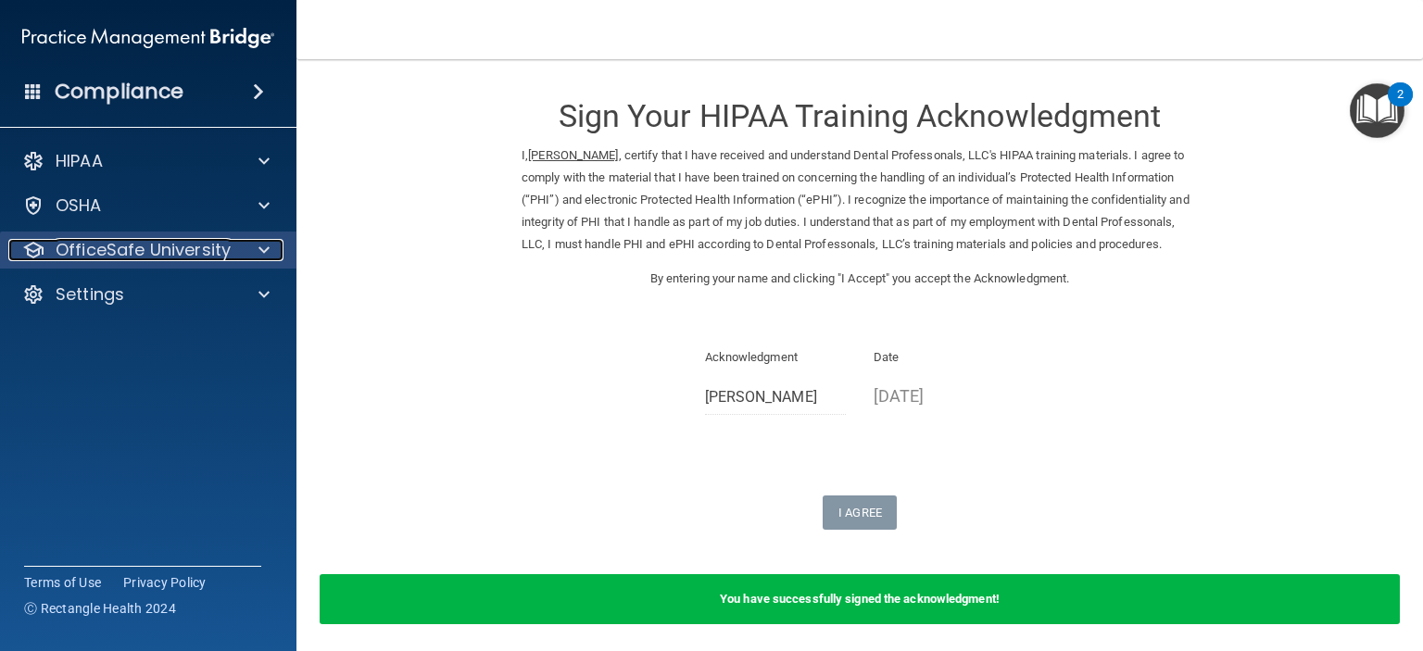
click at [263, 247] on span at bounding box center [264, 250] width 11 height 22
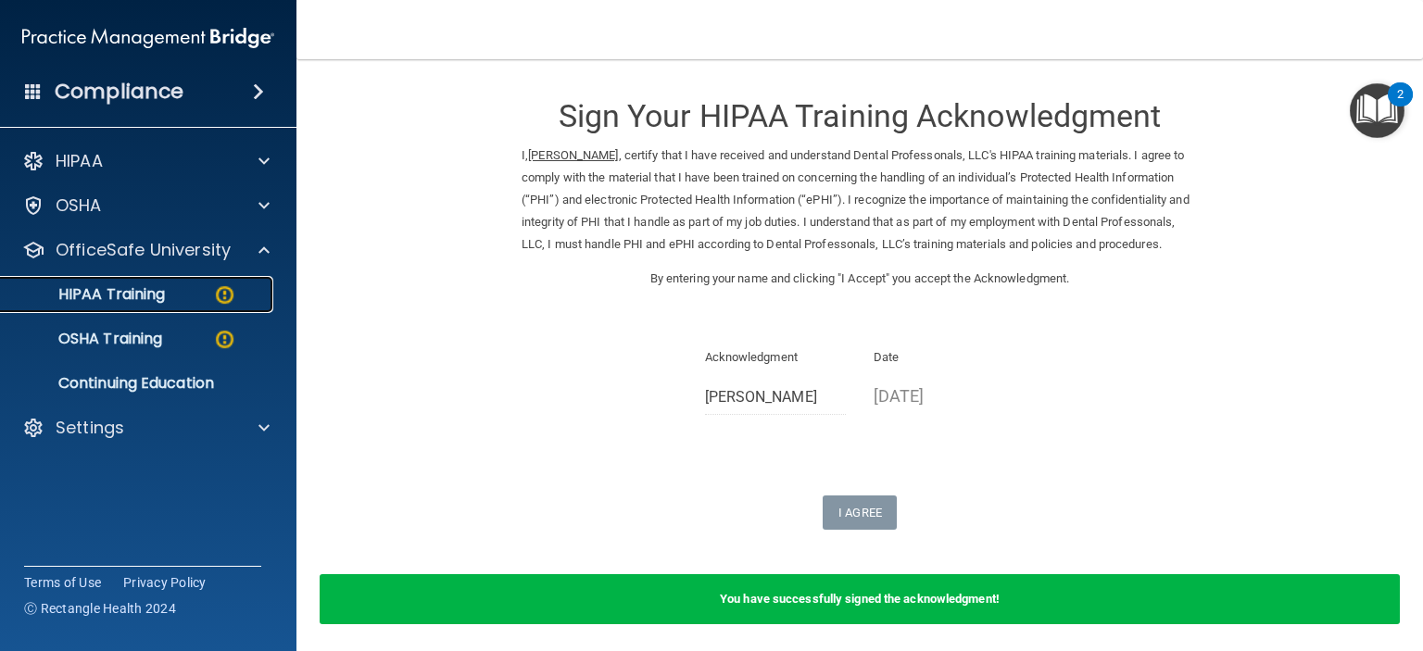
click at [229, 293] on img at bounding box center [224, 295] width 23 height 23
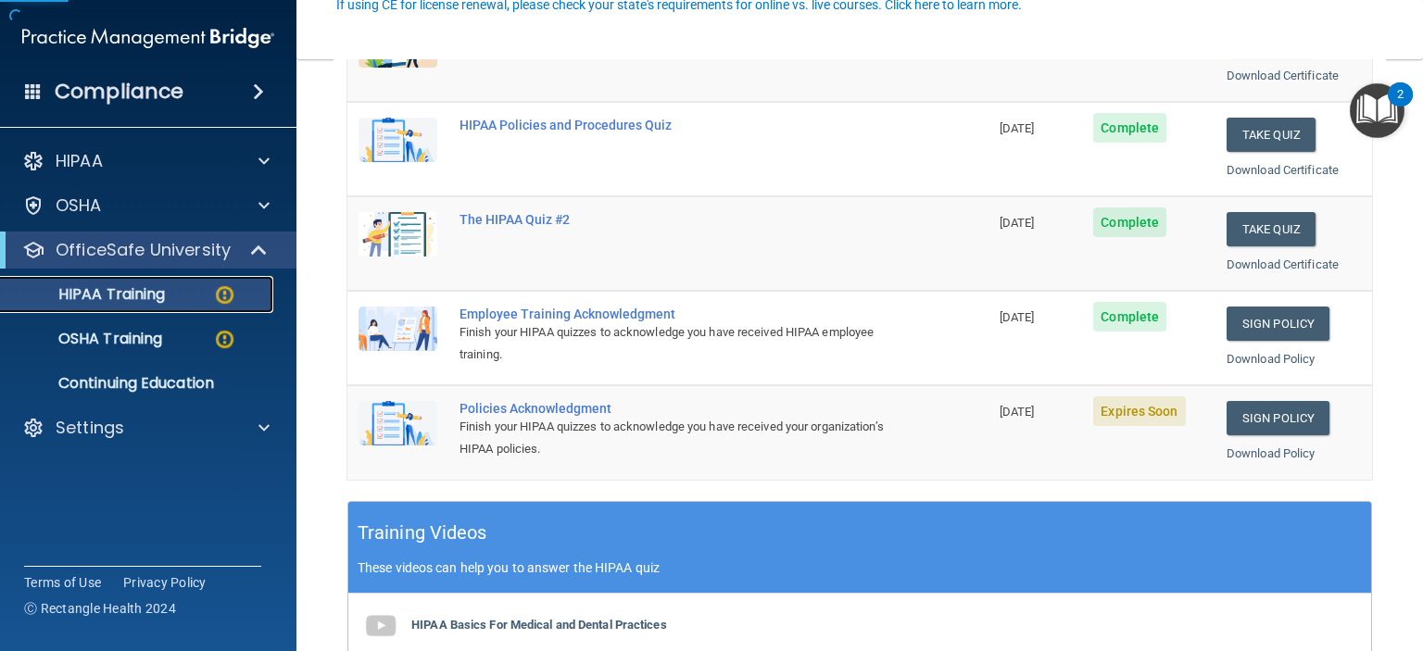
scroll to position [326, 0]
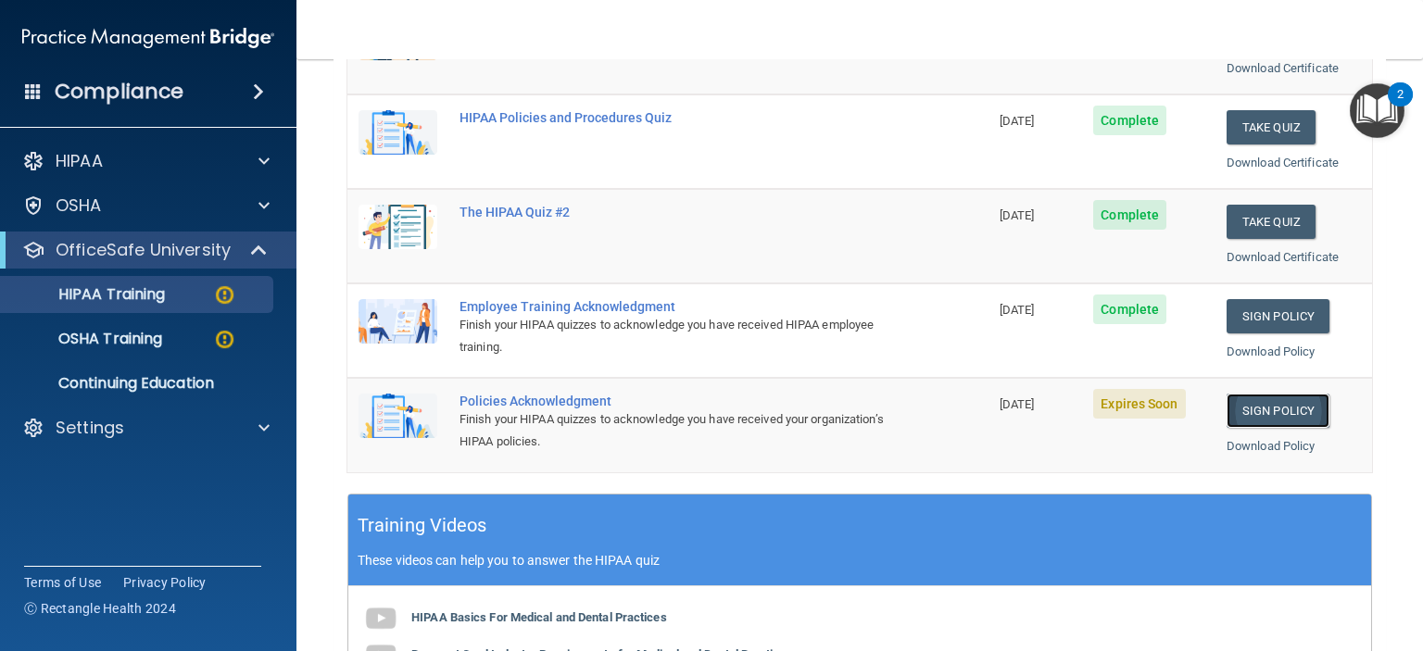
click at [1307, 398] on link "Sign Policy" at bounding box center [1278, 411] width 103 height 34
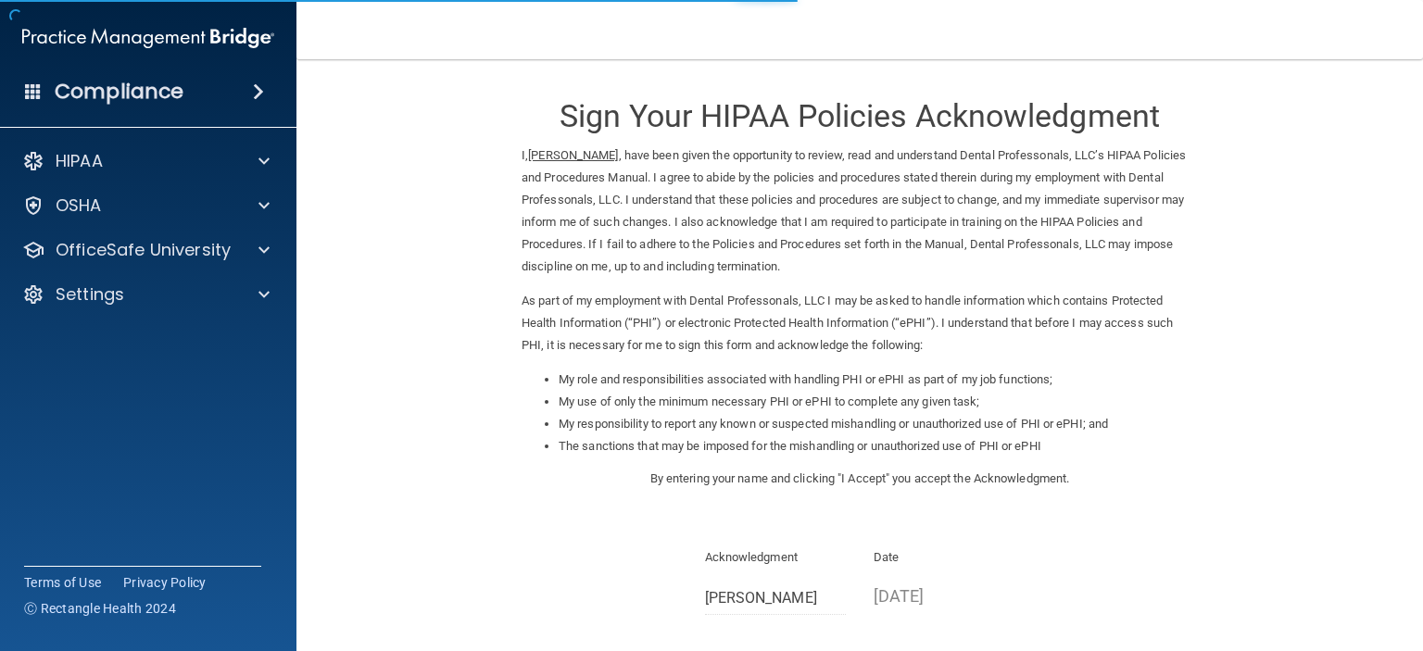
scroll to position [196, 0]
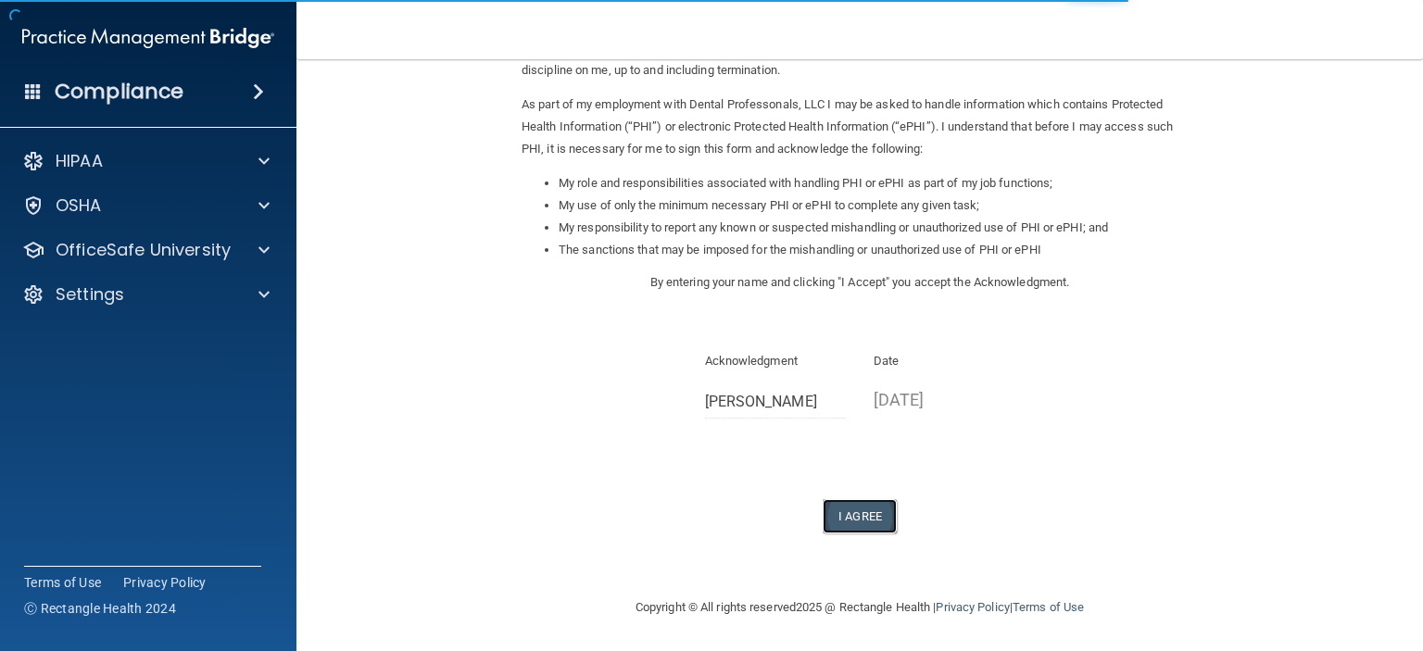
click at [826, 510] on button "I Agree" at bounding box center [860, 516] width 74 height 34
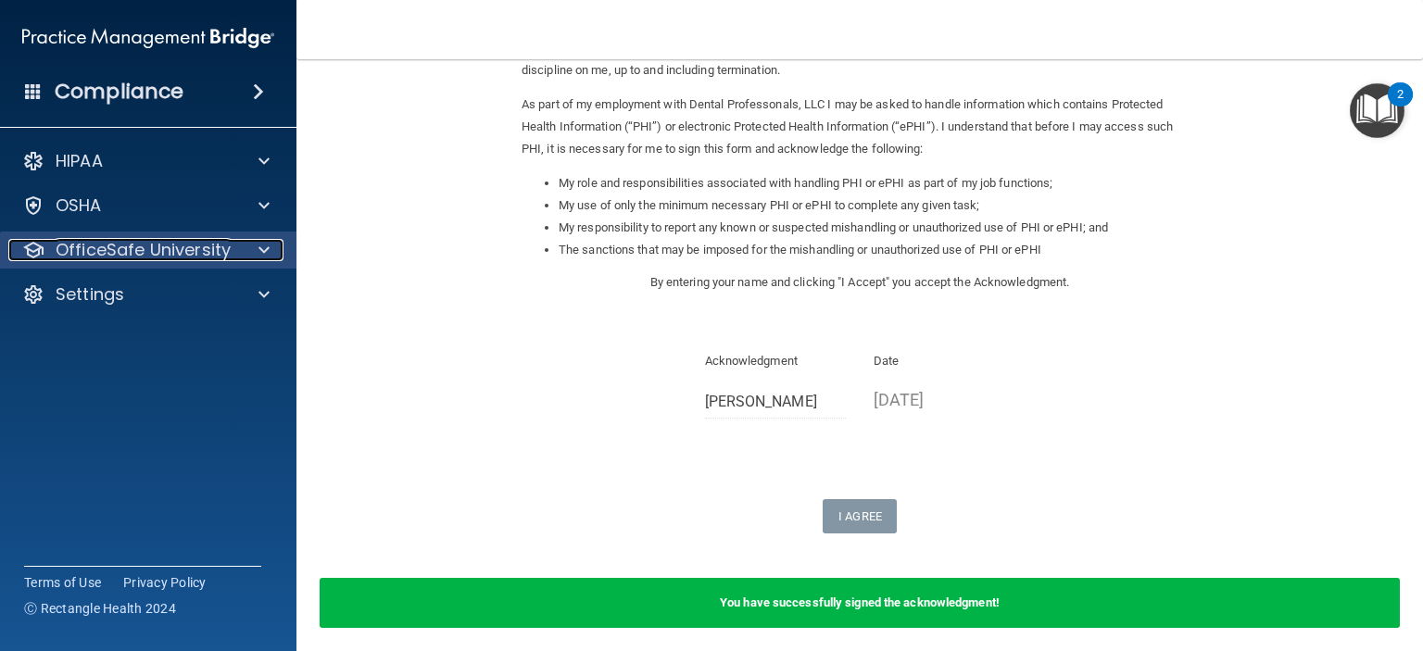
click at [252, 252] on div at bounding box center [261, 250] width 46 height 22
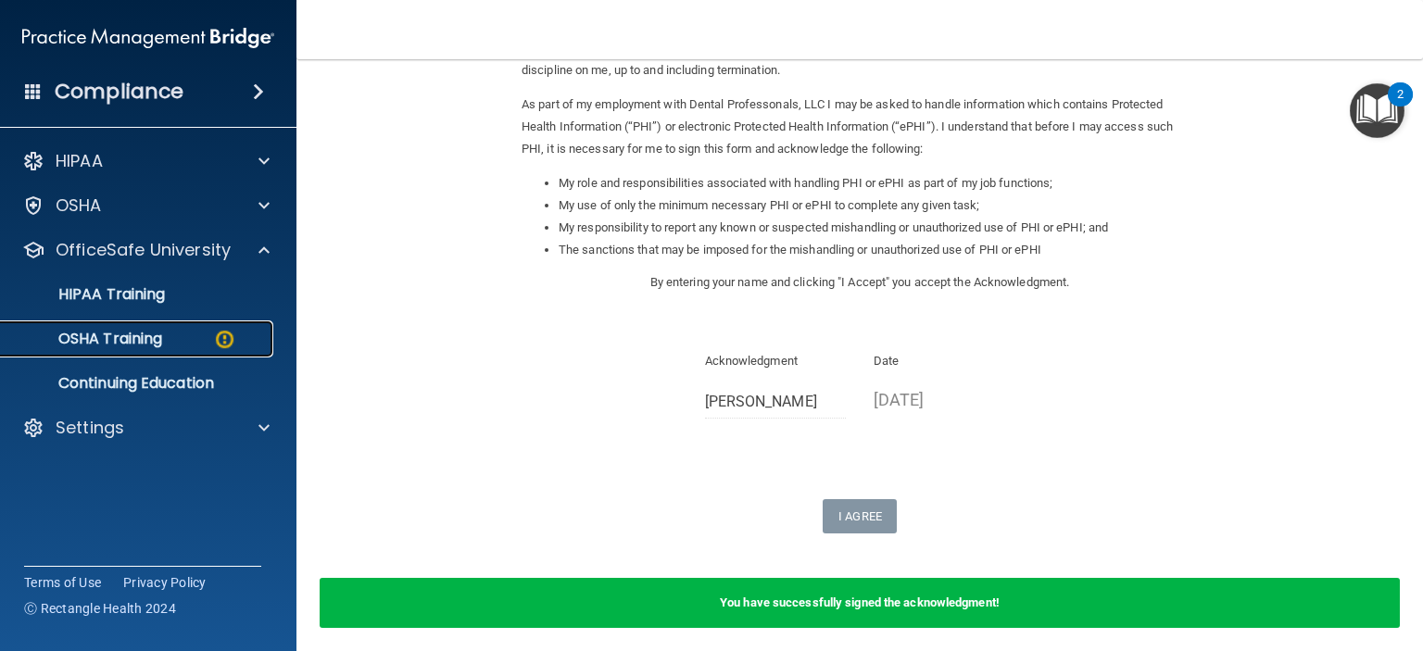
click at [120, 325] on link "OSHA Training" at bounding box center [127, 339] width 292 height 37
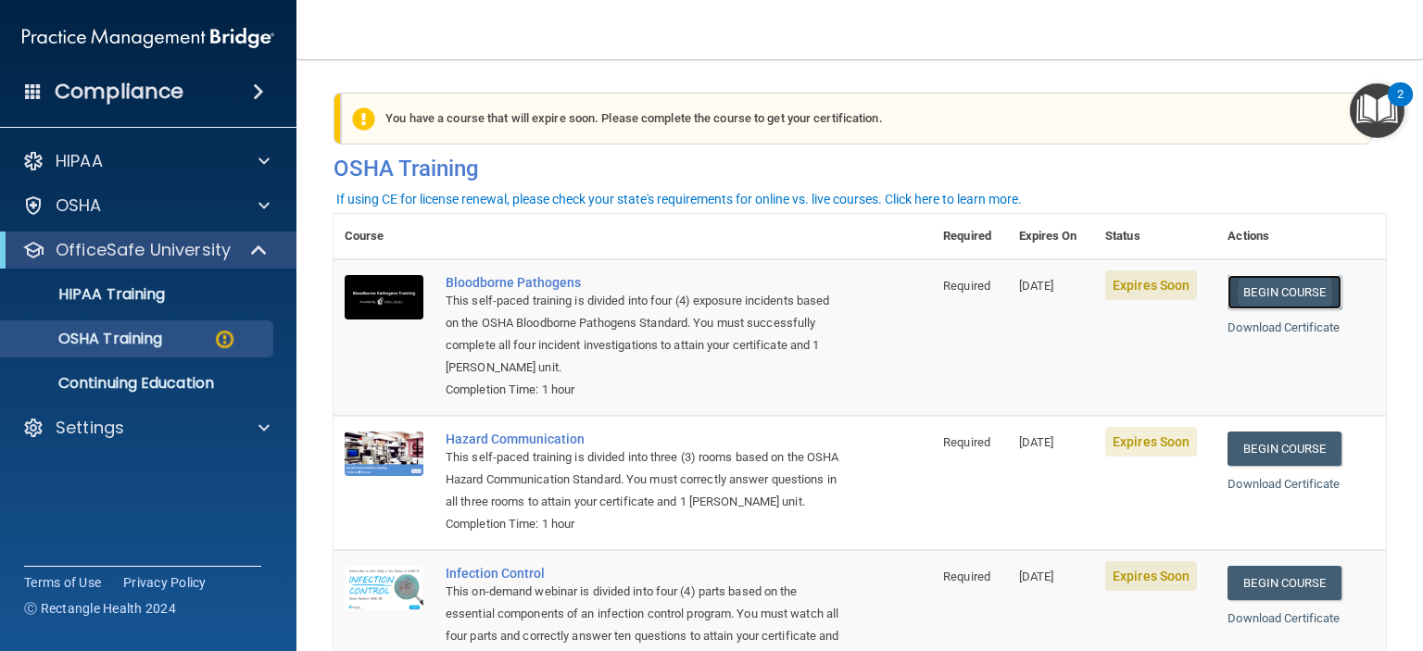
click at [1282, 289] on link "Begin Course" at bounding box center [1284, 292] width 113 height 34
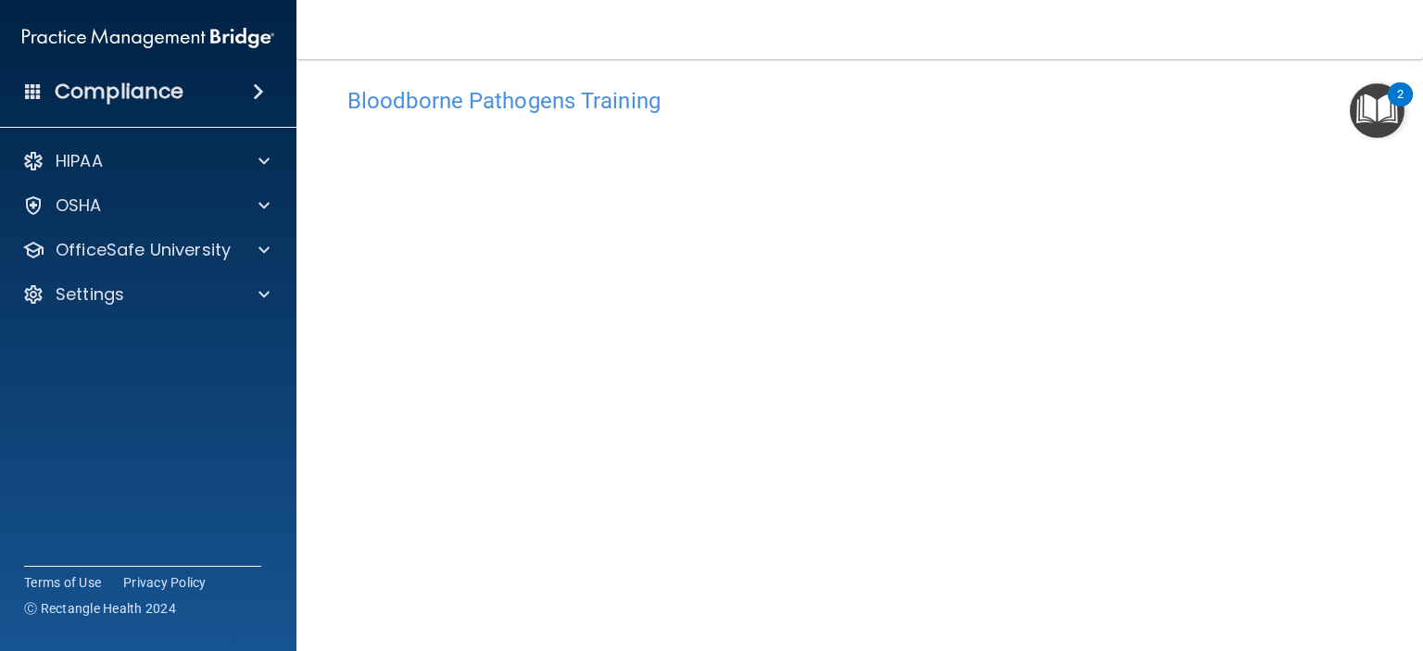
scroll to position [122, 0]
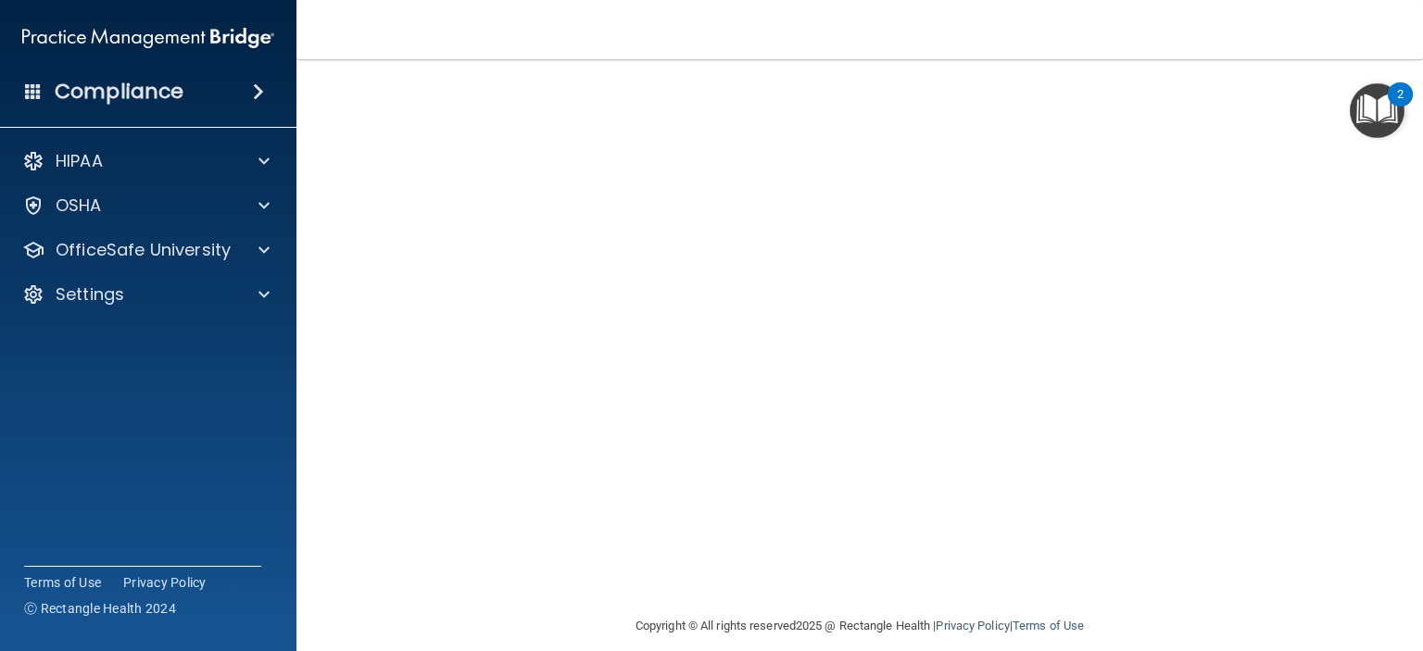
click at [1282, 57] on nav "Toggle navigation Emma Kendrick 04emmakendrick@gmail.com Manage My Enterprise D…" at bounding box center [860, 29] width 1127 height 59
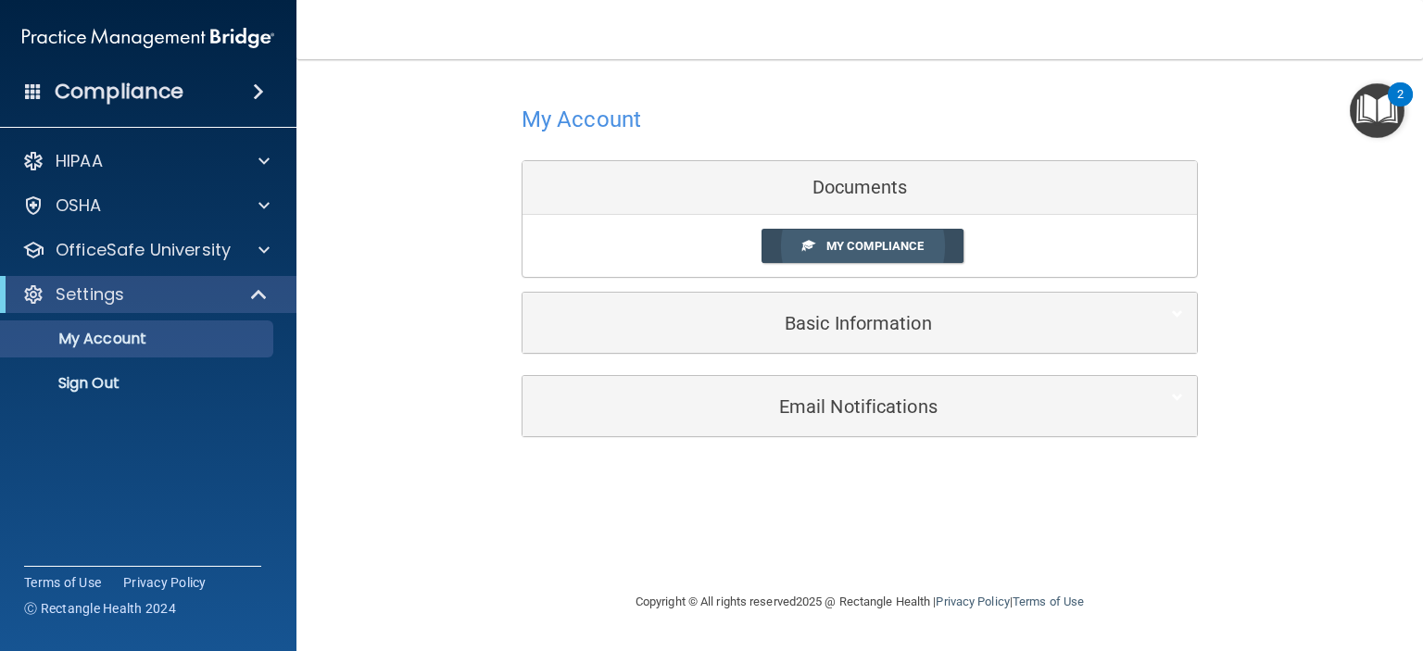
click at [842, 240] on span "My Compliance" at bounding box center [875, 246] width 97 height 14
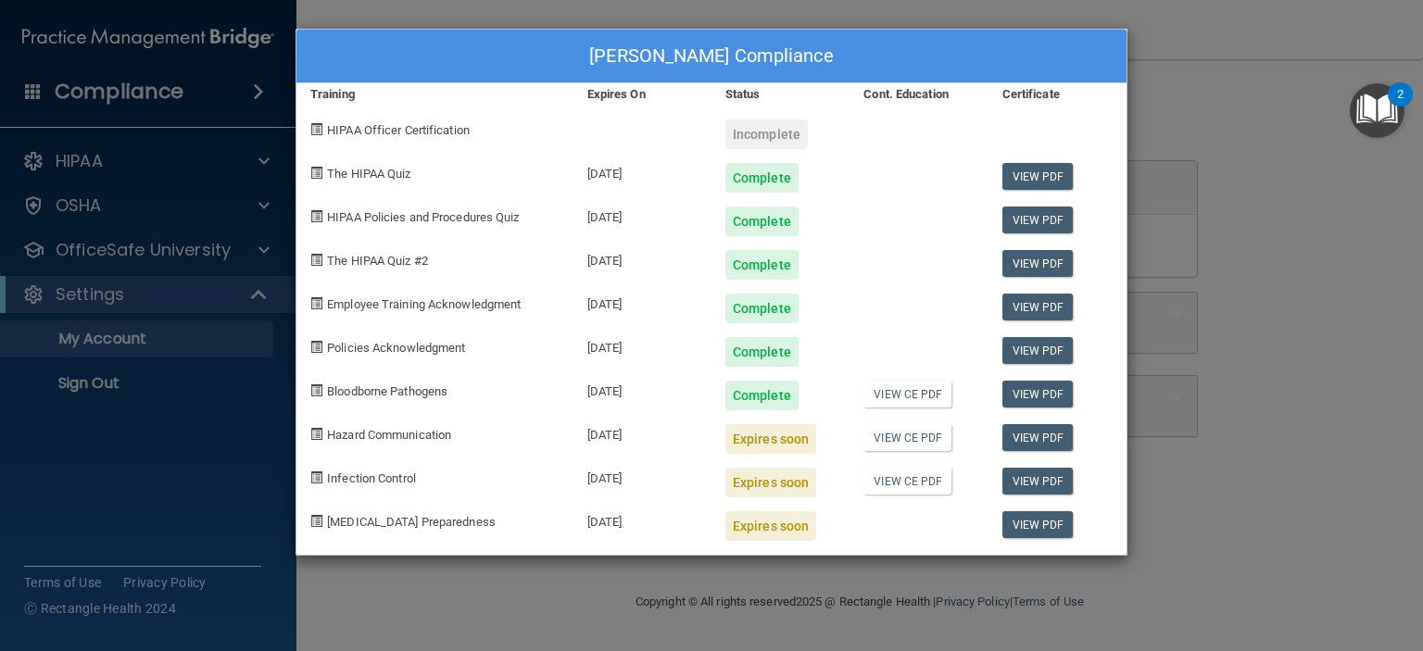
click at [646, 601] on div "Emma Kendrick's Compliance Training Expires On Status Cont. Education Certifica…" at bounding box center [711, 325] width 1423 height 651
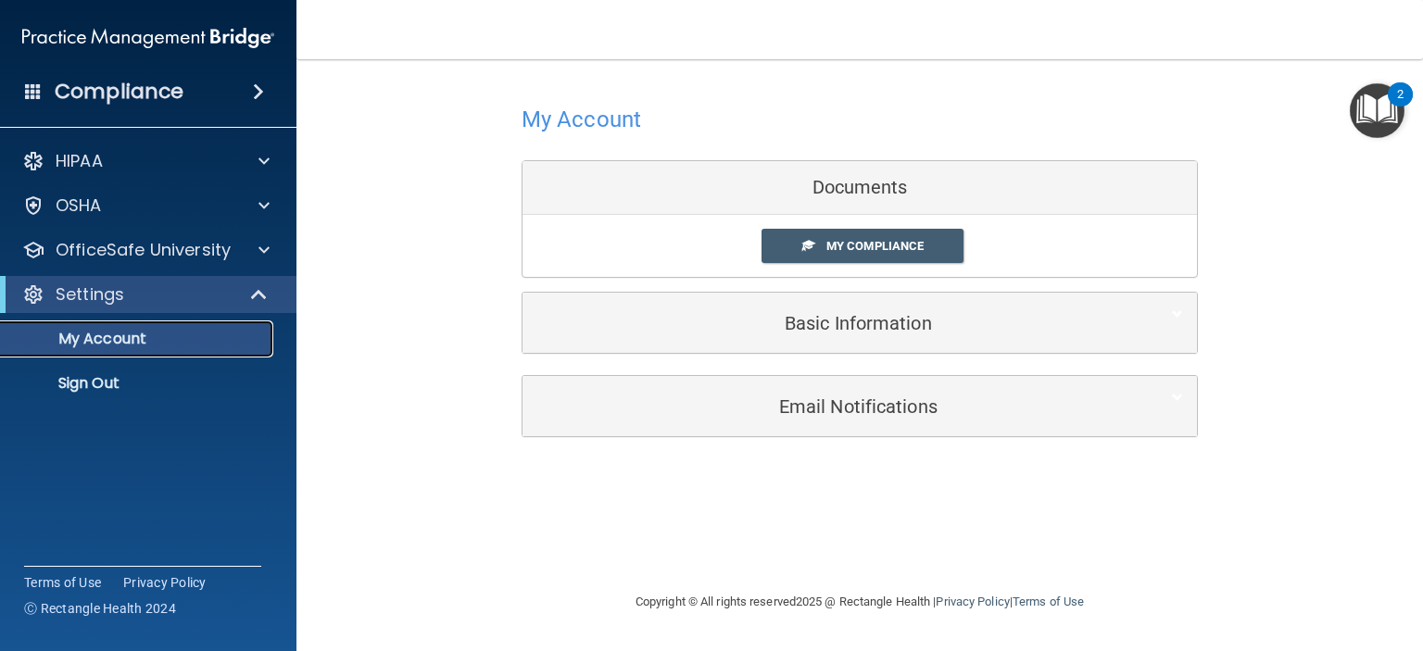
click at [191, 327] on link "My Account" at bounding box center [127, 339] width 292 height 37
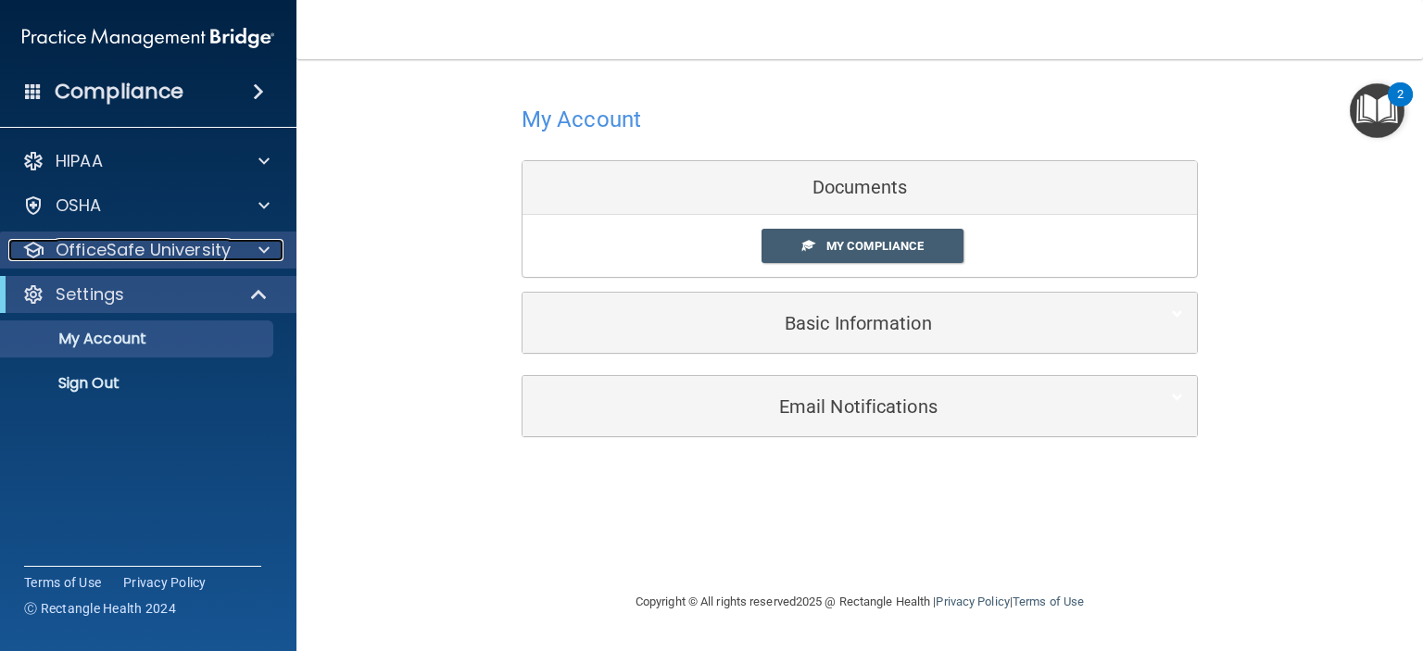
click at [210, 246] on p "OfficeSafe University" at bounding box center [143, 250] width 175 height 22
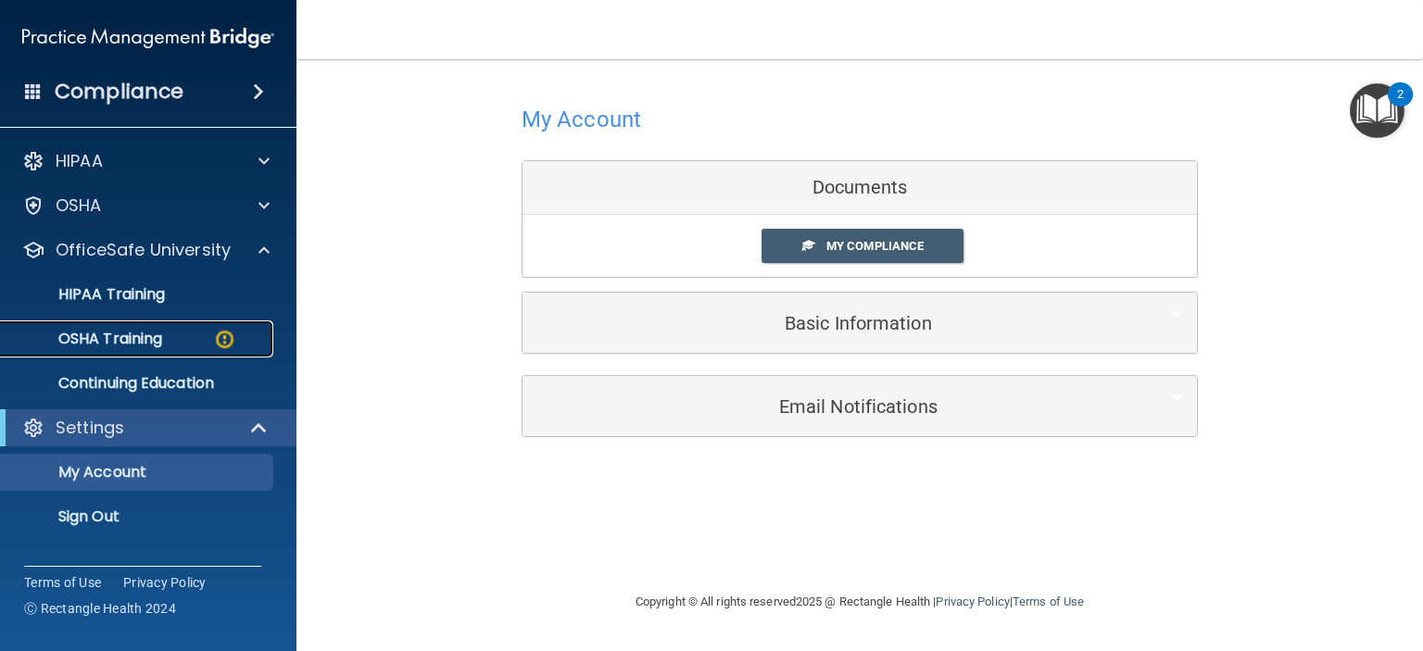
click at [234, 333] on img at bounding box center [224, 339] width 23 height 23
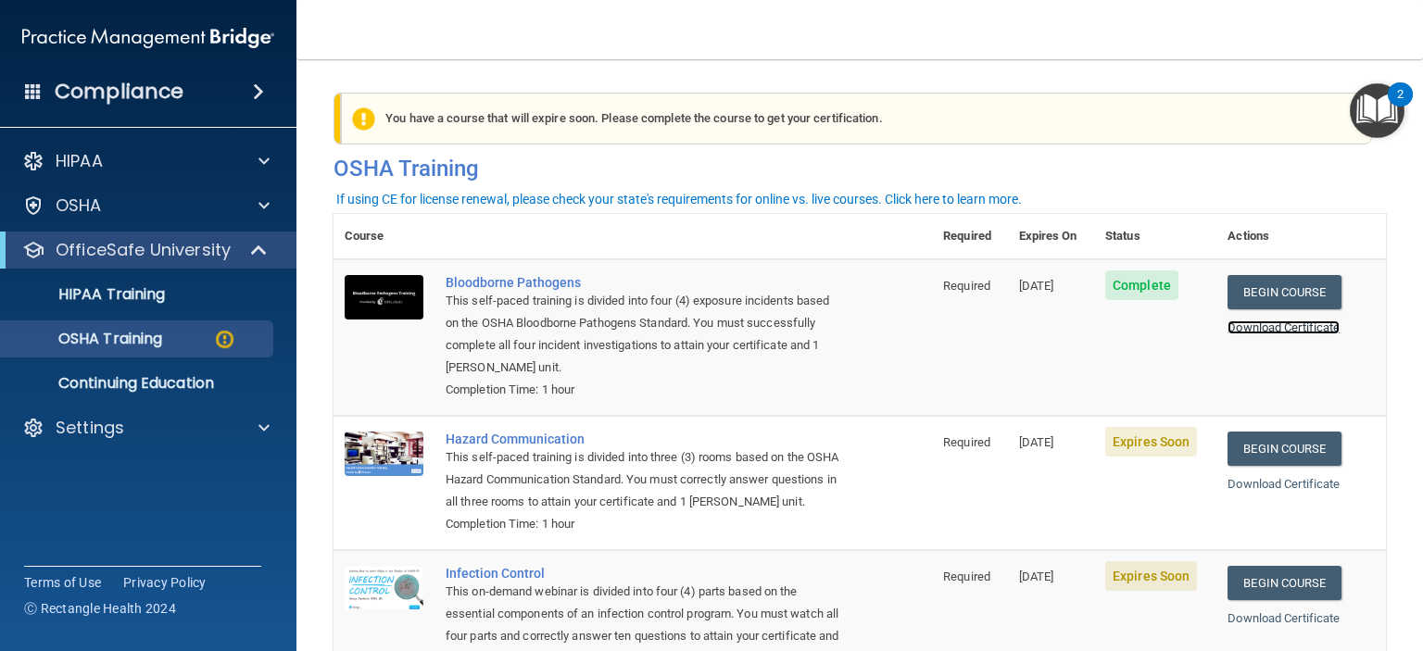
click at [1286, 326] on link "Download Certificate" at bounding box center [1284, 328] width 112 height 14
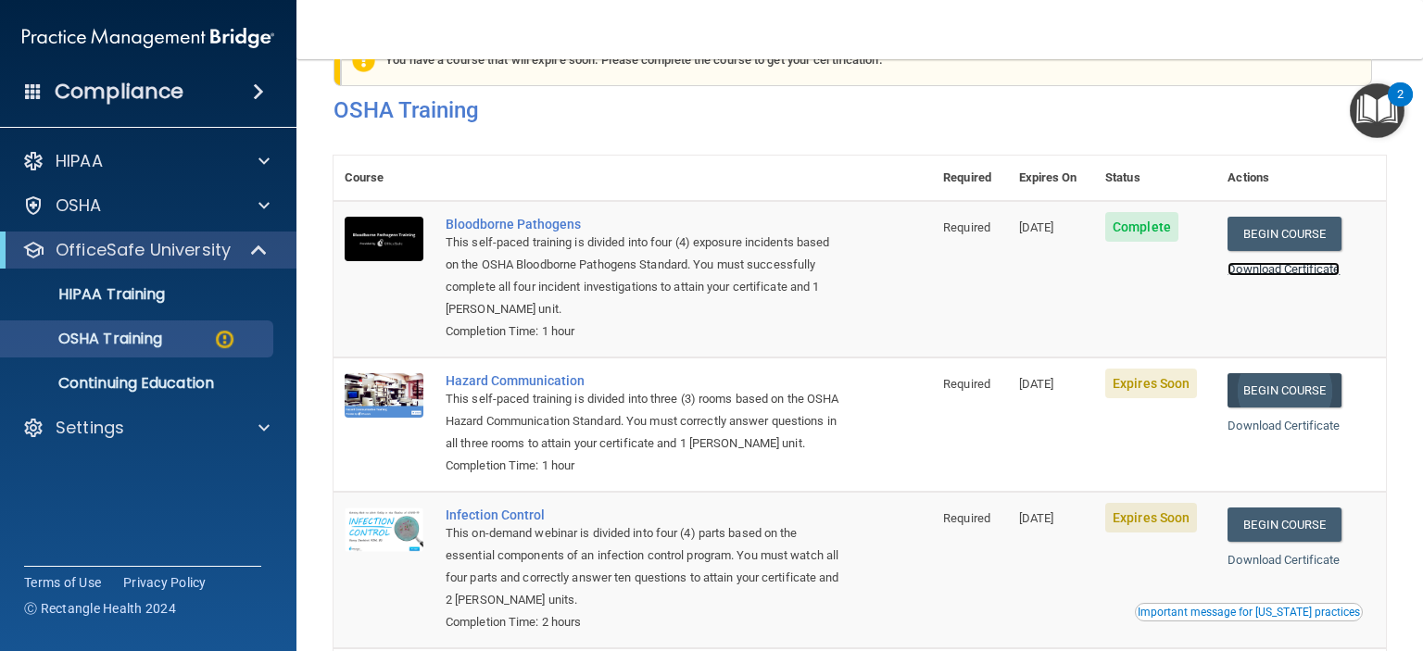
scroll to position [50, 0]
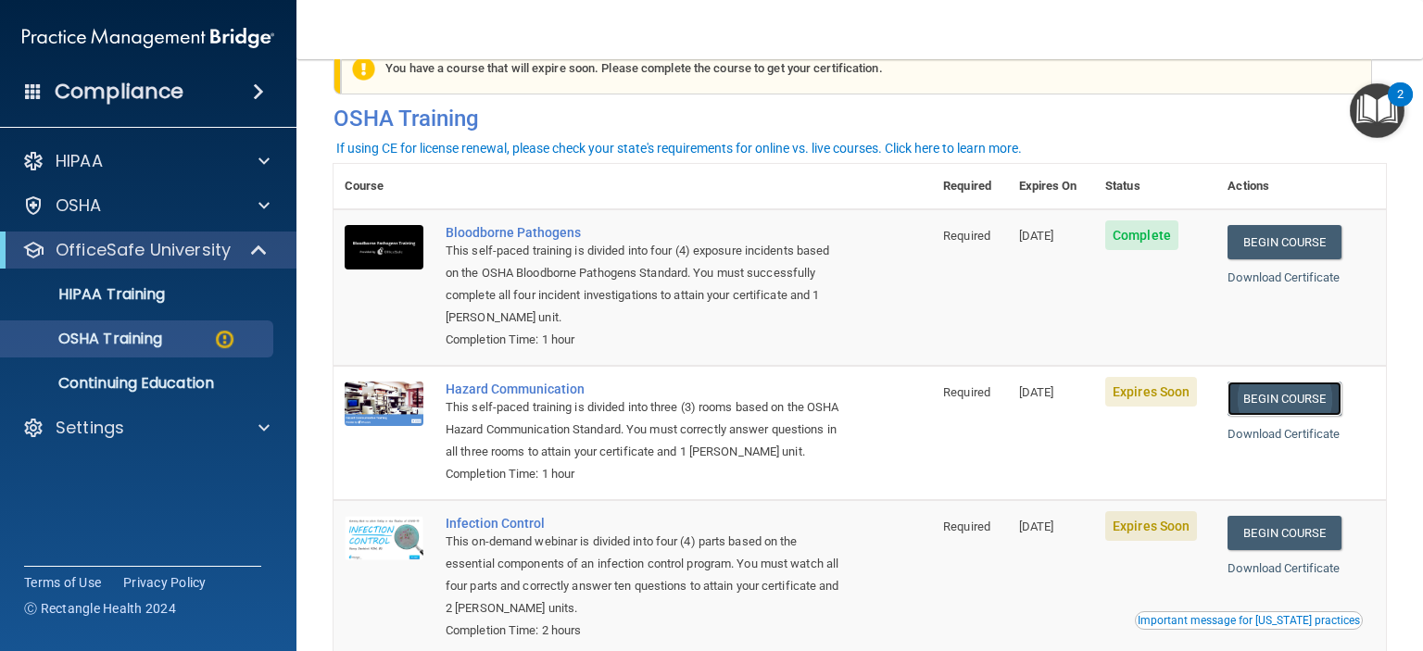
click at [1257, 405] on link "Begin Course" at bounding box center [1284, 399] width 113 height 34
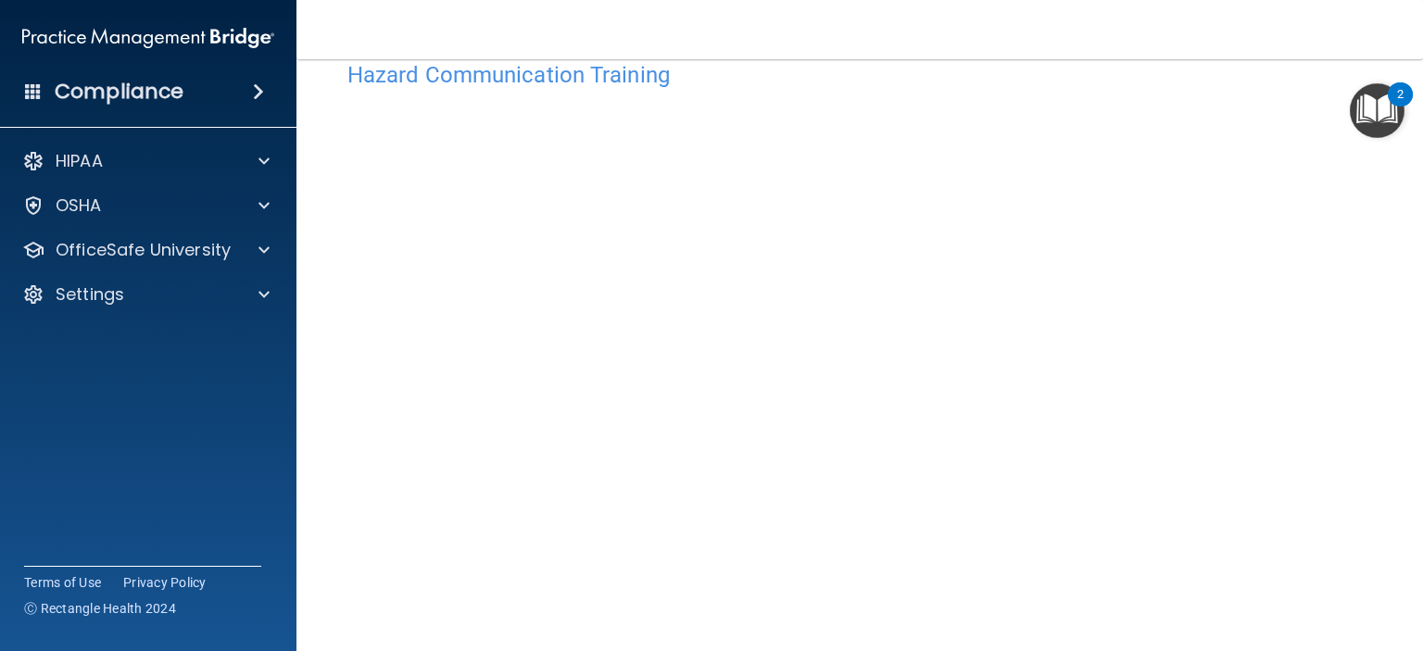
scroll to position [75, 0]
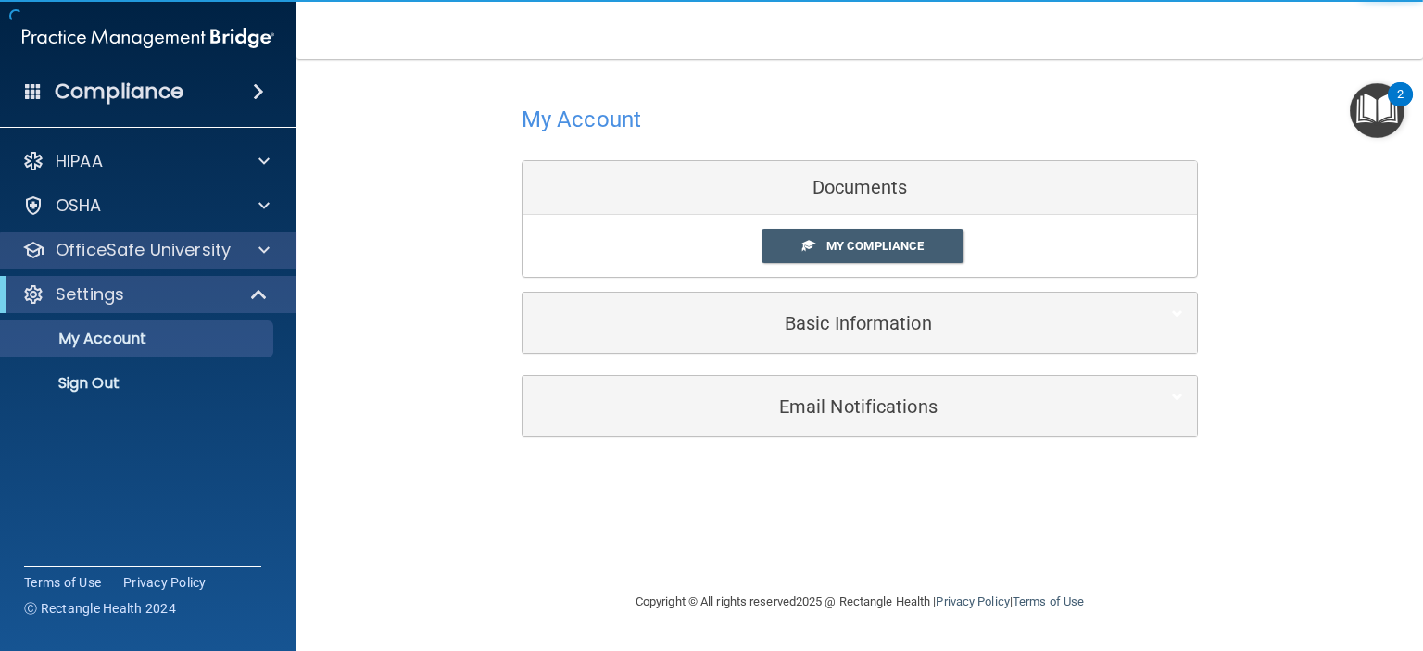
click at [271, 236] on div "OfficeSafe University" at bounding box center [148, 250] width 297 height 37
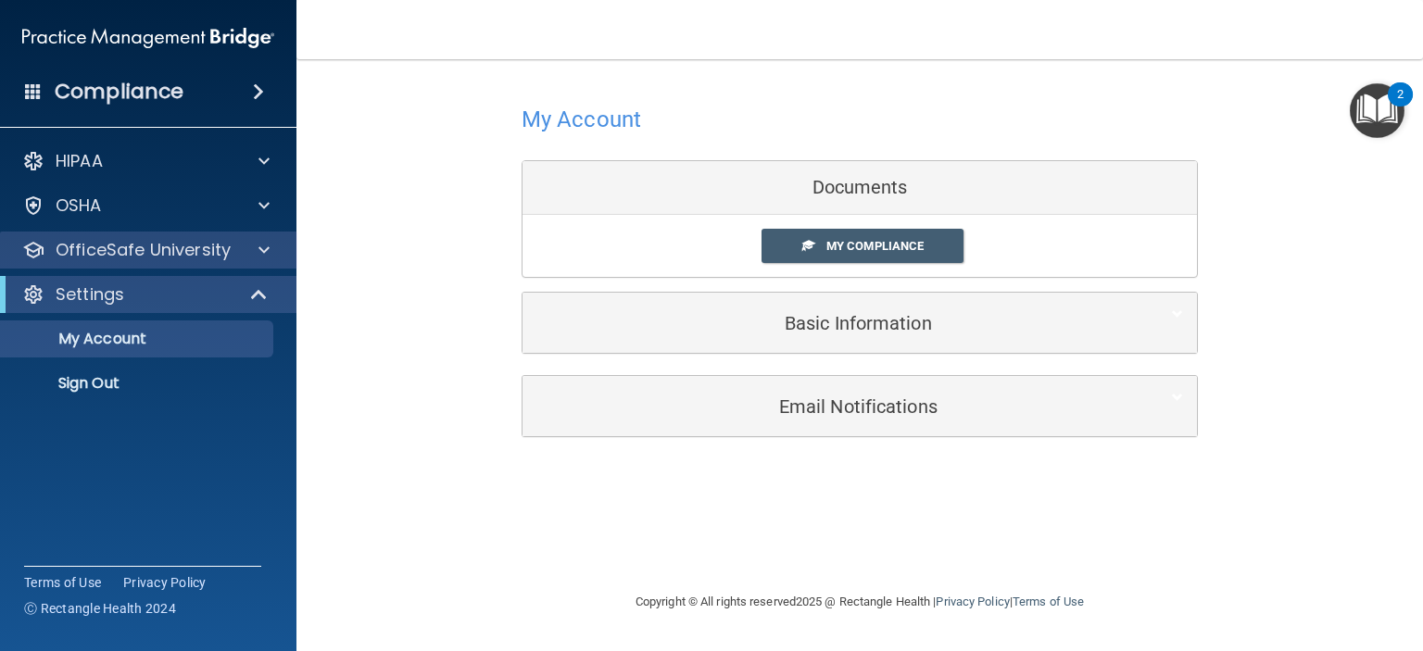
click at [271, 236] on div "OfficeSafe University" at bounding box center [148, 250] width 297 height 37
click at [270, 249] on div at bounding box center [261, 250] width 46 height 22
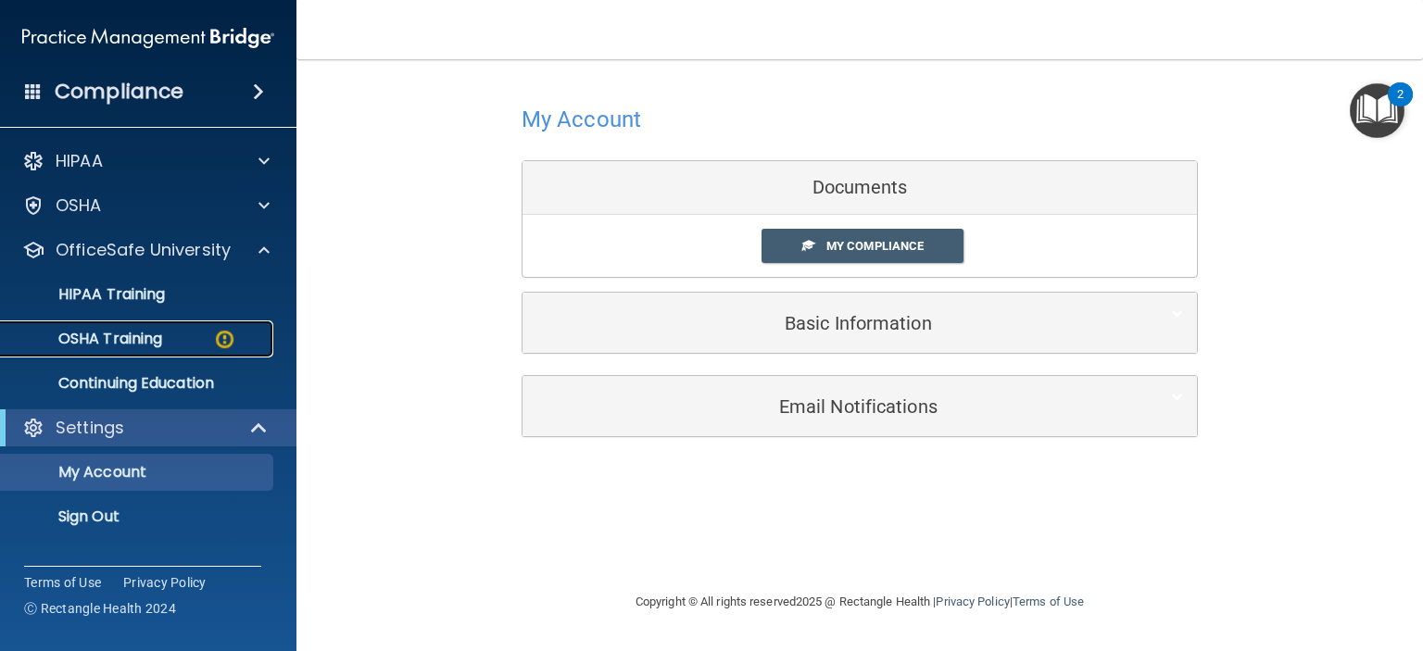
click at [234, 340] on img at bounding box center [224, 339] width 23 height 23
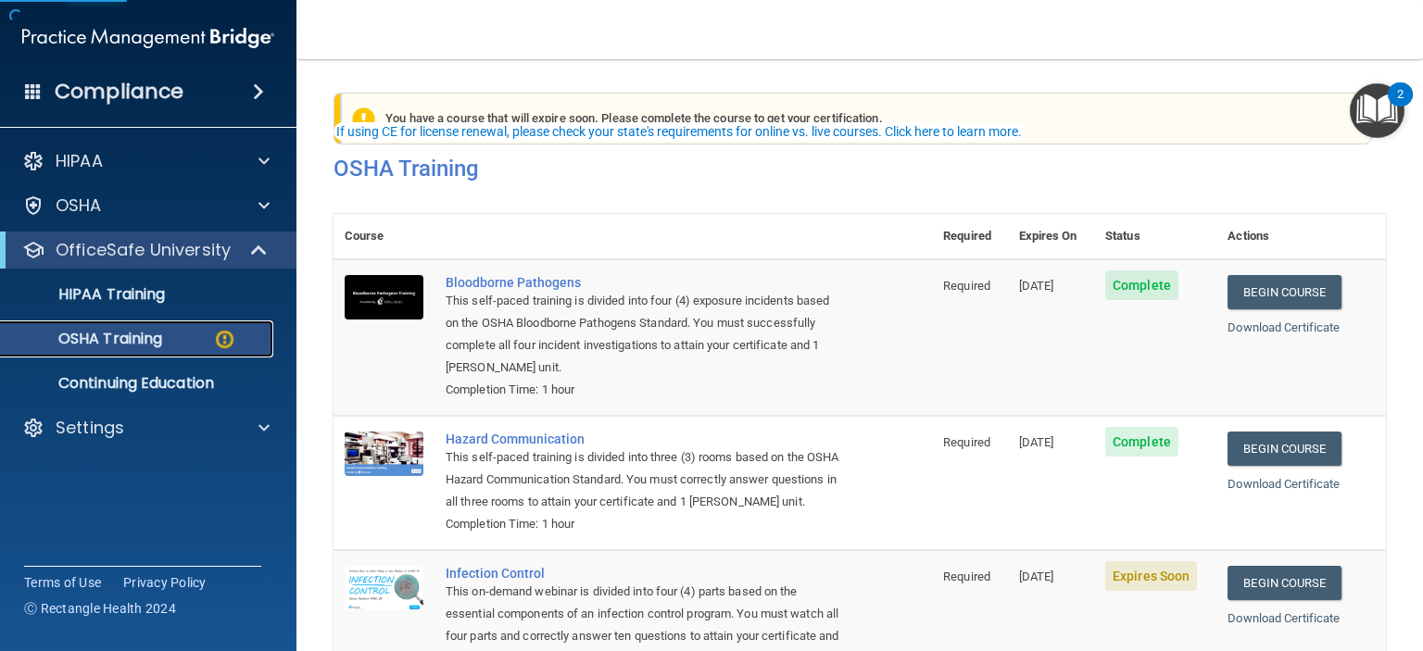
scroll to position [89, 0]
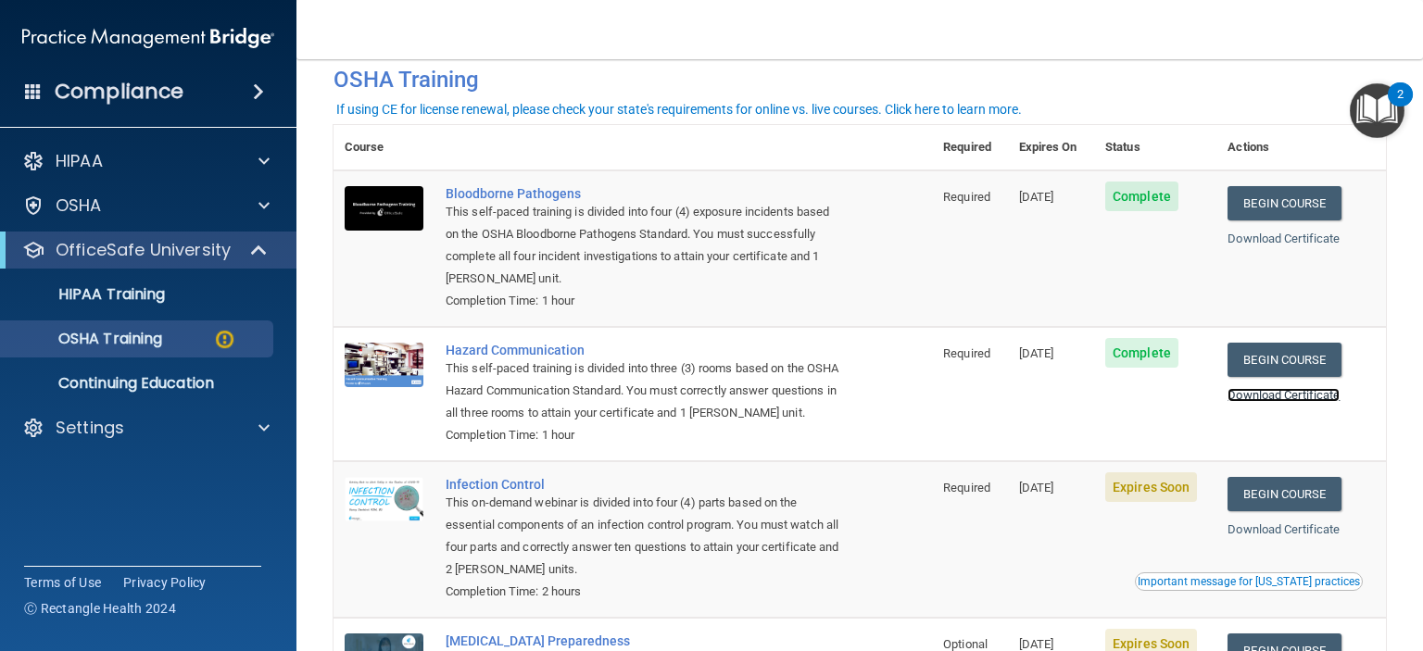
click at [1314, 391] on link "Download Certificate" at bounding box center [1284, 395] width 112 height 14
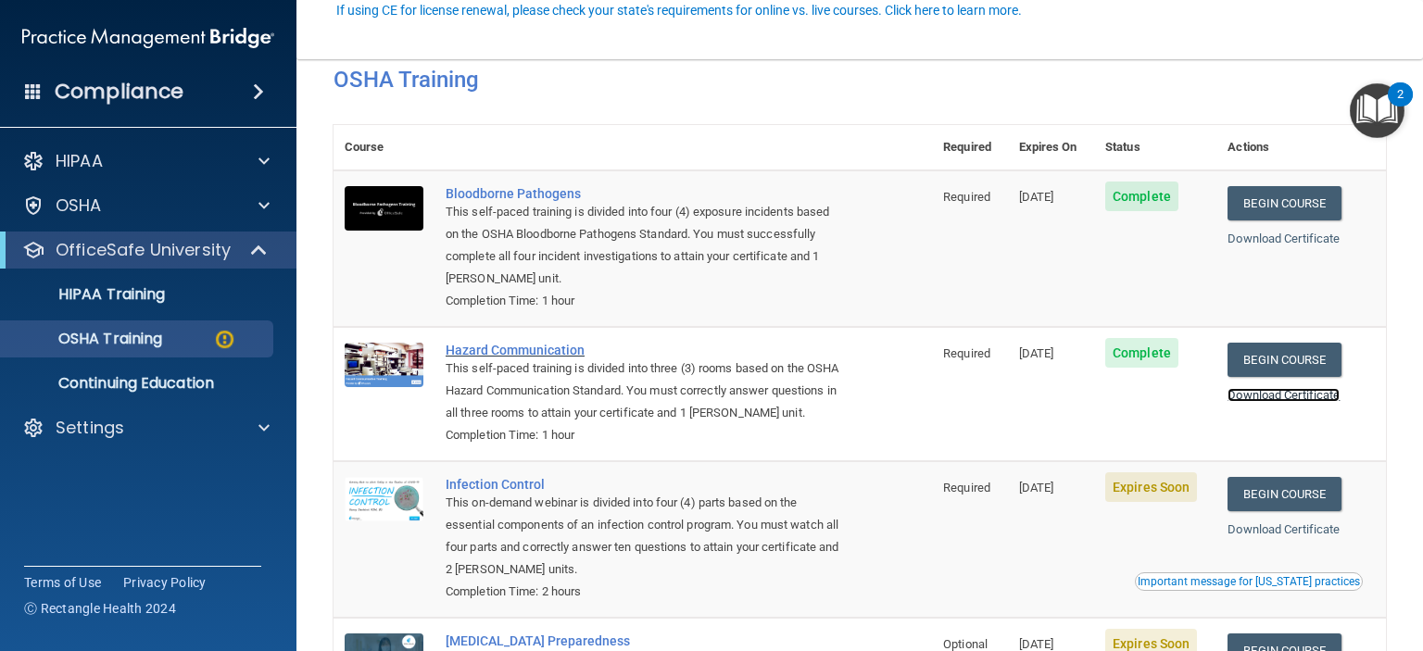
scroll to position [221, 0]
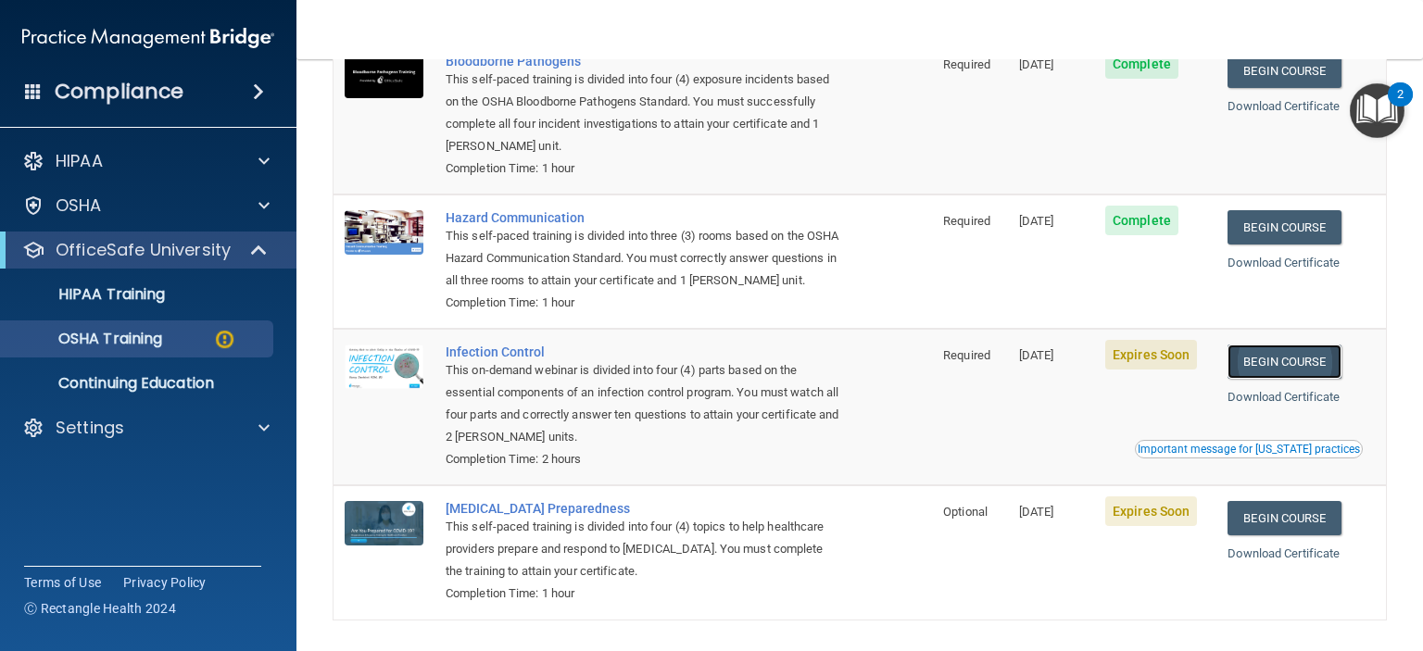
click at [1284, 379] on link "Begin Course" at bounding box center [1284, 362] width 113 height 34
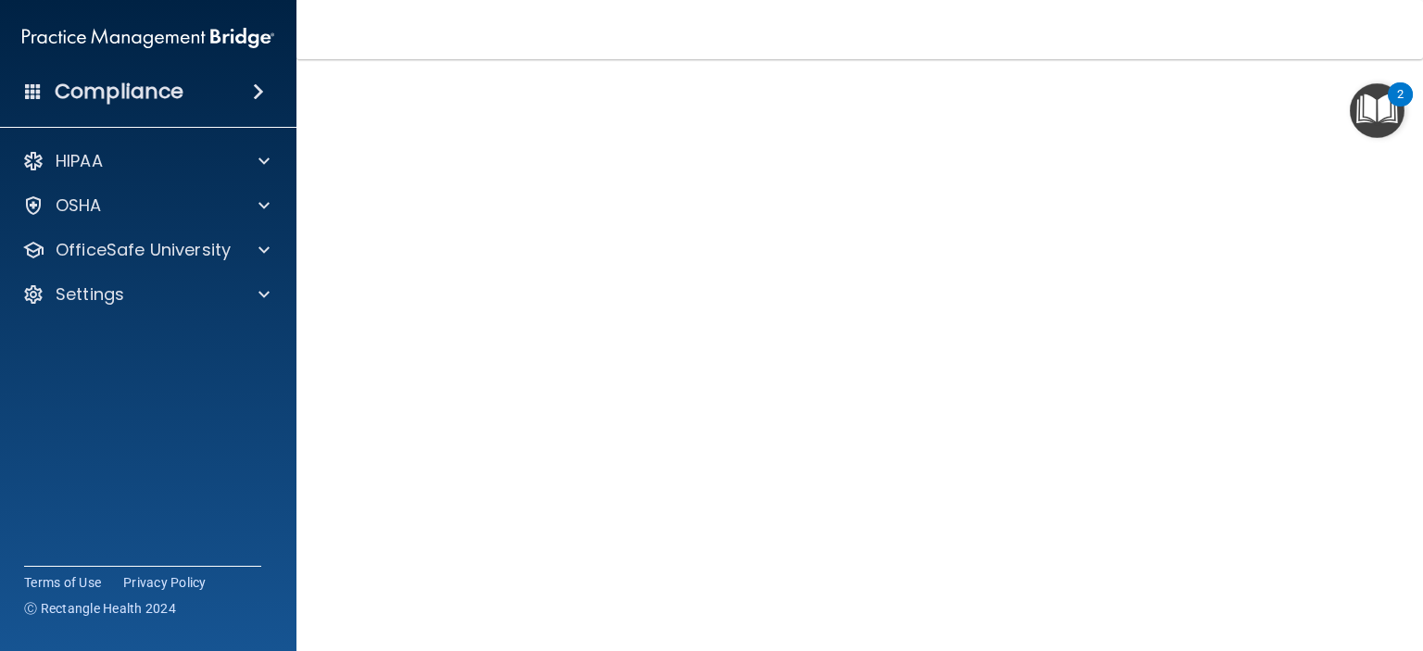
scroll to position [141, 0]
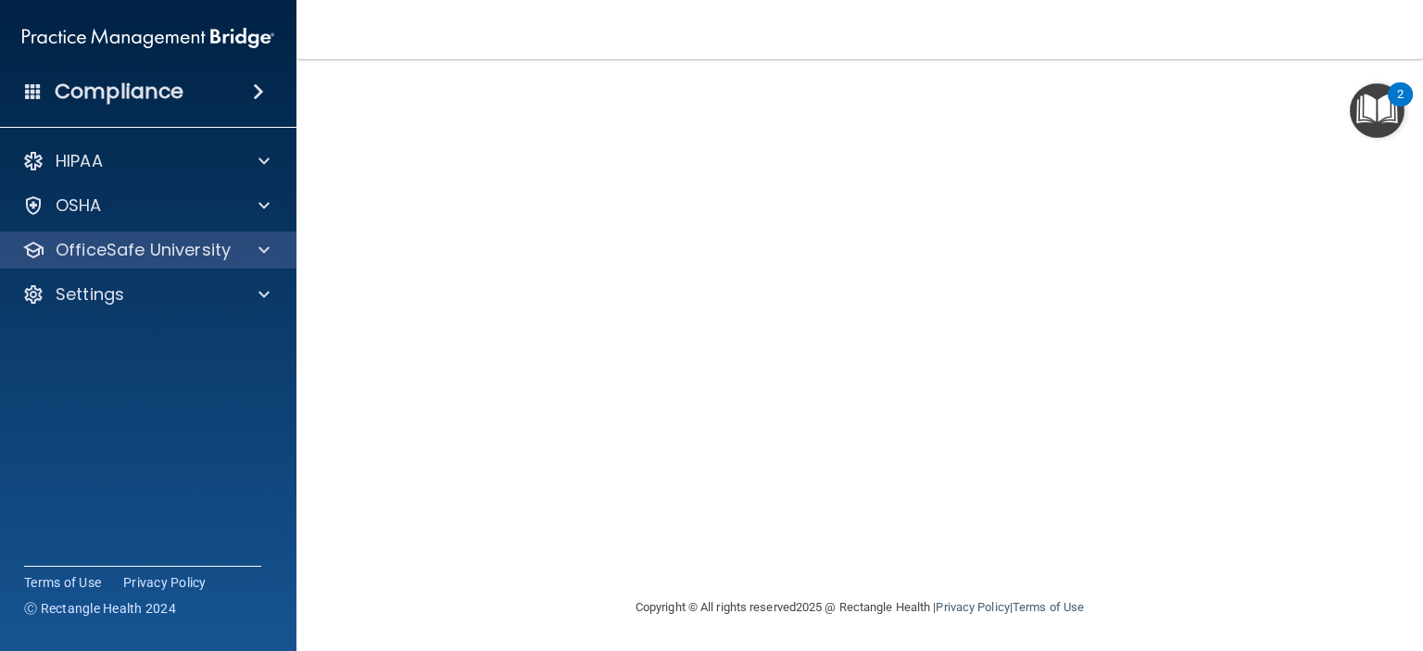
click at [272, 264] on div "OfficeSafe University" at bounding box center [148, 250] width 297 height 37
click at [244, 246] on div at bounding box center [261, 250] width 46 height 22
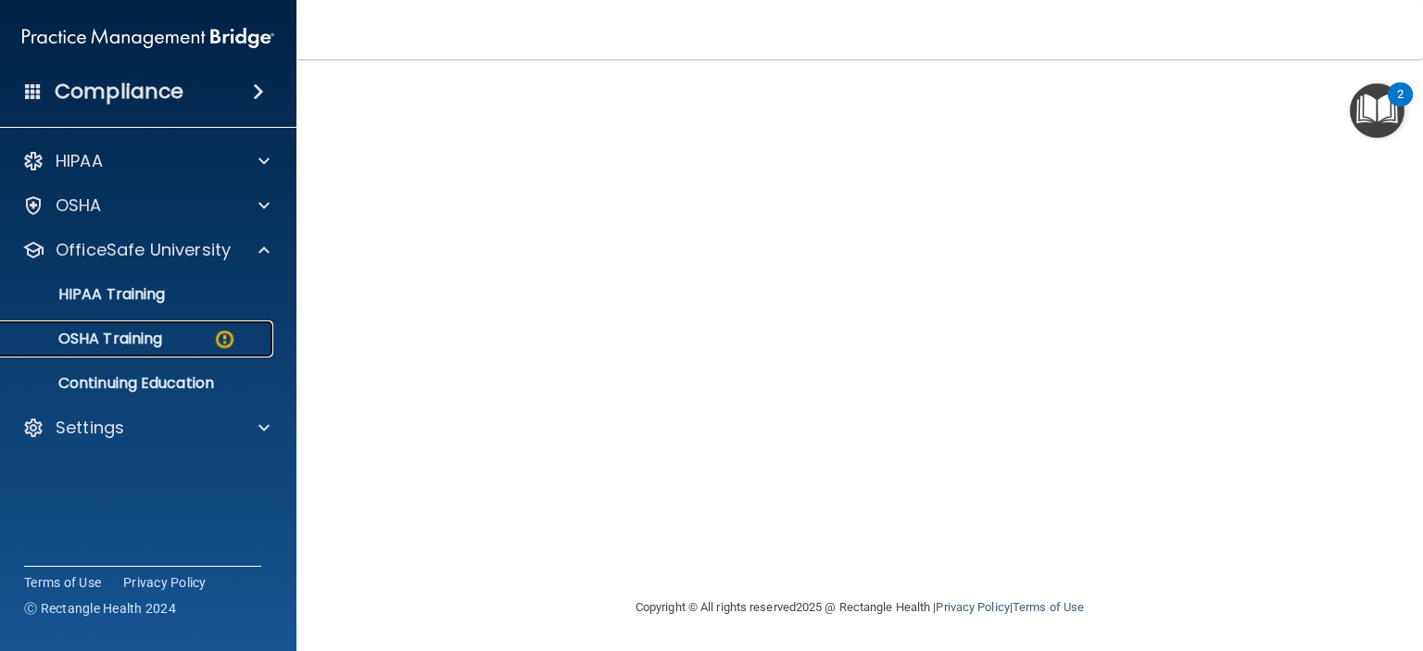
click at [219, 340] on img at bounding box center [224, 339] width 23 height 23
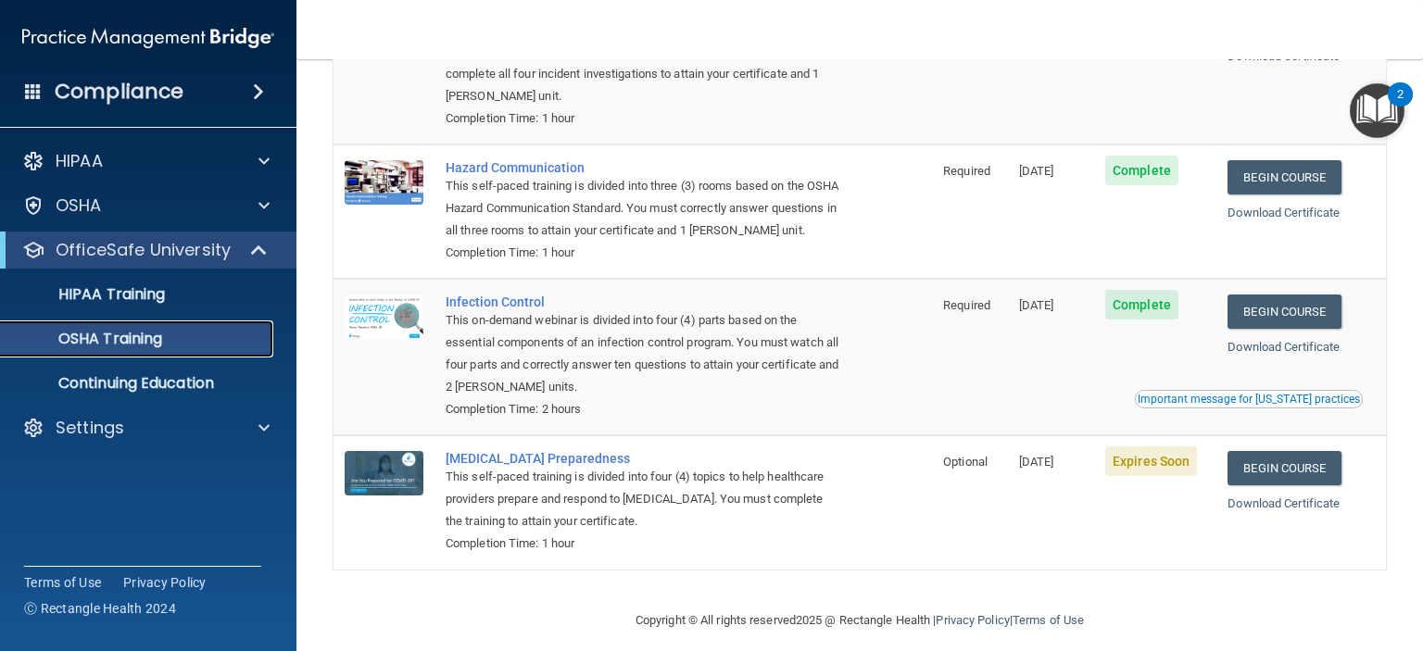
scroll to position [226, 0]
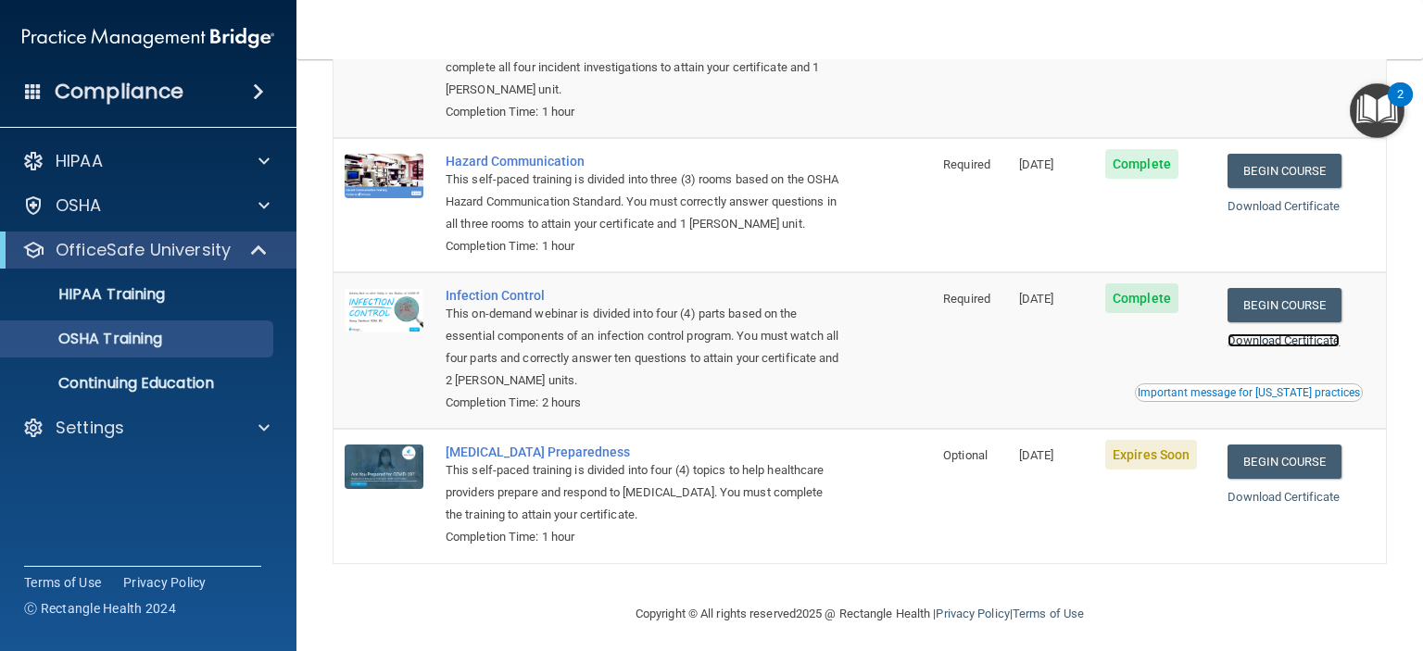
click at [1282, 347] on link "Download Certificate" at bounding box center [1284, 341] width 112 height 14
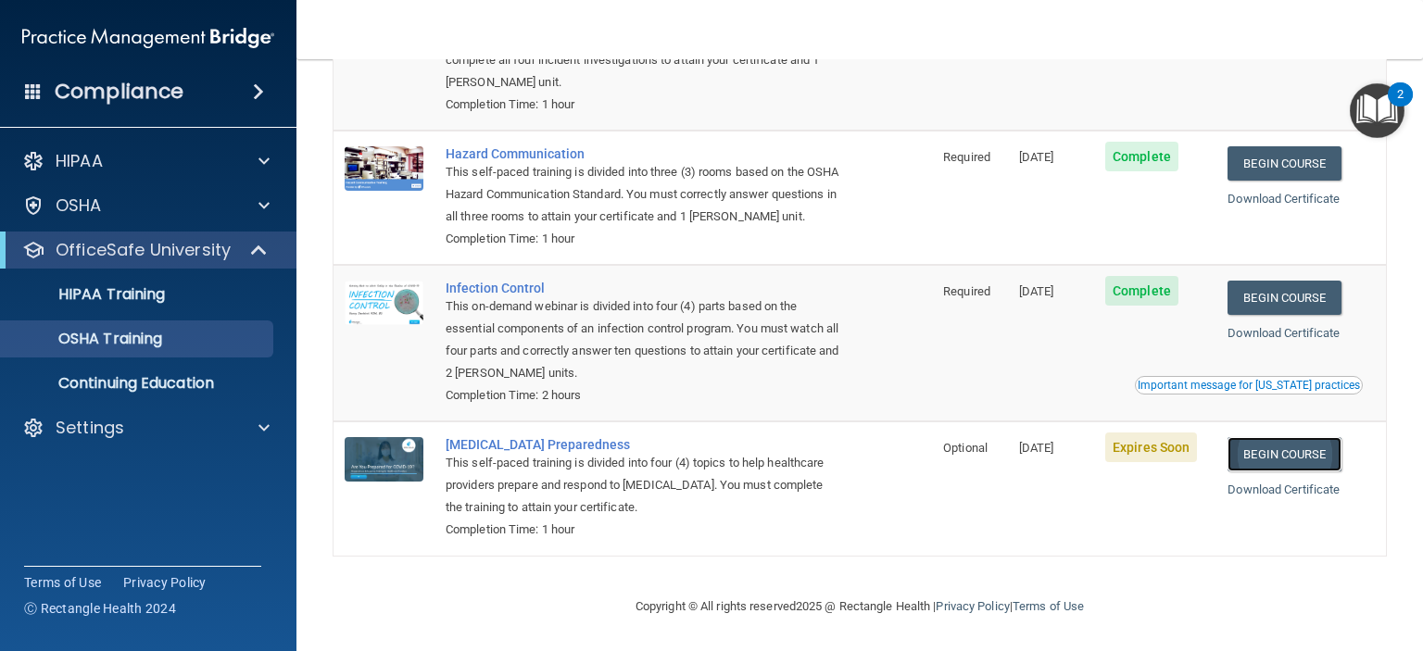
click at [1270, 451] on link "Begin Course" at bounding box center [1284, 454] width 113 height 34
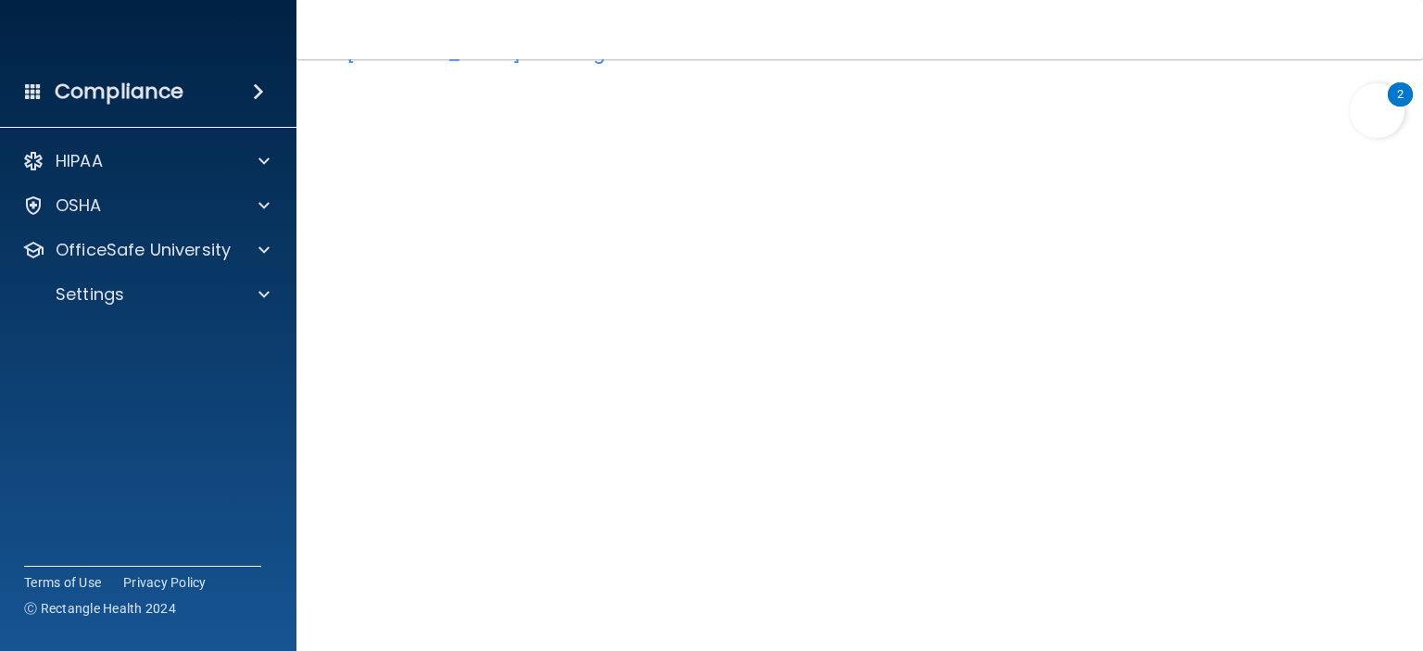
scroll to position [73, 0]
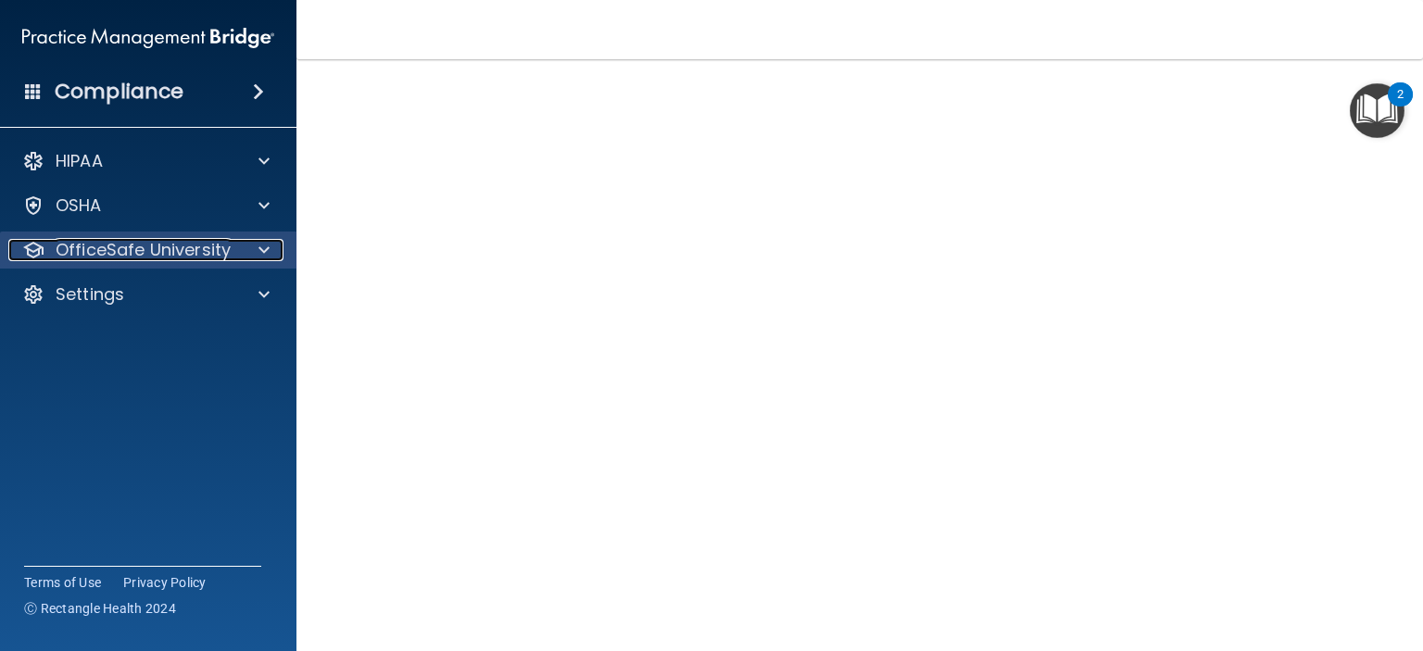
click at [273, 246] on div at bounding box center [261, 250] width 46 height 22
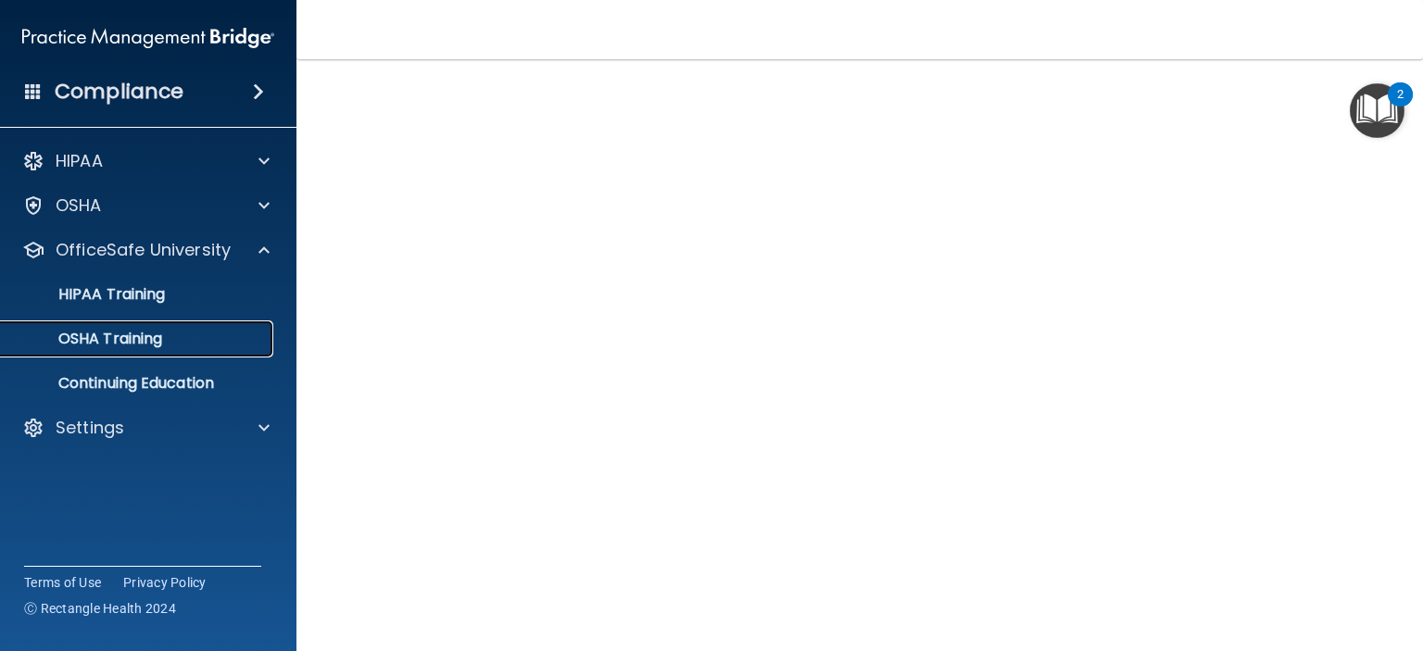
click at [149, 324] on link "OSHA Training" at bounding box center [127, 339] width 292 height 37
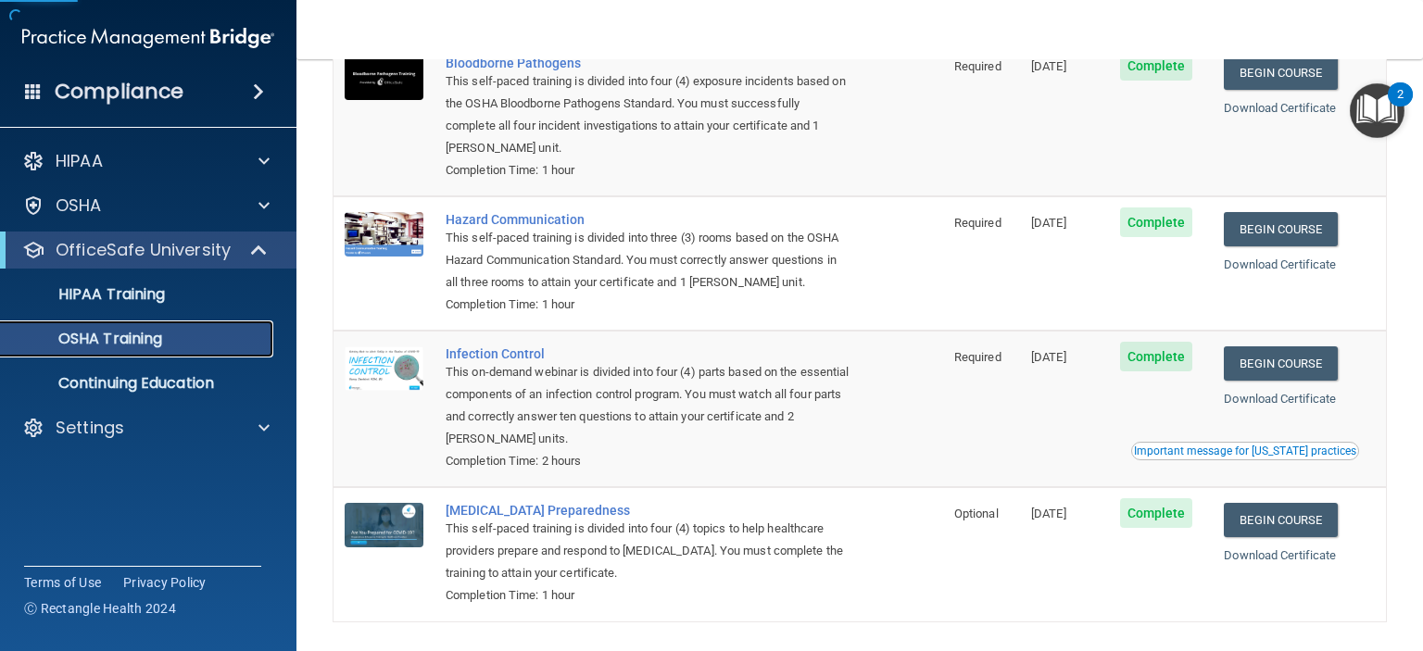
scroll to position [236, 0]
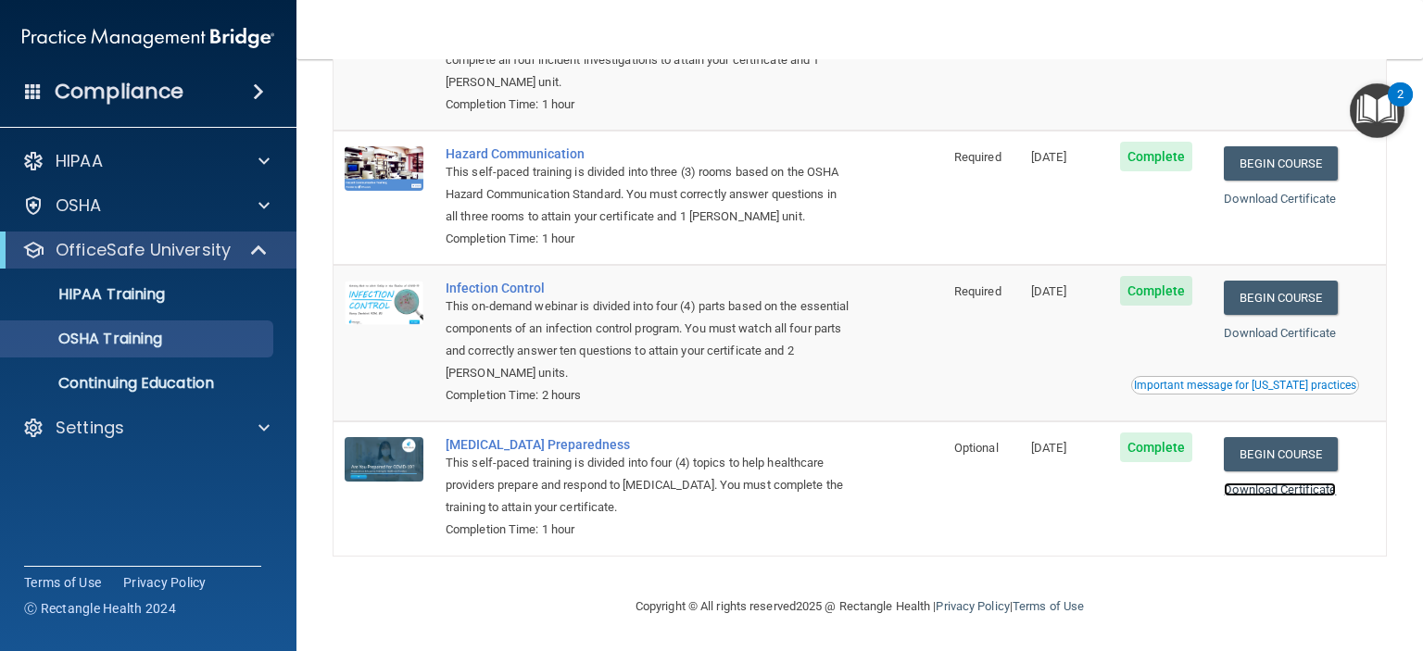
click at [1304, 496] on link "Download Certificate" at bounding box center [1280, 490] width 112 height 14
